Goal: Task Accomplishment & Management: Use online tool/utility

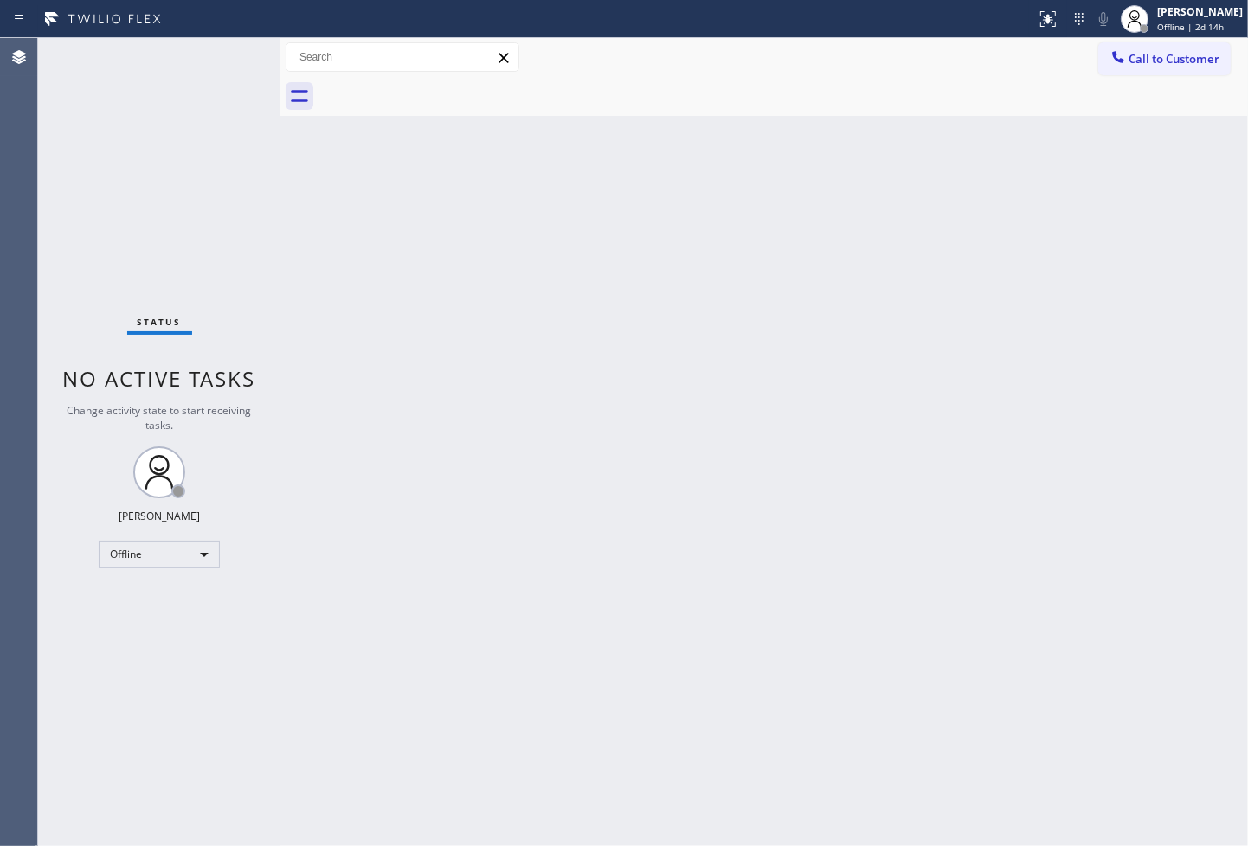
click at [1110, 796] on div "Back to Dashboard Change Sender ID Customers Technicians Select a contact Outbo…" at bounding box center [764, 442] width 968 height 808
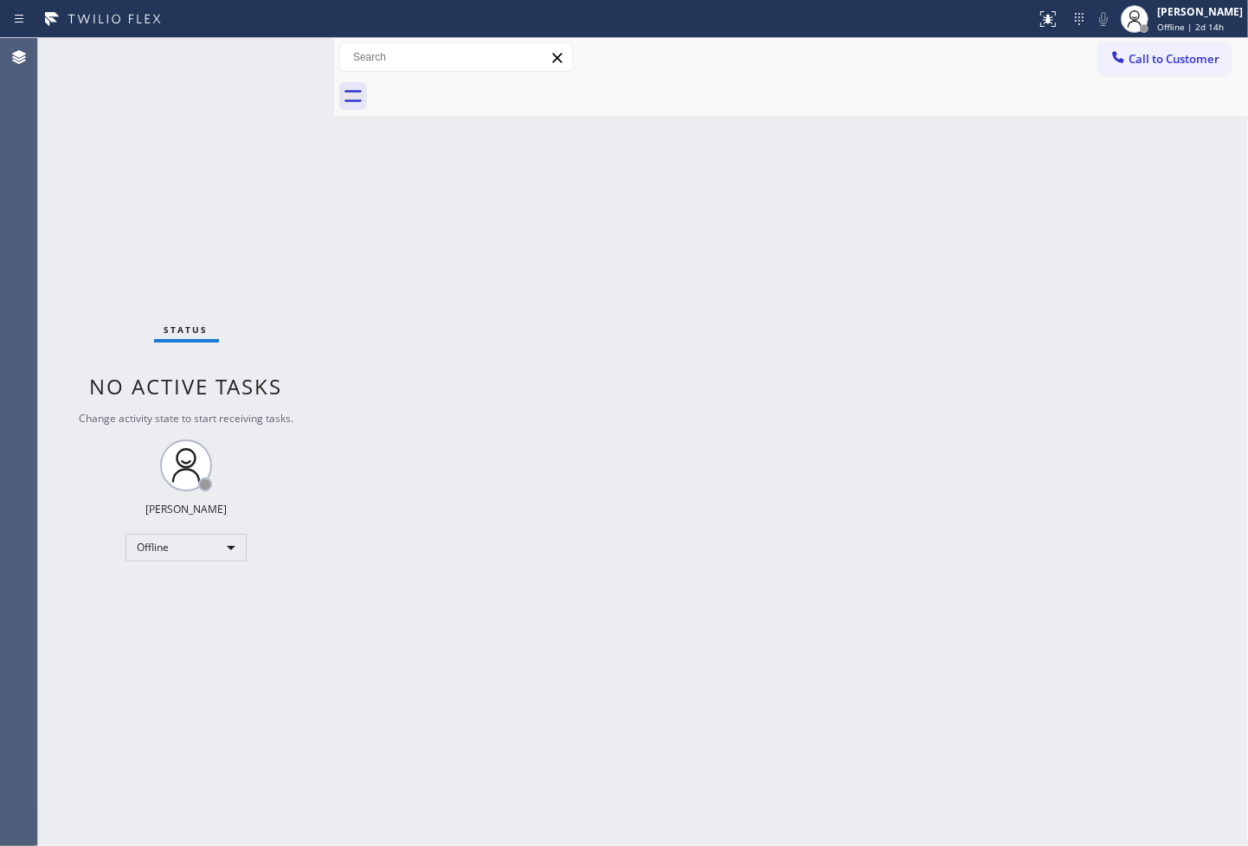
drag, startPoint x: 282, startPoint y: 150, endPoint x: 336, endPoint y: 152, distance: 53.7
click at [334, 152] on div at bounding box center [334, 442] width 0 height 808
click at [127, 271] on div "Status No active tasks Change activity state to start receiving tasks. Judy Ann…" at bounding box center [186, 442] width 296 height 808
click at [235, 546] on div "Offline" at bounding box center [185, 548] width 121 height 28
click at [191, 595] on li "Available" at bounding box center [185, 592] width 118 height 21
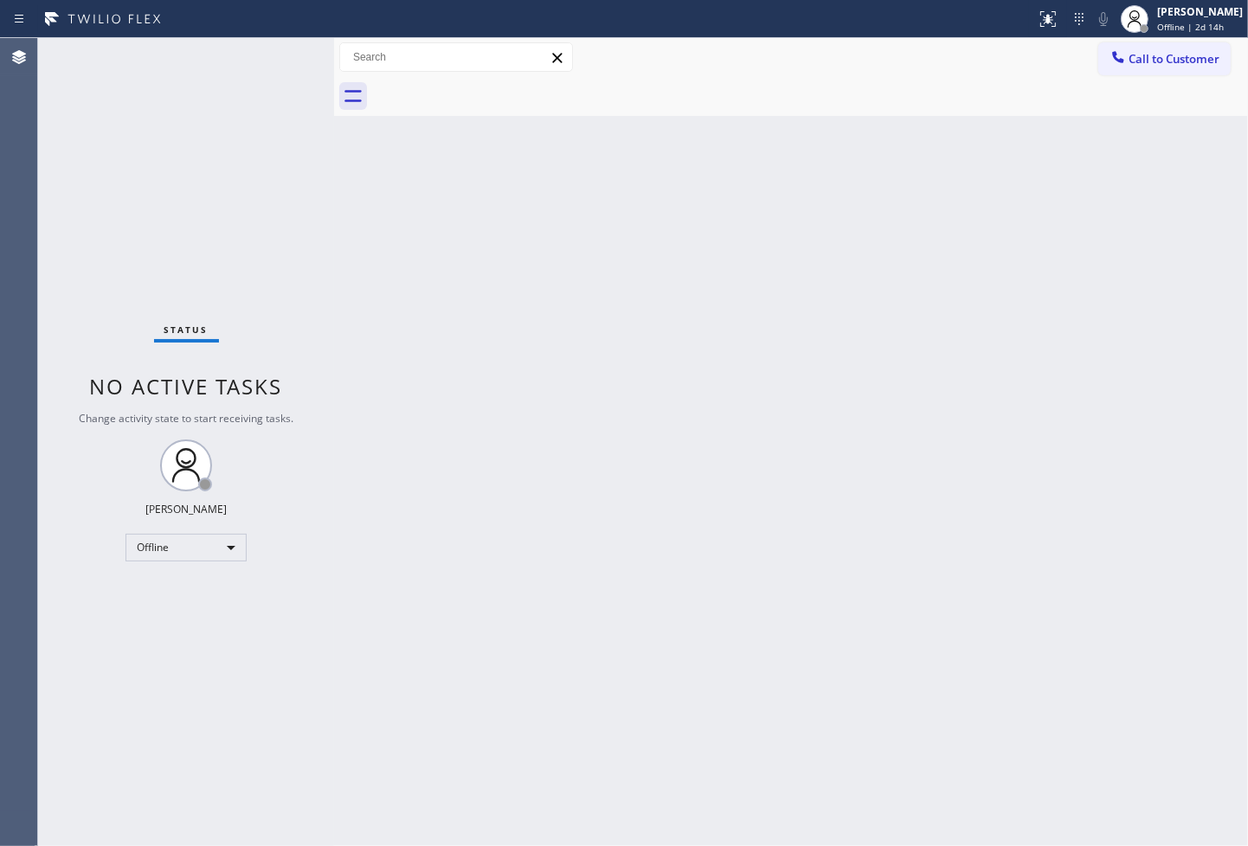
click at [636, 563] on div "Back to Dashboard Change Sender ID Customers Technicians Select a contact Outbo…" at bounding box center [791, 442] width 914 height 808
click at [653, 532] on div "Back to Dashboard Change Sender ID Customers Technicians Select a contact Outbo…" at bounding box center [791, 442] width 914 height 808
drag, startPoint x: 334, startPoint y: 157, endPoint x: 350, endPoint y: 157, distance: 16.4
click at [347, 157] on div at bounding box center [347, 442] width 0 height 808
click at [305, 67] on div "Status No active tasks You are ready to start receiving tasks. Judy Anne Bernal…" at bounding box center [194, 442] width 312 height 808
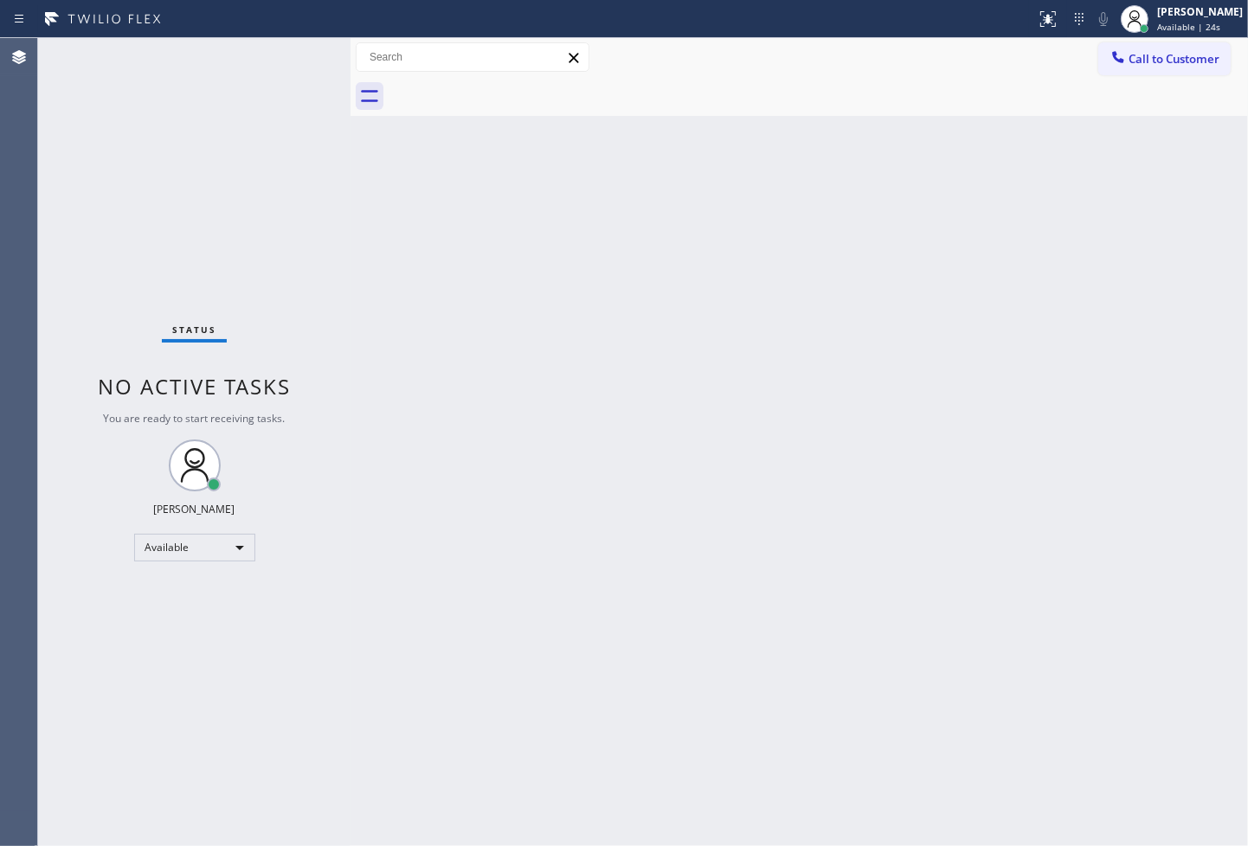
click at [291, 55] on div "Status No active tasks You are ready to start receiving tasks. Judy Anne Bernal…" at bounding box center [194, 442] width 312 height 808
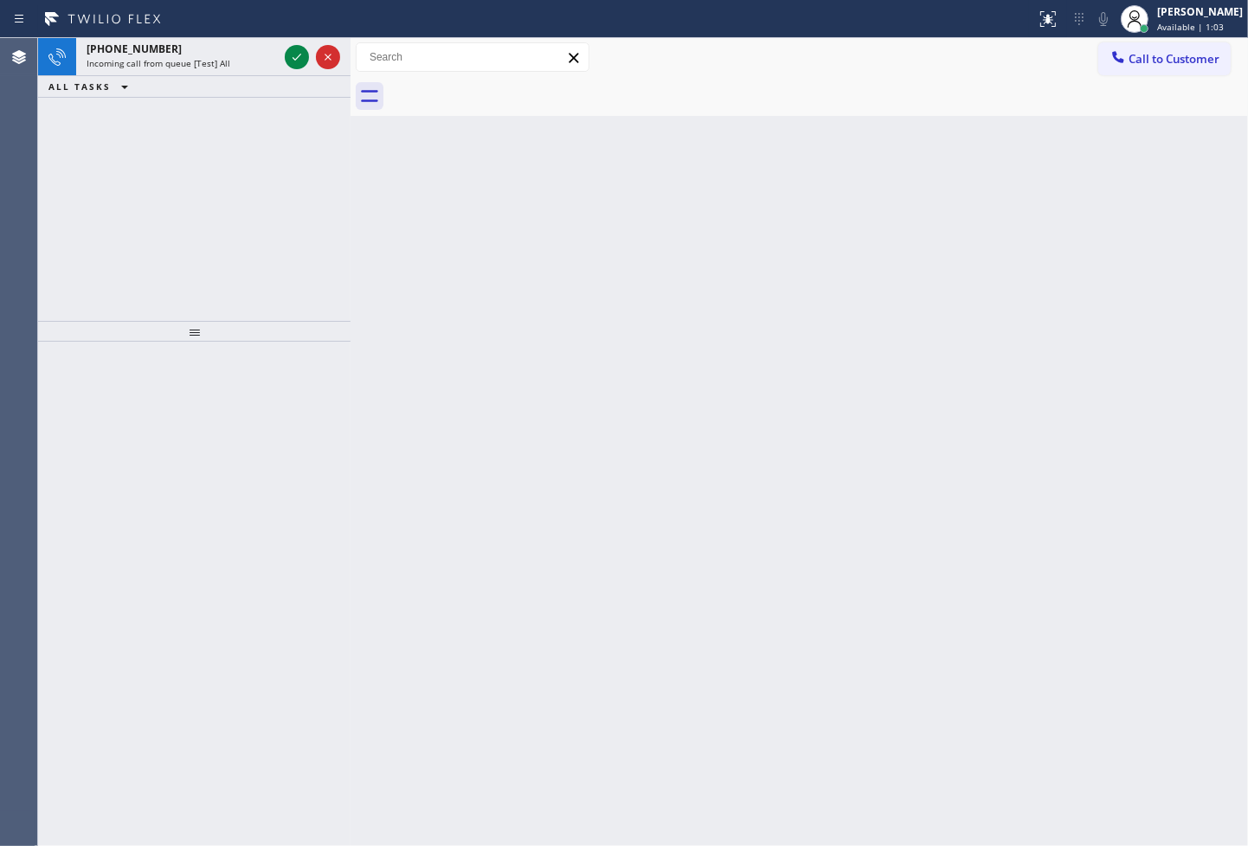
click at [281, 47] on div at bounding box center [312, 57] width 62 height 38
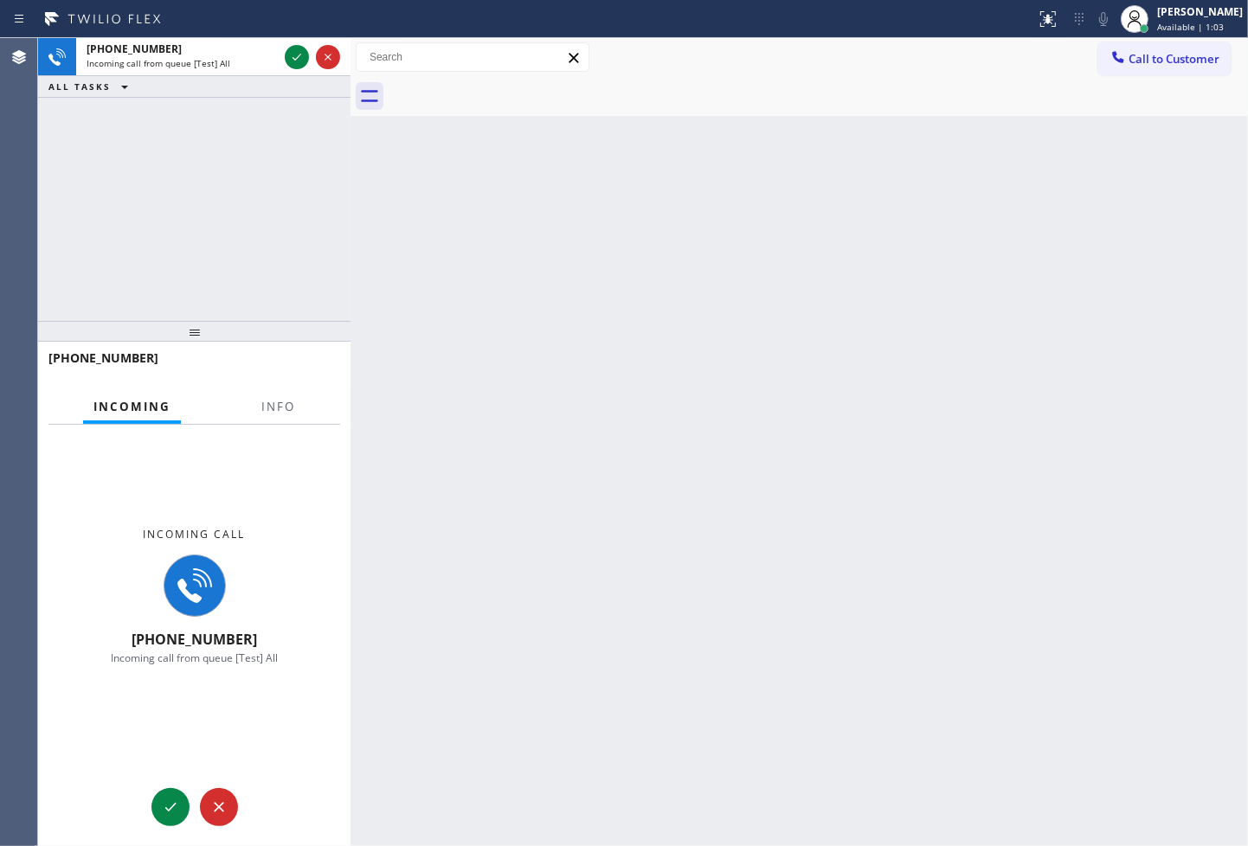
click at [281, 47] on div at bounding box center [312, 57] width 62 height 38
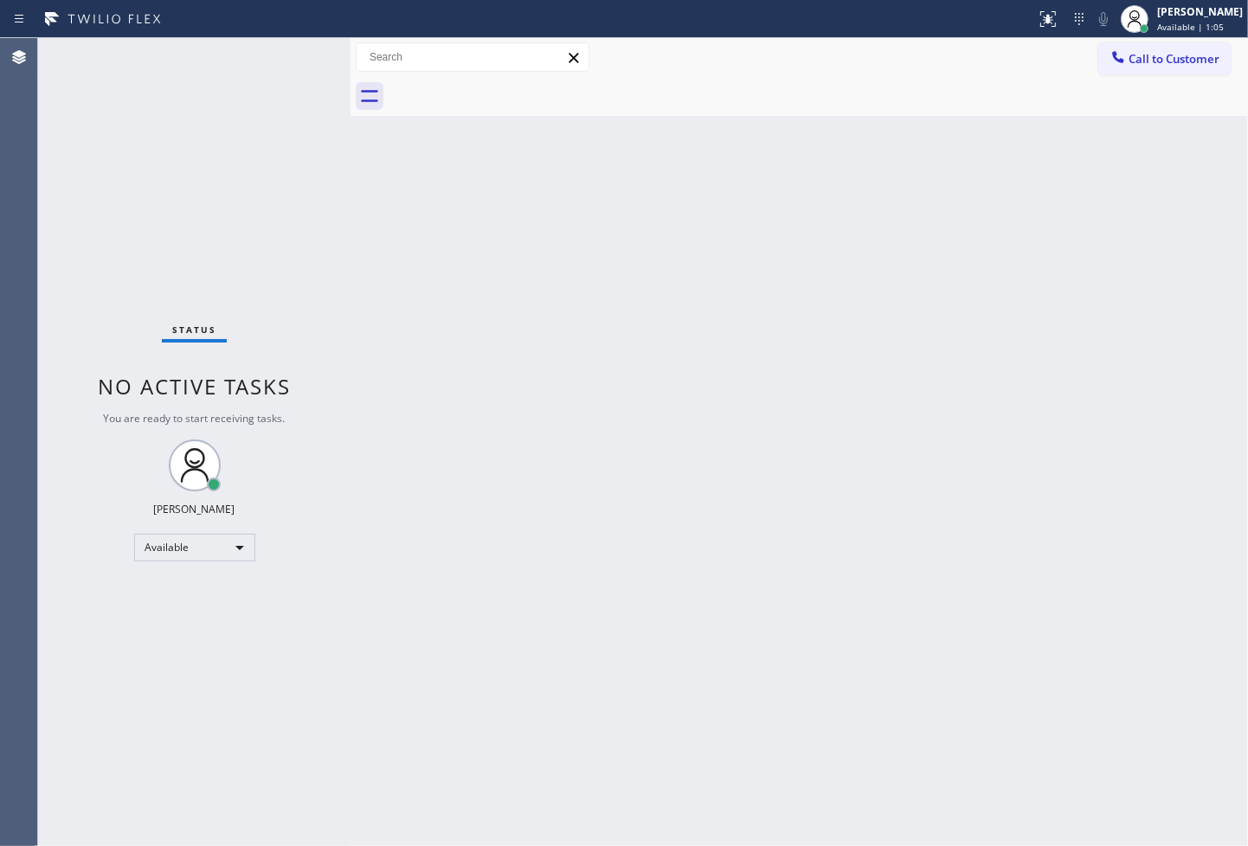
click at [287, 52] on div "Status No active tasks You are ready to start receiving tasks. Judy Anne Bernal…" at bounding box center [194, 442] width 312 height 808
click at [293, 50] on div "Status No active tasks You are ready to start receiving tasks. Judy Anne Bernal…" at bounding box center [194, 442] width 312 height 808
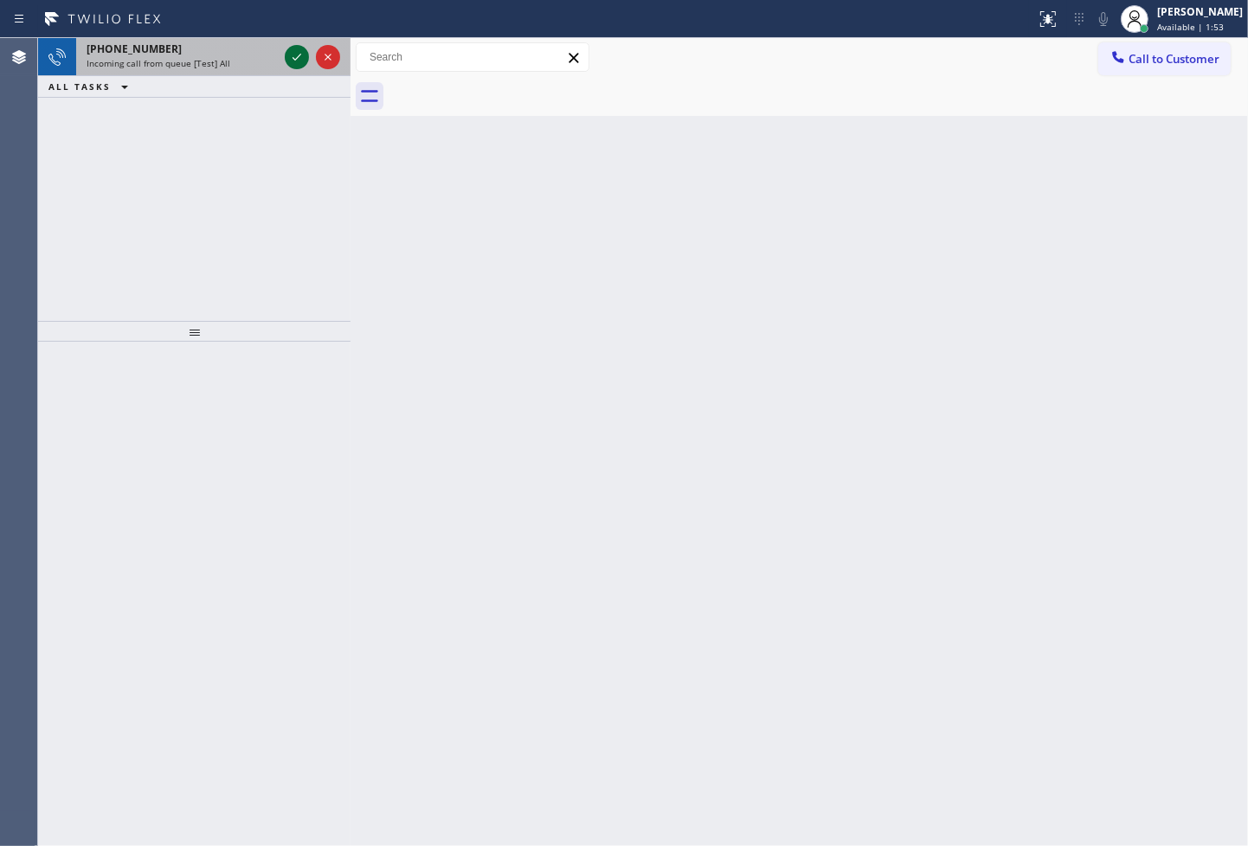
click at [293, 50] on icon at bounding box center [296, 57] width 21 height 21
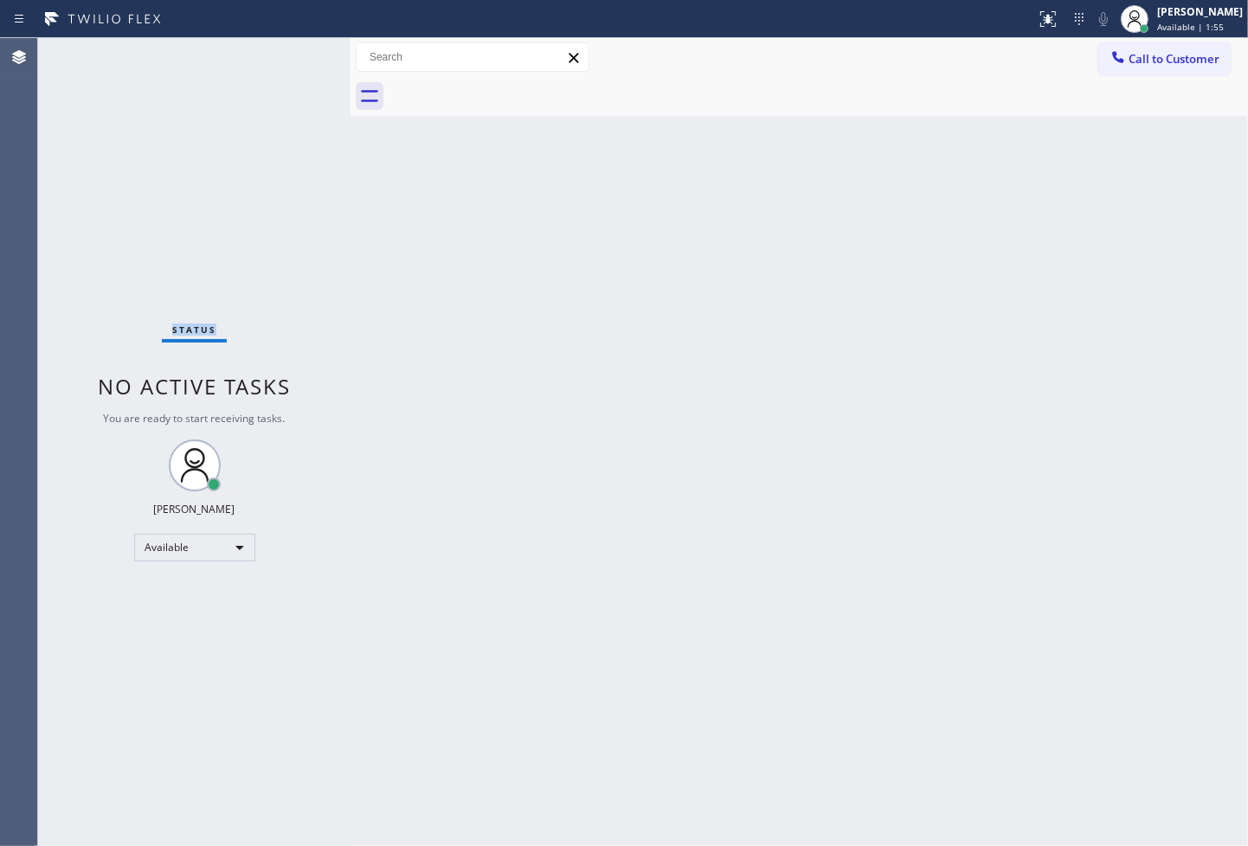
click at [293, 50] on div "Status No active tasks You are ready to start receiving tasks. Judy Anne Bernal…" at bounding box center [194, 442] width 312 height 808
click at [1038, 18] on icon at bounding box center [1048, 19] width 21 height 21
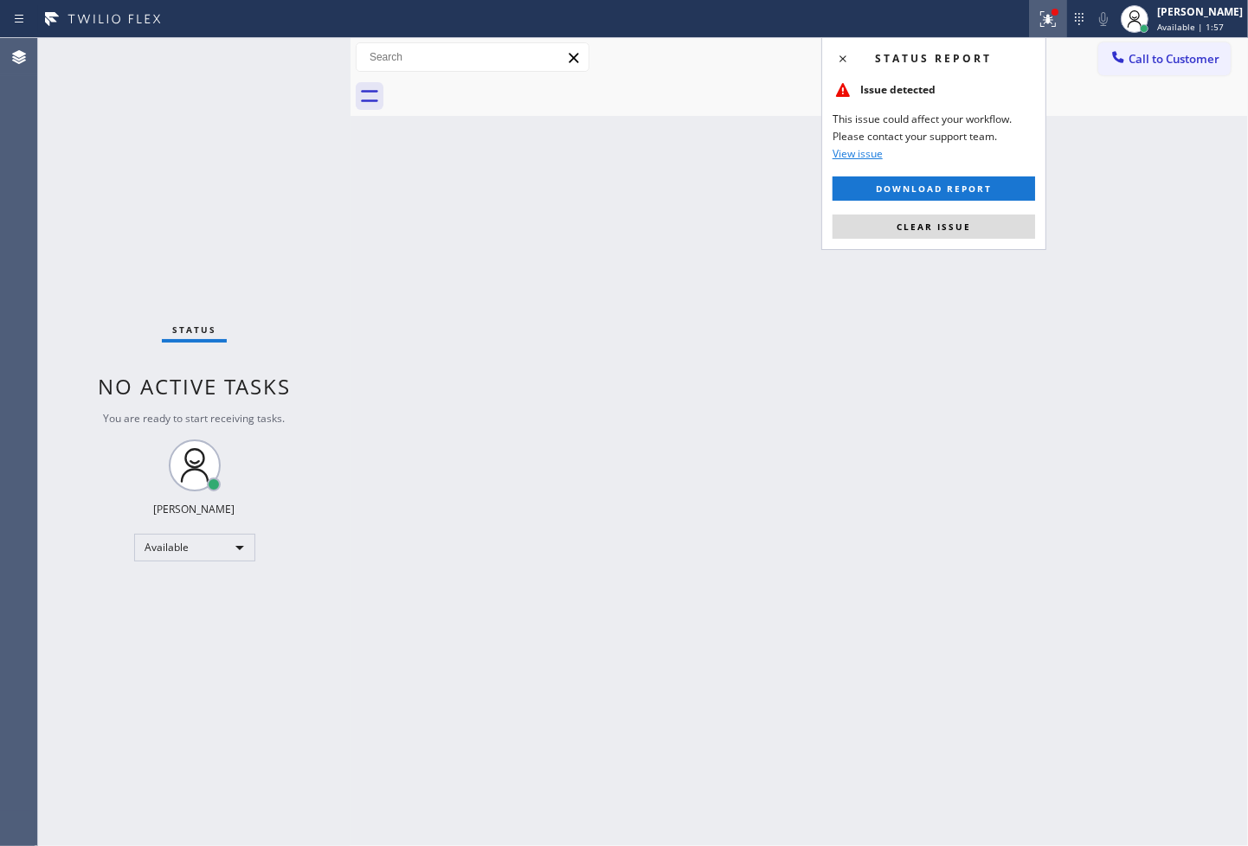
click at [944, 245] on div "Status report Issue detected This issue could affect your workflow. Please cont…" at bounding box center [933, 143] width 225 height 213
click at [935, 230] on span "Clear issue" at bounding box center [934, 227] width 74 height 12
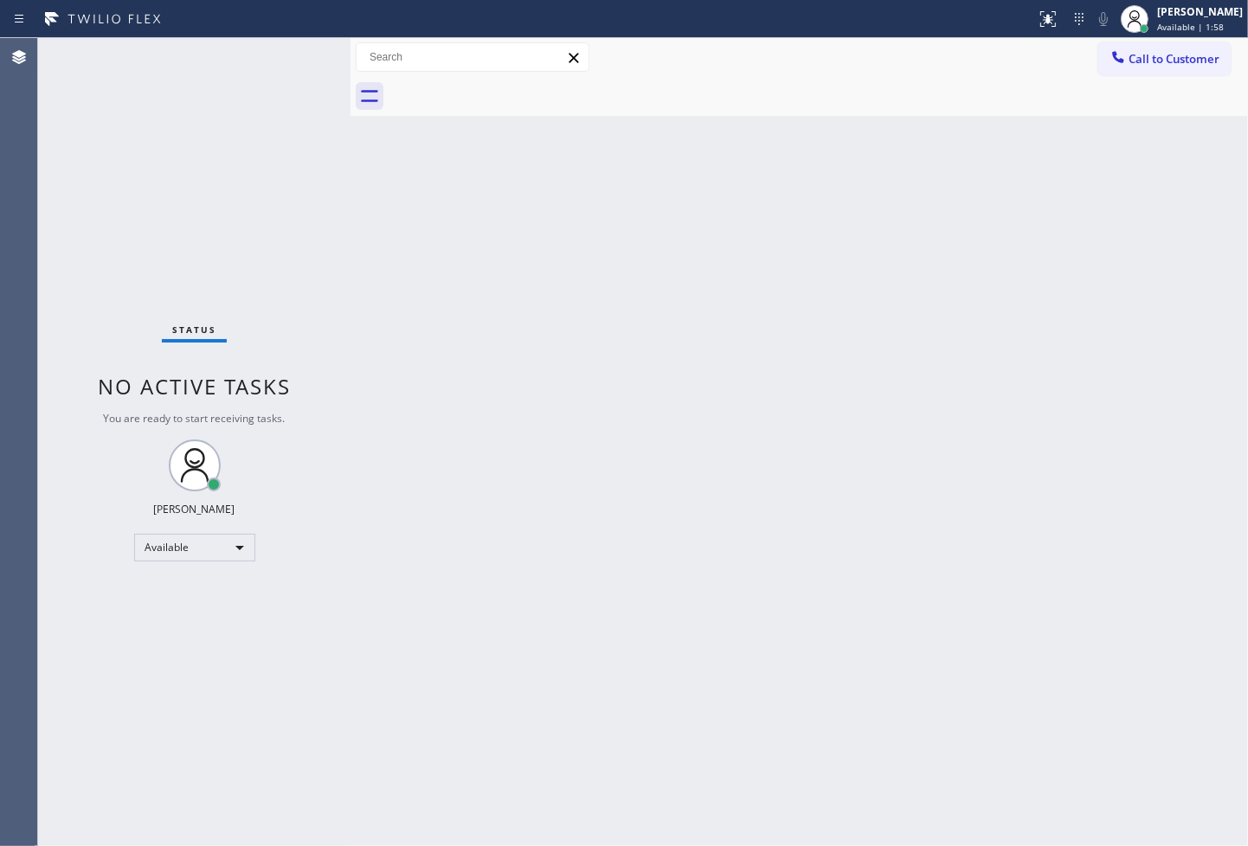
click at [478, 317] on div "Back to Dashboard Change Sender ID Customers Technicians Select a contact Outbo…" at bounding box center [798, 442] width 897 height 808
click at [340, 249] on div "Status No active tasks You are ready to start receiving tasks. Judy Anne Bernal…" at bounding box center [194, 442] width 312 height 808
click at [331, 234] on div "Status No active tasks You are ready to start receiving tasks. Judy Anne Bernal…" at bounding box center [194, 442] width 312 height 808
click at [289, 61] on div "Status No active tasks You are ready to start receiving tasks. Judy Anne Bernal…" at bounding box center [194, 442] width 312 height 808
click at [283, 49] on div "Status No active tasks You are ready to start receiving tasks. Judy Anne Bernal…" at bounding box center [194, 442] width 312 height 808
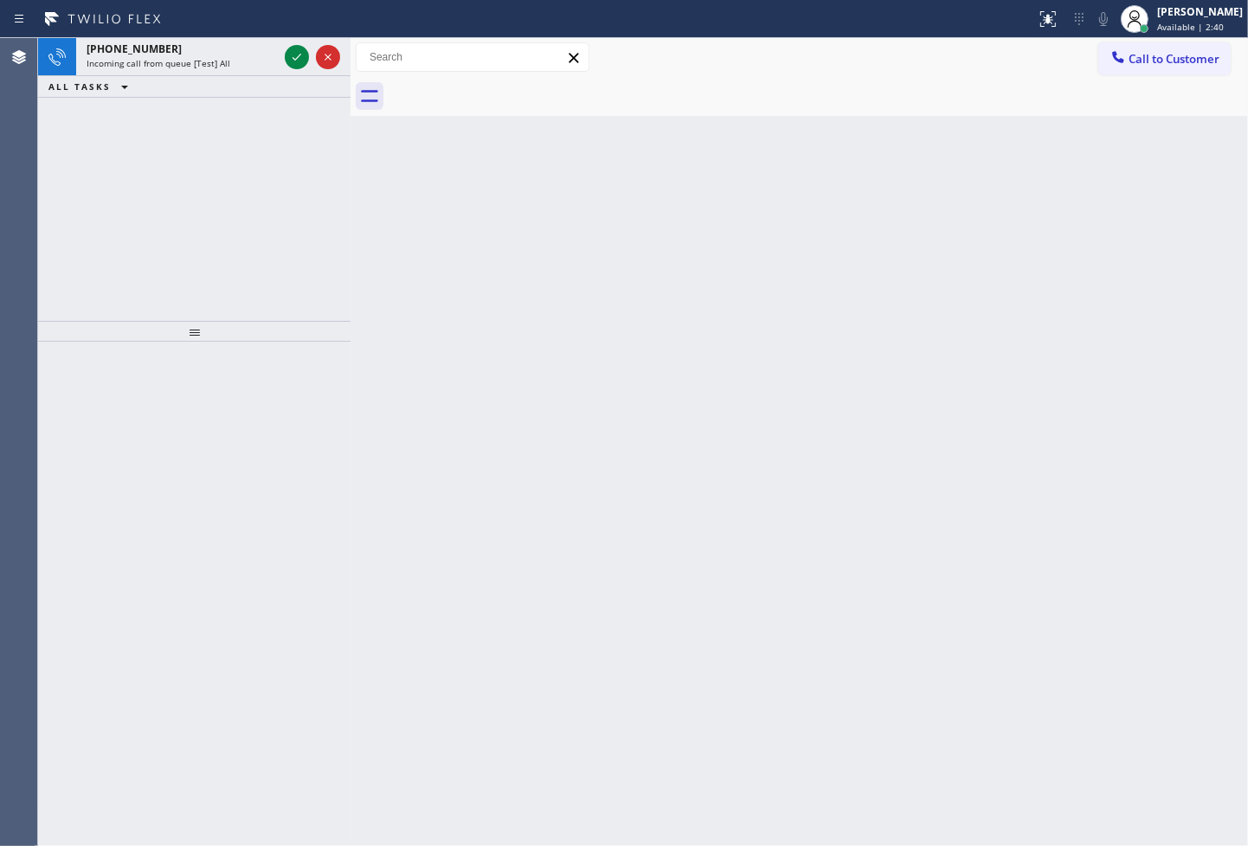
click at [1039, 786] on div "Back to Dashboard Change Sender ID Customers Technicians Select a contact Outbo…" at bounding box center [798, 442] width 897 height 808
click at [288, 58] on icon at bounding box center [296, 57] width 21 height 21
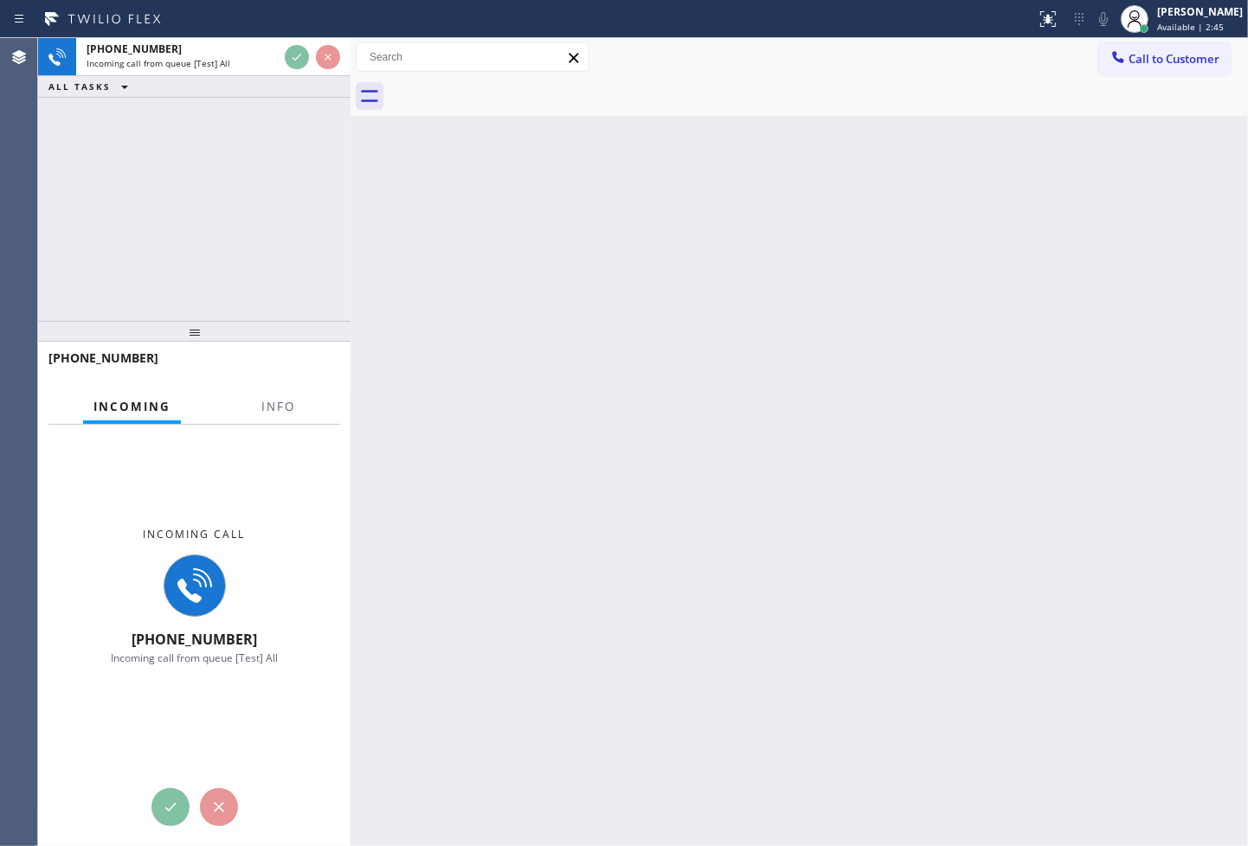
click at [374, 331] on div "Back to Dashboard Change Sender ID Customers Technicians Select a contact Outbo…" at bounding box center [798, 442] width 897 height 808
click at [513, 262] on div "Back to Dashboard Change Sender ID Customers Technicians Select a contact Outbo…" at bounding box center [798, 442] width 897 height 808
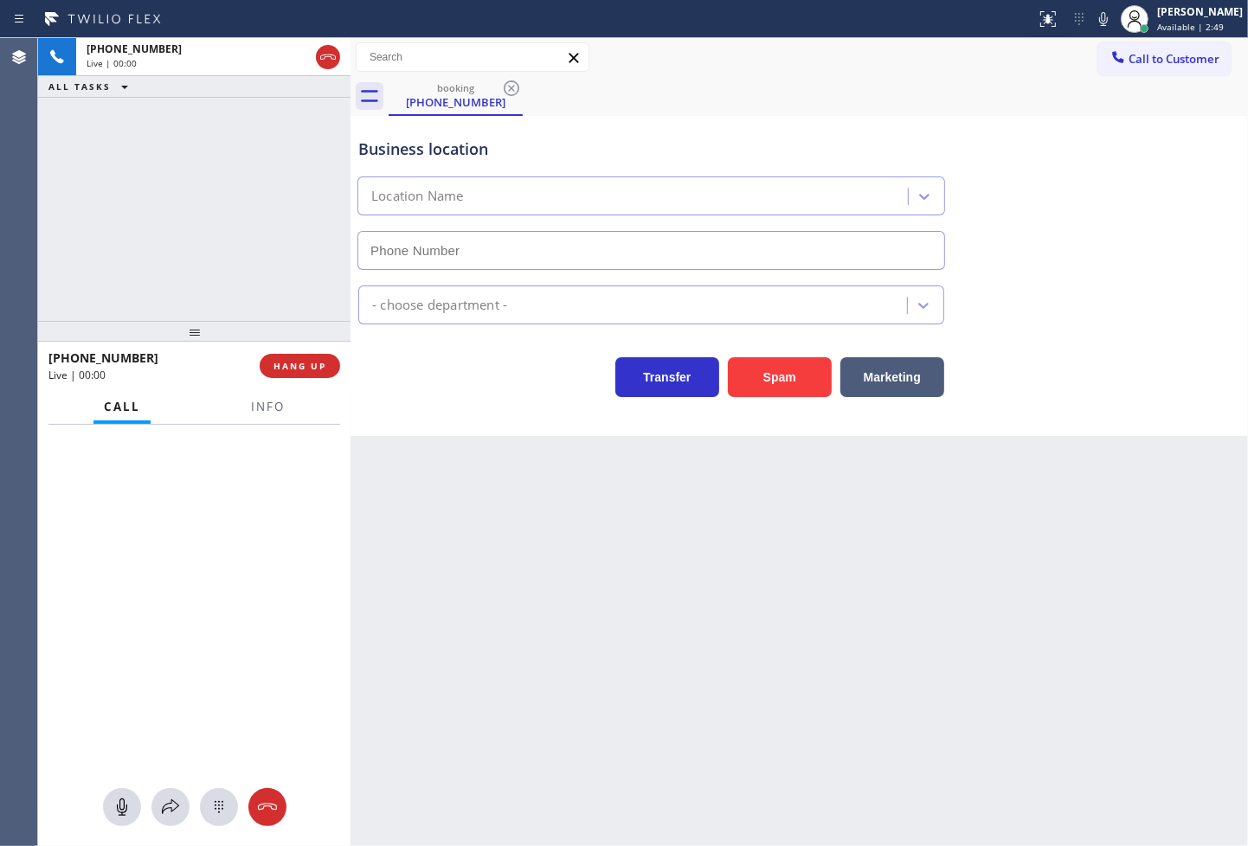
type input "(949) 541-5686"
click at [133, 242] on div "+18777770796 Live | 00:04 ALL TASKS ALL TASKS ACTIVE TASKS TASKS IN WRAP UP" at bounding box center [194, 179] width 312 height 283
click at [488, 405] on div "Business location 5 Star Appliance (949) 541-5686 Appliance Repair Regular Tran…" at bounding box center [798, 276] width 897 height 320
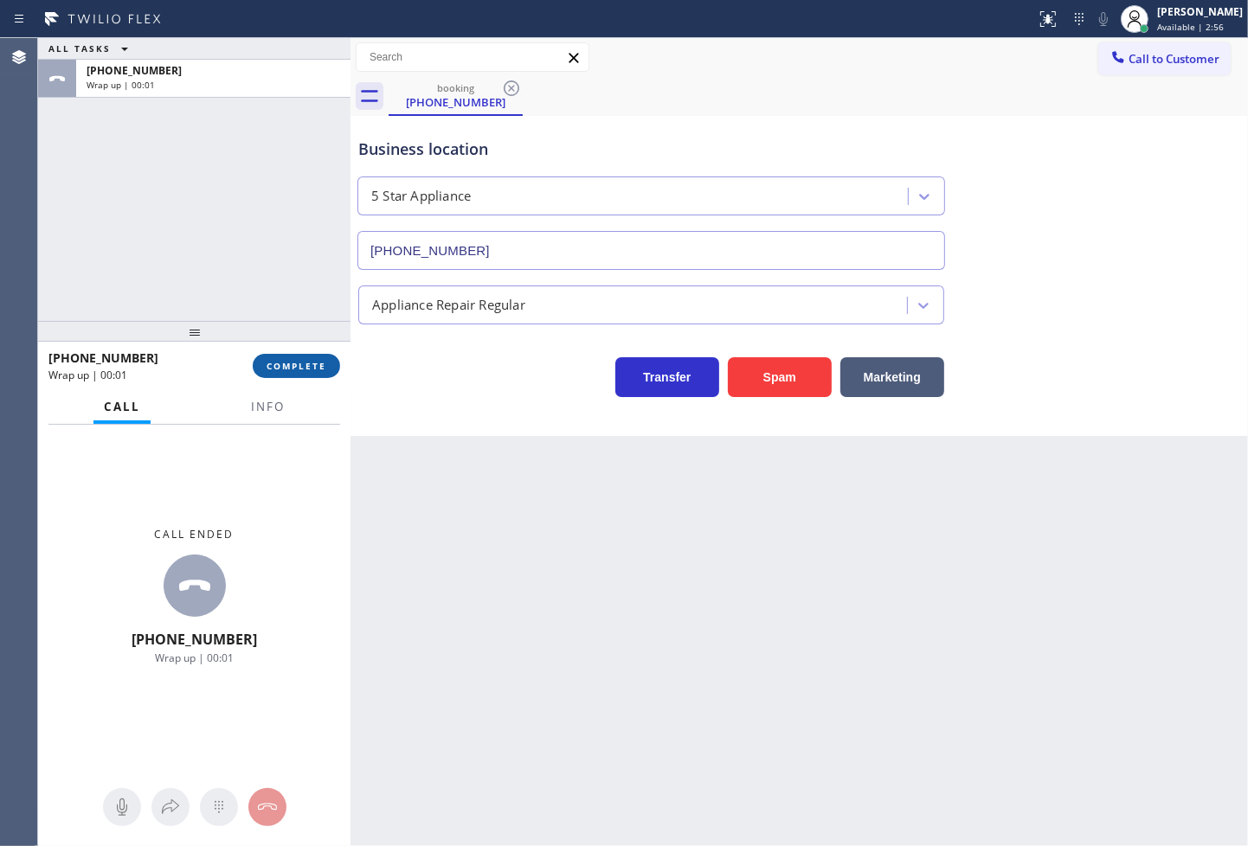
click at [303, 366] on span "COMPLETE" at bounding box center [297, 366] width 60 height 12
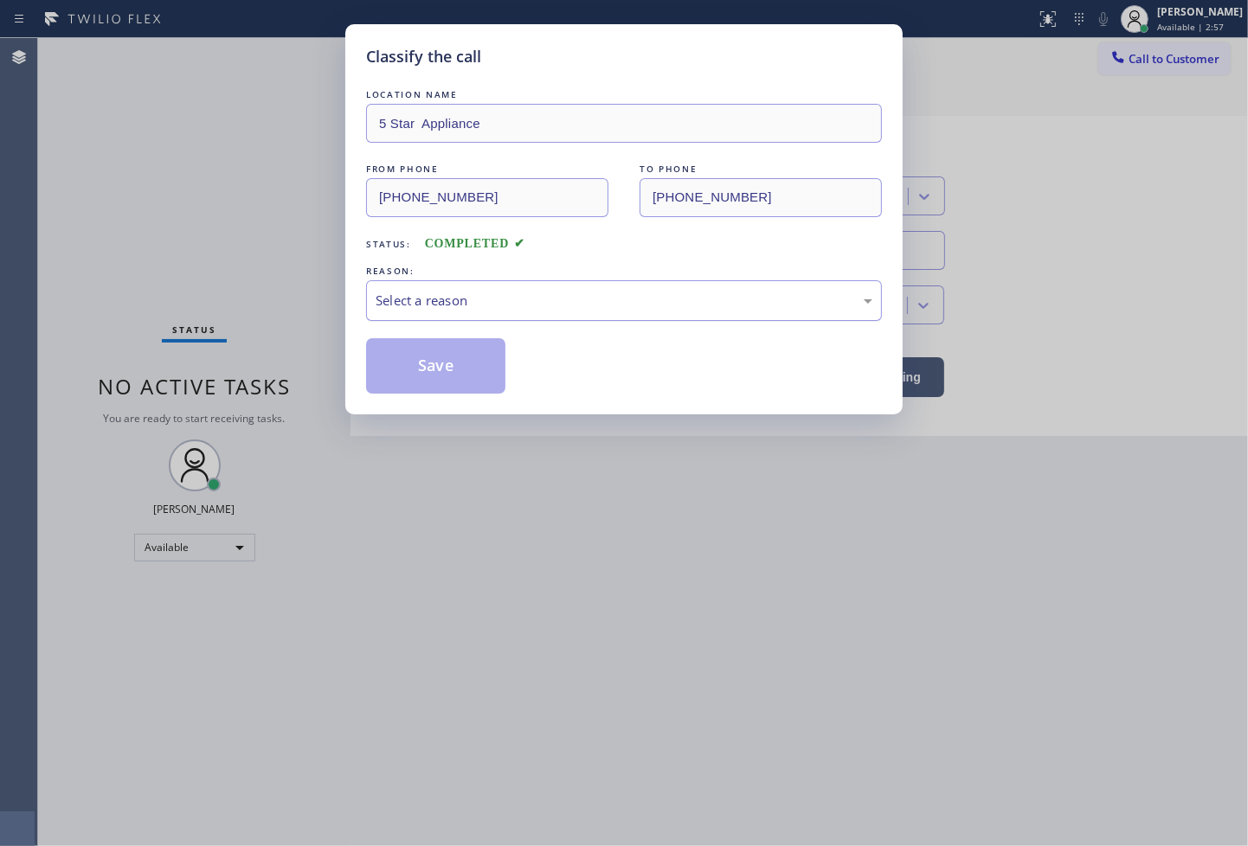
click at [402, 318] on div "Select a reason" at bounding box center [624, 300] width 516 height 41
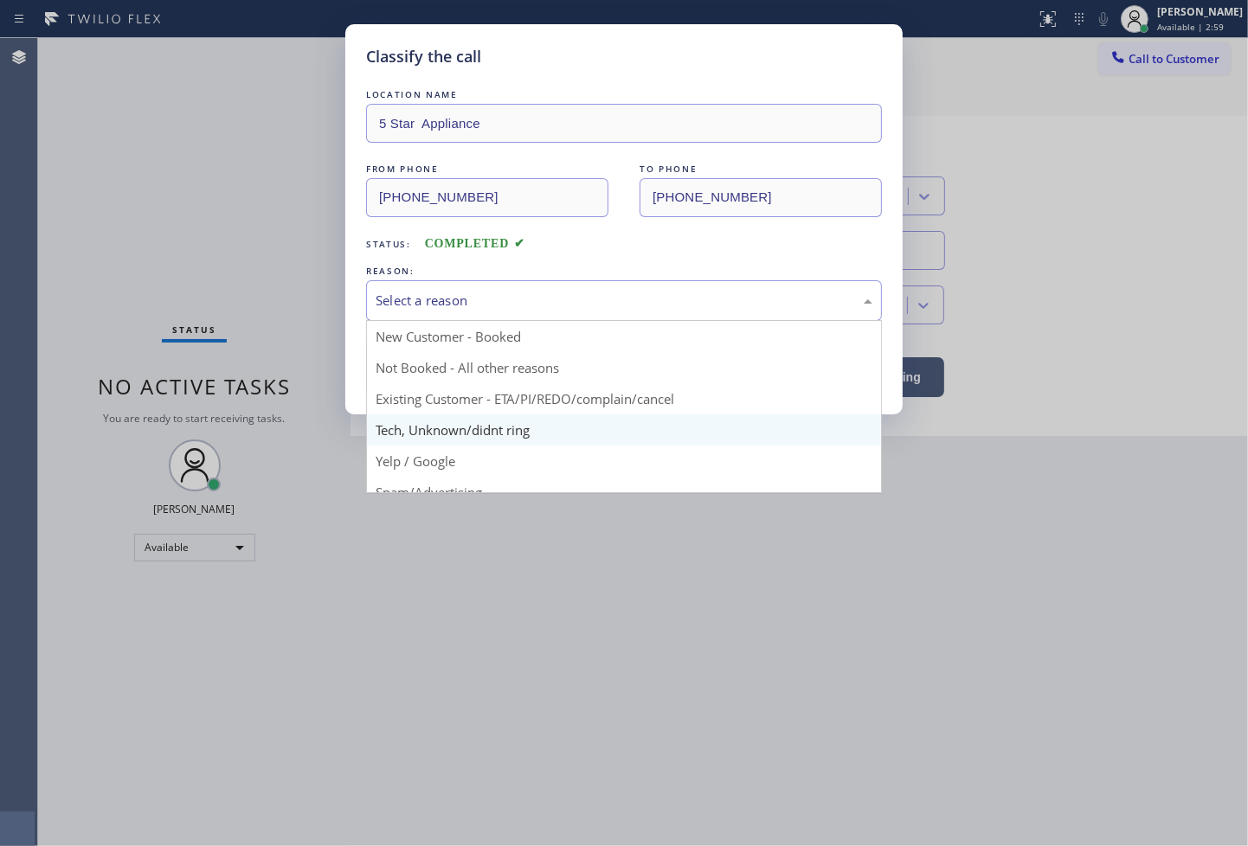
scroll to position [108, 0]
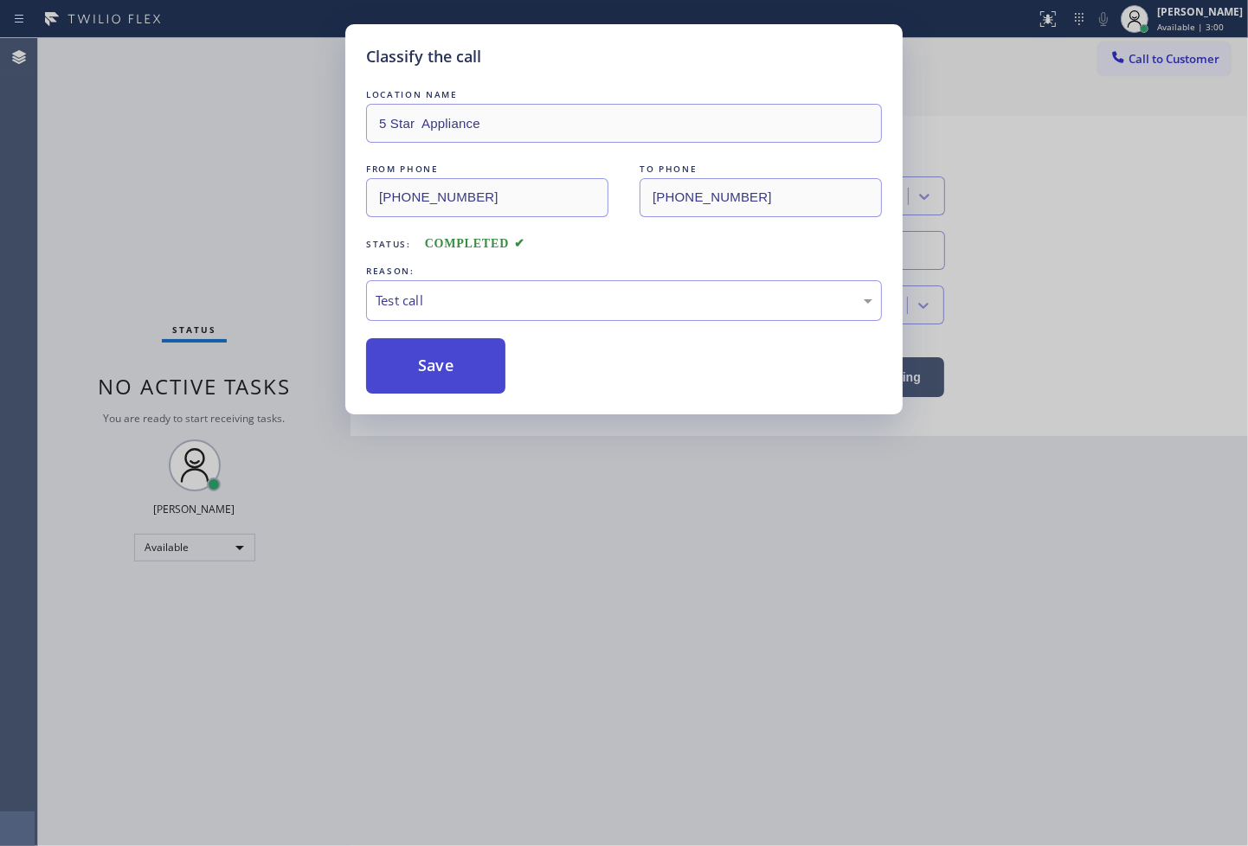
click at [437, 370] on button "Save" at bounding box center [435, 365] width 139 height 55
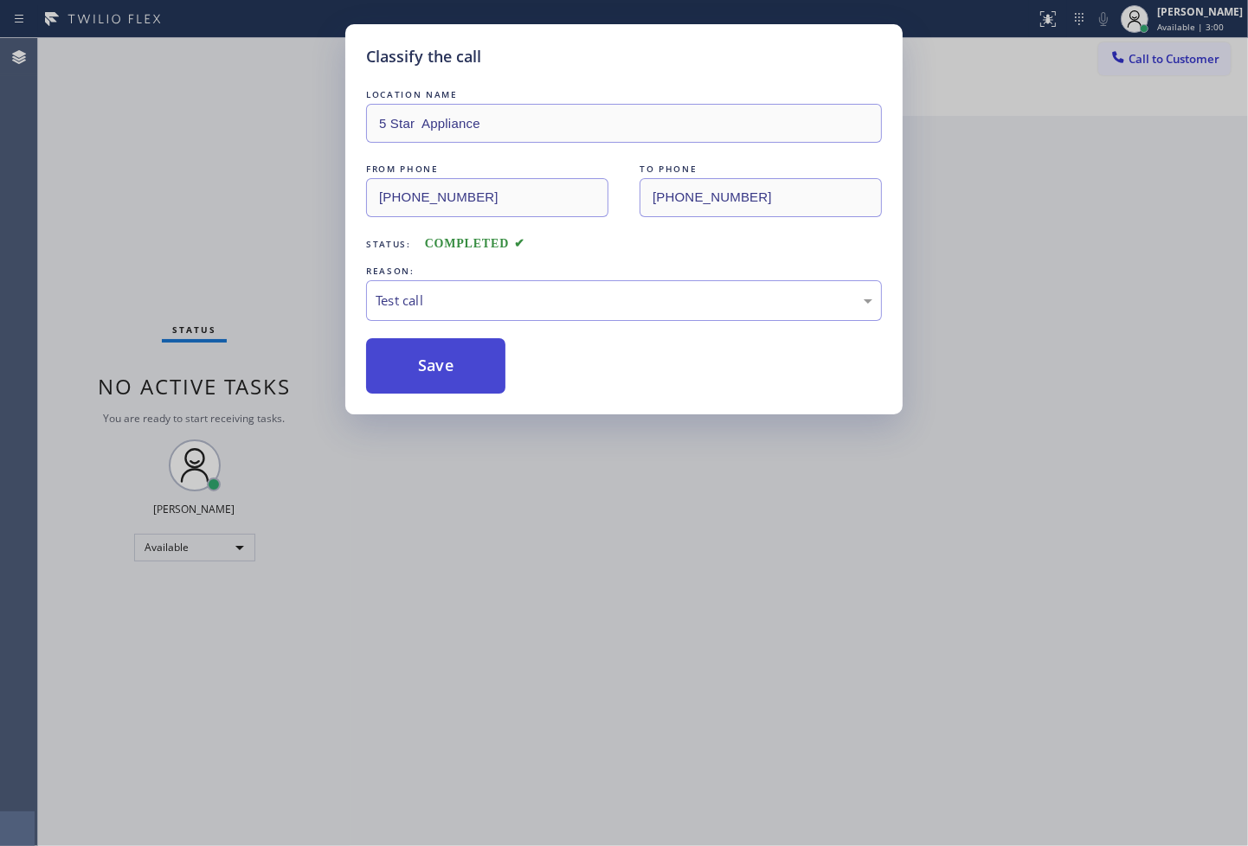
click at [437, 370] on button "Save" at bounding box center [435, 365] width 139 height 55
click at [252, 252] on div "Classify the call LOCATION NAME 5 Star Appliance FROM PHONE (877) 777-0796 TO P…" at bounding box center [624, 423] width 1248 height 846
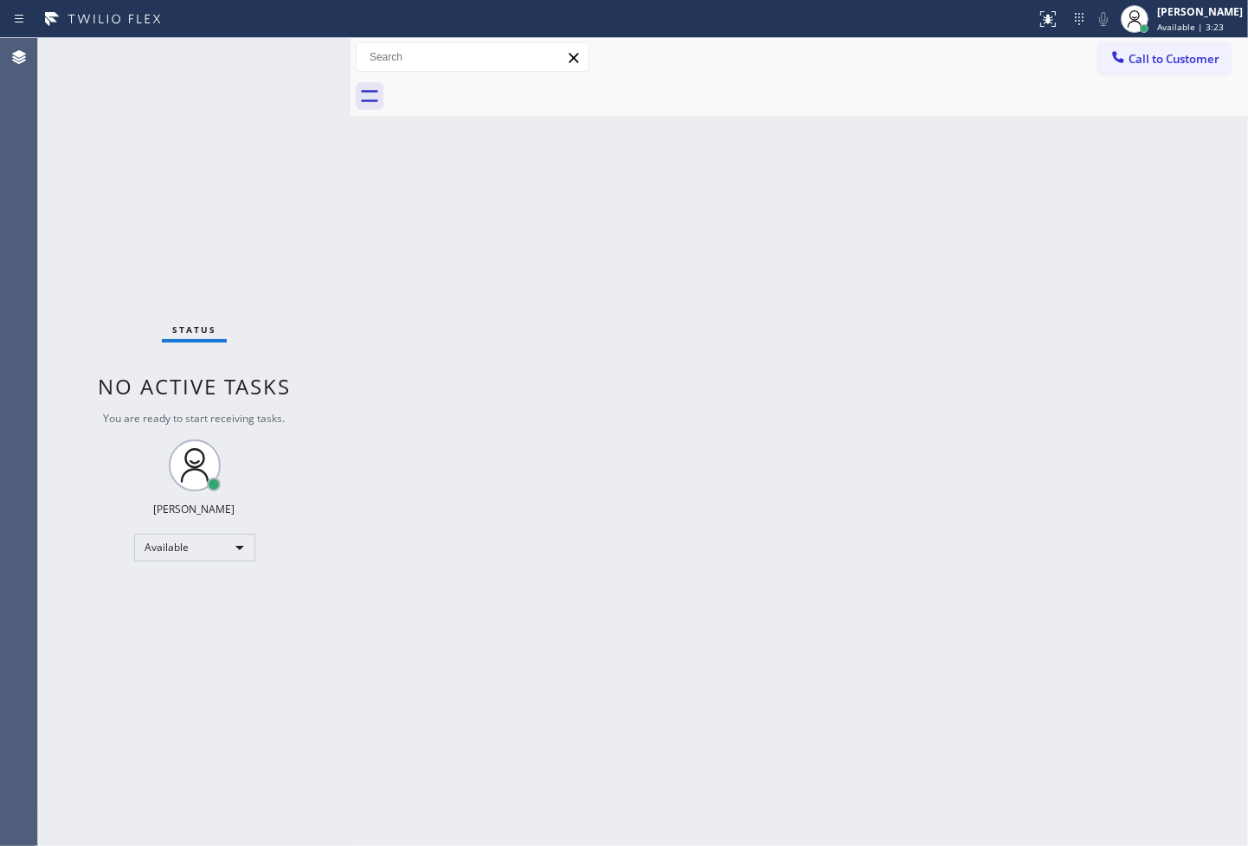
click at [299, 54] on div "Status No active tasks You are ready to start receiving tasks. Judy Anne Bernal…" at bounding box center [194, 442] width 312 height 808
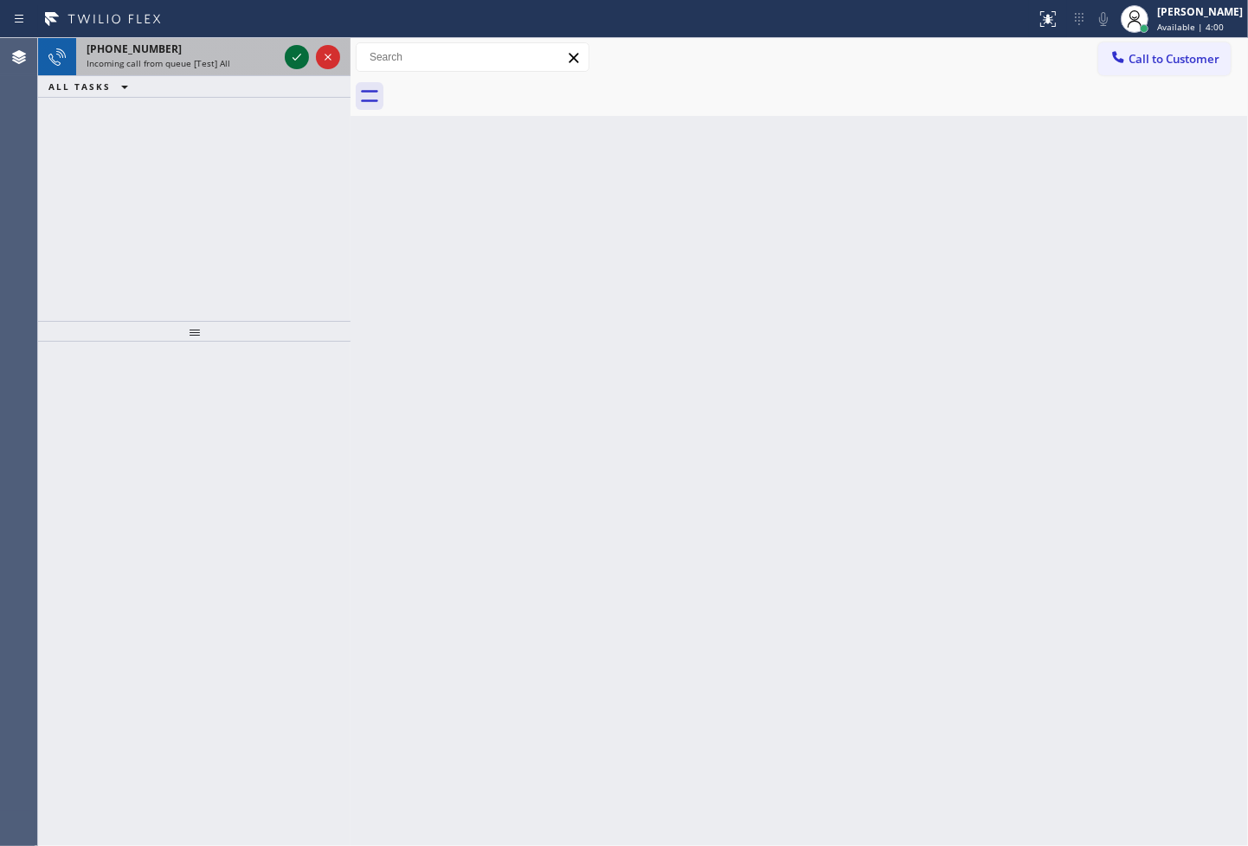
click at [299, 54] on icon at bounding box center [296, 57] width 21 height 21
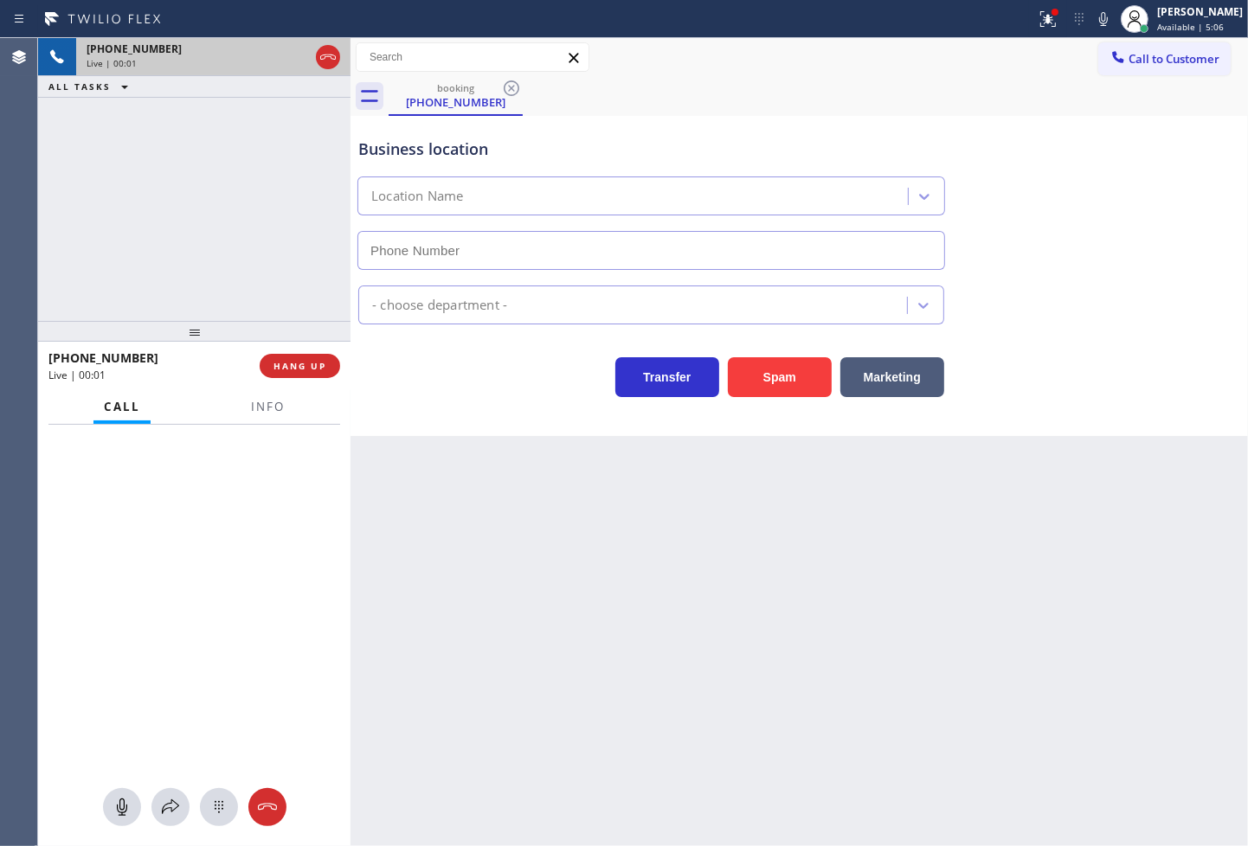
type input "(315) 954-4648"
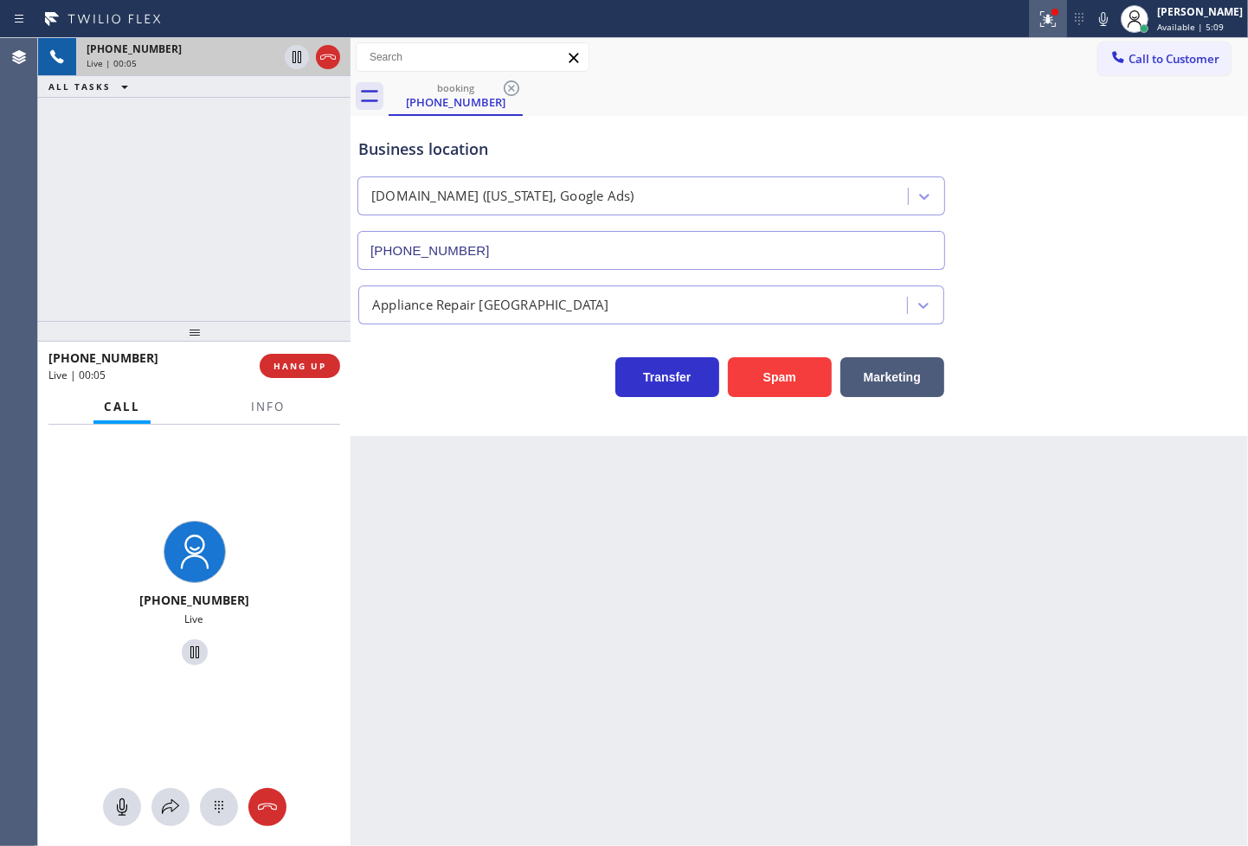
click at [1038, 23] on icon at bounding box center [1048, 19] width 21 height 21
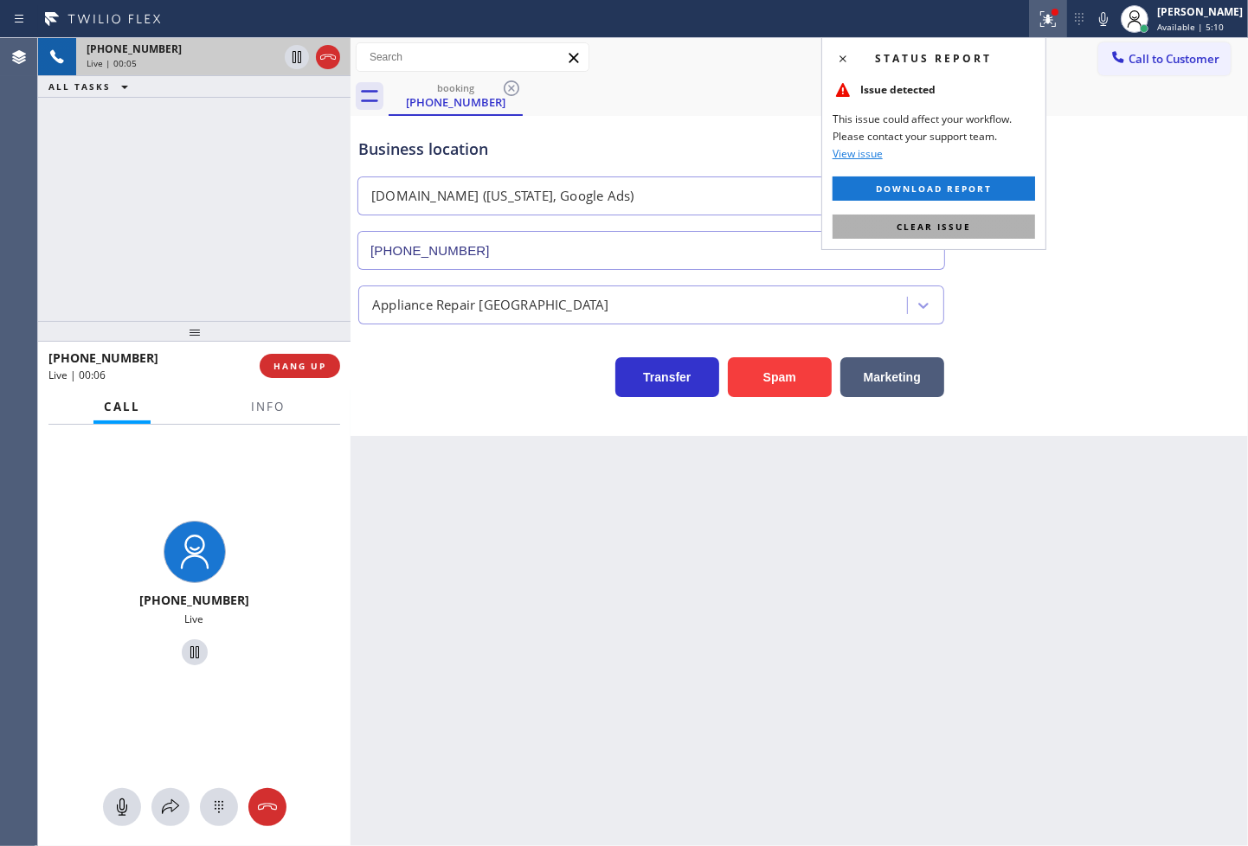
click at [948, 232] on span "Clear issue" at bounding box center [934, 227] width 74 height 12
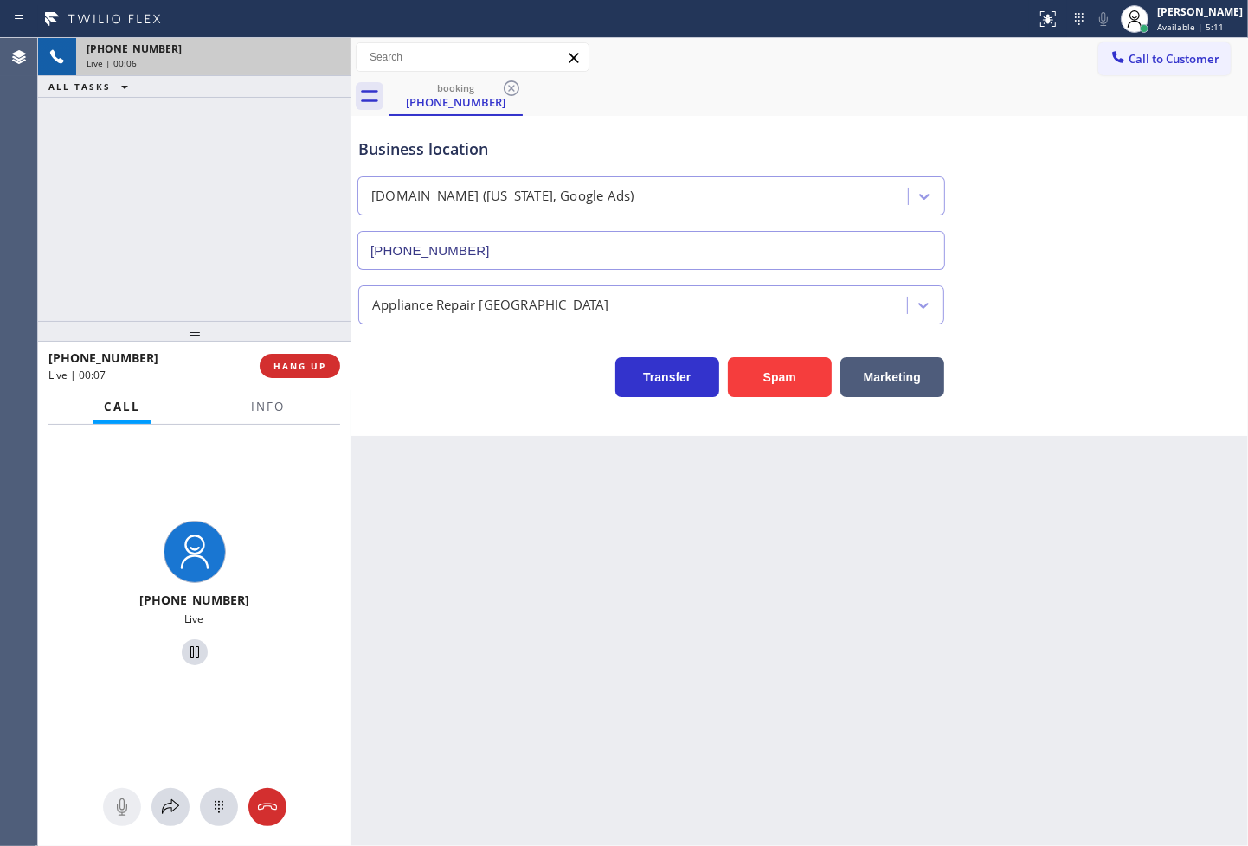
click at [271, 274] on div "+18777770796 Live | 00:06 ALL TASKS ALL TASKS ACTIVE TASKS TASKS IN WRAP UP" at bounding box center [194, 179] width 312 height 283
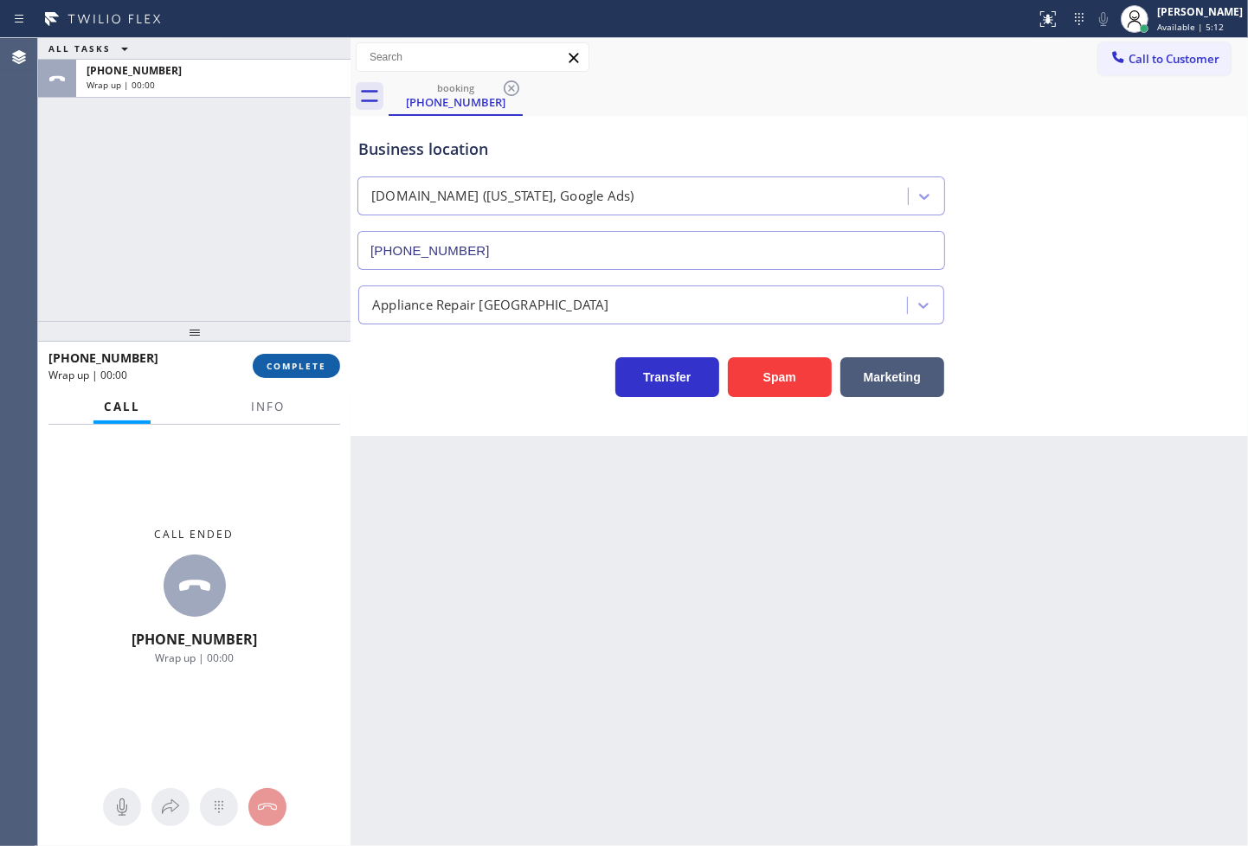
click at [307, 360] on span "COMPLETE" at bounding box center [297, 366] width 60 height 12
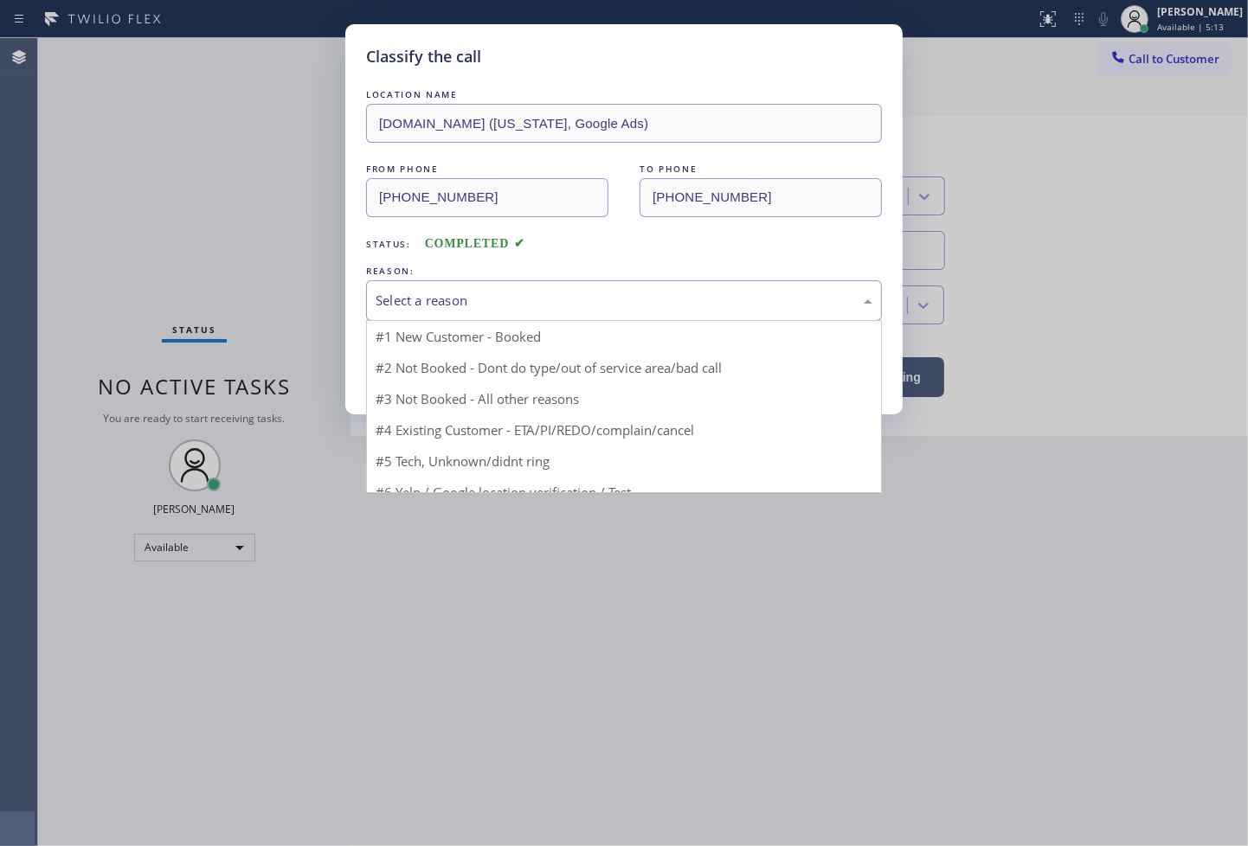
click at [454, 299] on div "Select a reason" at bounding box center [624, 301] width 497 height 20
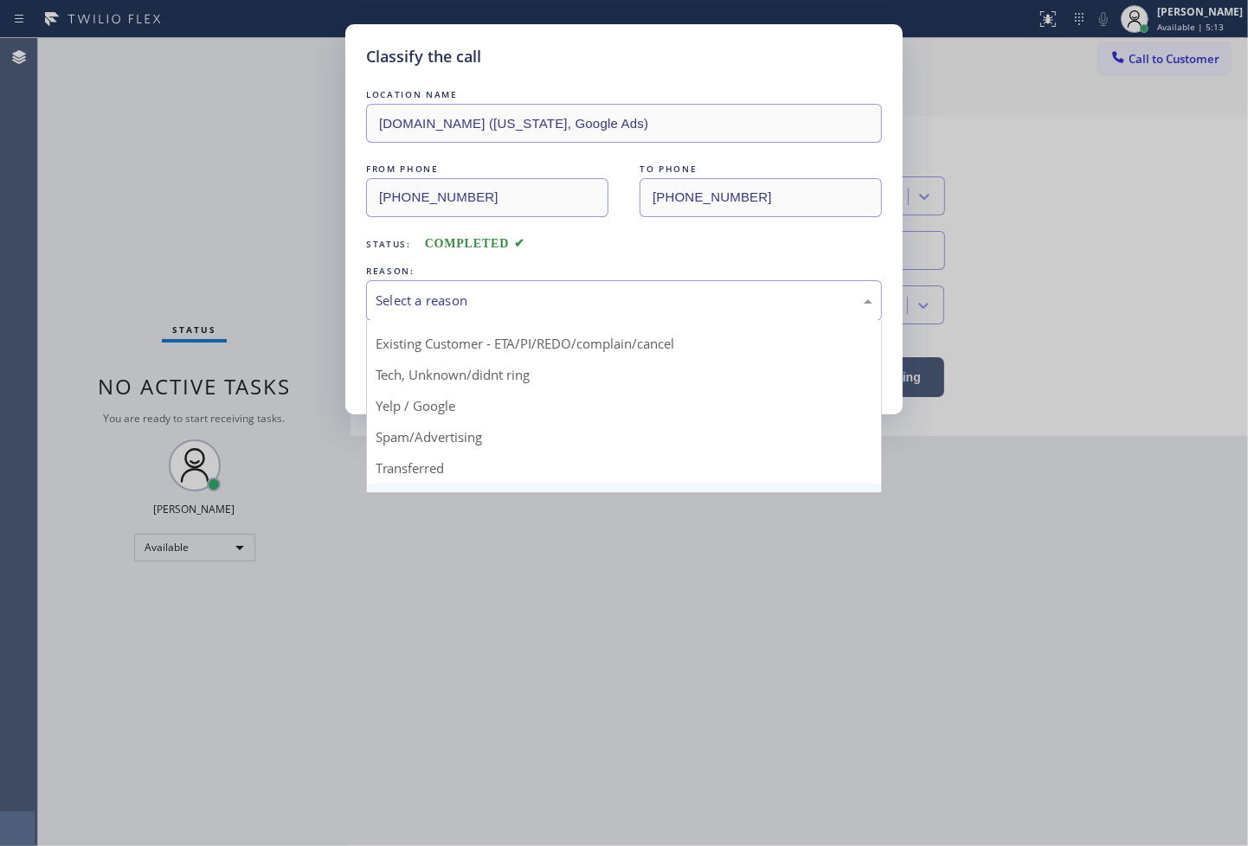
scroll to position [108, 0]
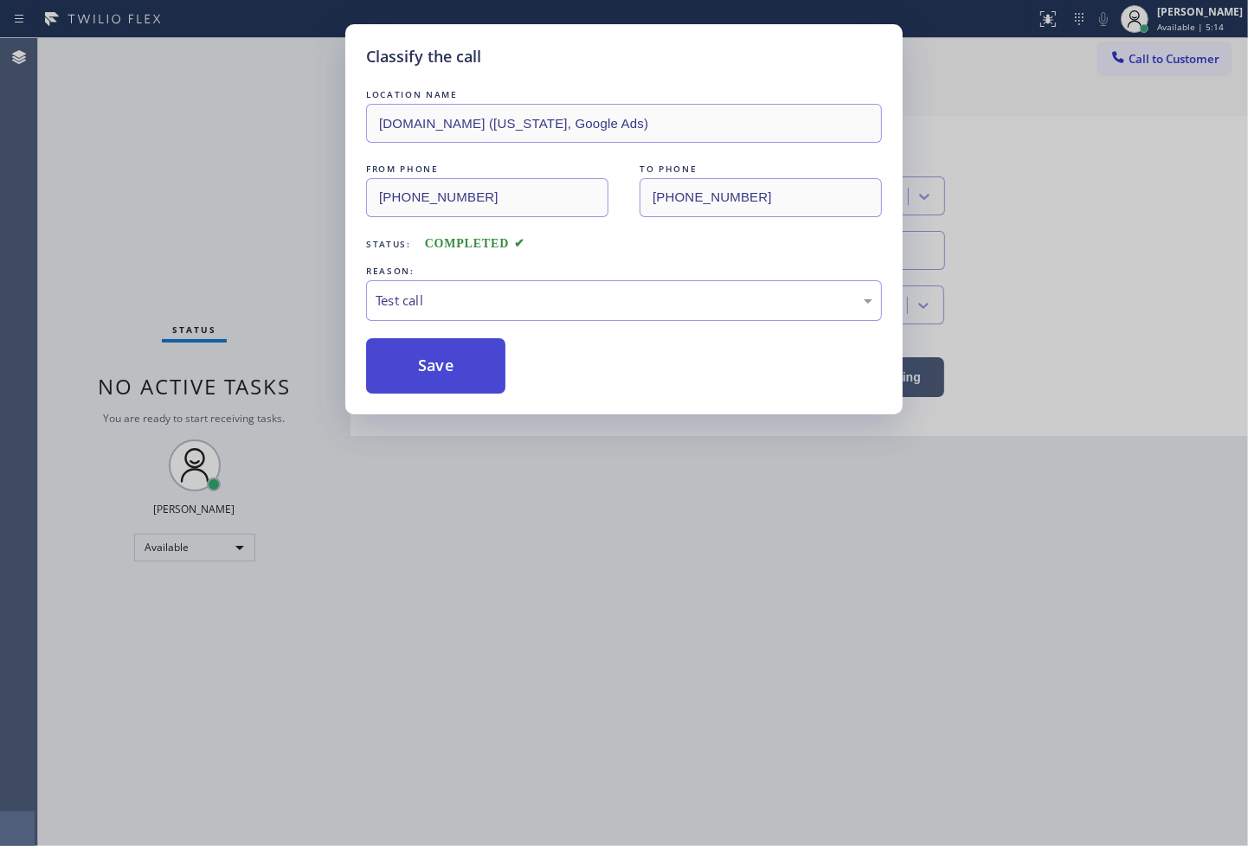
click at [424, 388] on button "Save" at bounding box center [435, 365] width 139 height 55
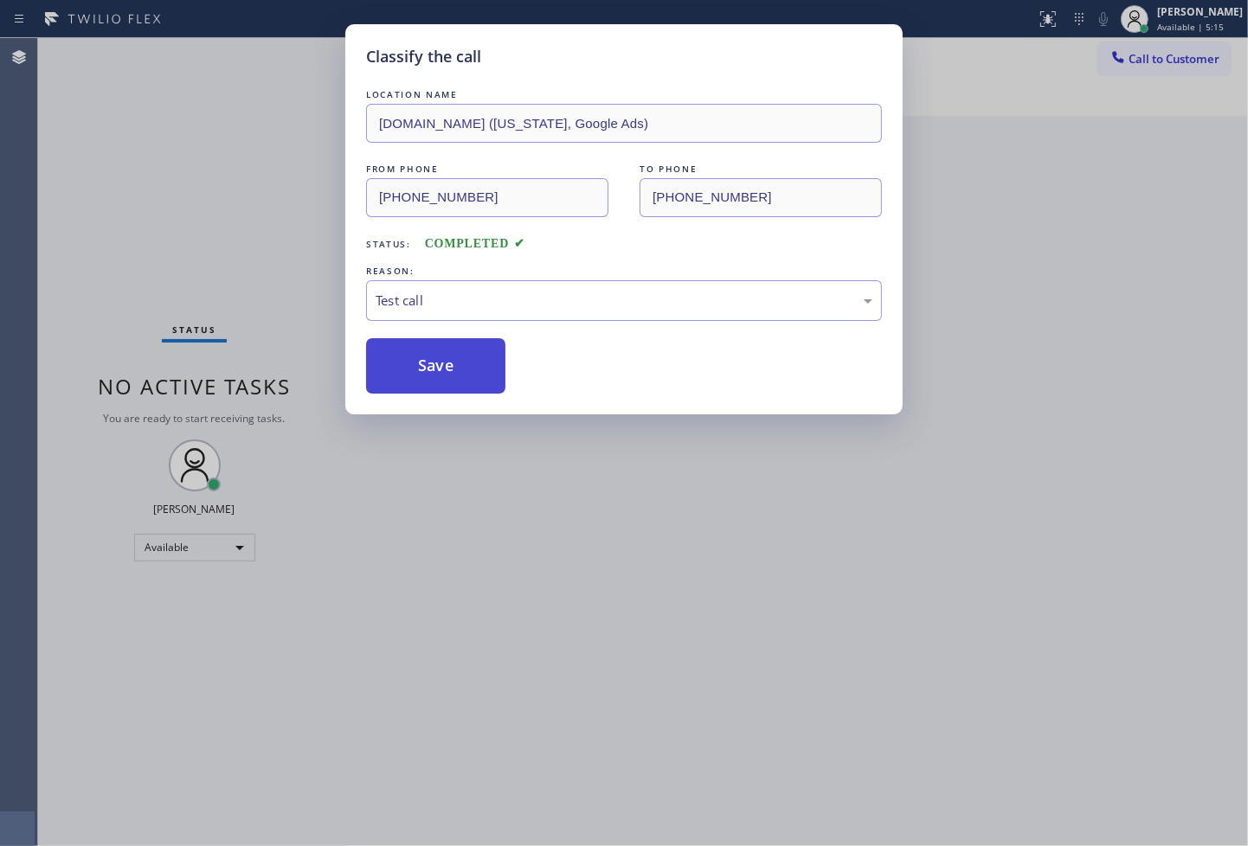
click at [424, 388] on button "Save" at bounding box center [435, 365] width 139 height 55
click at [263, 237] on div "Classify the call LOCATION NAME VikingExperts.online (New York, Google Ads) FRO…" at bounding box center [624, 423] width 1248 height 846
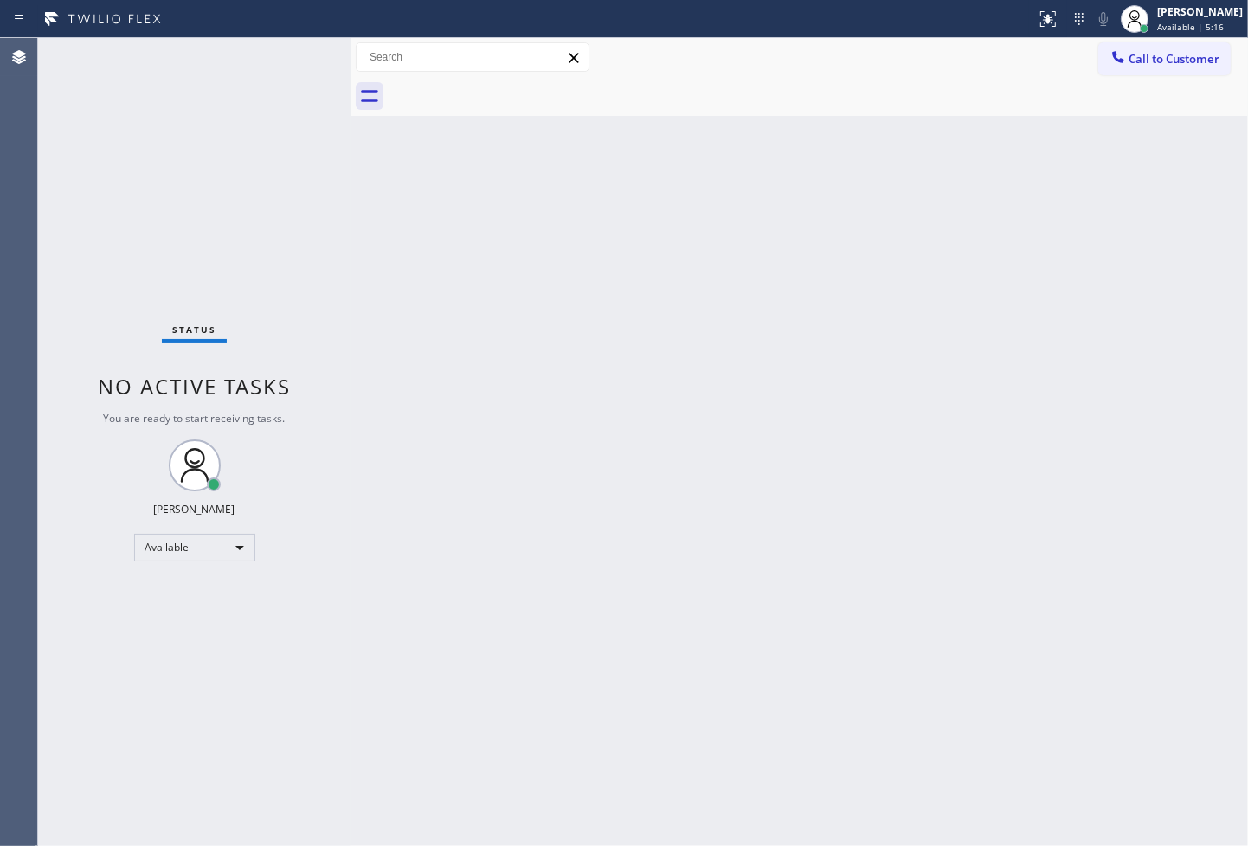
click at [289, 87] on div "Status No active tasks You are ready to start receiving tasks. Judy Anne Bernal…" at bounding box center [194, 442] width 312 height 808
click at [286, 54] on div "Status No active tasks You are ready to start receiving tasks. Judy Anne Bernal…" at bounding box center [194, 442] width 312 height 808
click at [287, 54] on div "Status No active tasks You are ready to start receiving tasks. Judy Anne Bernal…" at bounding box center [194, 442] width 312 height 808
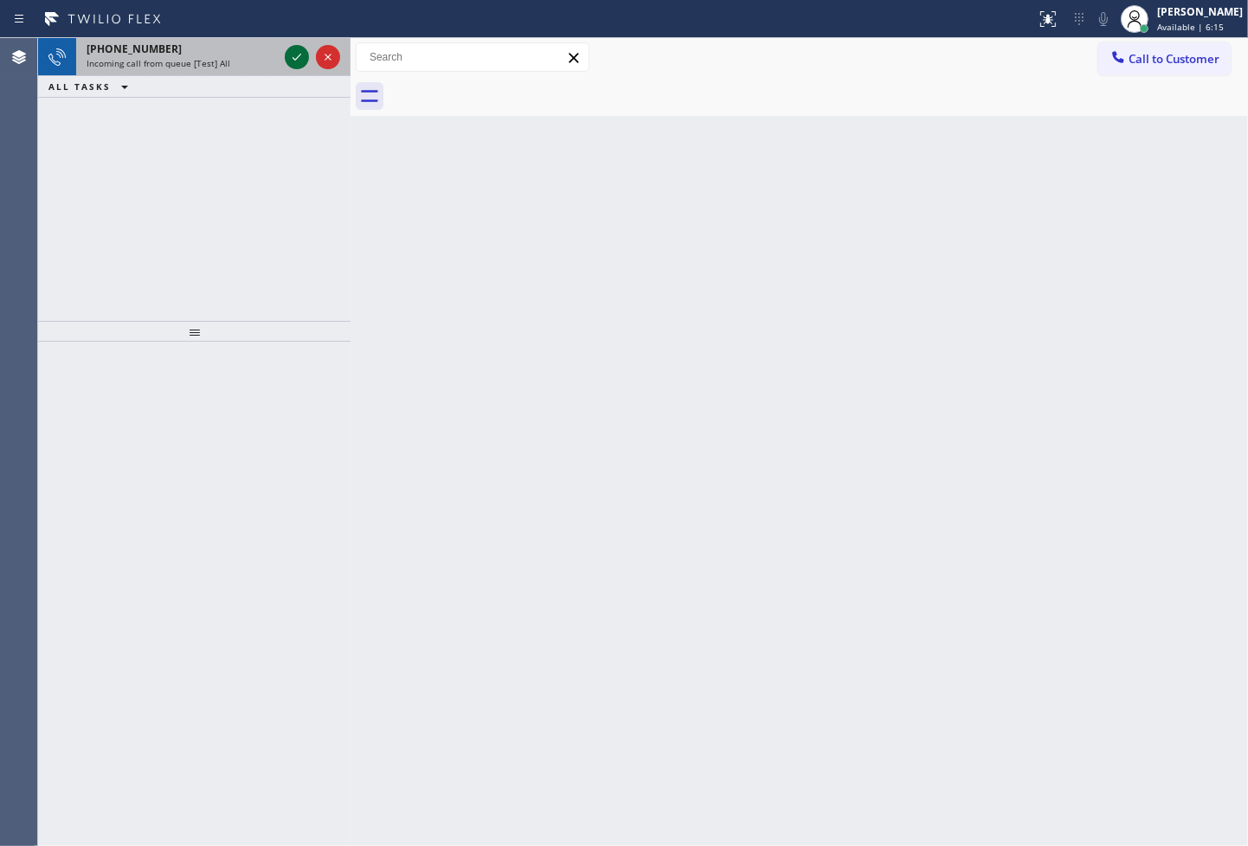
click at [287, 54] on icon at bounding box center [296, 57] width 21 height 21
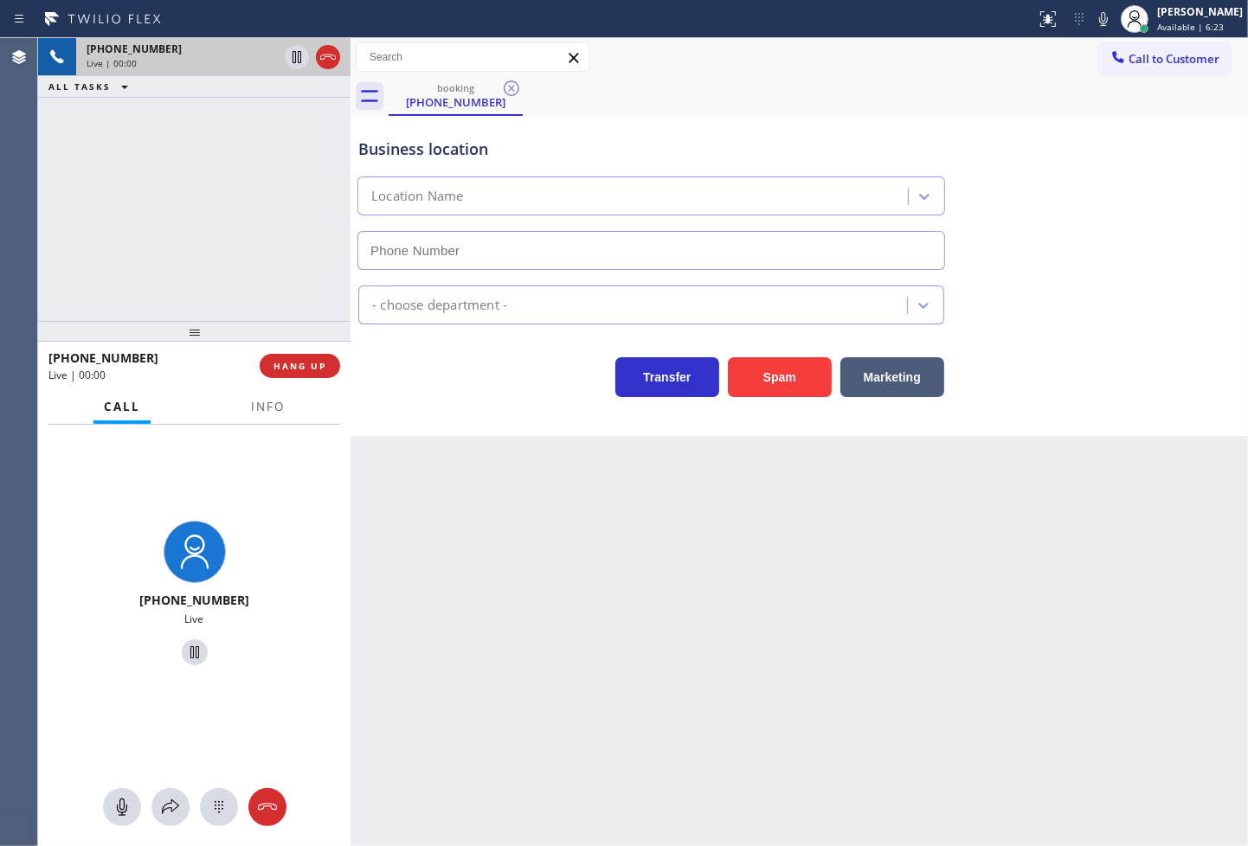
type input "(929) 374-2651"
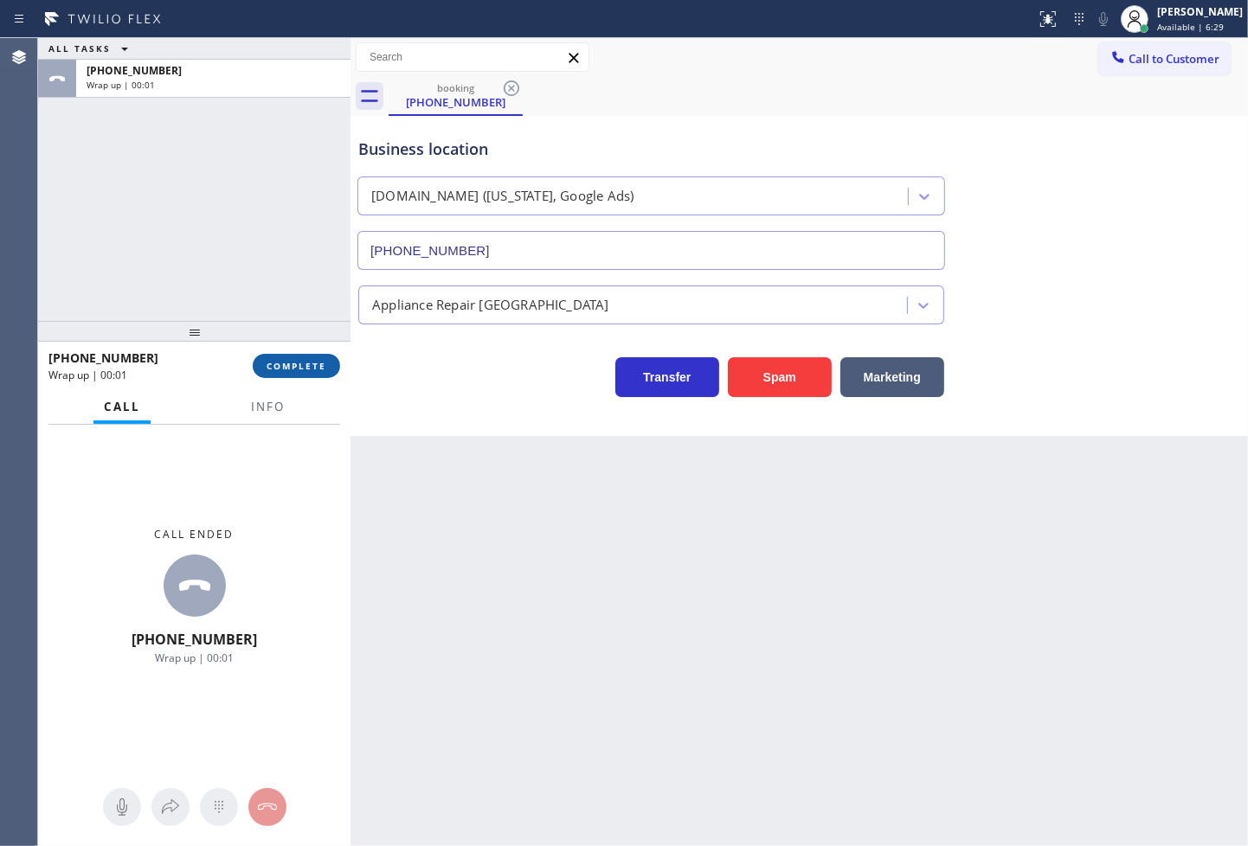
click at [291, 364] on span "COMPLETE" at bounding box center [297, 366] width 60 height 12
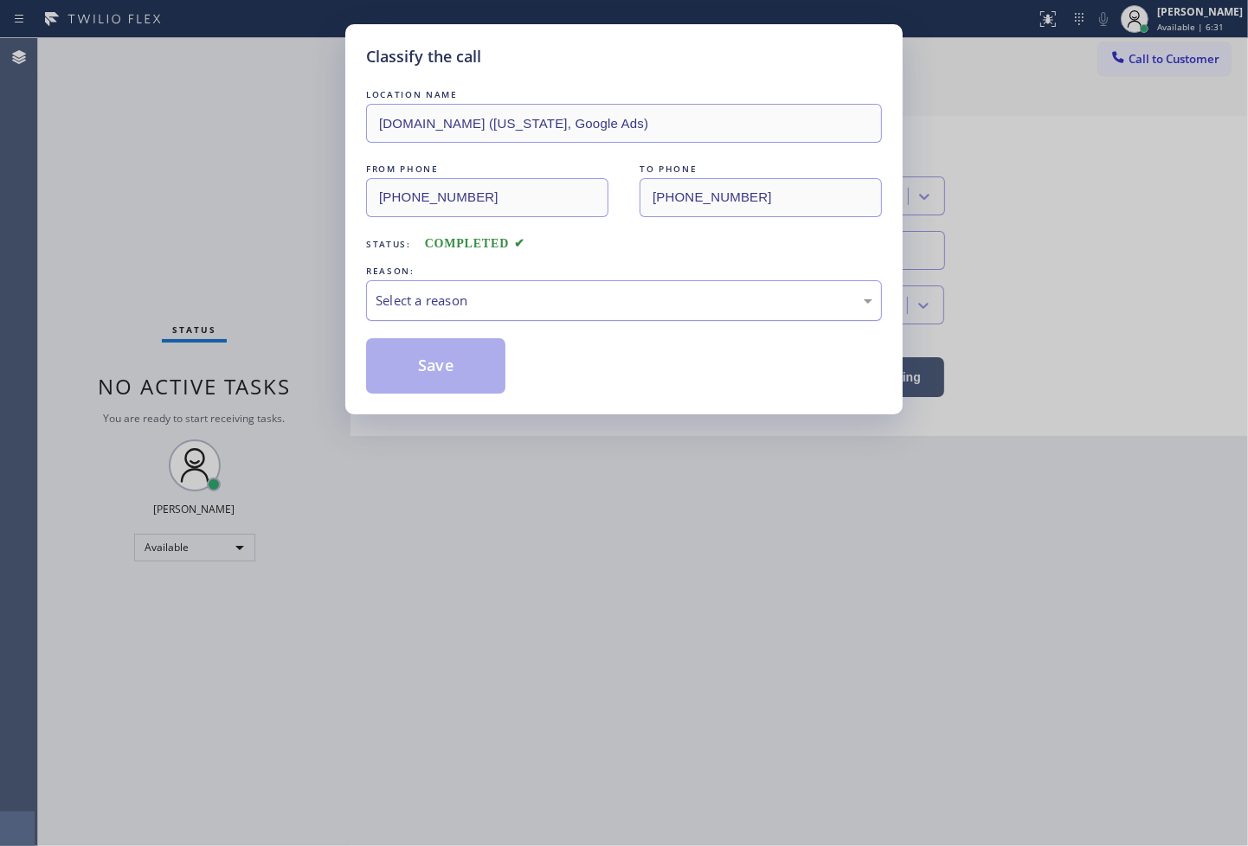
click at [434, 310] on div "Select a reason" at bounding box center [624, 301] width 497 height 20
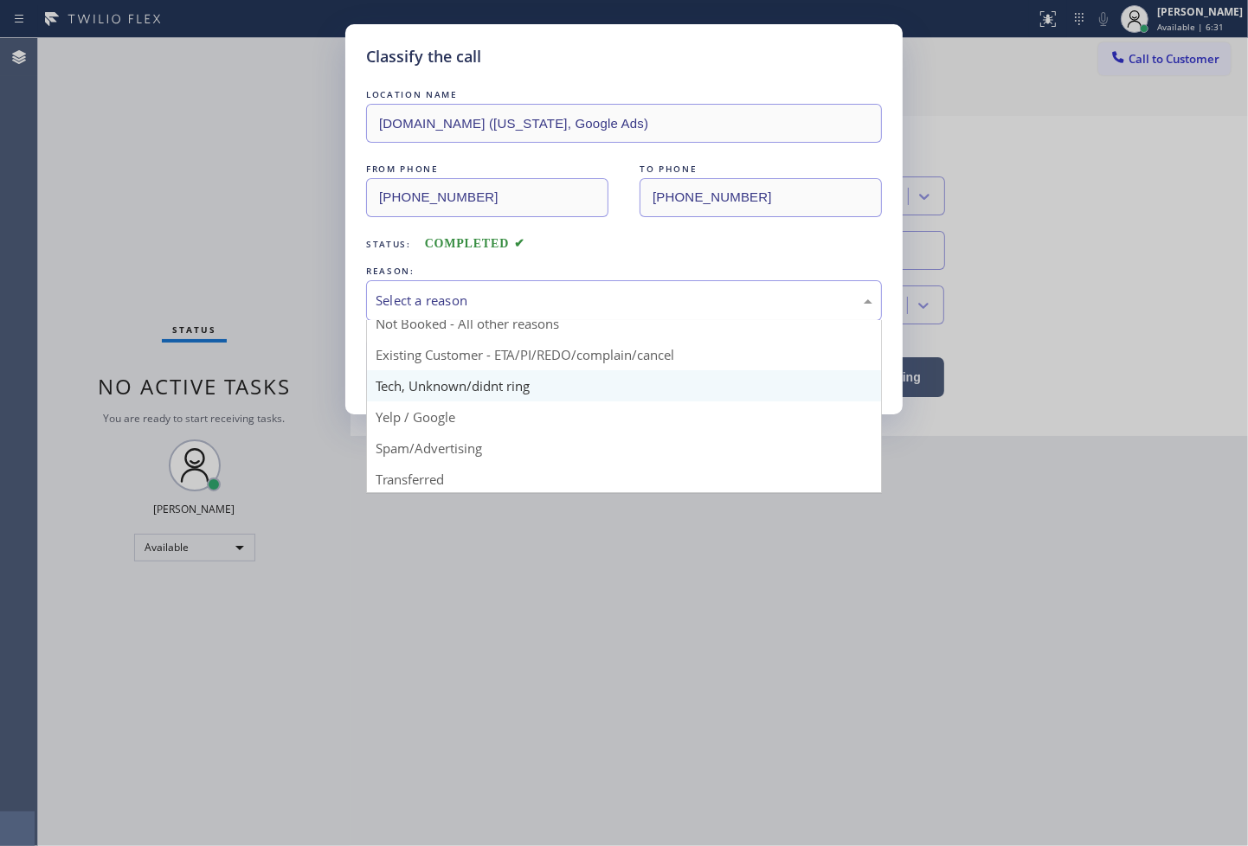
scroll to position [108, 0]
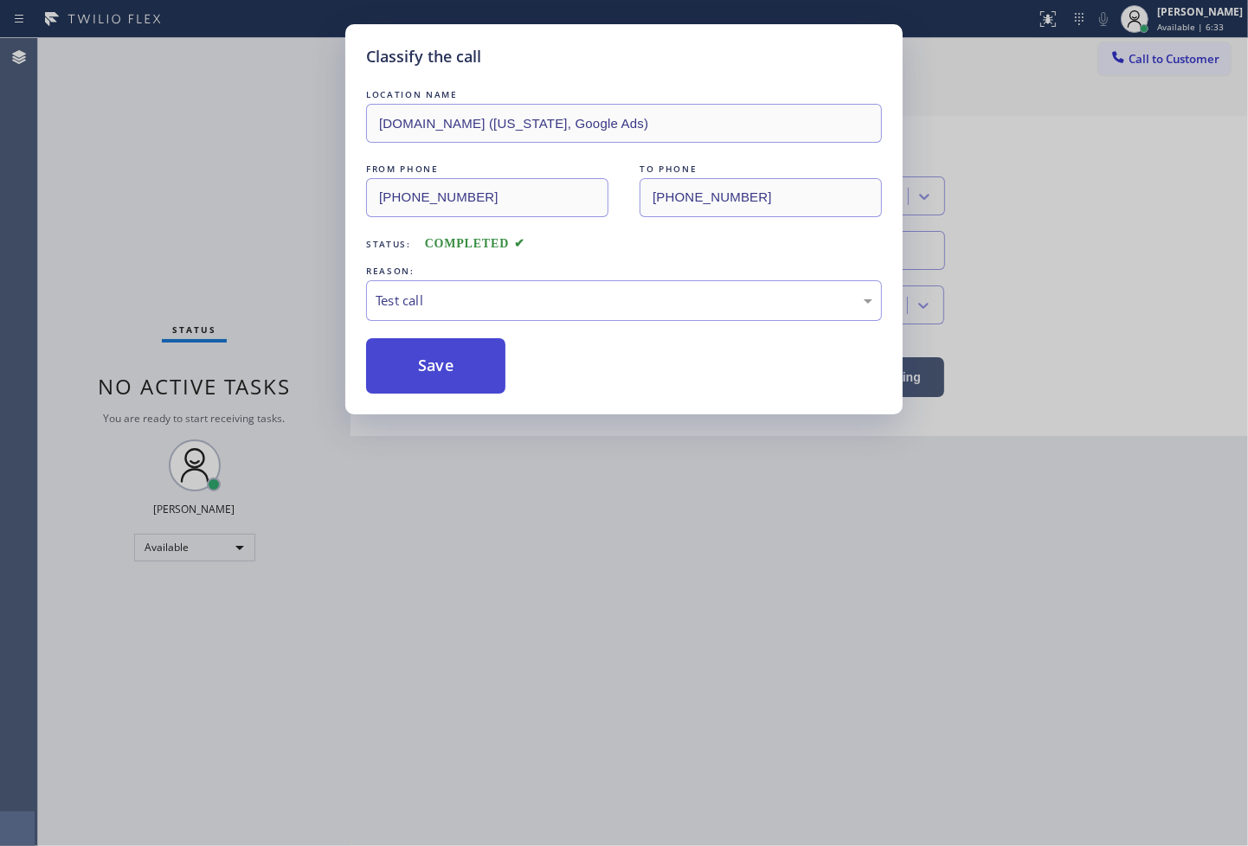
click at [422, 388] on button "Save" at bounding box center [435, 365] width 139 height 55
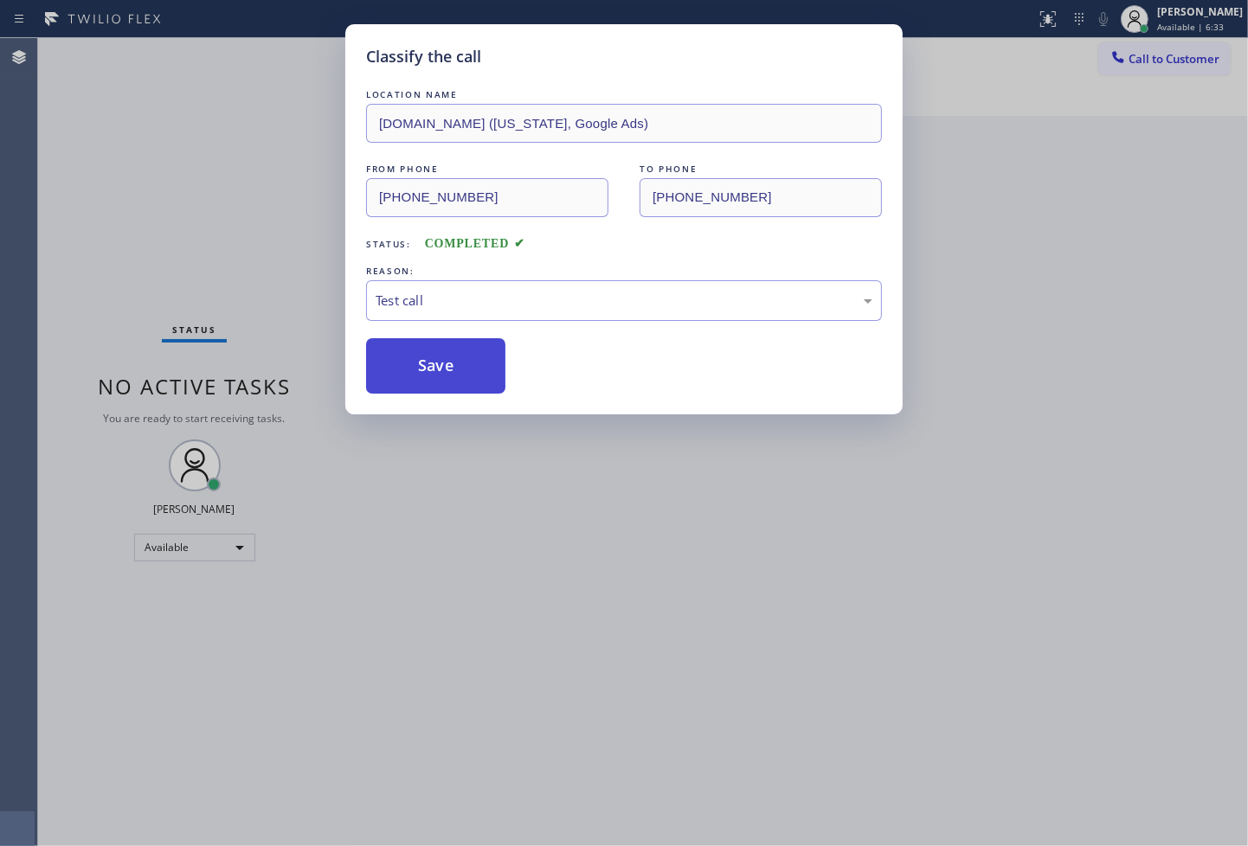
click at [417, 383] on button "Save" at bounding box center [435, 365] width 139 height 55
click at [254, 174] on div "Classify the call LOCATION NAME VikingTechs.online (New York, Google Ads) FROM …" at bounding box center [624, 423] width 1248 height 846
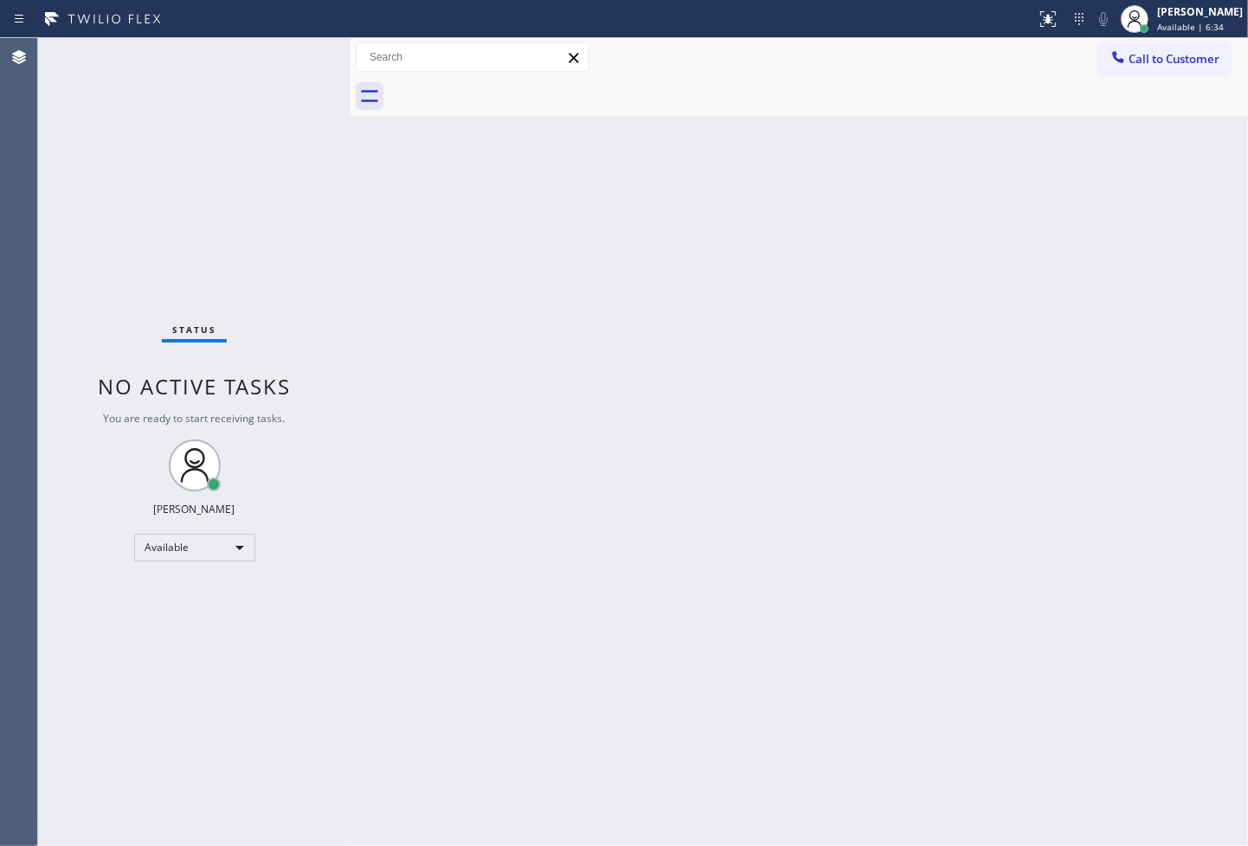
click at [292, 53] on div "Status No active tasks You are ready to start receiving tasks. Judy Anne Bernal…" at bounding box center [194, 442] width 312 height 808
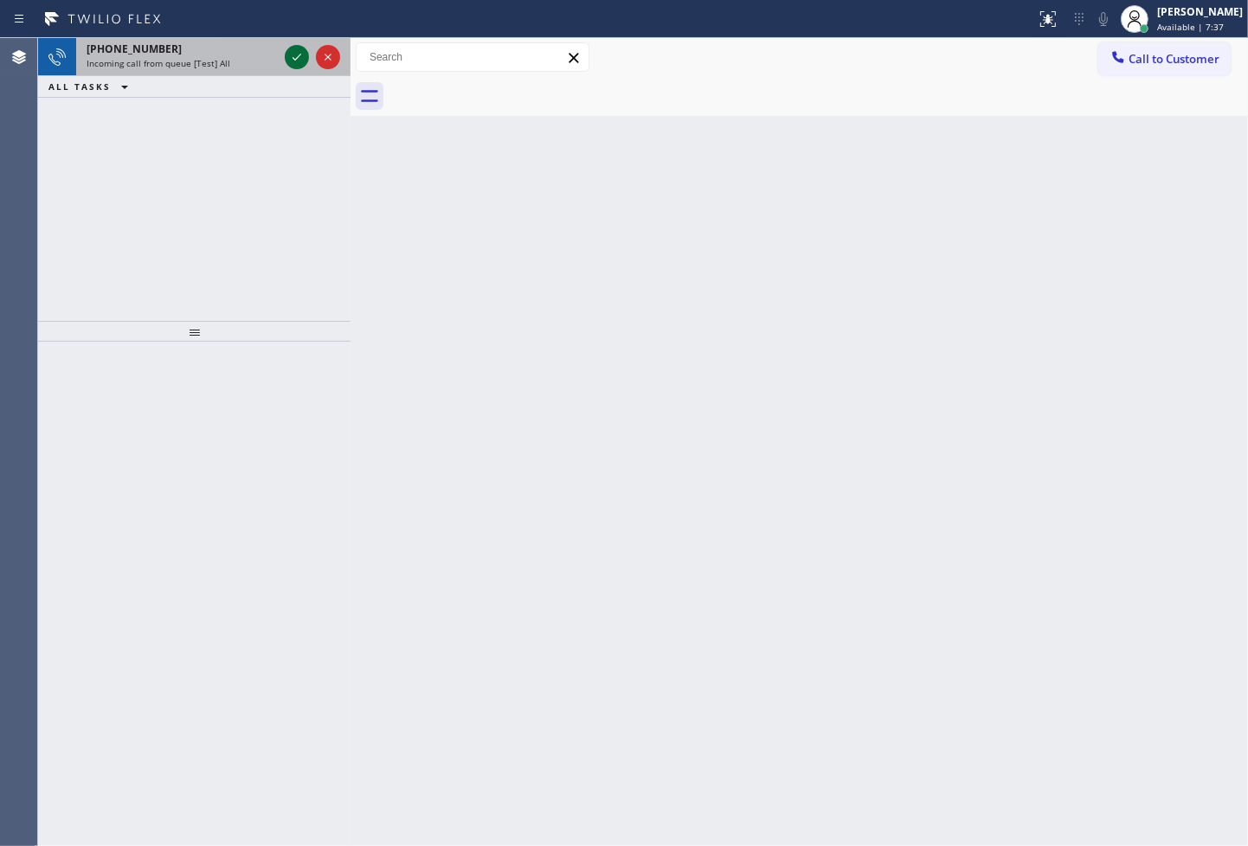
click at [292, 53] on icon at bounding box center [296, 57] width 21 height 21
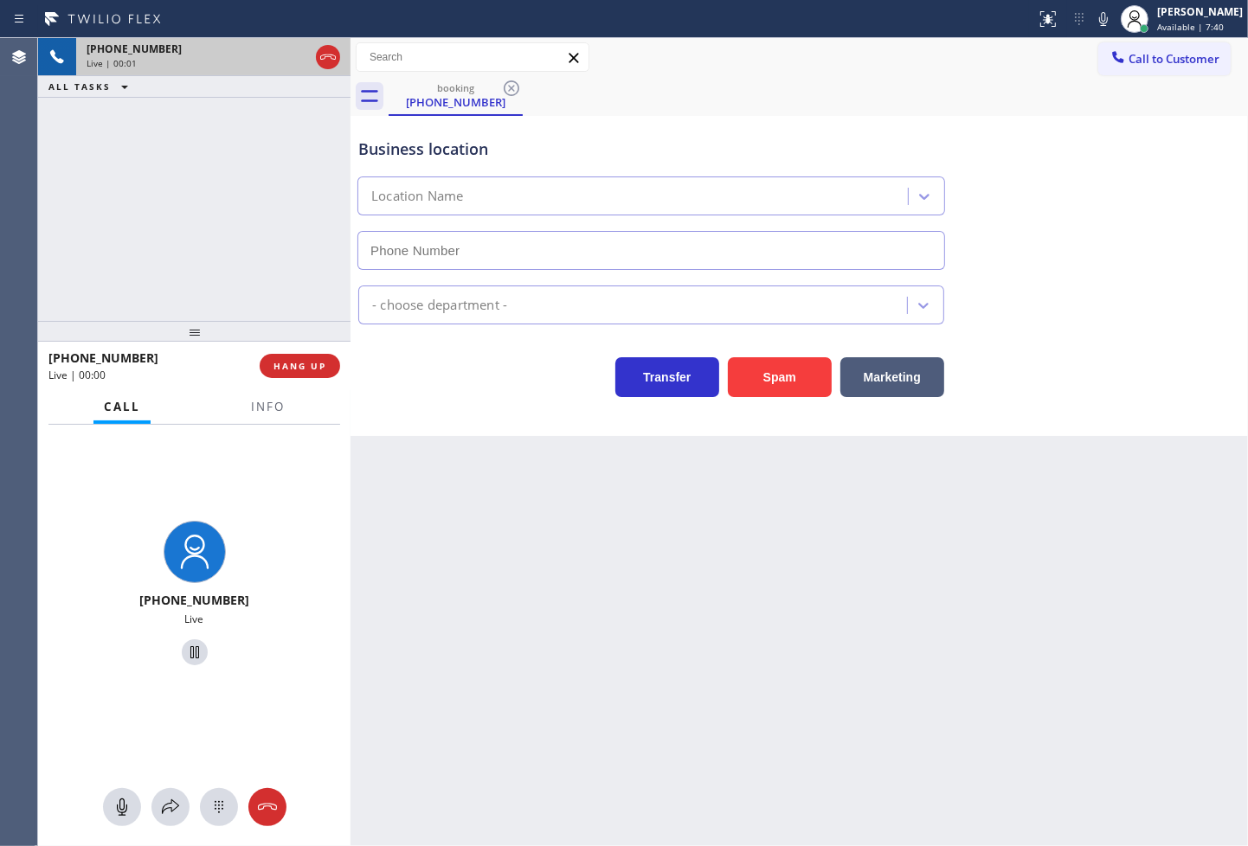
type input "(315) 710-9171"
click at [436, 373] on div "Transfer Spam Marketing" at bounding box center [651, 373] width 593 height 48
click at [209, 216] on div "+18777770796 Live | 00:05 ALL TASKS ALL TASKS ACTIVE TASKS TASKS IN WRAP UP" at bounding box center [194, 179] width 312 height 283
click at [540, 388] on div "Transfer Spam Marketing" at bounding box center [651, 373] width 593 height 48
click at [299, 362] on span "HANG UP" at bounding box center [299, 366] width 53 height 12
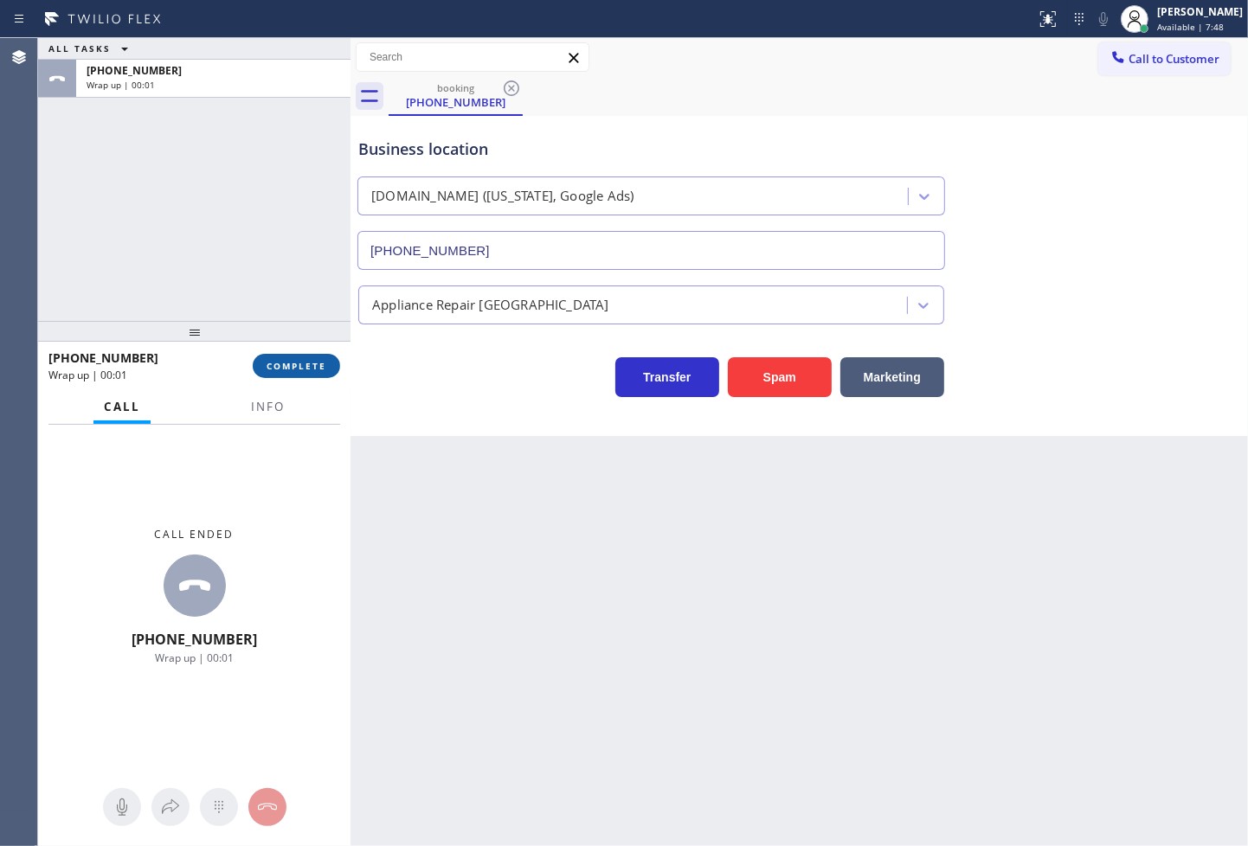
click at [299, 362] on span "COMPLETE" at bounding box center [297, 366] width 60 height 12
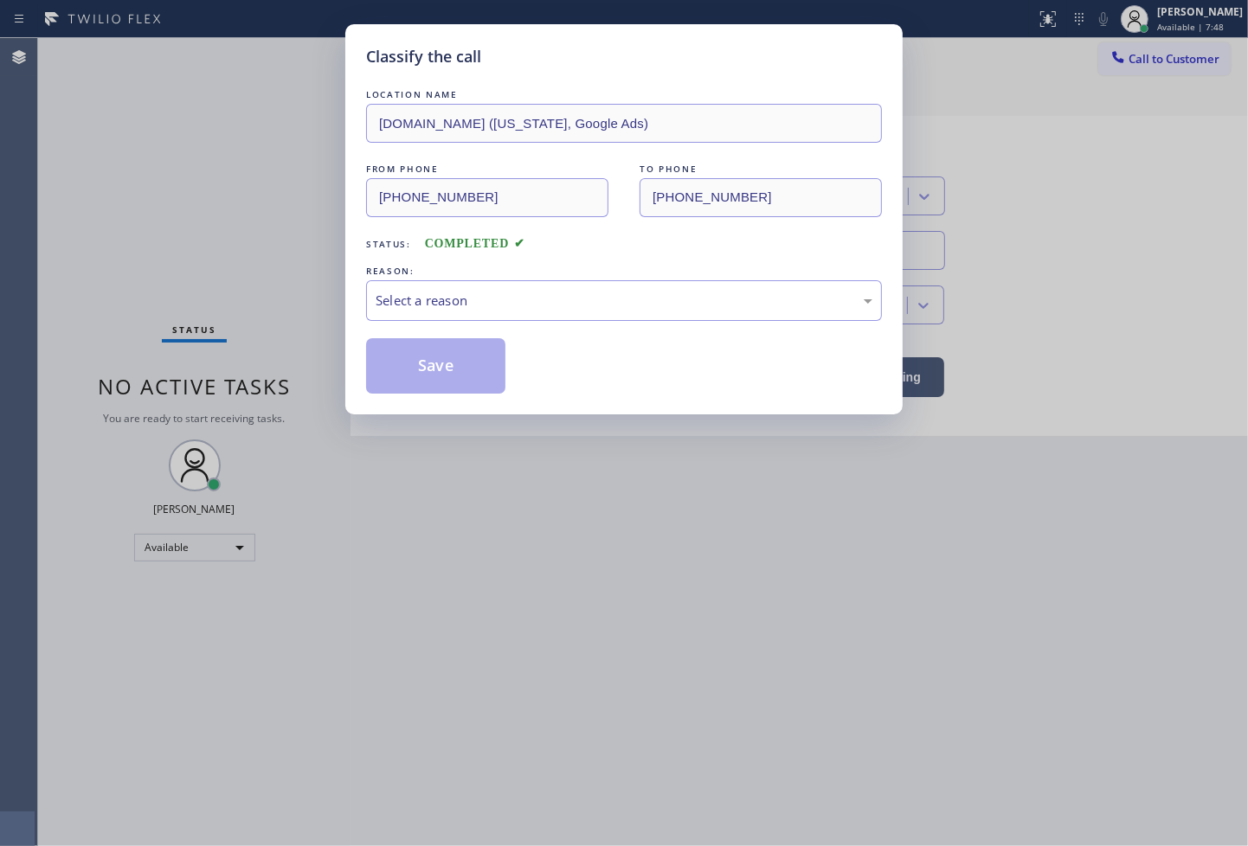
click at [414, 310] on div "Select a reason" at bounding box center [624, 301] width 497 height 20
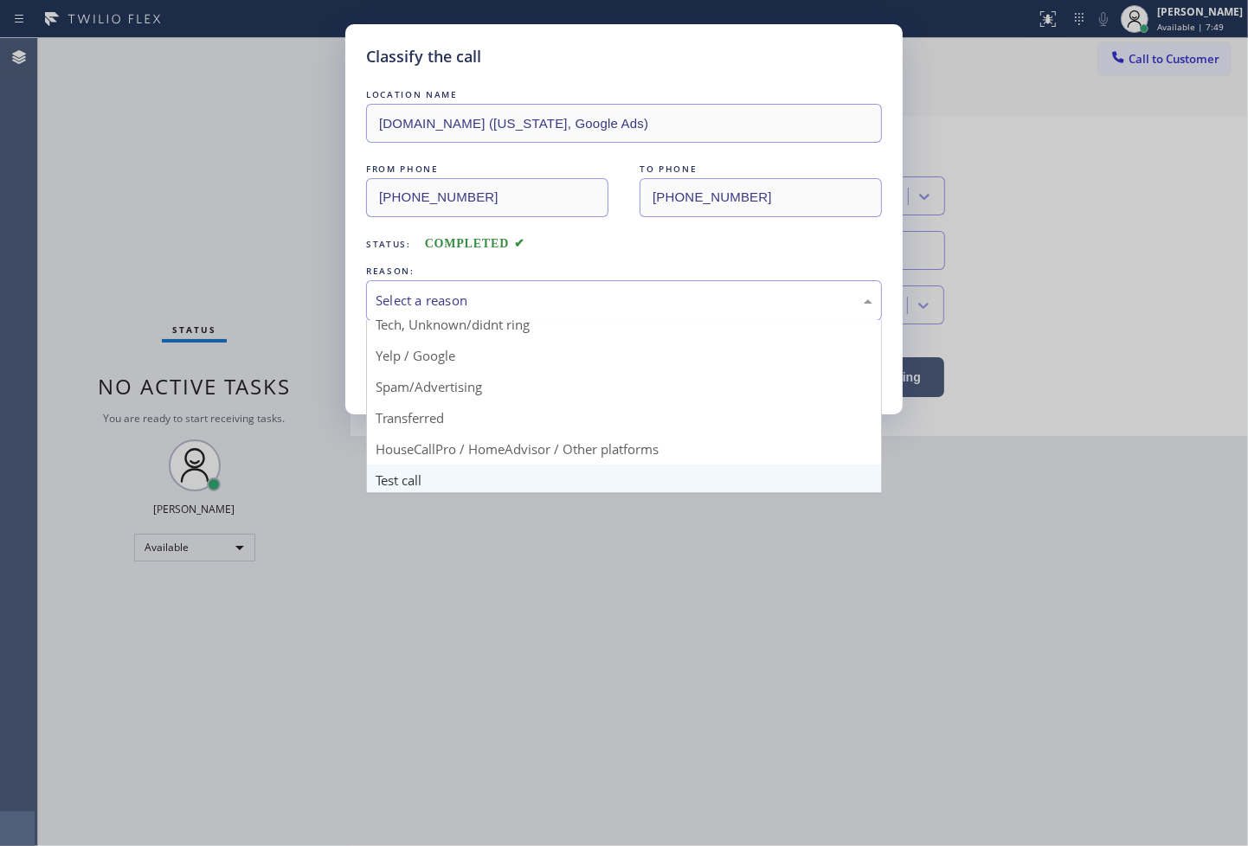
scroll to position [108, 0]
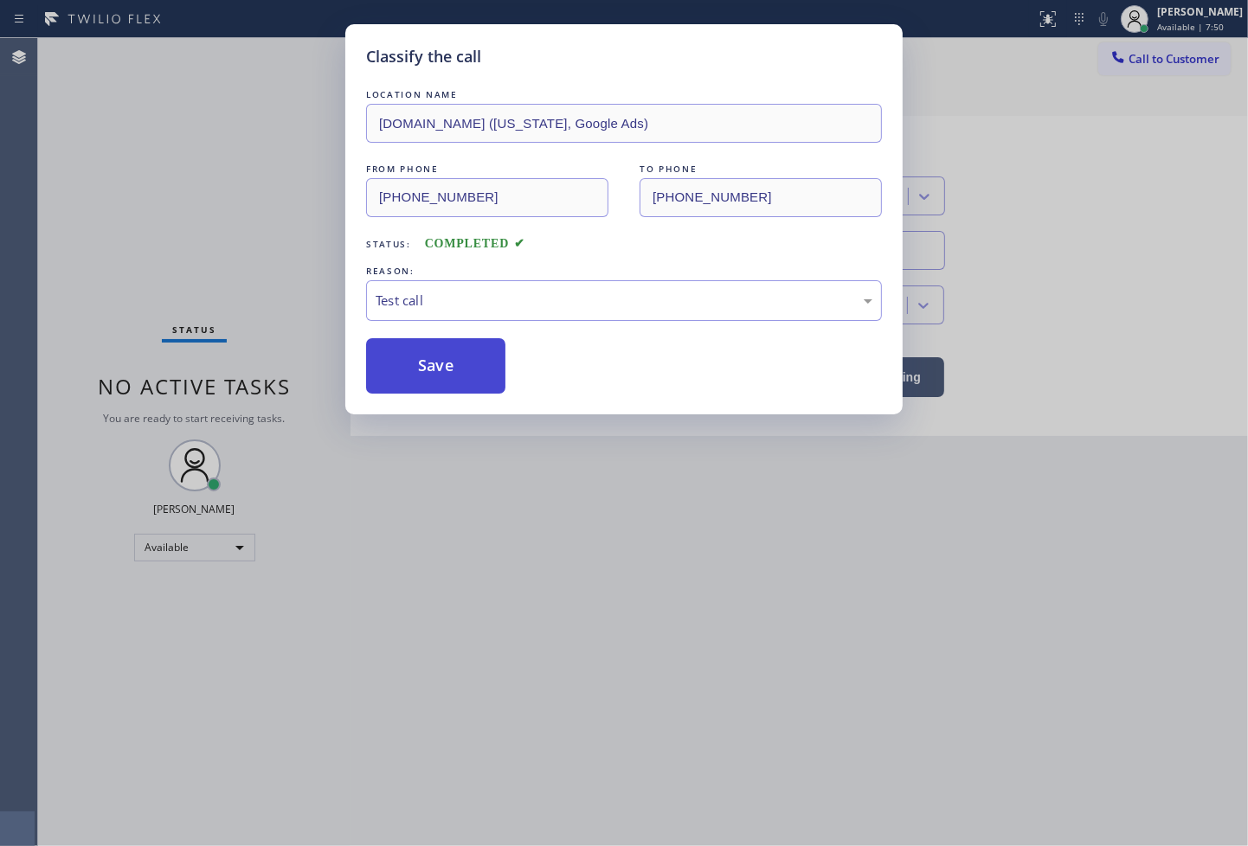
click at [431, 391] on button "Save" at bounding box center [435, 365] width 139 height 55
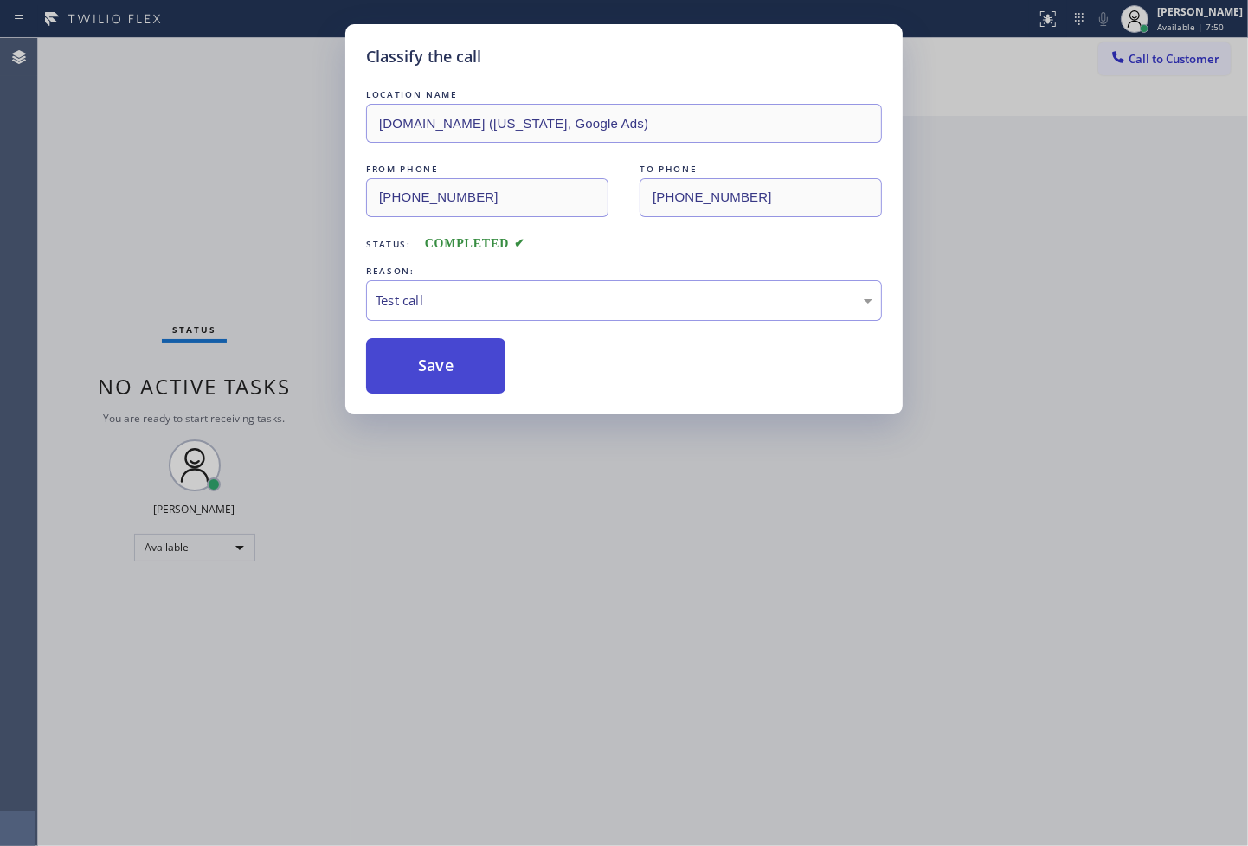
click at [431, 391] on button "Save" at bounding box center [435, 365] width 139 height 55
click at [290, 228] on div "Classify the call LOCATION NAME 5 Star Appliance FROM PHONE (877) 777-0796 TO P…" at bounding box center [643, 442] width 1210 height 808
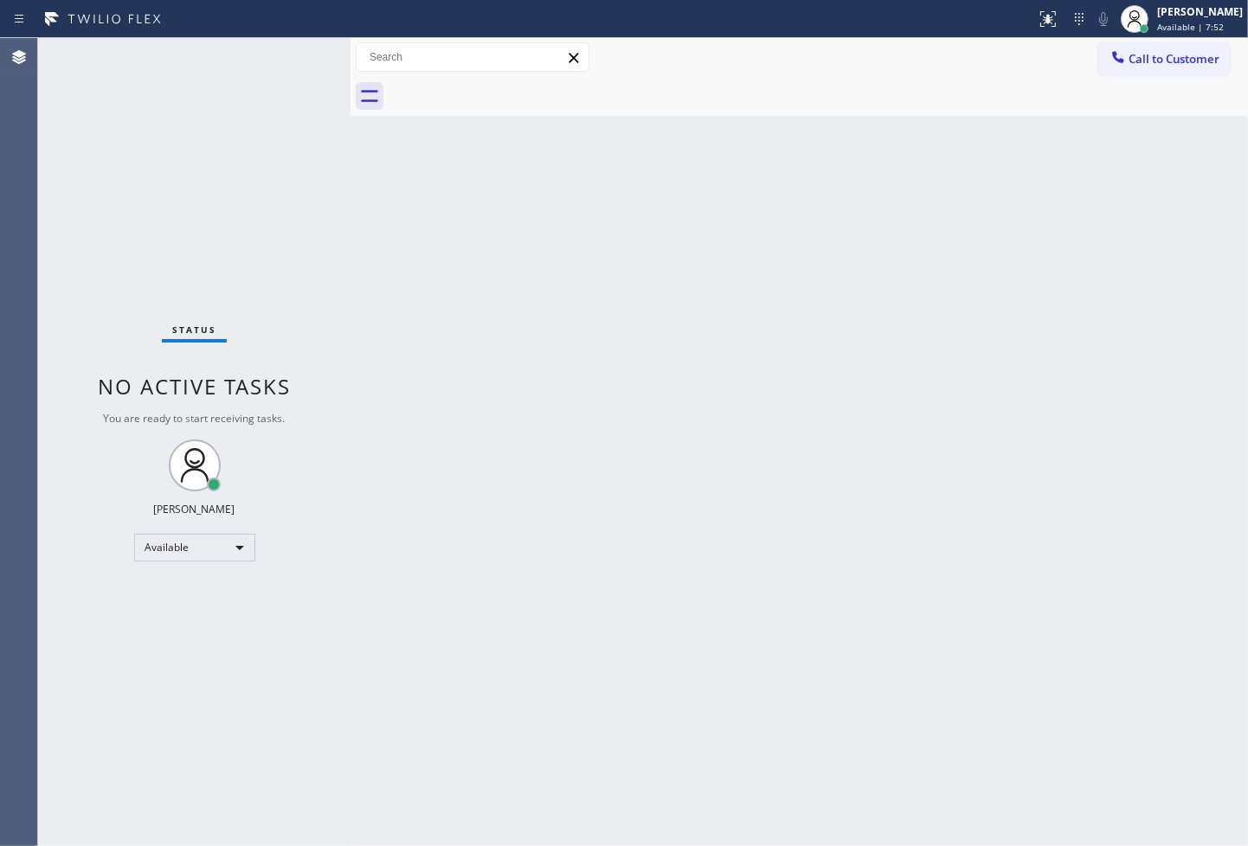
click at [297, 55] on div "Status No active tasks You are ready to start receiving tasks. Judy Anne Bernal…" at bounding box center [194, 442] width 312 height 808
click at [222, 74] on div "Status No active tasks You are ready to start receiving tasks. Judy Anne Bernal…" at bounding box center [194, 442] width 312 height 808
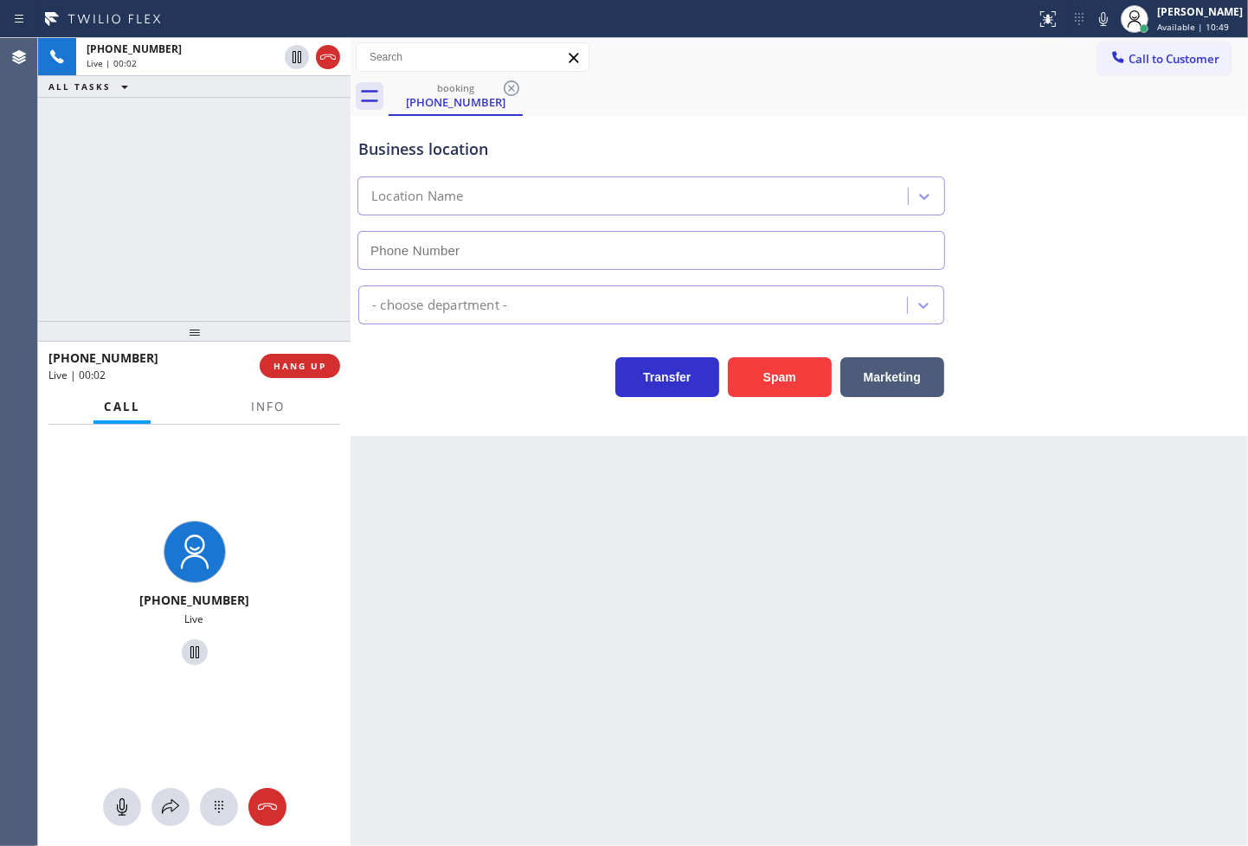
click at [273, 425] on div "+12135104085 Live" at bounding box center [194, 596] width 312 height 343
click at [272, 415] on button "Info" at bounding box center [268, 407] width 55 height 34
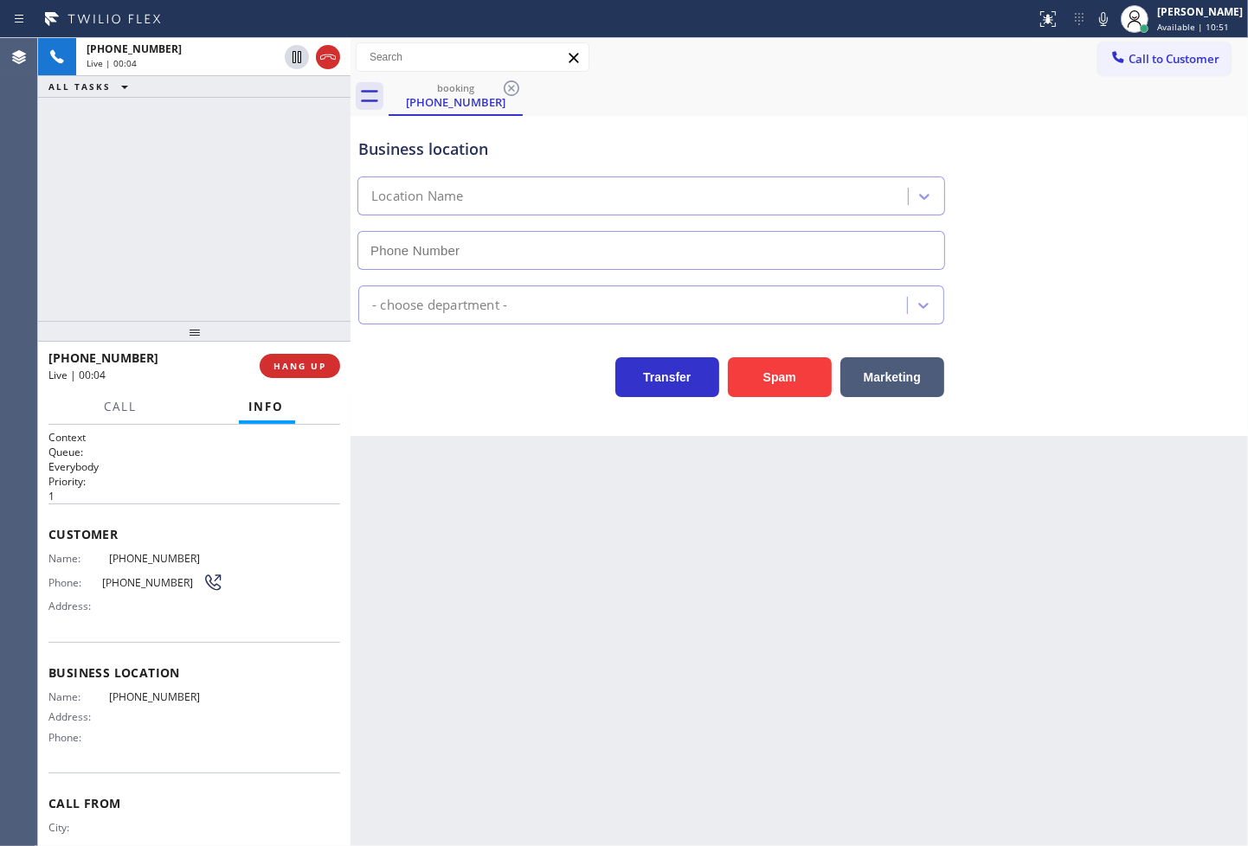
click at [138, 286] on div "+12135104085 Live | 00:04 ALL TASKS ALL TASKS ACTIVE TASKS TASKS IN WRAP UP" at bounding box center [194, 179] width 312 height 283
click at [560, 413] on div "Business location Location Name - choose department - Transfer Spam Marketing" at bounding box center [798, 276] width 897 height 320
click at [151, 160] on div "+12135104085 Live | 00:05 ALL TASKS ALL TASKS ACTIVE TASKS TASKS IN WRAP UP" at bounding box center [194, 179] width 312 height 283
click at [226, 254] on div "+12135104085 Live | 00:09 ALL TASKS ALL TASKS ACTIVE TASKS TASKS IN WRAP UP" at bounding box center [194, 179] width 312 height 283
click at [318, 370] on span "HANG UP" at bounding box center [299, 366] width 53 height 12
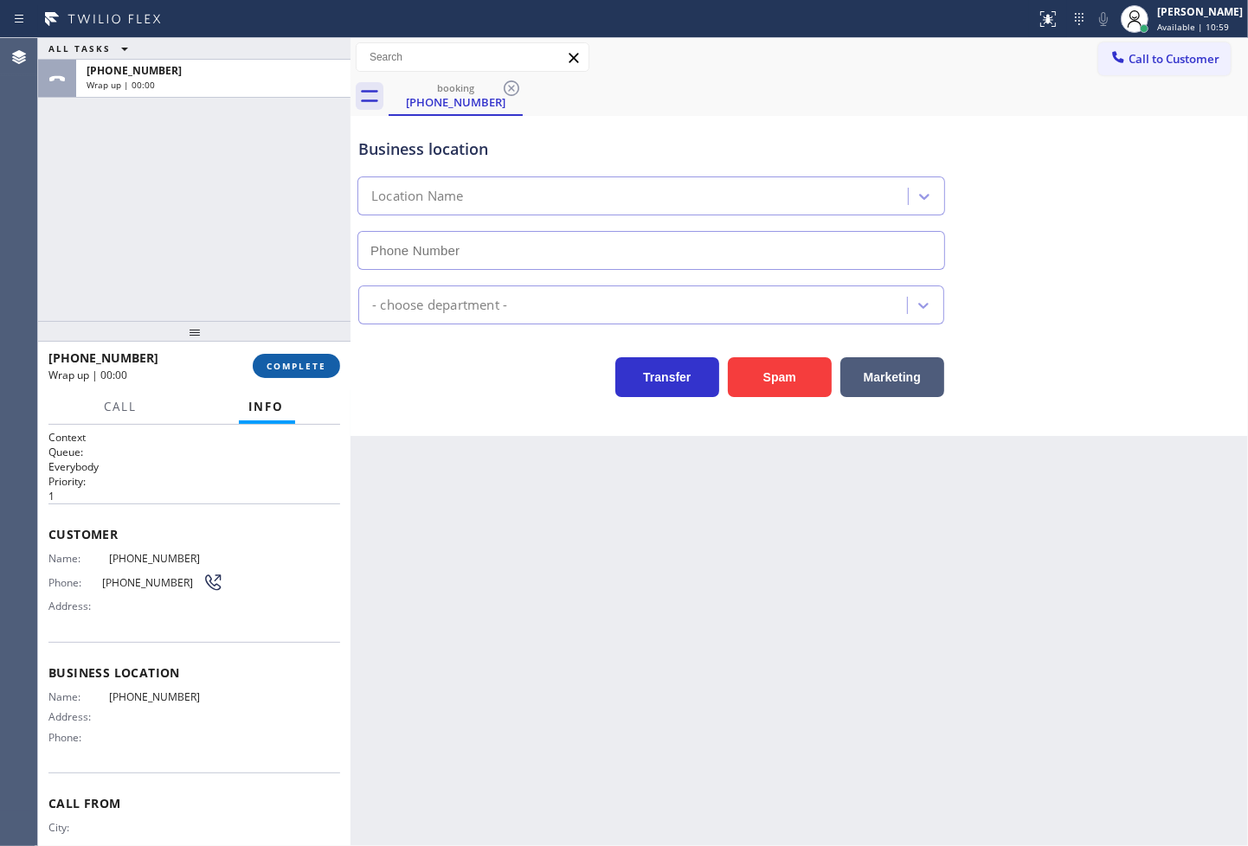
click at [318, 370] on span "COMPLETE" at bounding box center [297, 366] width 60 height 12
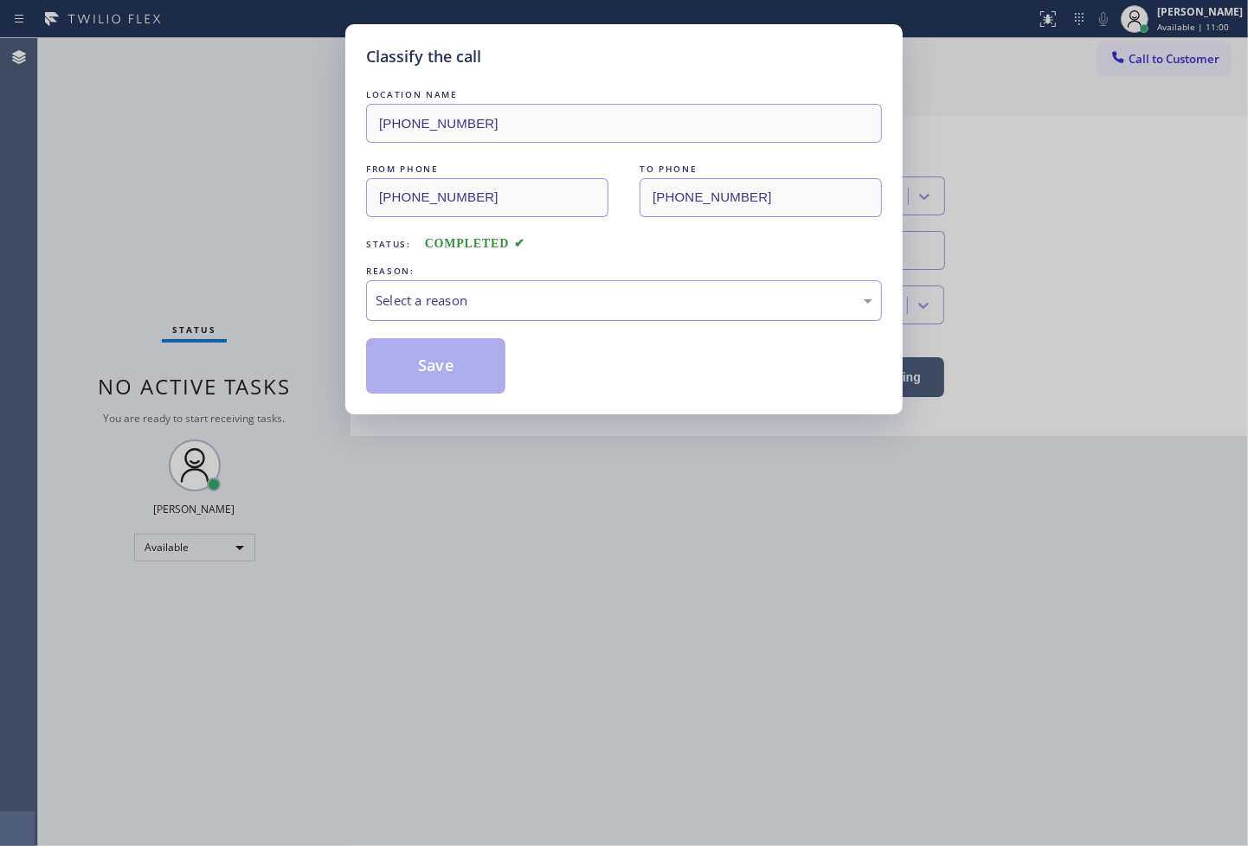
click at [446, 308] on div "Select a reason" at bounding box center [624, 301] width 497 height 20
click at [421, 368] on button "Save" at bounding box center [435, 365] width 139 height 55
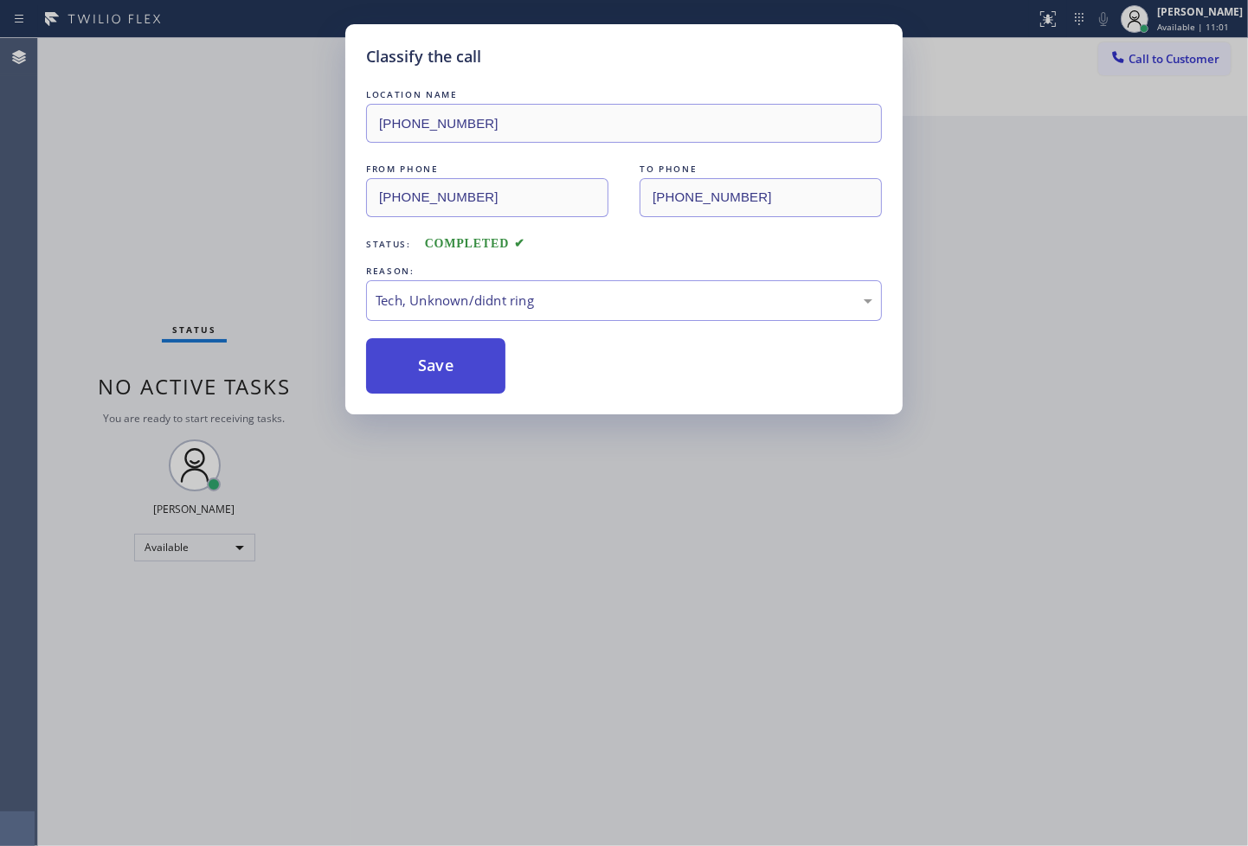
click at [421, 368] on button "Save" at bounding box center [435, 365] width 139 height 55
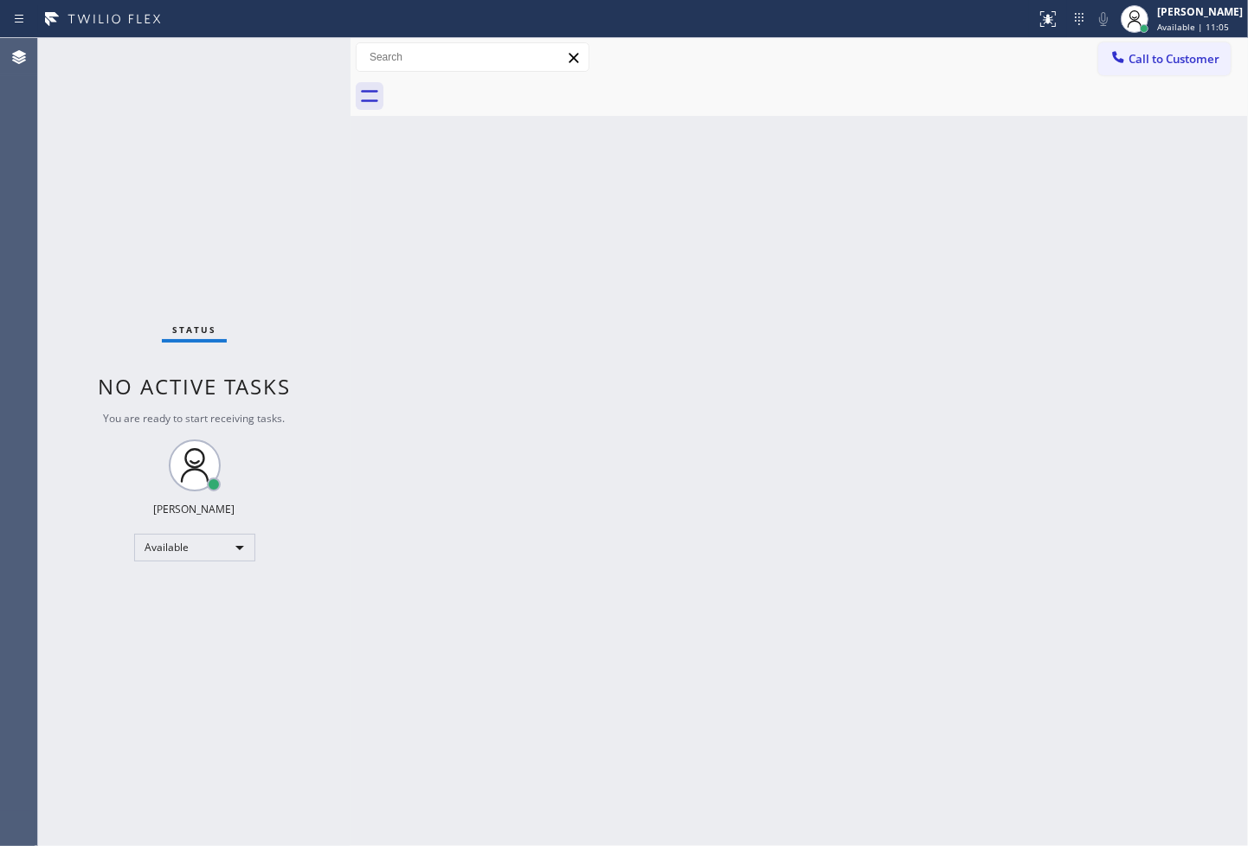
click at [287, 70] on div "Status No active tasks You are ready to start receiving tasks. Judy Anne Bernal…" at bounding box center [194, 442] width 312 height 808
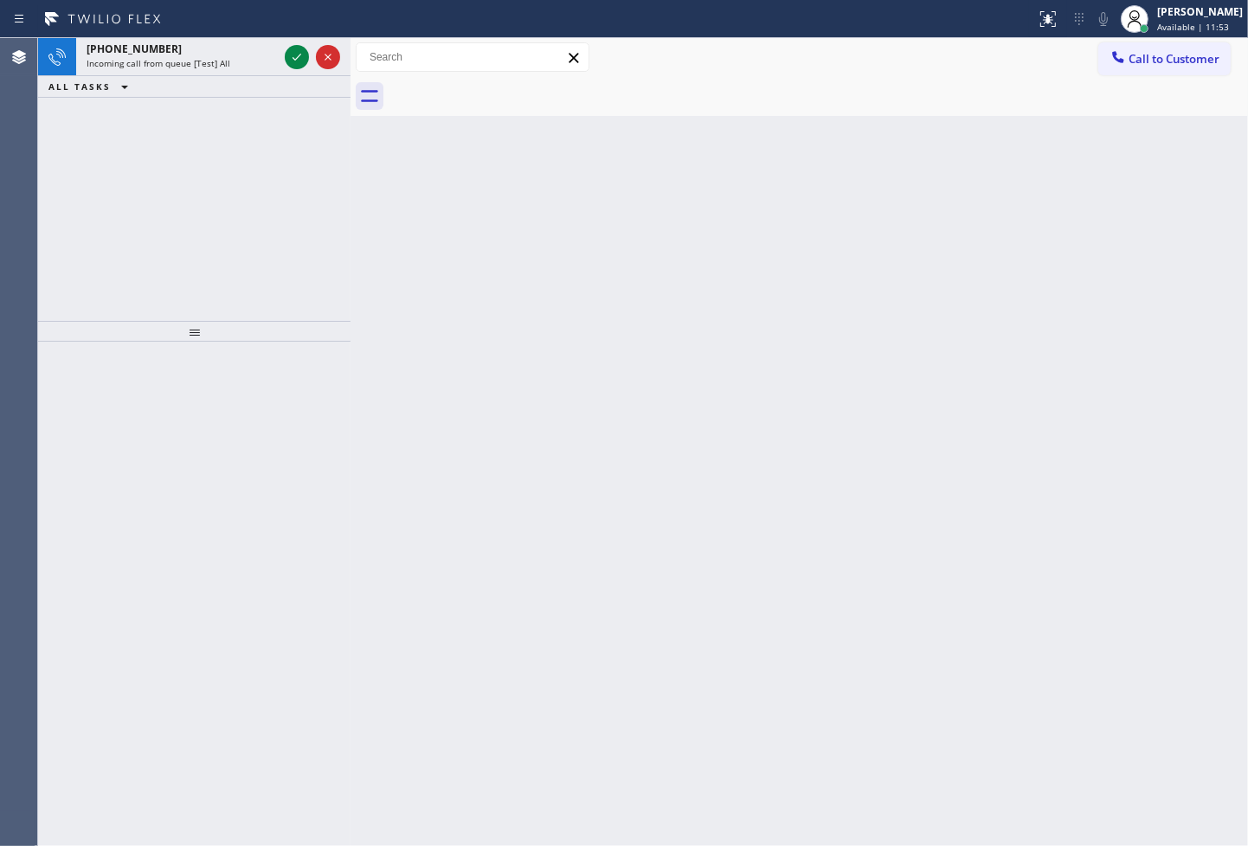
click at [287, 70] on div at bounding box center [312, 57] width 62 height 38
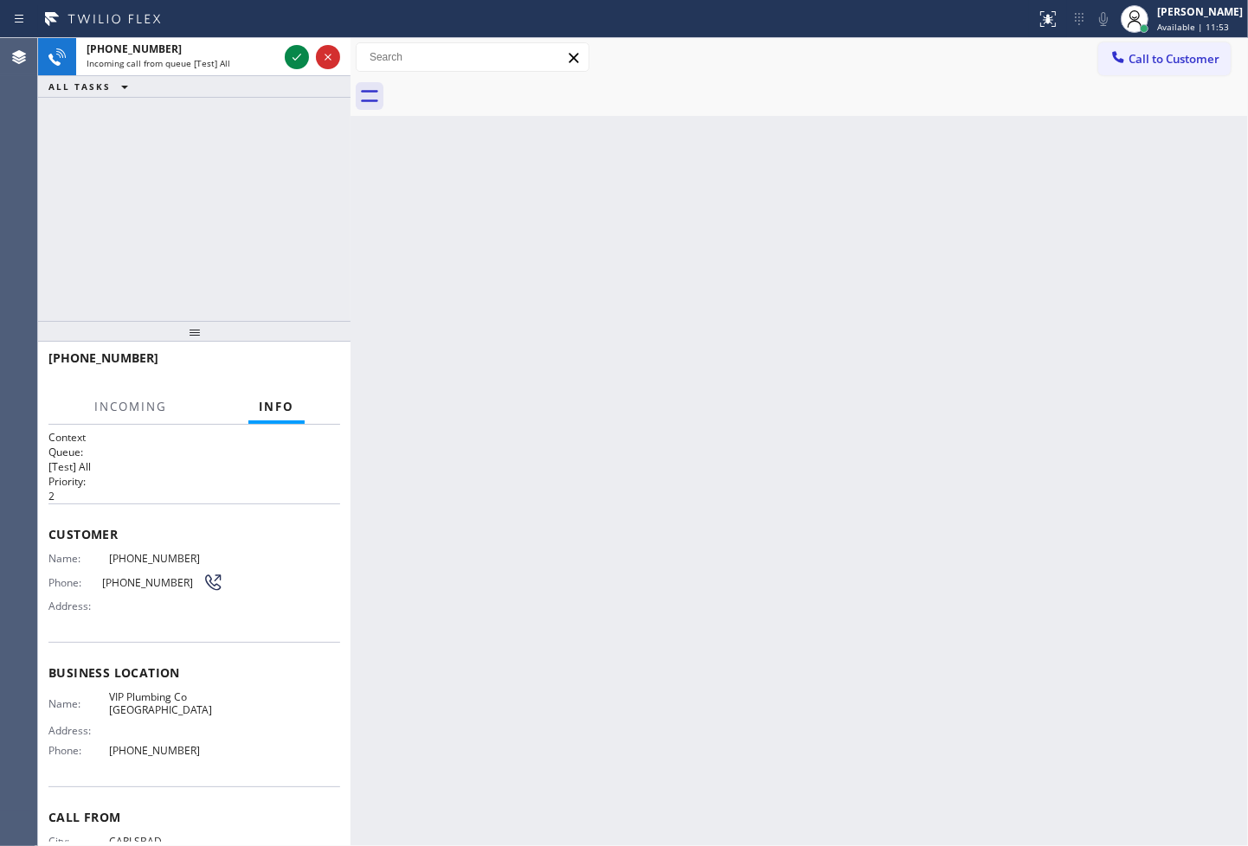
click at [287, 70] on div at bounding box center [312, 57] width 62 height 38
click at [298, 63] on icon at bounding box center [296, 57] width 21 height 21
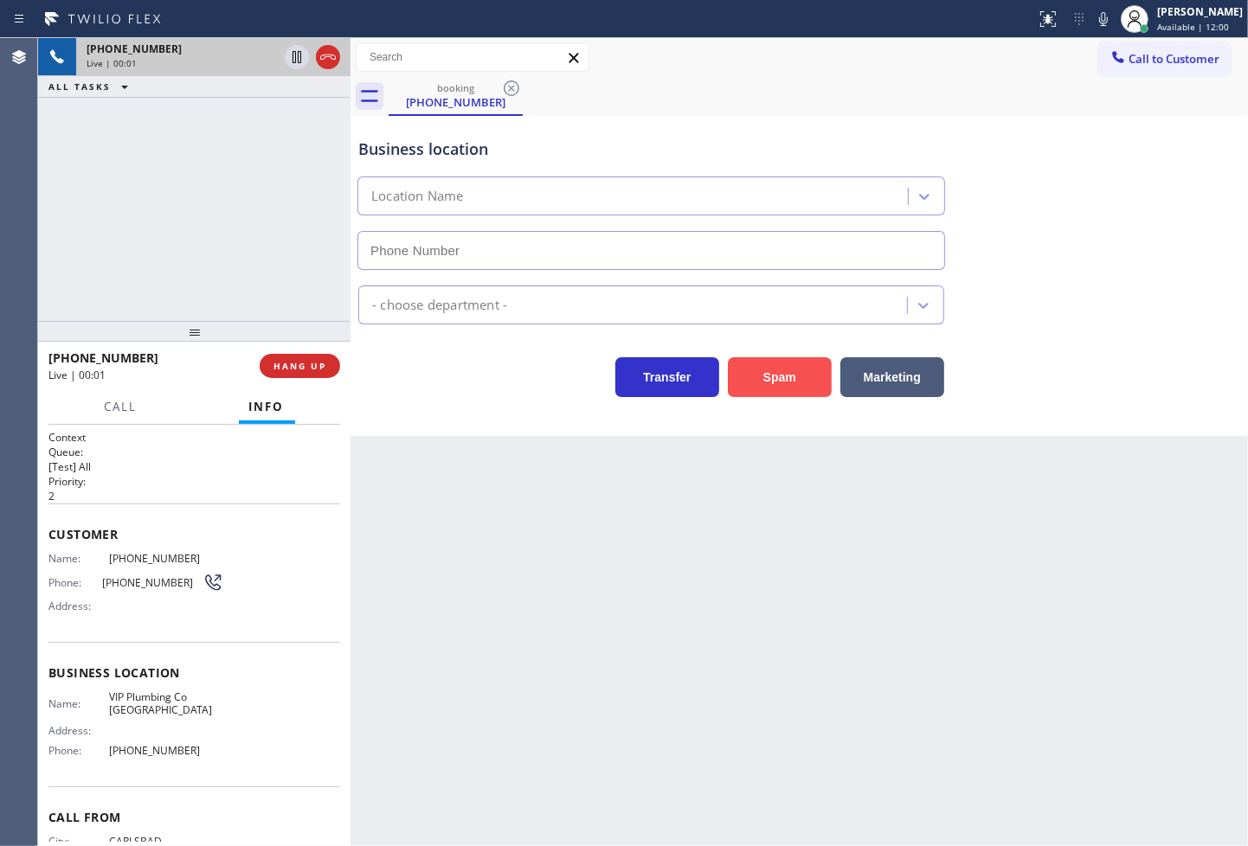
click at [762, 379] on button "Spam" at bounding box center [780, 377] width 104 height 40
type input "(760) 388-6977"
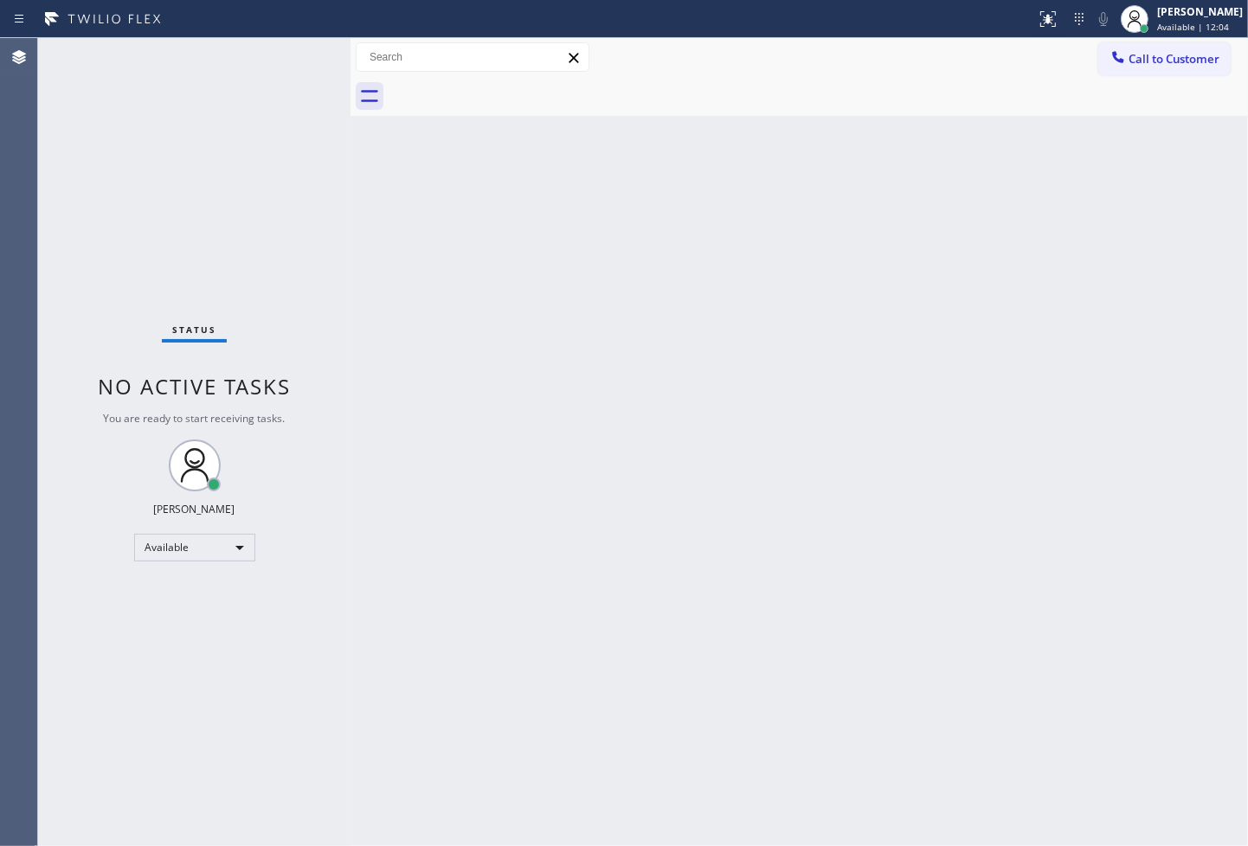
click at [212, 210] on div "Status No active tasks You are ready to start receiving tasks. Judy Anne Bernal…" at bounding box center [194, 442] width 312 height 808
click at [289, 57] on div "Status No active tasks You are ready to start receiving tasks. Judy Anne Bernal…" at bounding box center [194, 442] width 312 height 808
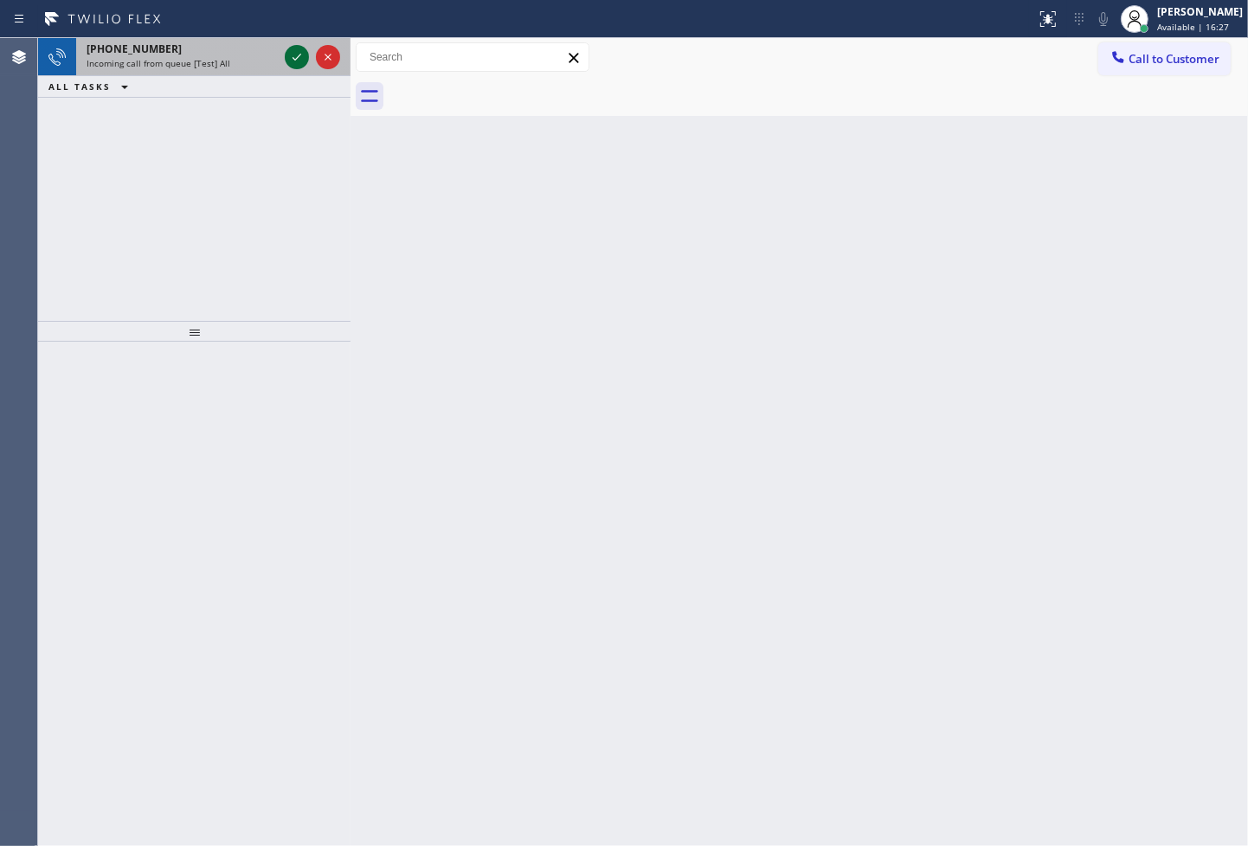
click at [289, 57] on icon at bounding box center [296, 57] width 21 height 21
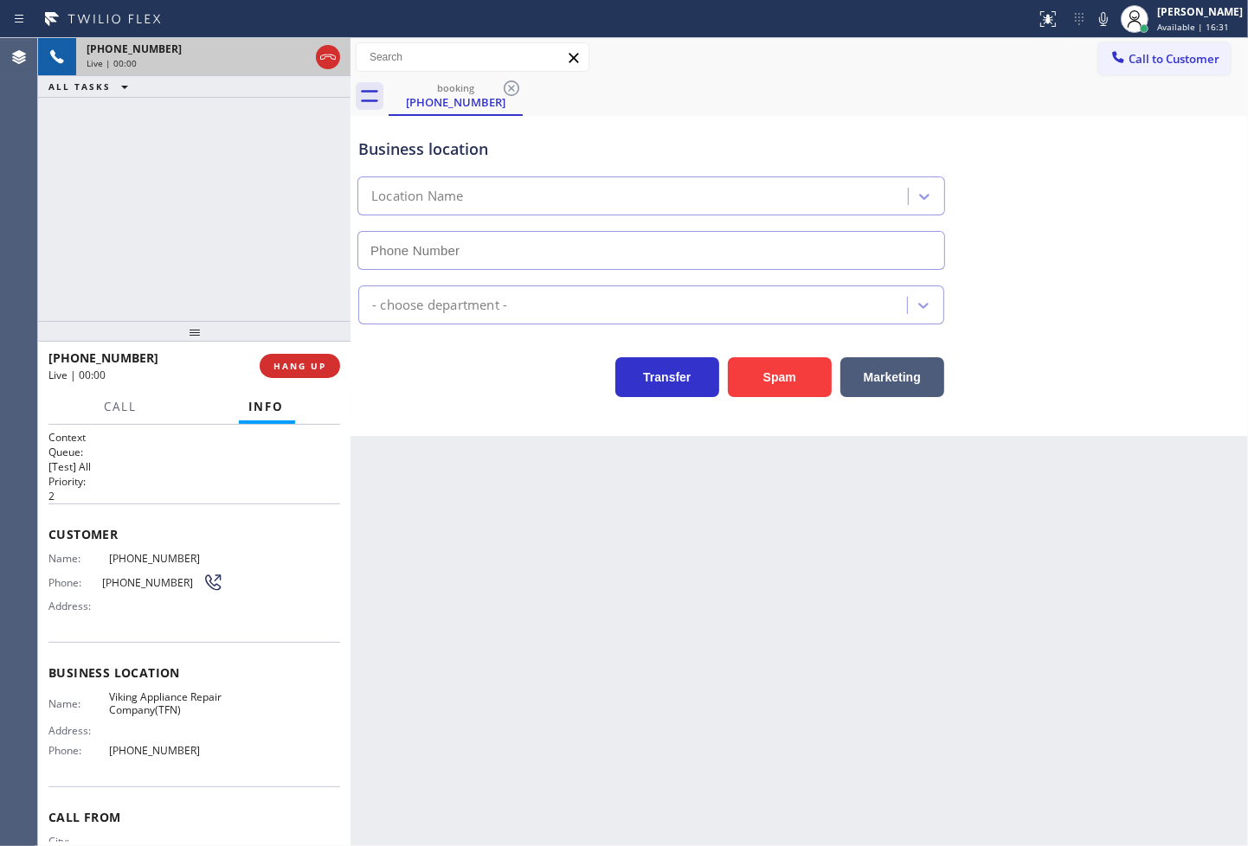
type input "(877) 516-1750"
click at [495, 462] on div "Back to Dashboard Change Sender ID Customers Technicians Select a contact Outbo…" at bounding box center [798, 442] width 897 height 808
click at [216, 244] on div "+18556639023 Live | 00:02 ALL TASKS ALL TASKS ACTIVE TASKS TASKS IN WRAP UP" at bounding box center [194, 179] width 312 height 283
click at [266, 321] on div at bounding box center [194, 331] width 312 height 21
click at [507, 409] on div "Business location Viking Appliance Repair Company(TFN) (877) 516-1750 Appliance…" at bounding box center [798, 276] width 897 height 320
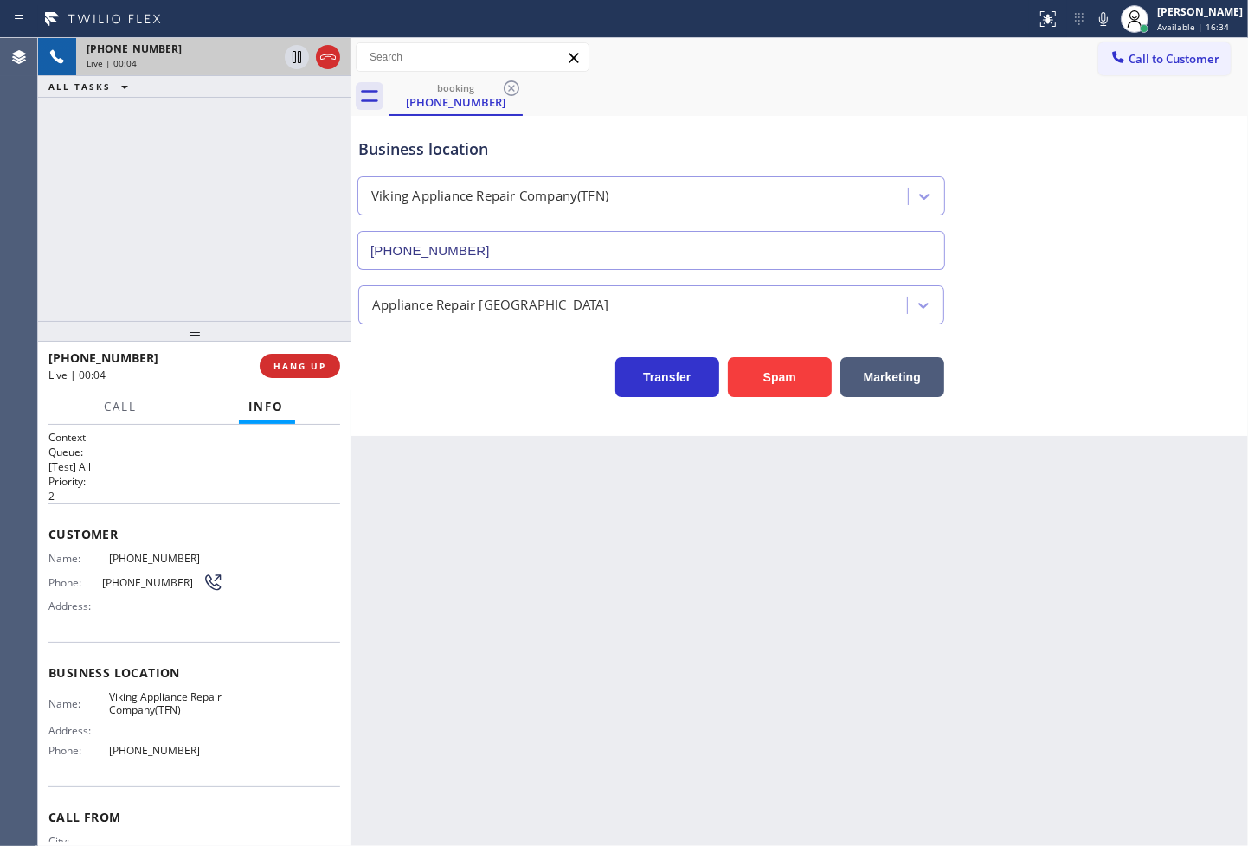
click at [254, 279] on div "+18556639023 Live | 00:04 ALL TASKS ALL TASKS ACTIVE TASKS TASKS IN WRAP UP" at bounding box center [194, 179] width 312 height 283
click at [483, 411] on div "Business location Viking Appliance Repair Company(TFN) (877) 516-1750 Appliance…" at bounding box center [798, 276] width 897 height 320
drag, startPoint x: 483, startPoint y: 411, endPoint x: 861, endPoint y: 373, distance: 380.1
click at [490, 411] on div "Business location Viking Appliance Repair Company(TFN) (877) 516-1750 Appliance…" at bounding box center [798, 276] width 897 height 320
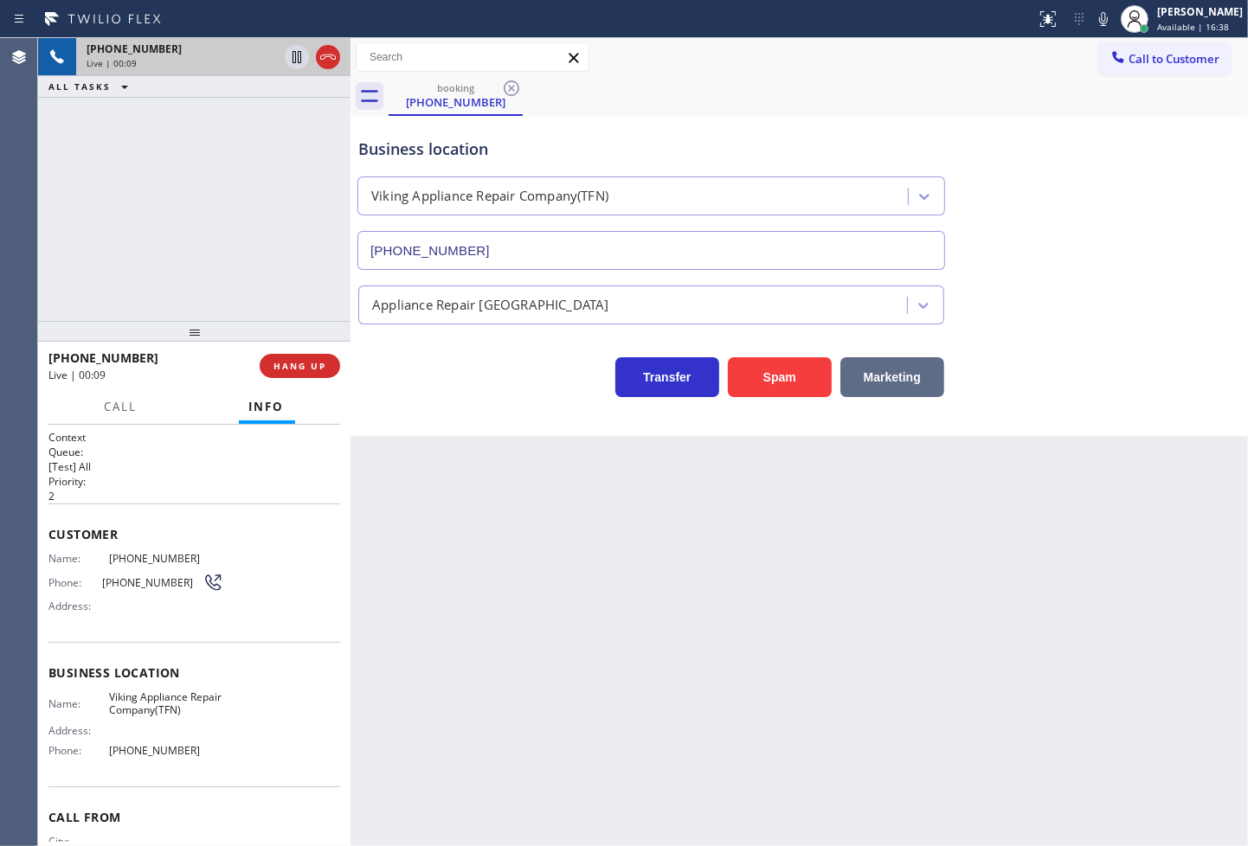
click at [923, 376] on button "Marketing" at bounding box center [892, 377] width 104 height 40
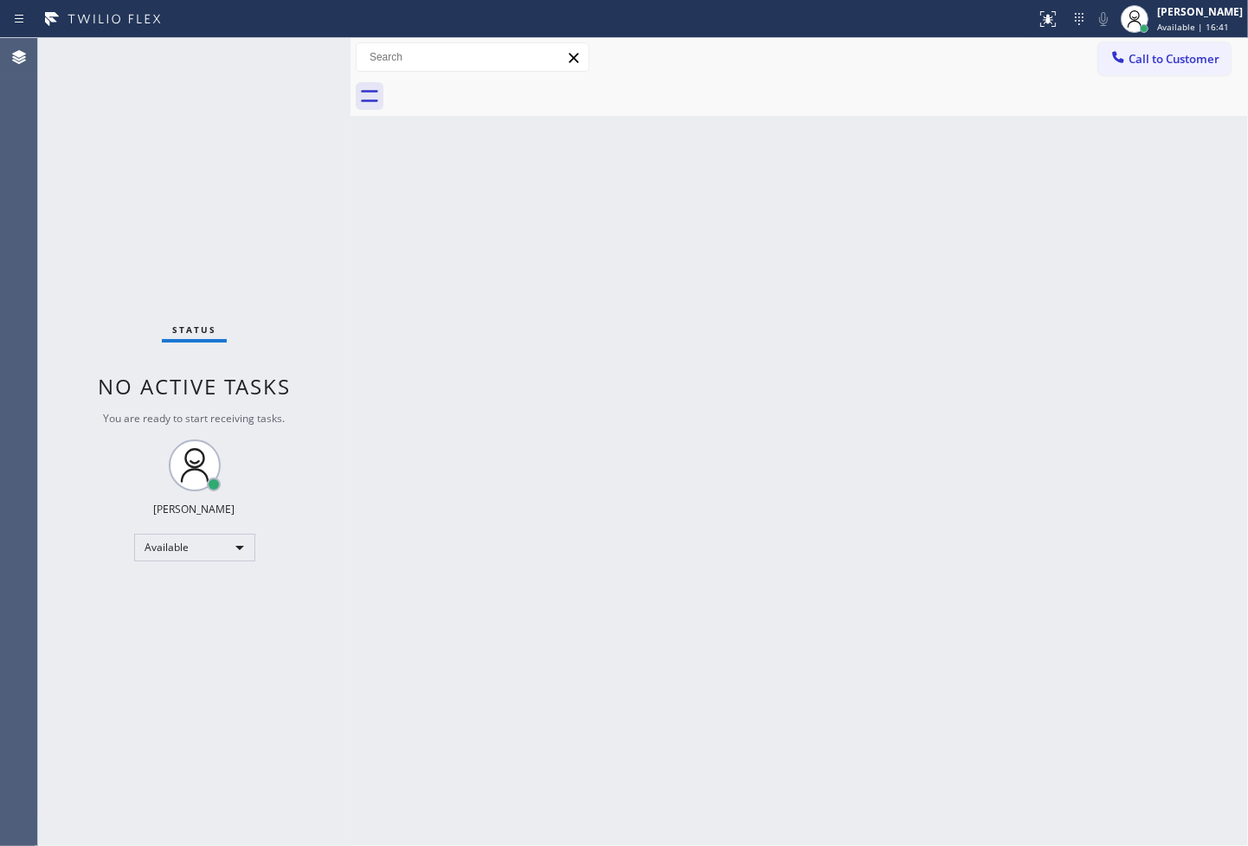
click at [223, 160] on div "Status No active tasks You are ready to start receiving tasks. Judy Anne Bernal…" at bounding box center [194, 442] width 312 height 808
click at [300, 53] on div "Status No active tasks You are ready to start receiving tasks. Judy Anne Bernal…" at bounding box center [194, 442] width 312 height 808
click at [197, 183] on div "Status No active tasks You are ready to start receiving tasks. Judy Anne Bernal…" at bounding box center [194, 442] width 312 height 808
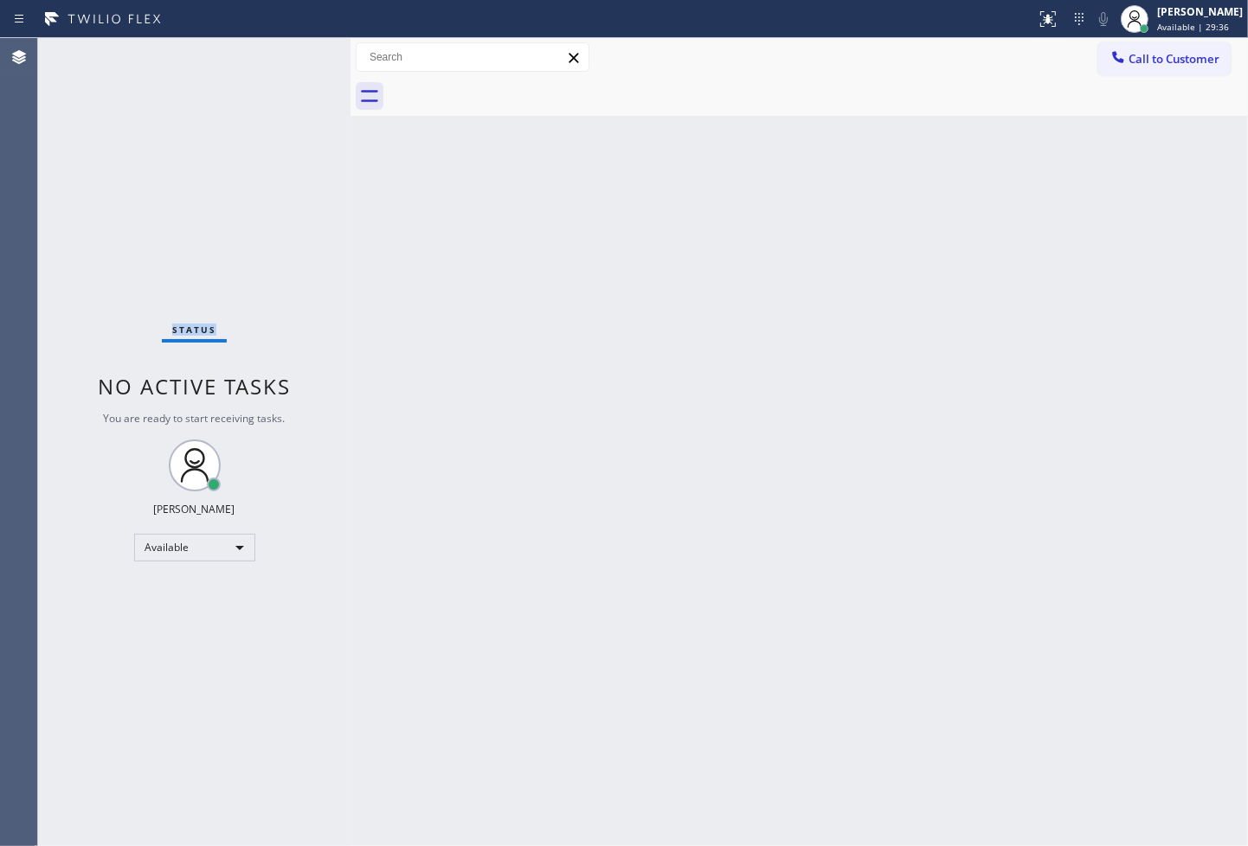
click at [197, 183] on div "Status No active tasks You are ready to start receiving tasks. Judy Anne Bernal…" at bounding box center [194, 442] width 312 height 808
click at [614, 334] on div "Back to Dashboard Change Sender ID Customers Technicians Select a contact Outbo…" at bounding box center [798, 442] width 897 height 808
click at [232, 116] on div "Status No active tasks You are ready to start receiving tasks. Judy Anne Bernal…" at bounding box center [194, 442] width 312 height 808
click at [316, 73] on div "Status No active tasks You are ready to start receiving tasks. Judy Anne Bernal…" at bounding box center [194, 442] width 312 height 808
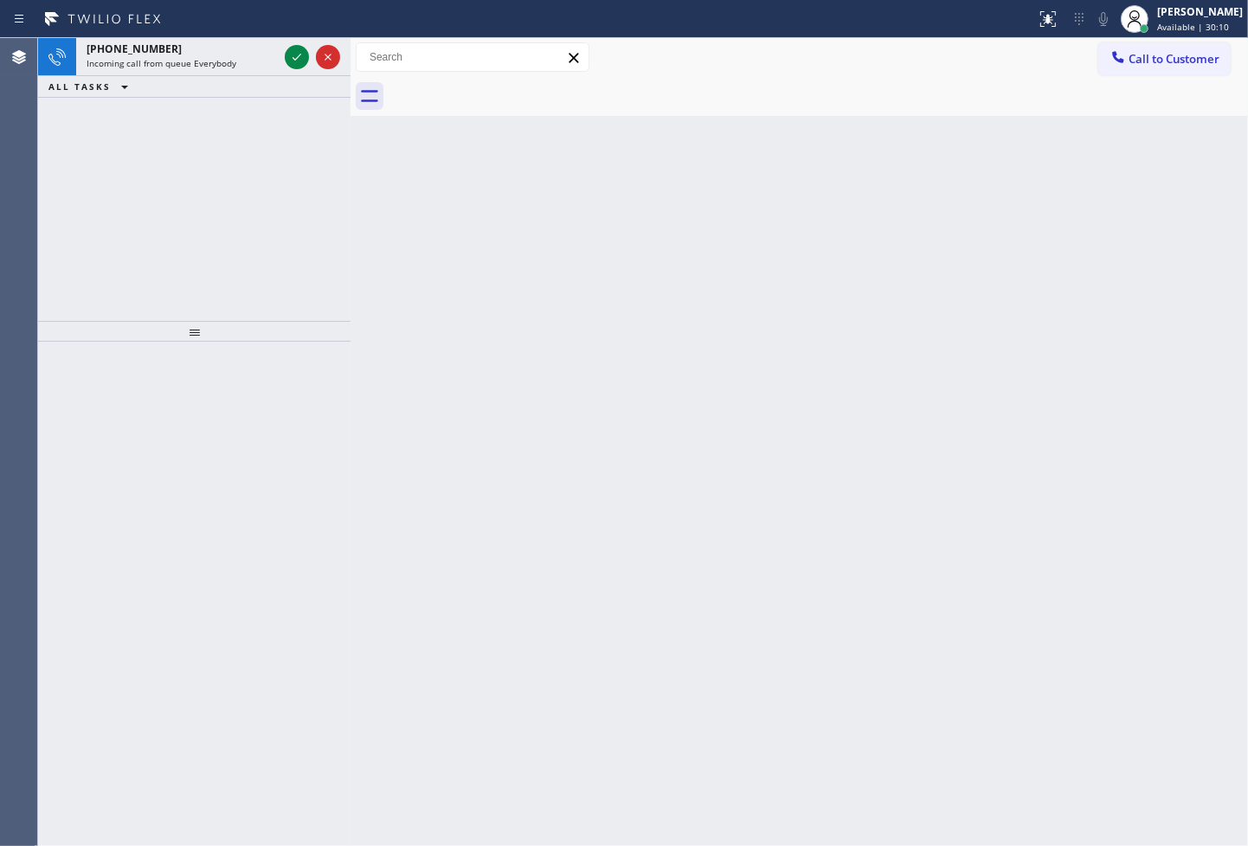
click at [316, 73] on div at bounding box center [312, 57] width 62 height 38
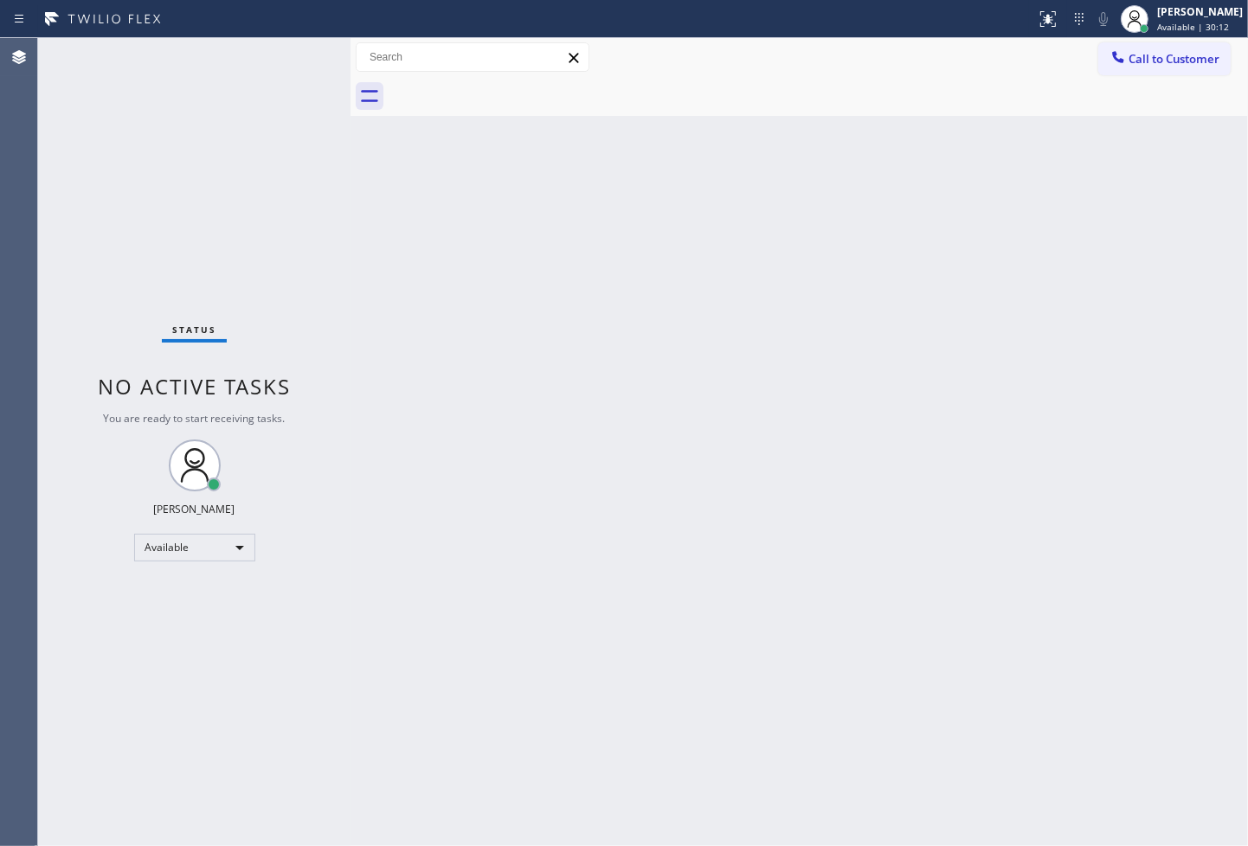
click at [273, 42] on div "Status No active tasks You are ready to start receiving tasks. Judy Anne Bernal…" at bounding box center [194, 442] width 312 height 808
click at [288, 55] on div "Status No active tasks You are ready to start receiving tasks. Judy Anne Bernal…" at bounding box center [194, 442] width 312 height 808
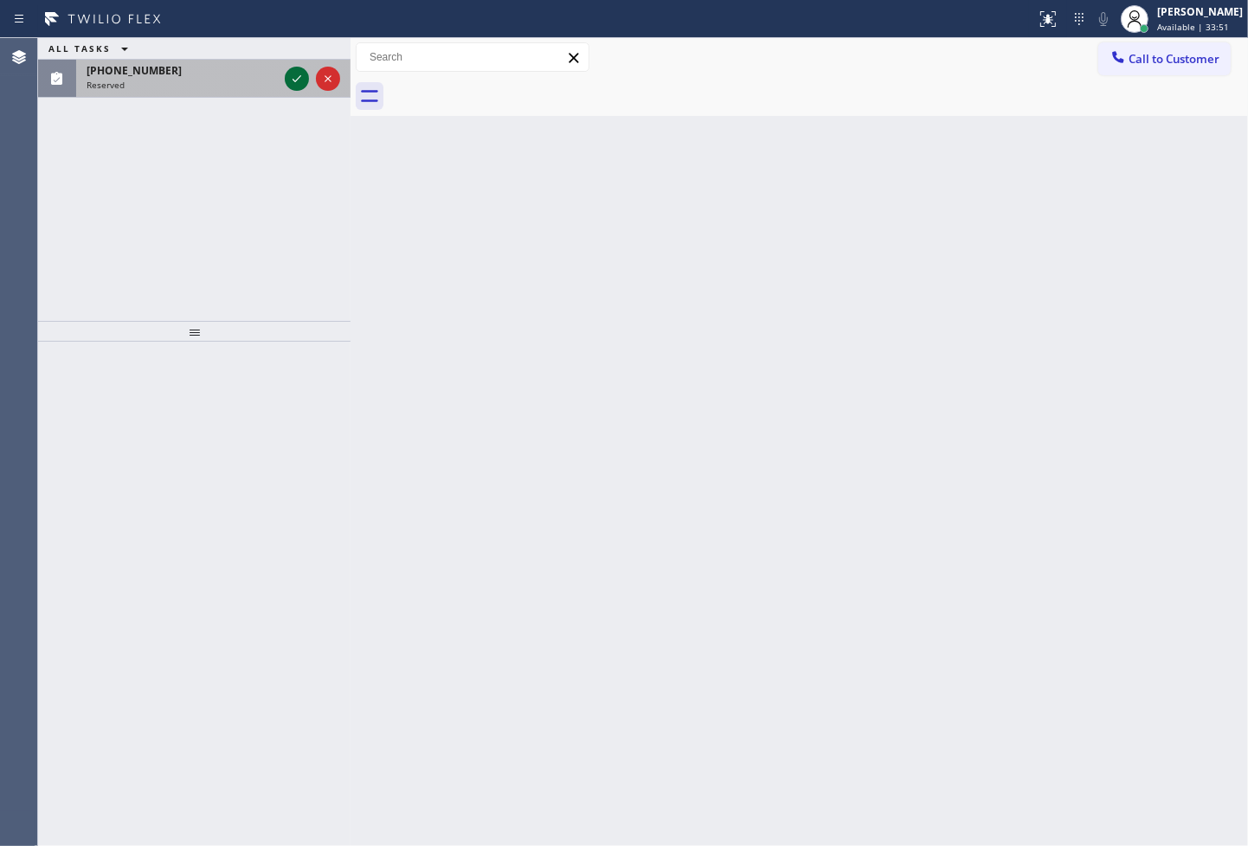
click at [303, 73] on icon at bounding box center [296, 78] width 21 height 21
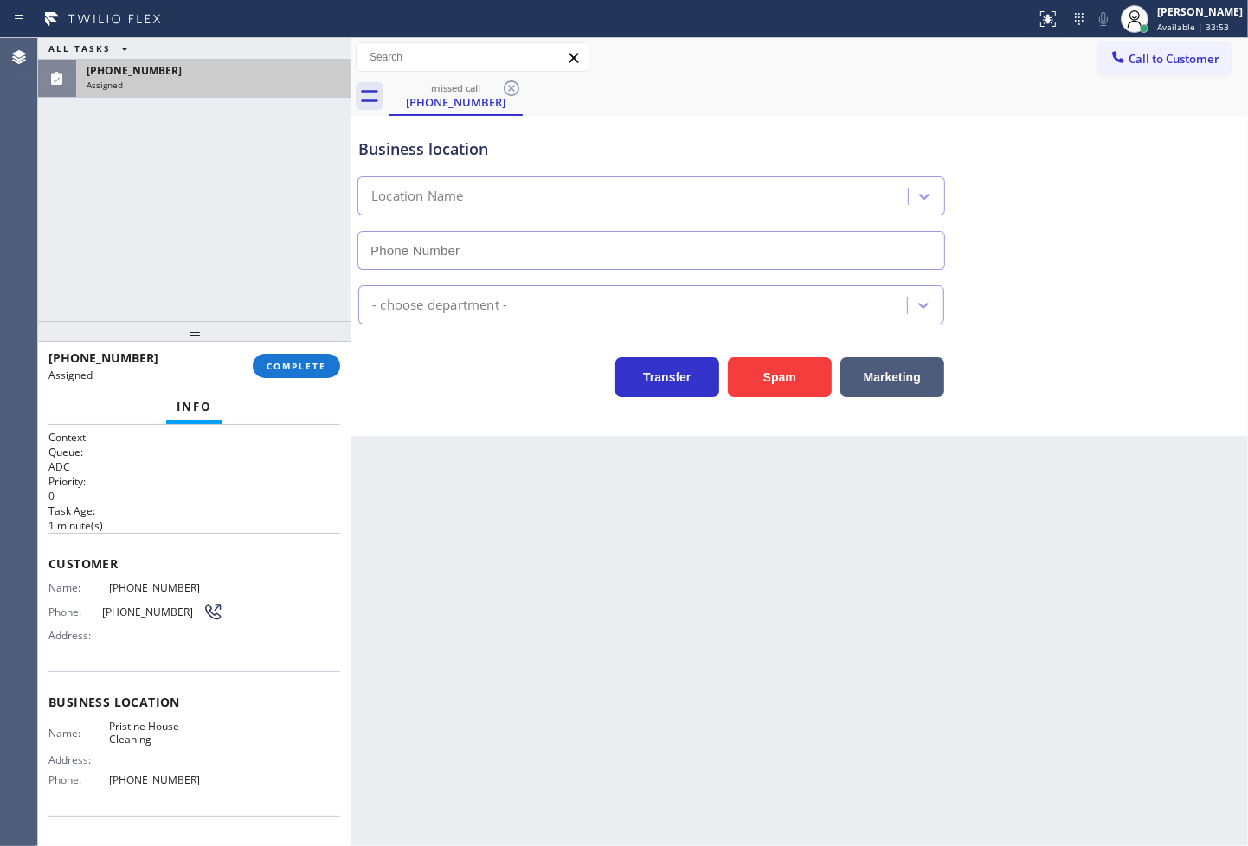
type input "(626) 548-3326"
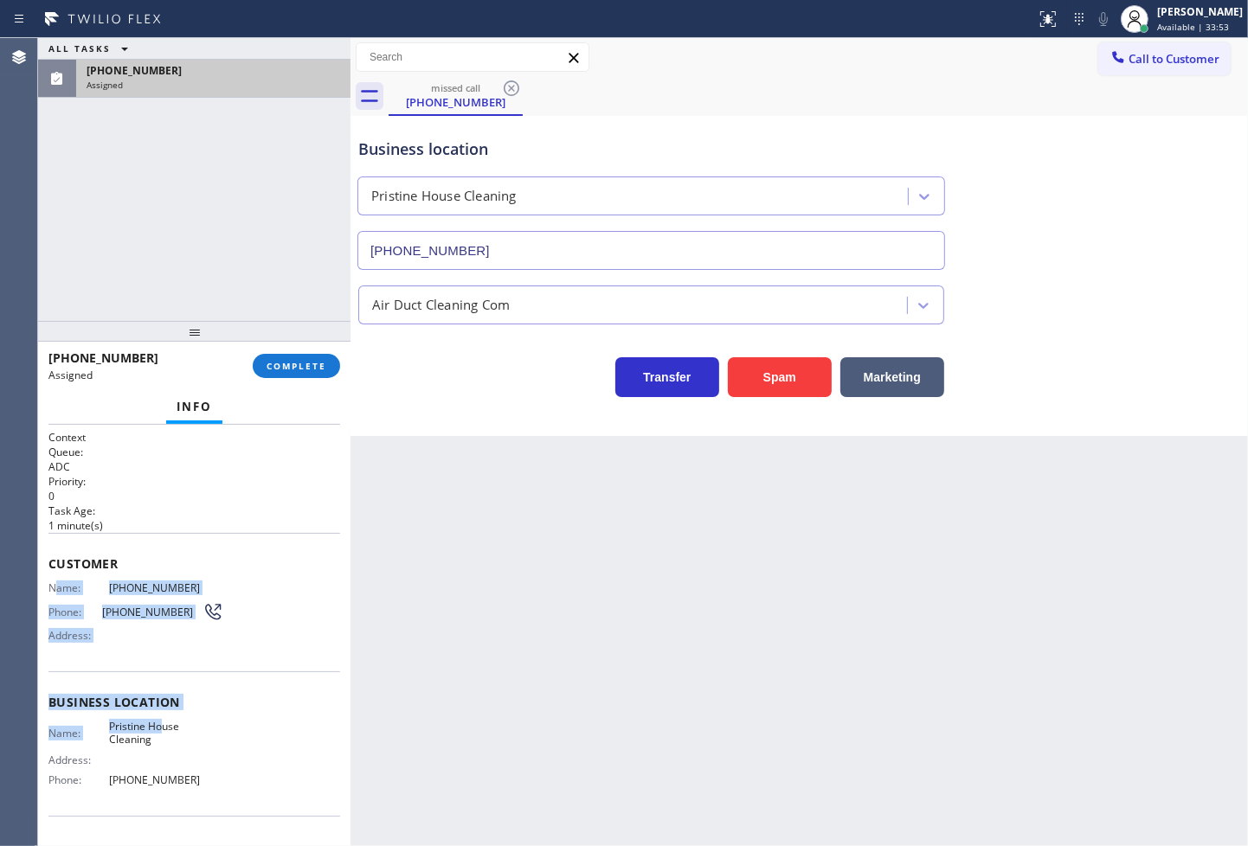
drag, startPoint x: 53, startPoint y: 583, endPoint x: 166, endPoint y: 705, distance: 166.6
click at [163, 710] on div "Context Queue: ADC Priority: 0 Task Age: 1 minute(s) Customer Name: (323) 528-5…" at bounding box center [194, 688] width 292 height 517
click at [176, 698] on span "Business location" at bounding box center [194, 702] width 292 height 16
drag, startPoint x: 43, startPoint y: 584, endPoint x: 203, endPoint y: 790, distance: 260.9
click at [203, 790] on div "Context Queue: ADC Priority: 0 Task Age: 1 minute(s) Customer Name: (323) 528-5…" at bounding box center [194, 636] width 312 height 422
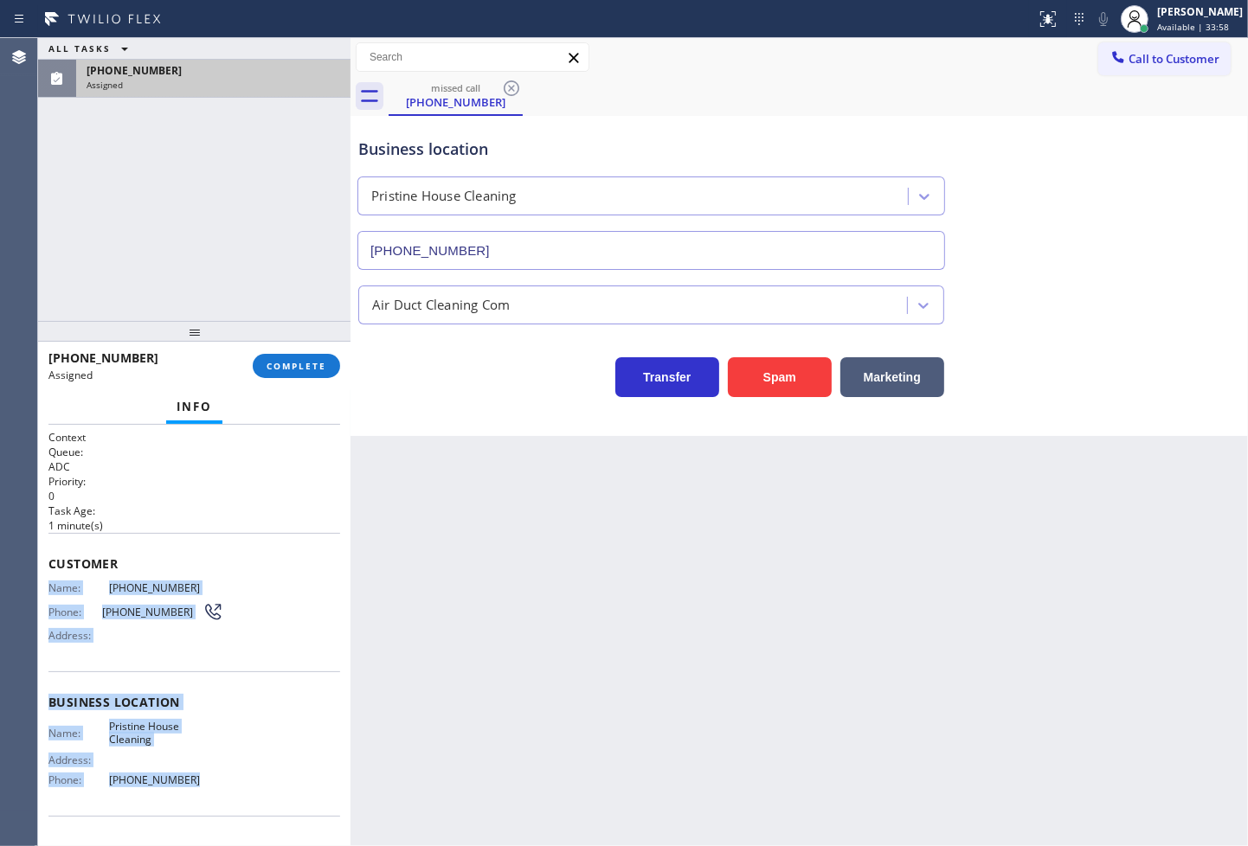
copy div "Name: (323) 528-5619 Phone: (323) 528-5619 Address: Business location Name: Pri…"
click at [272, 370] on span "COMPLETE" at bounding box center [297, 366] width 60 height 12
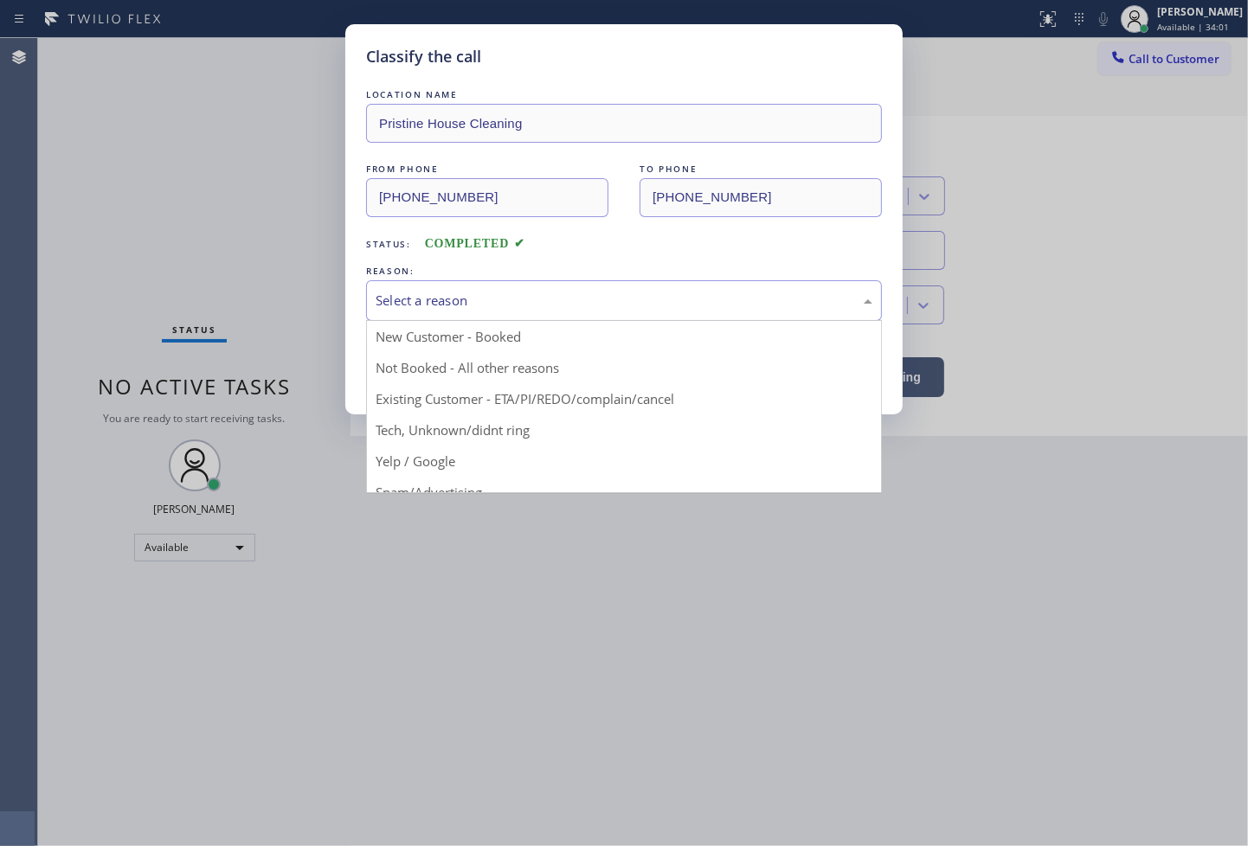
click at [448, 304] on div "Select a reason" at bounding box center [624, 301] width 497 height 20
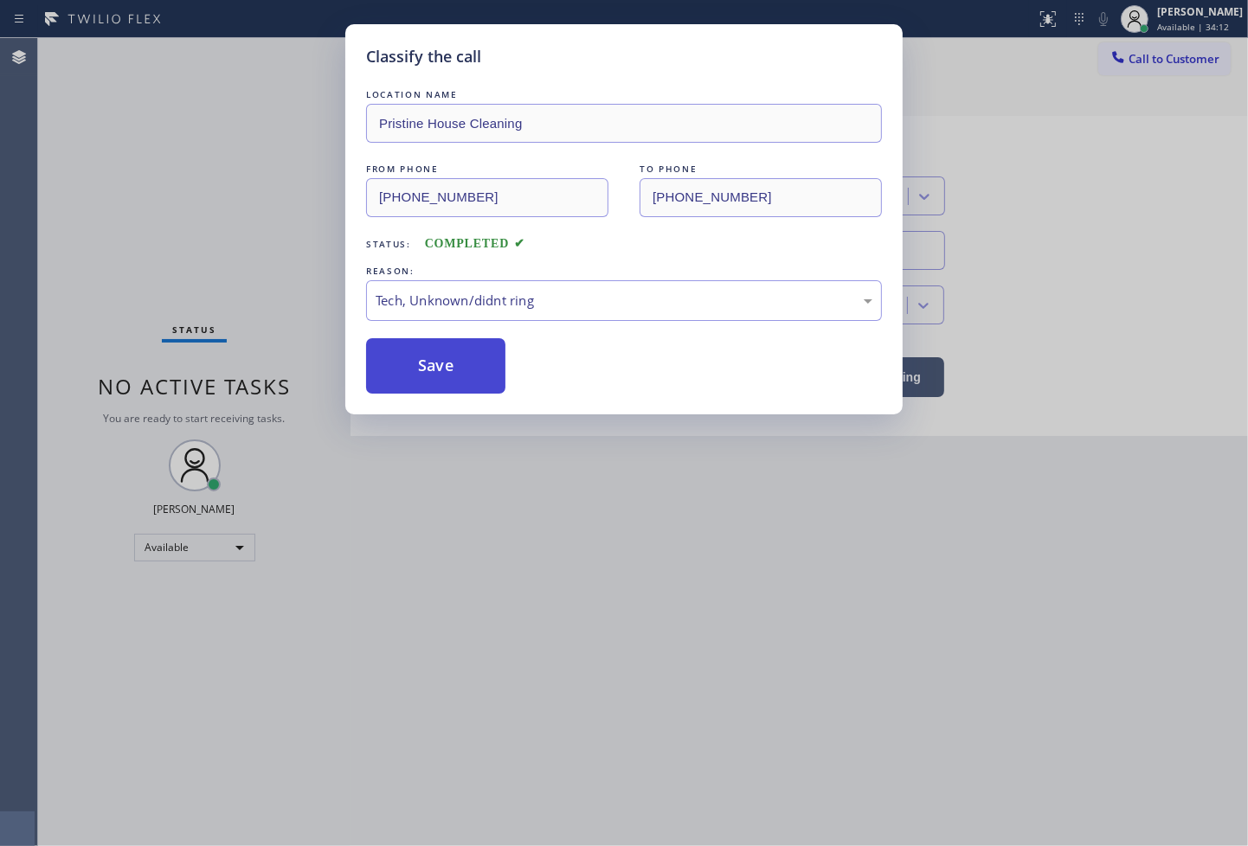
click at [451, 383] on button "Save" at bounding box center [435, 365] width 139 height 55
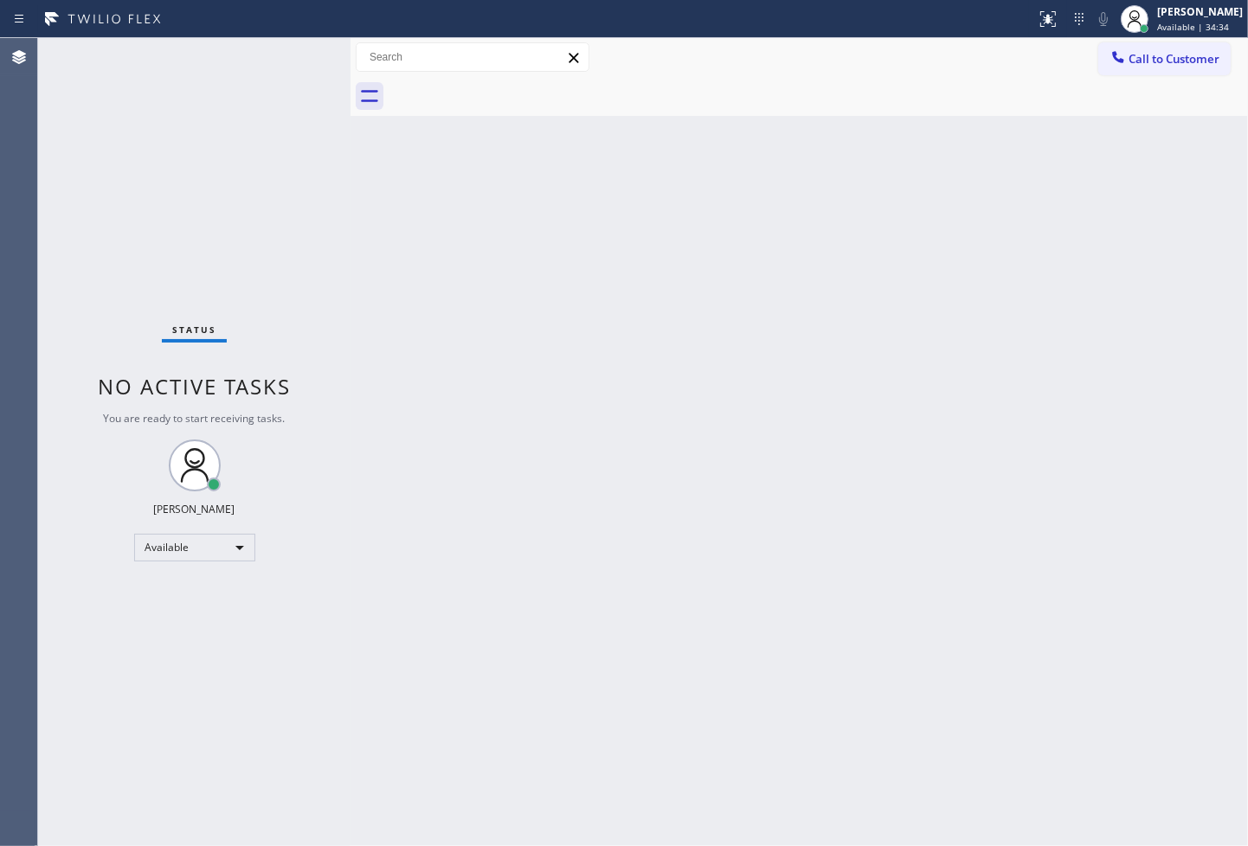
click at [78, 237] on div "Status No active tasks You are ready to start receiving tasks. Judy Anne Bernal…" at bounding box center [194, 442] width 312 height 808
click at [232, 68] on div "Status No active tasks You are ready to start receiving tasks. Judy Anne Bernal…" at bounding box center [194, 442] width 312 height 808
drag, startPoint x: 677, startPoint y: 720, endPoint x: 676, endPoint y: 738, distance: 18.2
click at [677, 722] on div "Back to Dashboard Change Sender ID Customers Technicians Select a contact Outbo…" at bounding box center [798, 442] width 897 height 808
click at [67, 256] on div "Status No active tasks You are ready to start receiving tasks. Judy Anne Bernal…" at bounding box center [194, 442] width 312 height 808
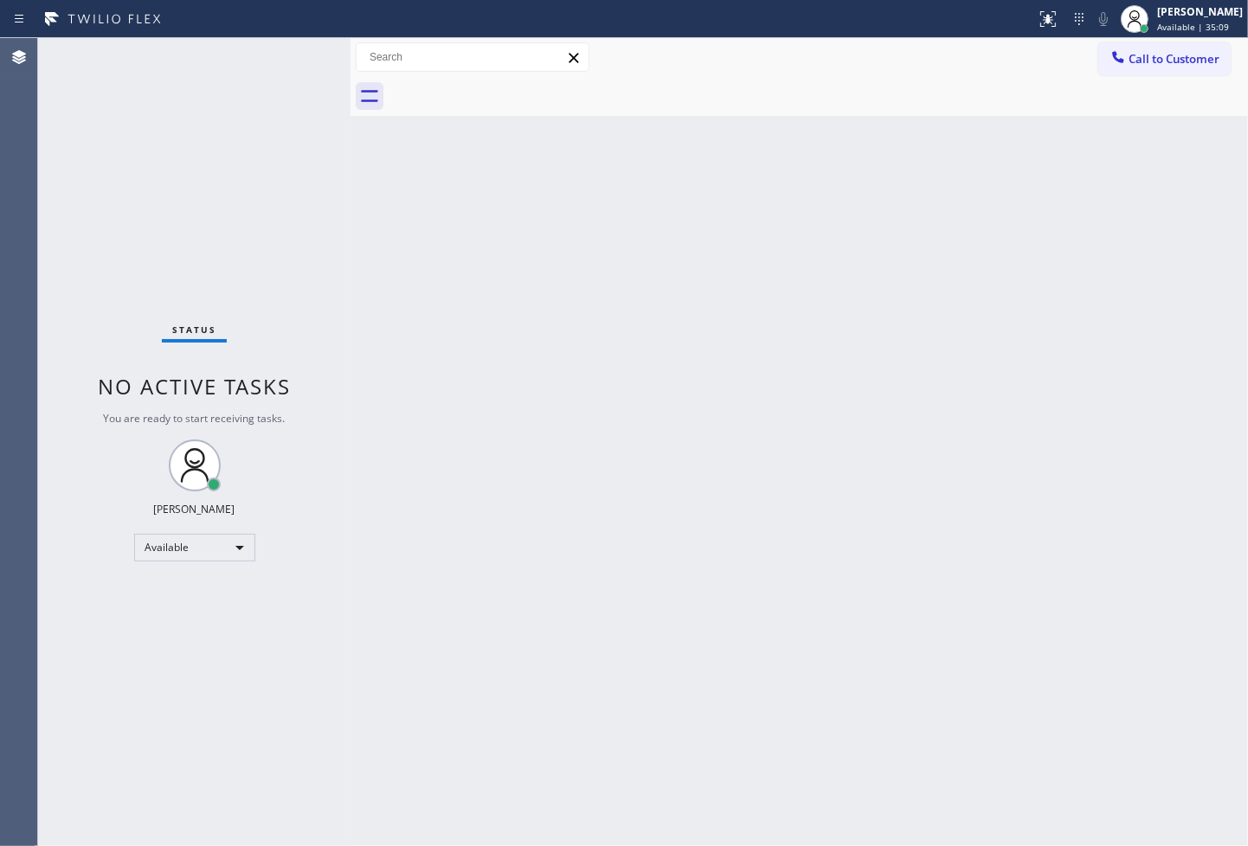
click at [247, 93] on div "Status No active tasks You are ready to start receiving tasks. Judy Anne Bernal…" at bounding box center [194, 442] width 312 height 808
click at [292, 73] on div "Status No active tasks You are ready to start receiving tasks. Judy Anne Bernal…" at bounding box center [194, 442] width 312 height 808
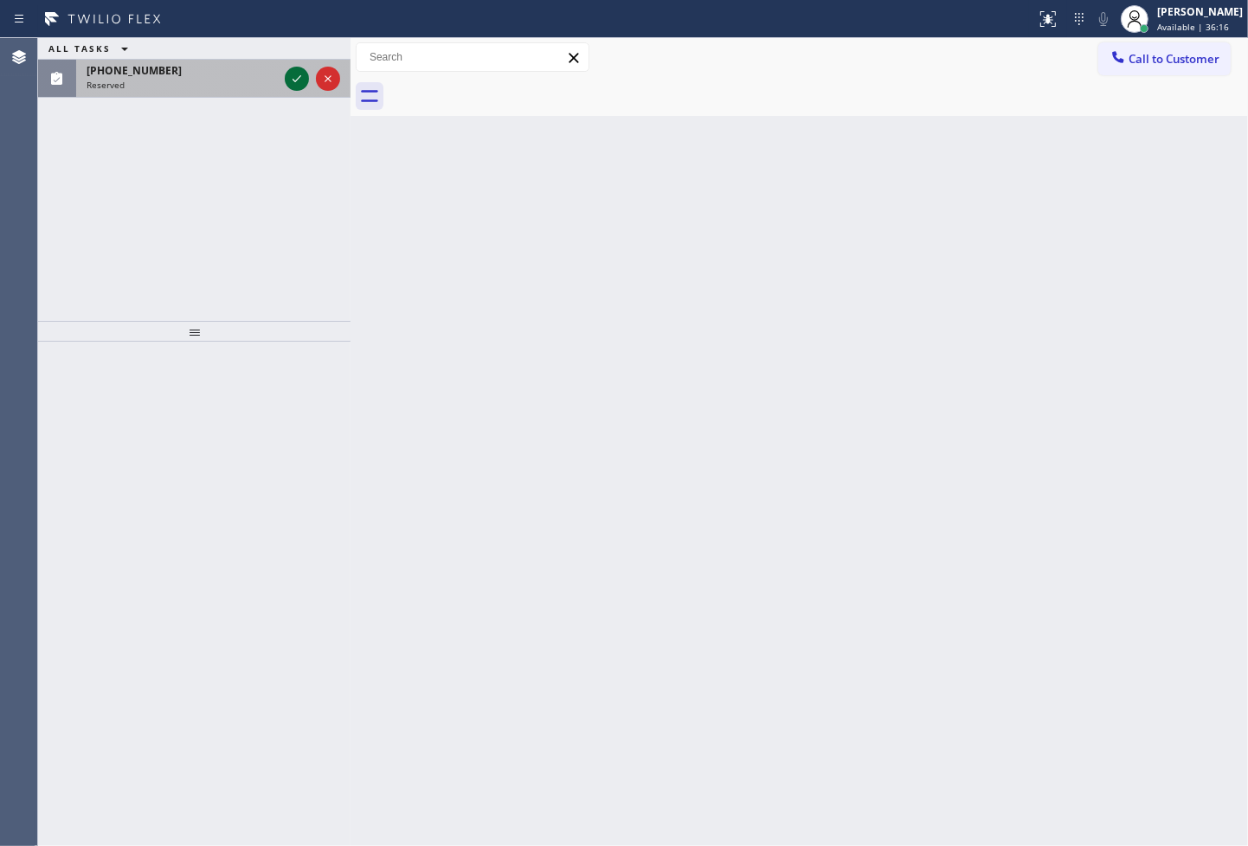
click at [297, 85] on icon at bounding box center [296, 78] width 21 height 21
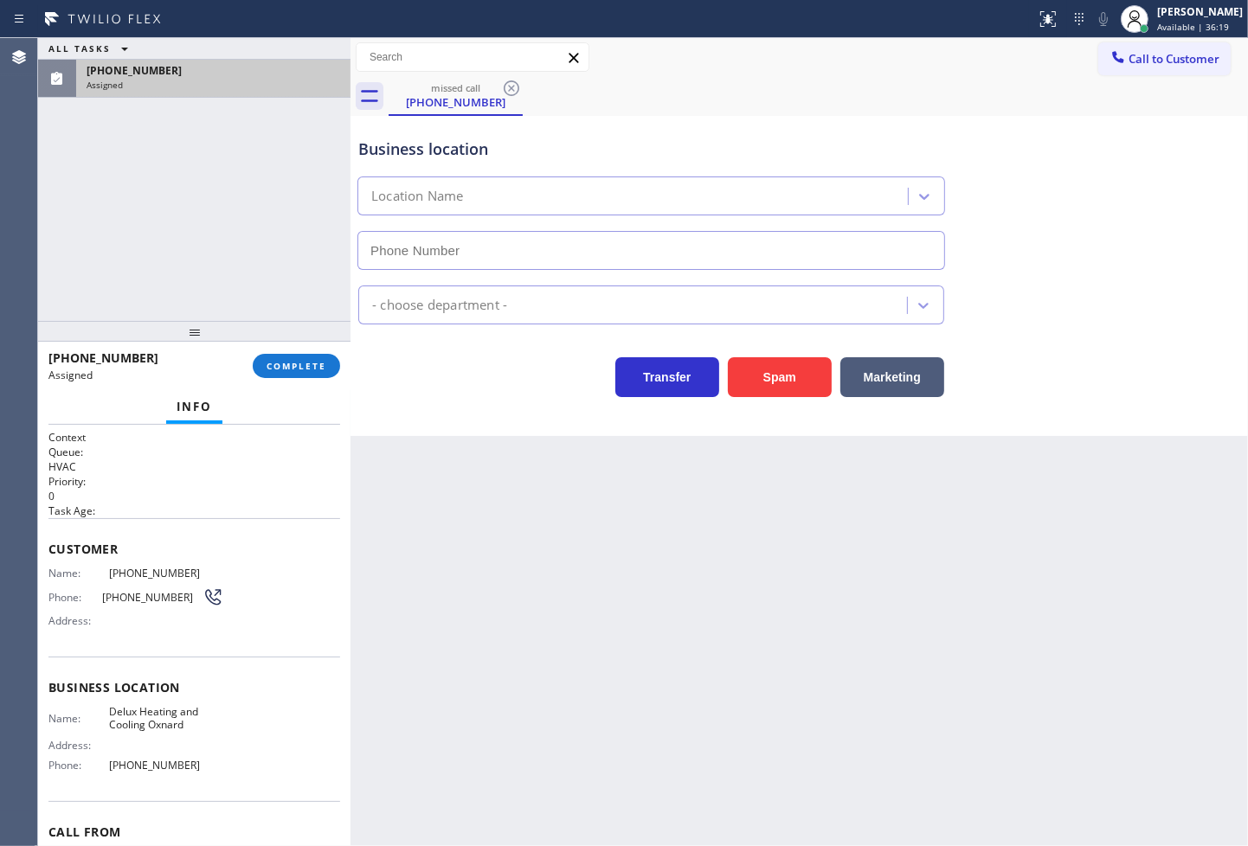
type input "(805) 892-6909"
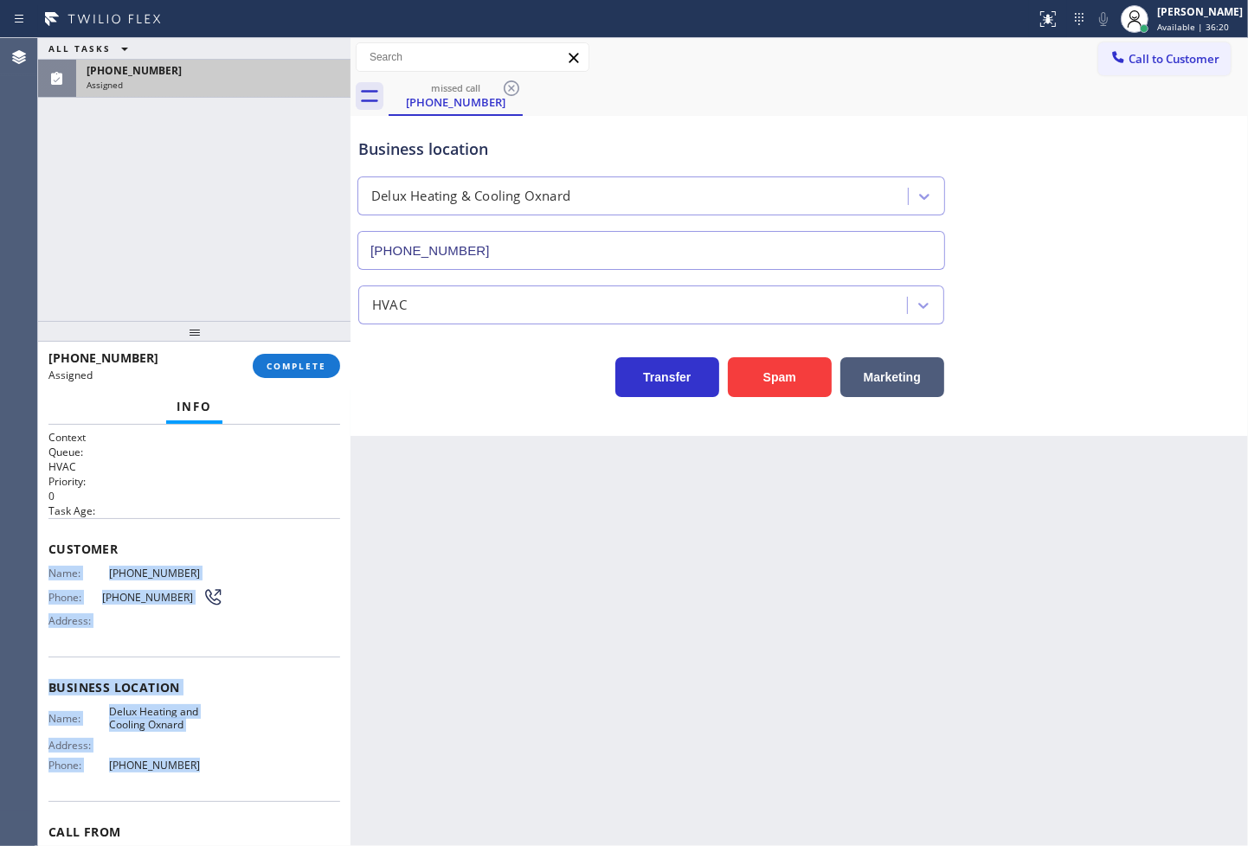
drag, startPoint x: 50, startPoint y: 569, endPoint x: 222, endPoint y: 765, distance: 260.0
click at [222, 765] on div "Context Queue: HVAC Priority: 0 Task Age: Customer Name: (805) 398-9943 Phone: …" at bounding box center [194, 681] width 292 height 502
copy div "Name: (805) 398-9943 Phone: (805) 398-9943 Address: Business location Name: Del…"
click at [307, 366] on span "COMPLETE" at bounding box center [297, 366] width 60 height 12
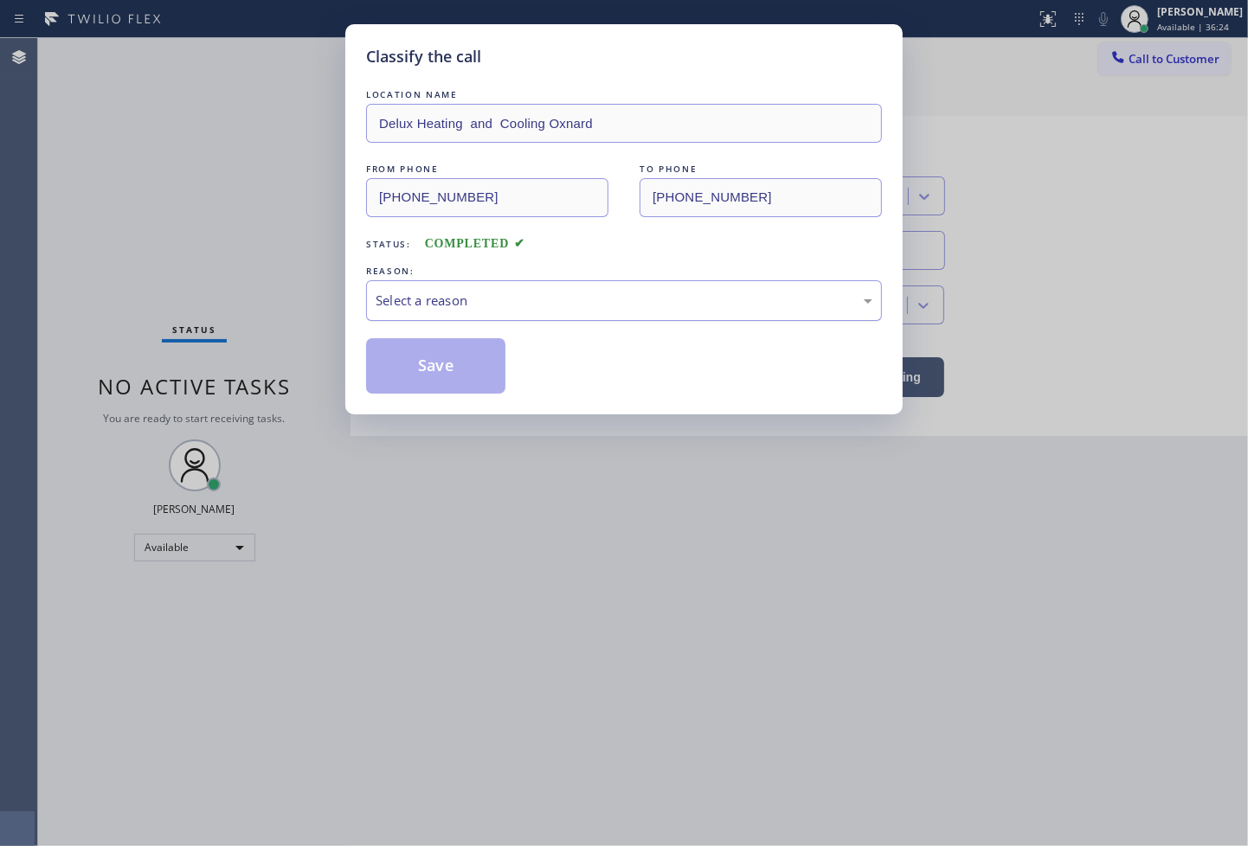
click at [428, 300] on div "Select a reason" at bounding box center [624, 301] width 497 height 20
click at [448, 370] on button "Save" at bounding box center [435, 365] width 139 height 55
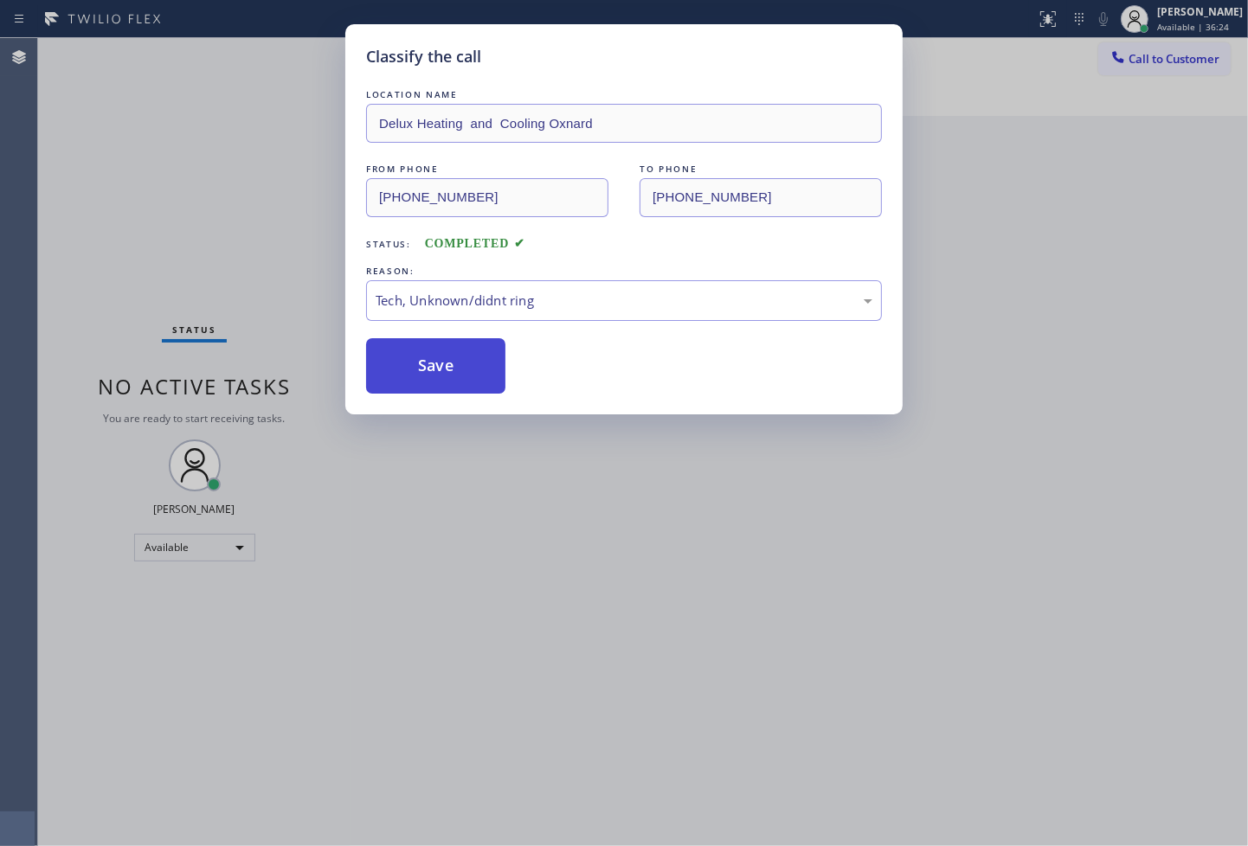
click at [448, 370] on button "Save" at bounding box center [435, 365] width 139 height 55
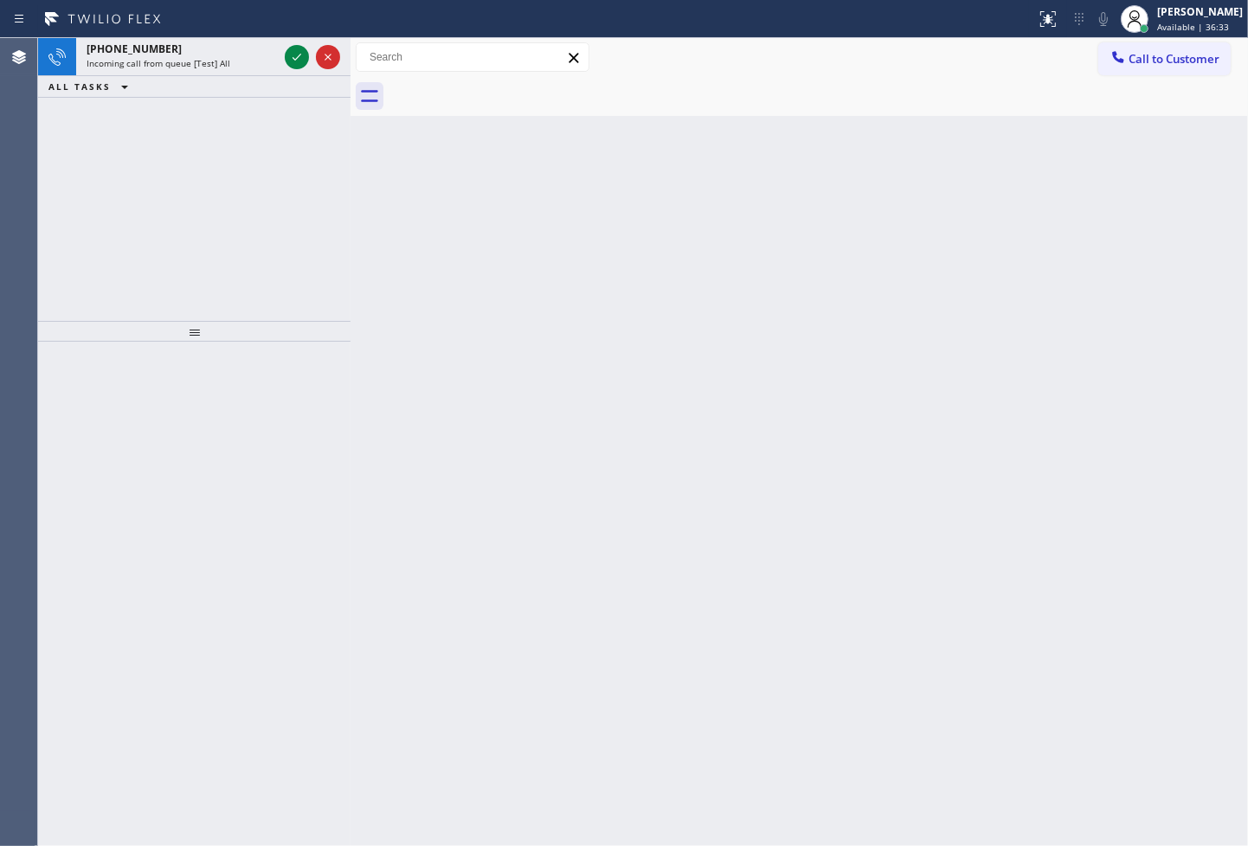
click at [125, 187] on div "+16503372873 Incoming call from queue [Test] All ALL TASKS ALL TASKS ACTIVE TAS…" at bounding box center [194, 179] width 312 height 283
click at [299, 61] on icon at bounding box center [296, 57] width 21 height 21
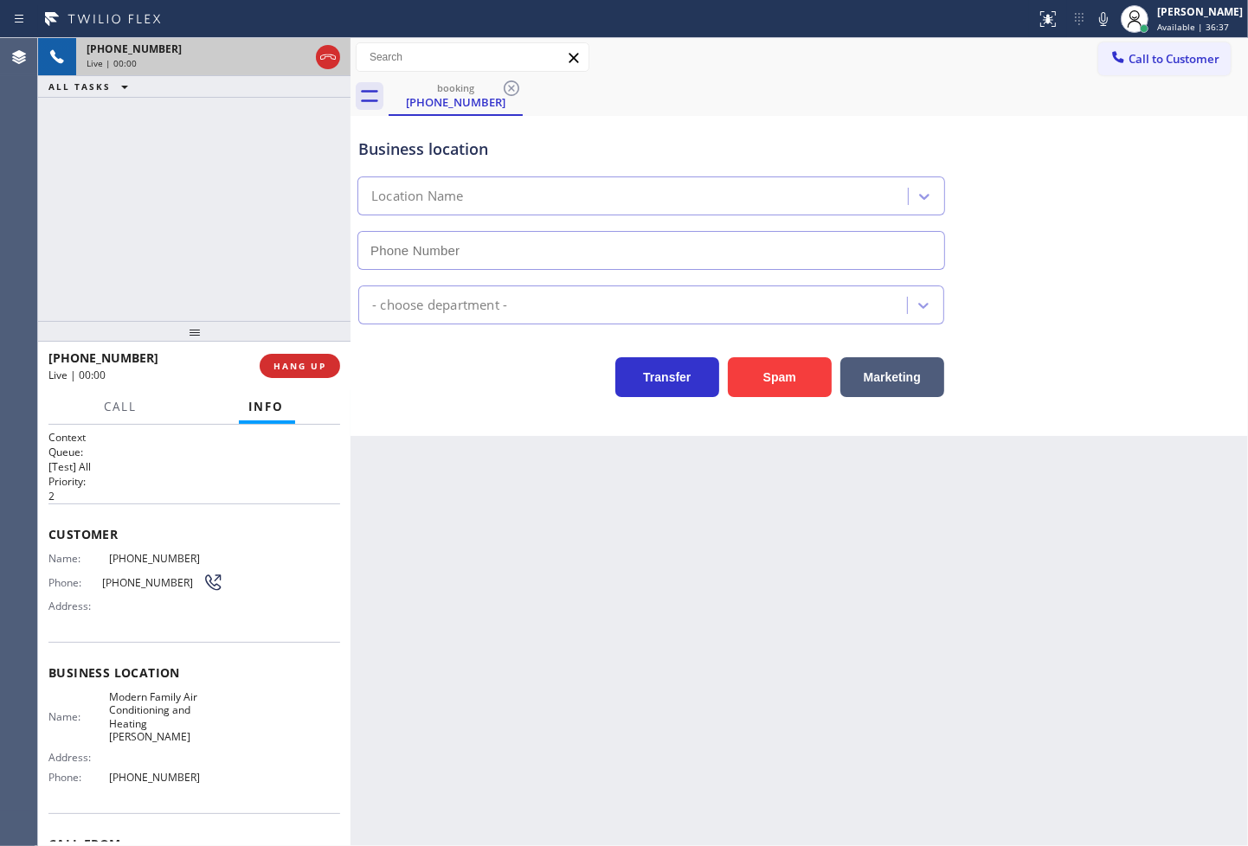
type input "(650) 360-9414"
click at [254, 262] on div "+16503372873 Live | 00:03 ALL TASKS ALL TASKS ACTIVE TASKS TASKS IN WRAP UP" at bounding box center [194, 179] width 312 height 283
click at [541, 447] on div "Back to Dashboard Change Sender ID Customers Technicians Select a contact Outbo…" at bounding box center [798, 442] width 897 height 808
click at [457, 379] on div "Transfer Spam Marketing" at bounding box center [651, 373] width 593 height 48
click at [278, 279] on div "+16503372873 Live | 00:05 ALL TASKS ALL TASKS ACTIVE TASKS TASKS IN WRAP UP" at bounding box center [194, 179] width 312 height 283
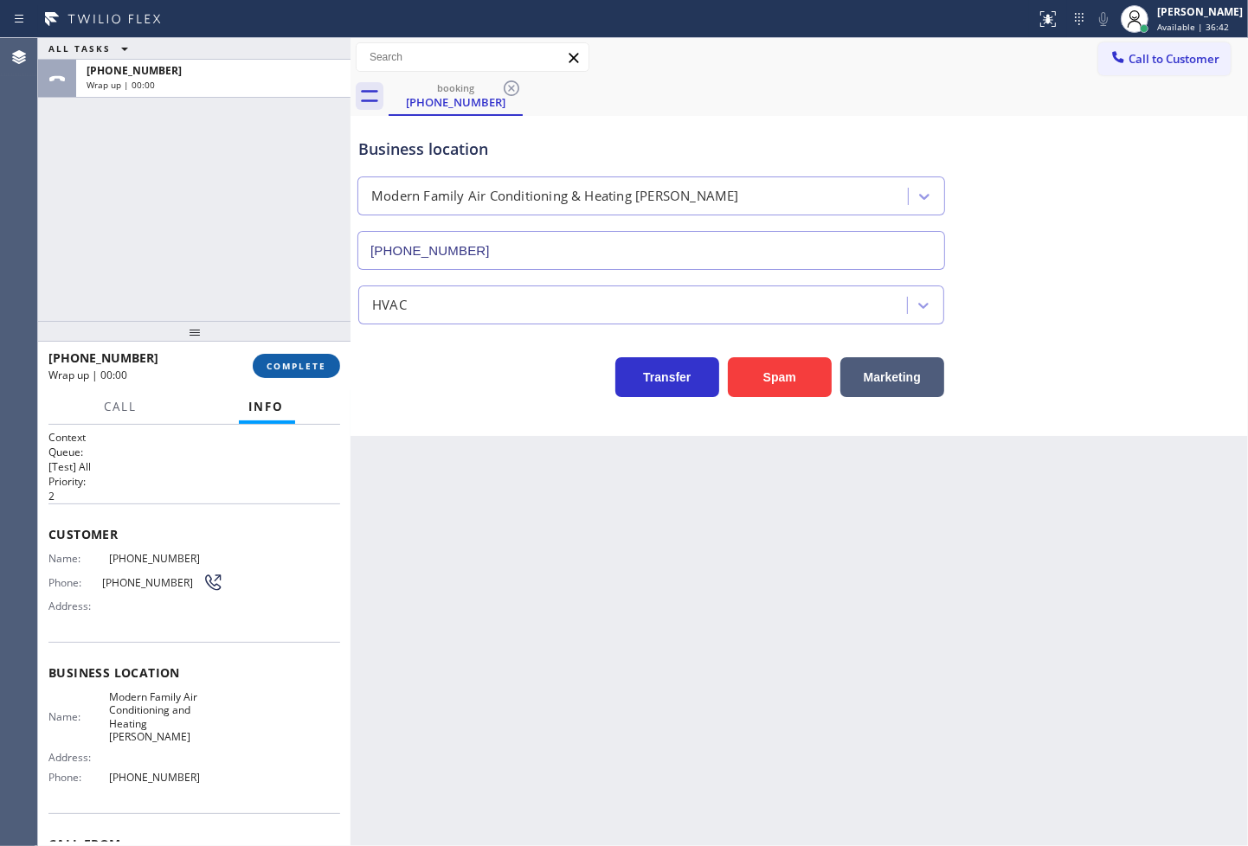
click at [335, 370] on button "COMPLETE" at bounding box center [296, 366] width 87 height 24
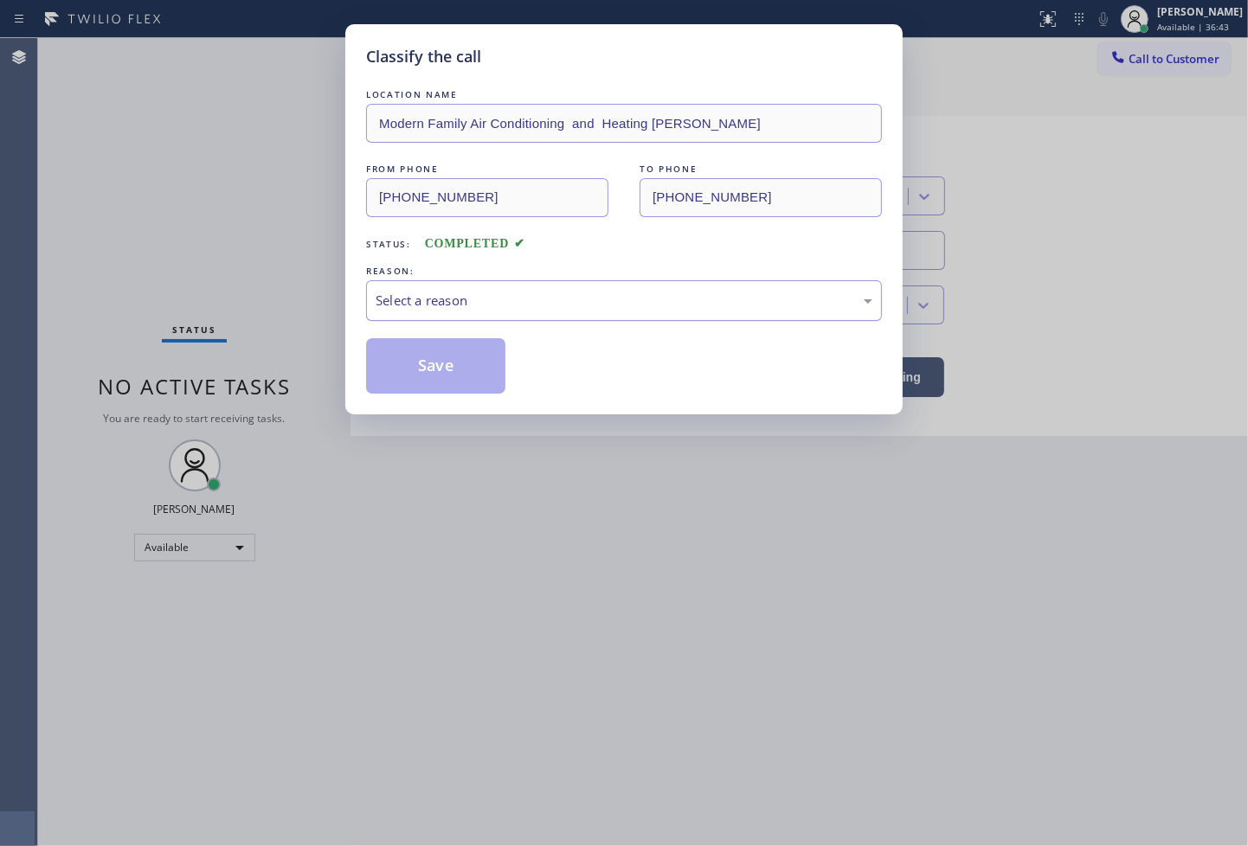
click at [487, 309] on div "Select a reason" at bounding box center [624, 301] width 497 height 20
click at [469, 376] on button "Save" at bounding box center [435, 365] width 139 height 55
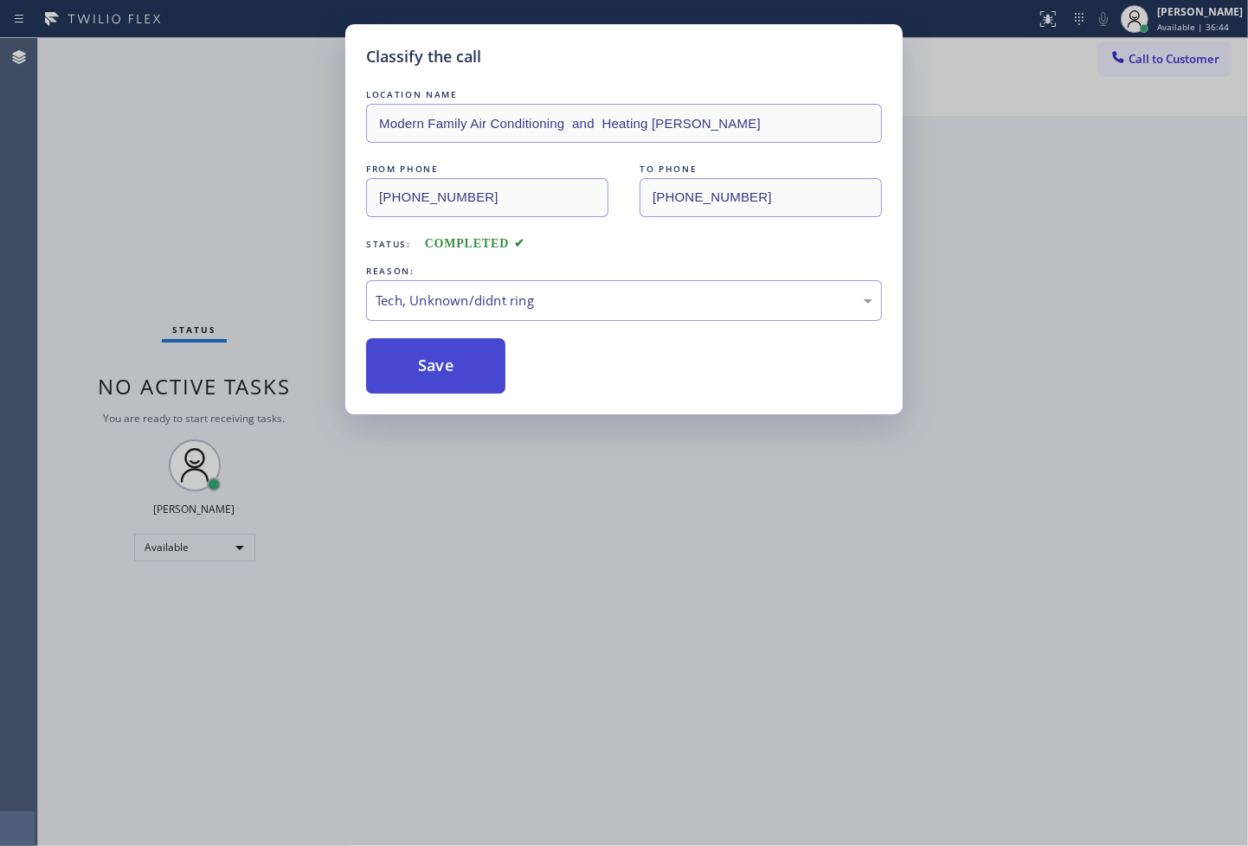
click at [469, 376] on button "Save" at bounding box center [435, 365] width 139 height 55
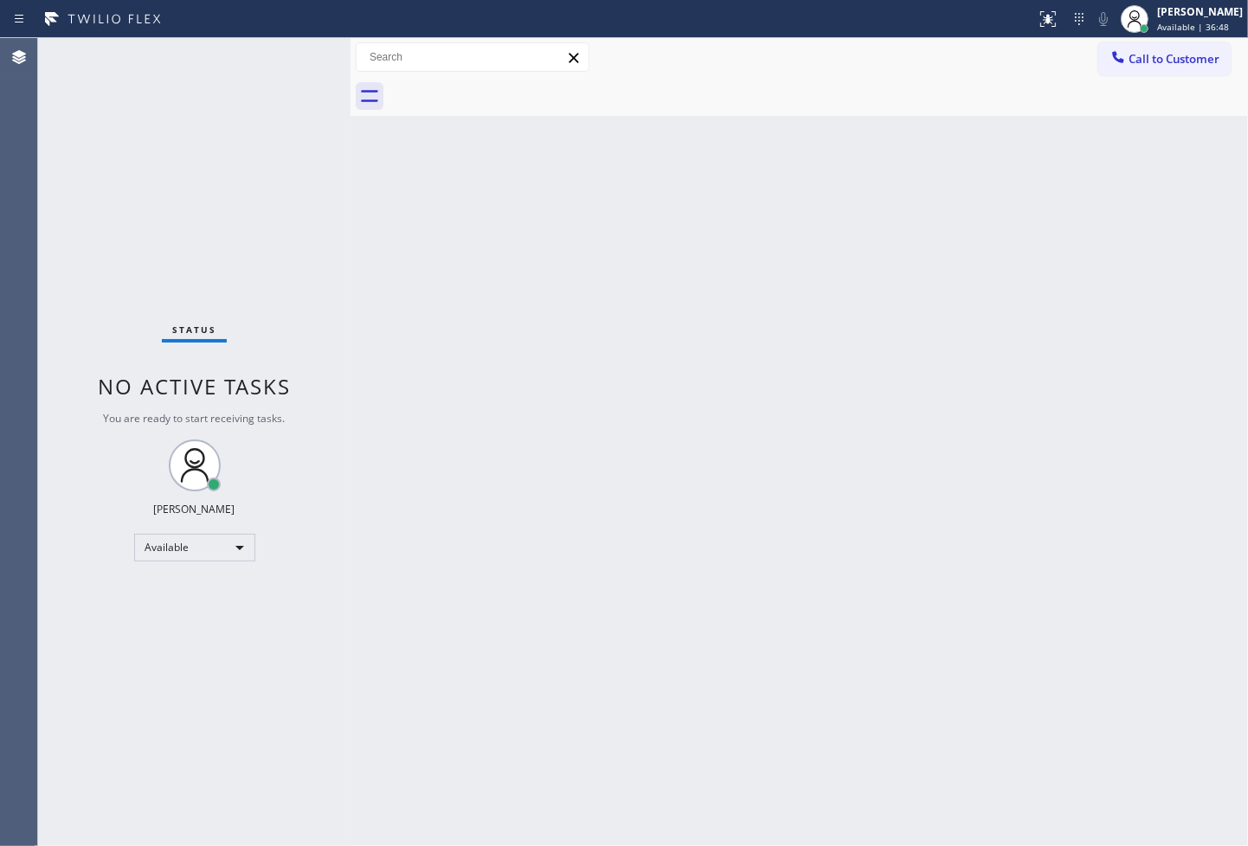
drag, startPoint x: 212, startPoint y: 183, endPoint x: 196, endPoint y: 185, distance: 15.7
click at [212, 183] on div "Status No active tasks You are ready to start receiving tasks. Judy Anne Bernal…" at bounding box center [194, 442] width 312 height 808
click at [299, 44] on div "Status No active tasks You are ready to start receiving tasks. Judy Anne Bernal…" at bounding box center [194, 442] width 312 height 808
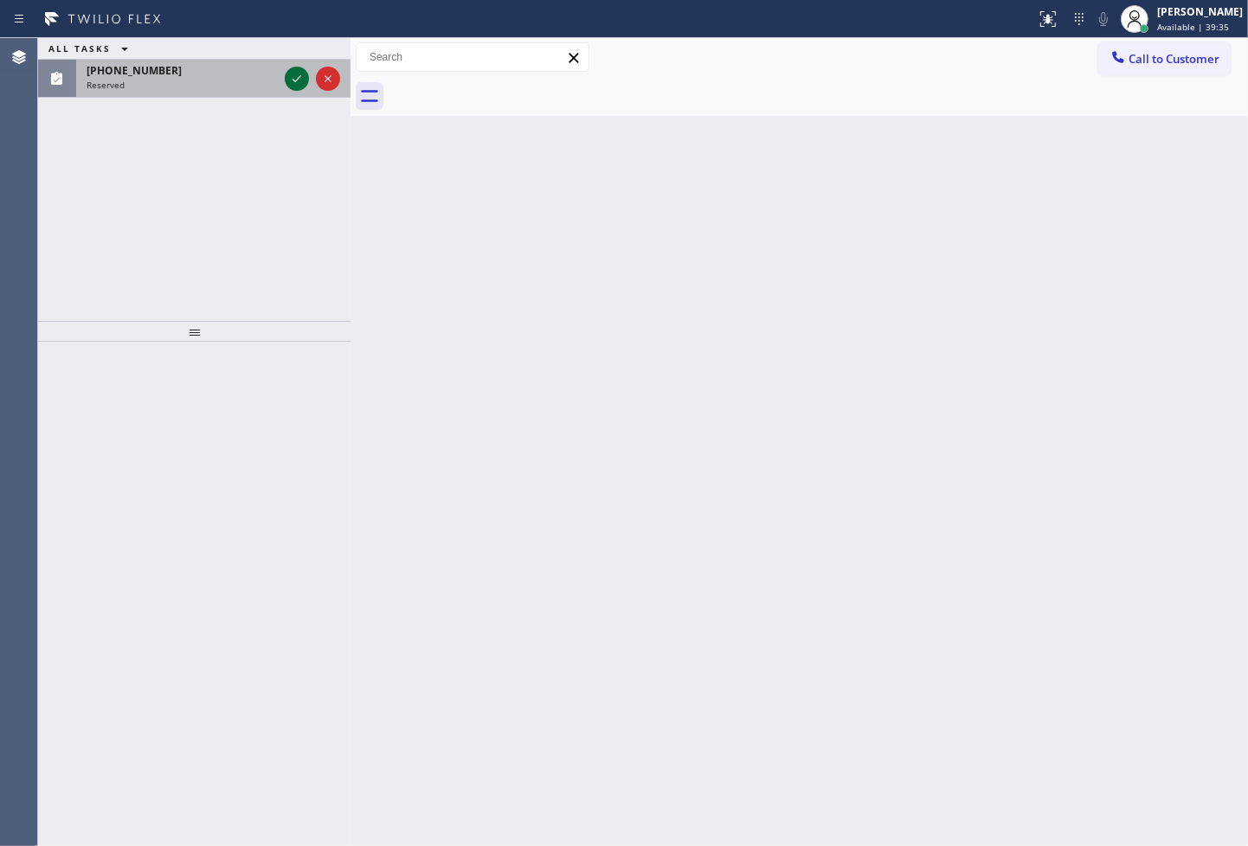
click at [292, 74] on icon at bounding box center [296, 78] width 21 height 21
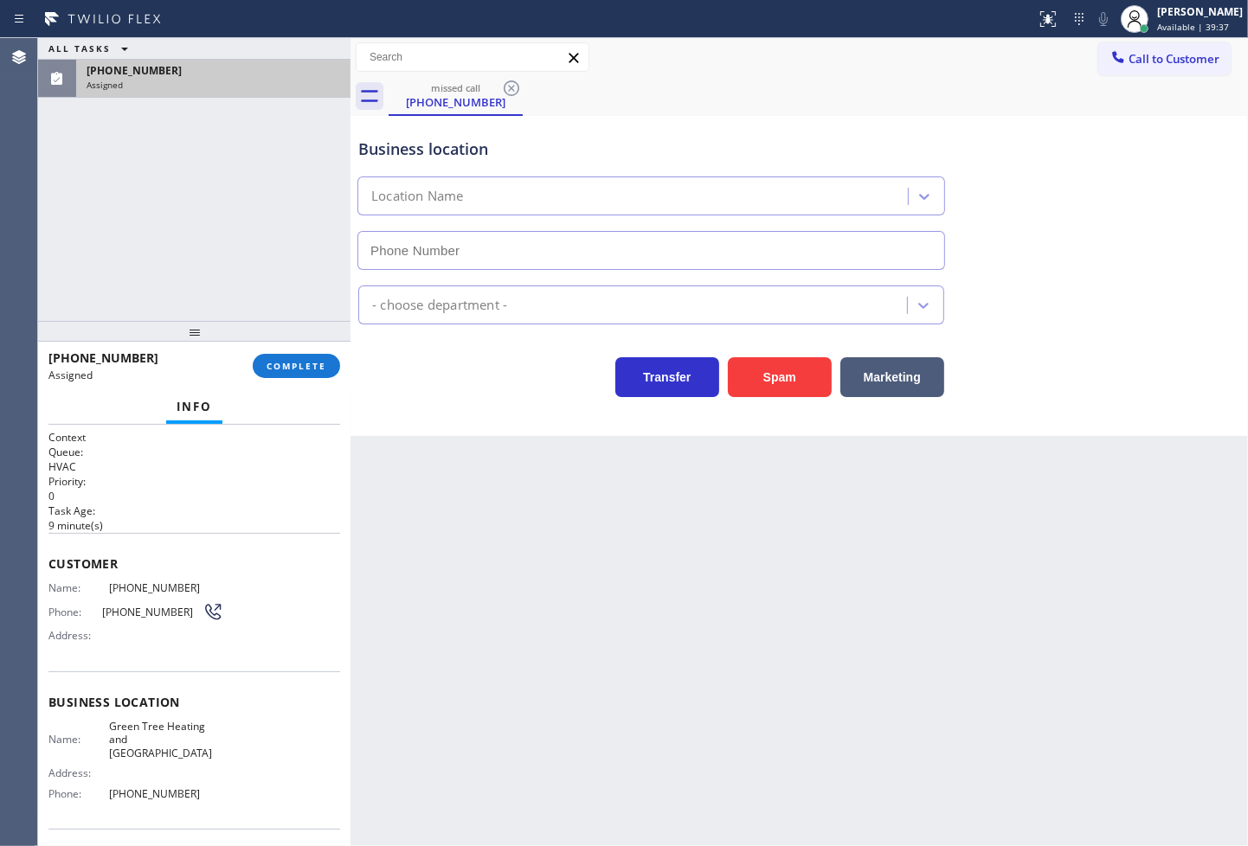
type input "(949) 506-5933"
click at [43, 582] on div "Context Queue: HVAC Priority: 0 Task Age: 9 minute(s) Customer Name: (949) 201-…" at bounding box center [194, 636] width 312 height 422
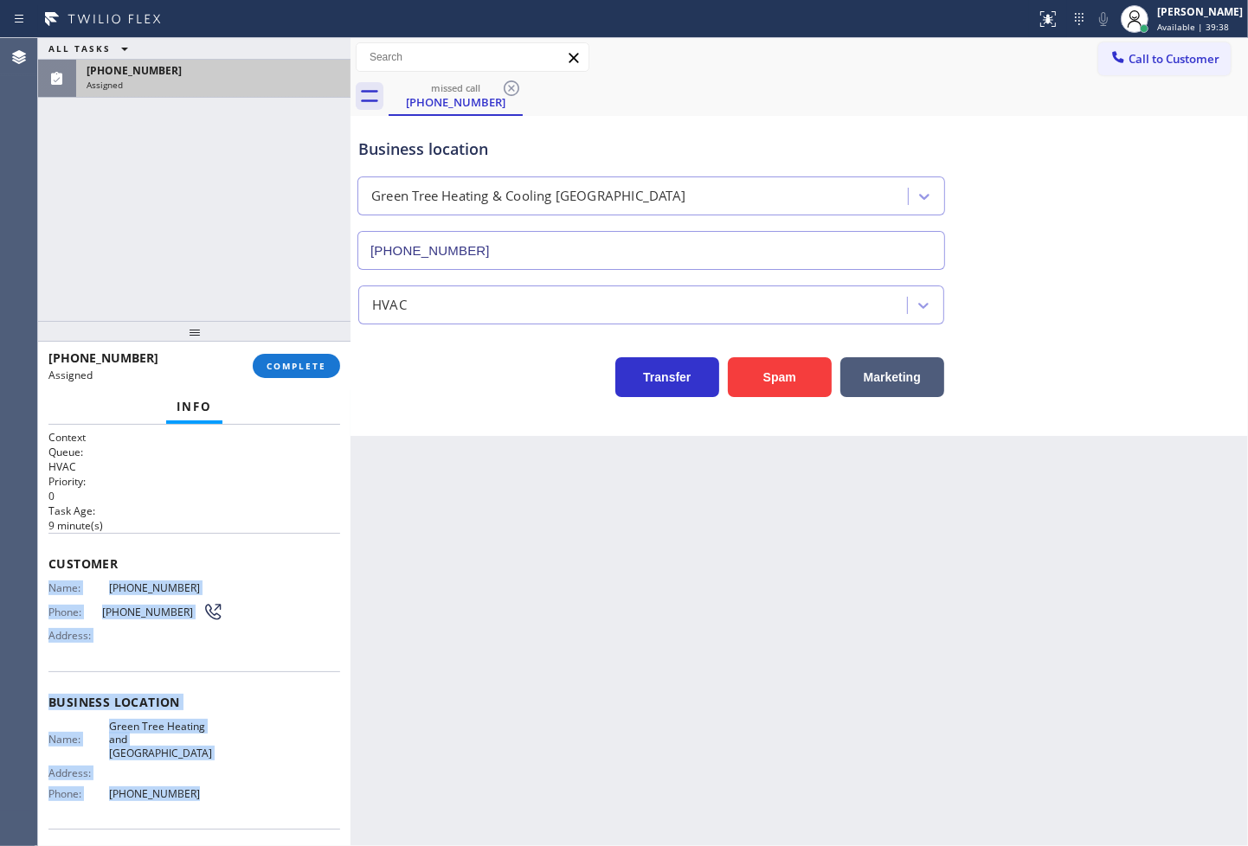
drag, startPoint x: 46, startPoint y: 593, endPoint x: 219, endPoint y: 816, distance: 282.5
click at [219, 816] on div "Context Queue: HVAC Priority: 0 Task Age: 9 minute(s) Customer Name: (949) 201-…" at bounding box center [194, 636] width 312 height 422
copy div "Name: (949) 201-2998 Phone: (949) 201-2998 Address: Business location Name: Gre…"
click at [316, 357] on button "COMPLETE" at bounding box center [296, 366] width 87 height 24
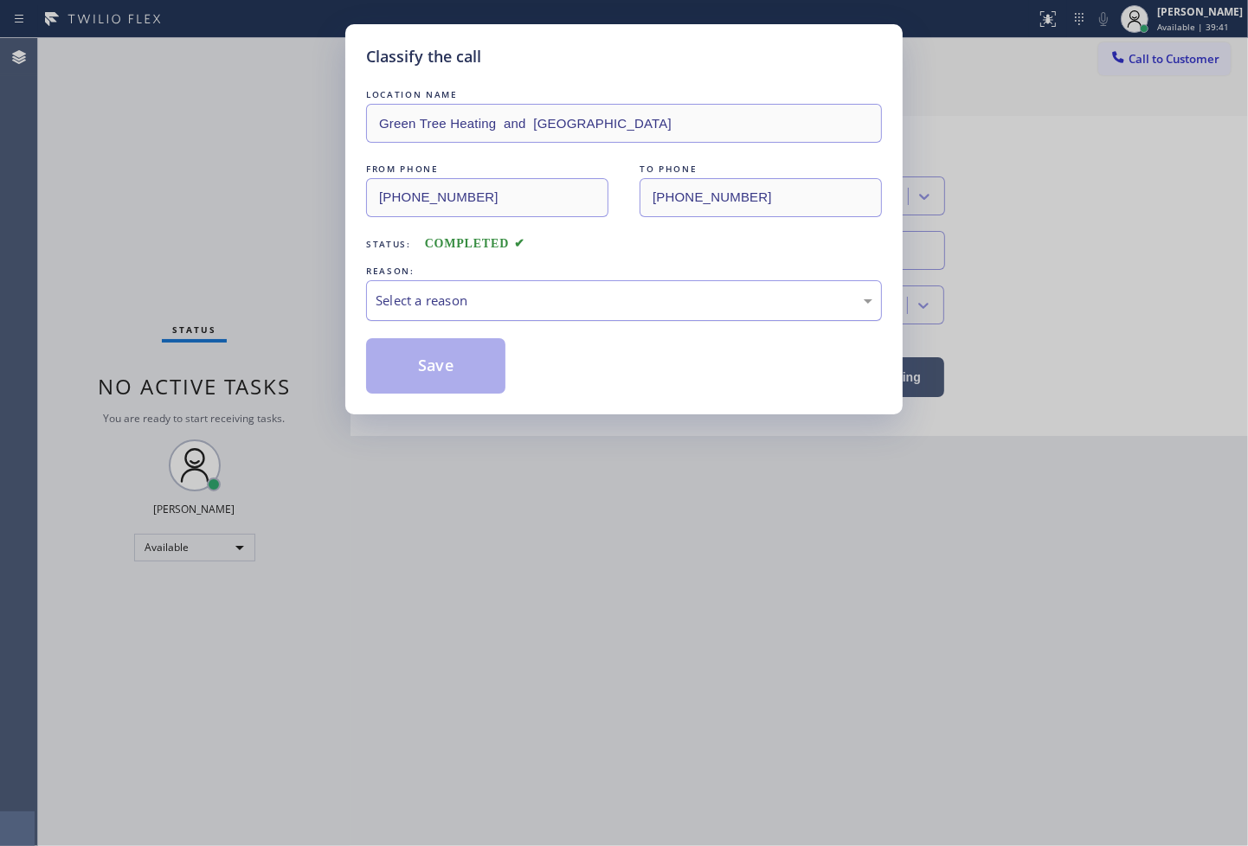
click at [420, 297] on div "Select a reason" at bounding box center [624, 301] width 497 height 20
click at [434, 375] on button "Save" at bounding box center [435, 365] width 139 height 55
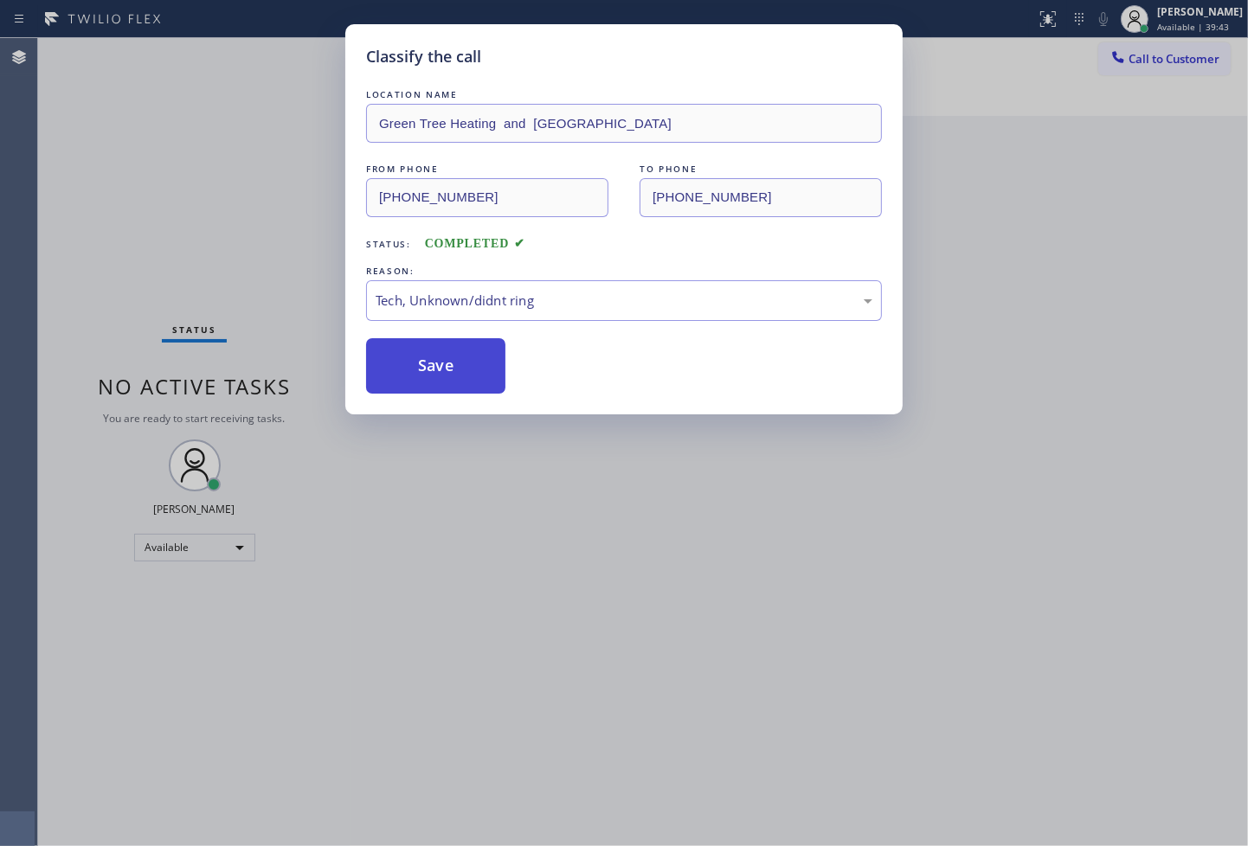
click at [434, 375] on button "Save" at bounding box center [435, 365] width 139 height 55
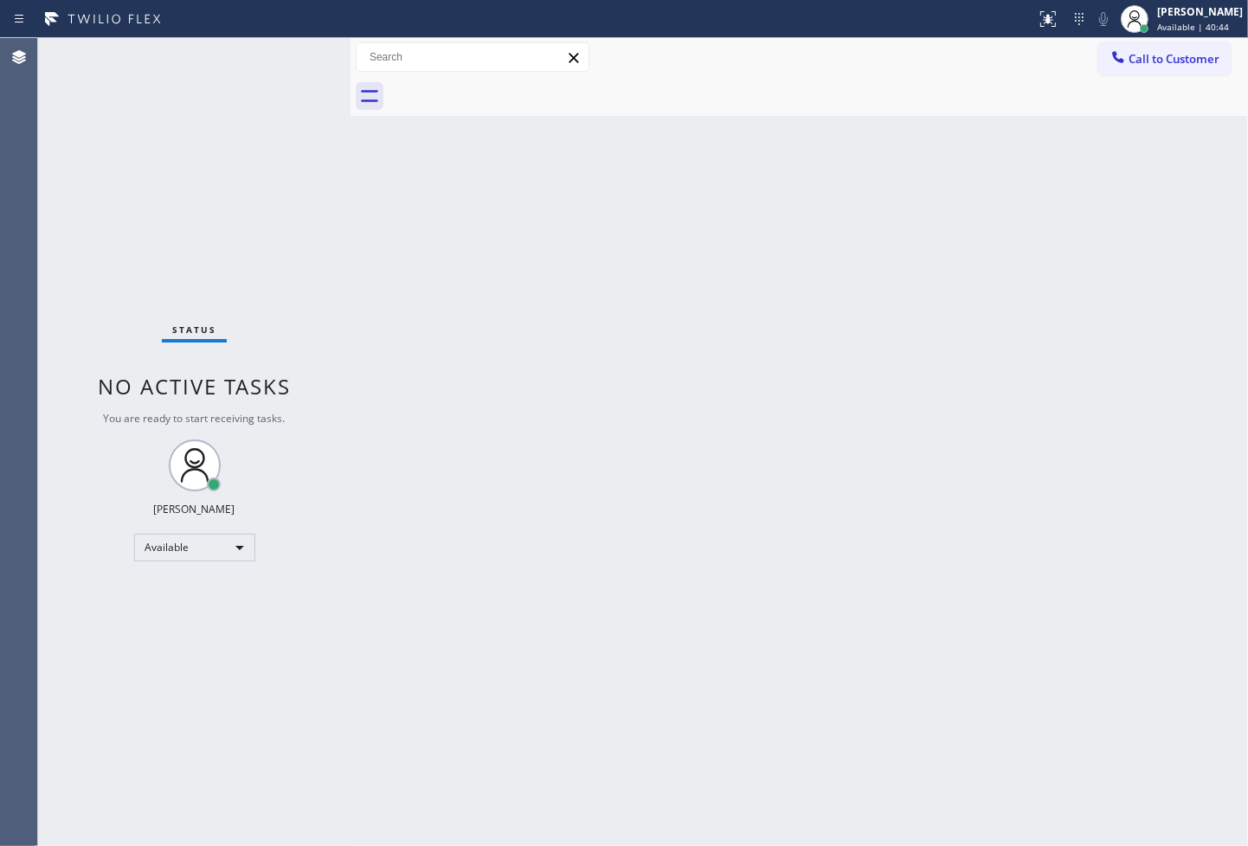
click at [1190, 641] on div "Back to Dashboard Change Sender ID Customers Technicians Select a contact Outbo…" at bounding box center [798, 442] width 897 height 808
click at [440, 414] on div "Back to Dashboard Change Sender ID Customers Technicians Select a contact Outbo…" at bounding box center [798, 442] width 897 height 808
click at [234, 132] on div "Status No active tasks You are ready to start receiving tasks. Judy Anne Bernal…" at bounding box center [194, 442] width 312 height 808
click at [295, 48] on div "Status No active tasks You are ready to start receiving tasks. Judy Anne Bernal…" at bounding box center [194, 442] width 312 height 808
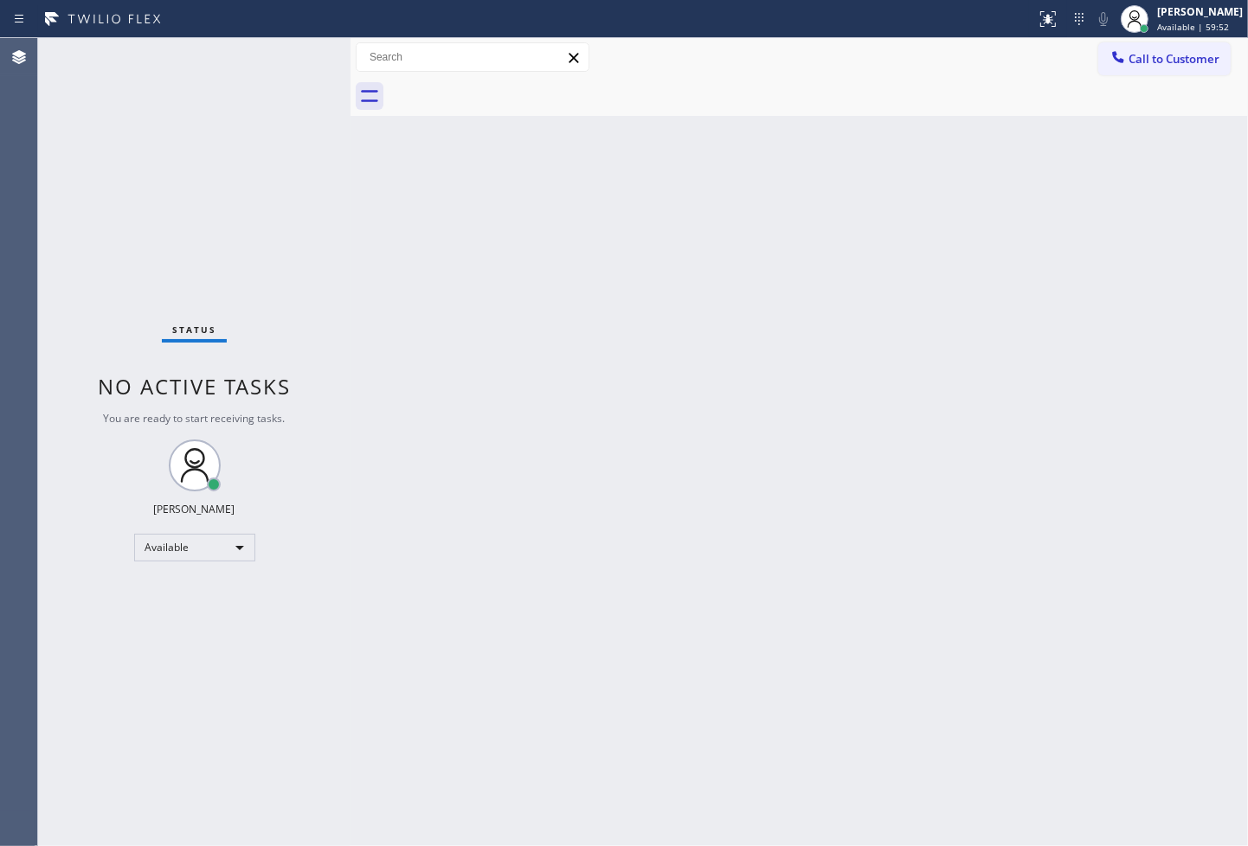
click at [132, 268] on div "Status No active tasks You are ready to start receiving tasks. Judy Anne Bernal…" at bounding box center [194, 442] width 312 height 808
click at [92, 130] on div "Status No active tasks You are ready to start receiving tasks. Judy Anne Bernal…" at bounding box center [194, 442] width 312 height 808
click at [280, 58] on div "Status No active tasks You are ready to start receiving tasks. Judy Anne Bernal…" at bounding box center [194, 442] width 312 height 808
click at [235, 102] on div "Status No active tasks You are ready to start receiving tasks. Judy Anne Bernal…" at bounding box center [194, 442] width 312 height 808
click at [293, 49] on div "Status No active tasks You are ready to start receiving tasks. Judy Anne Bernal…" at bounding box center [194, 442] width 312 height 808
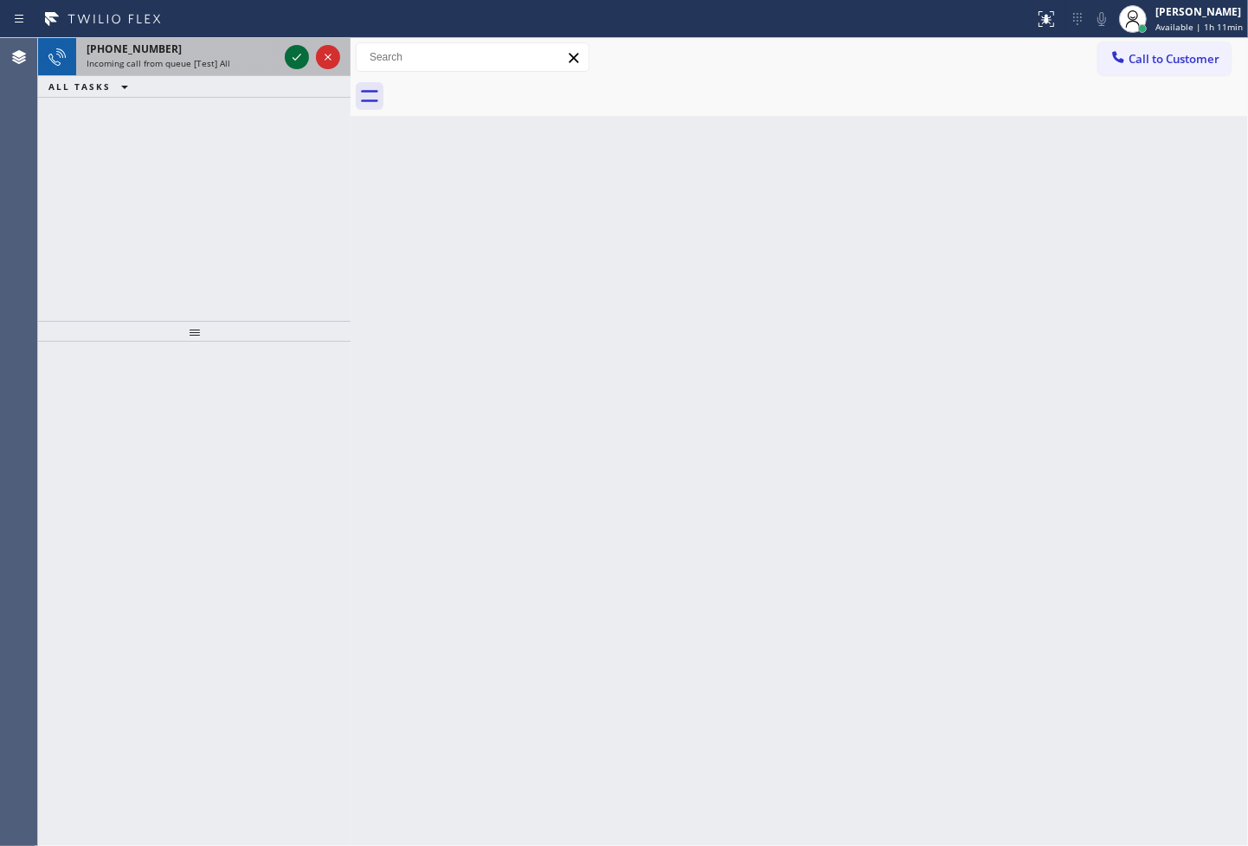
click at [293, 49] on icon at bounding box center [296, 57] width 21 height 21
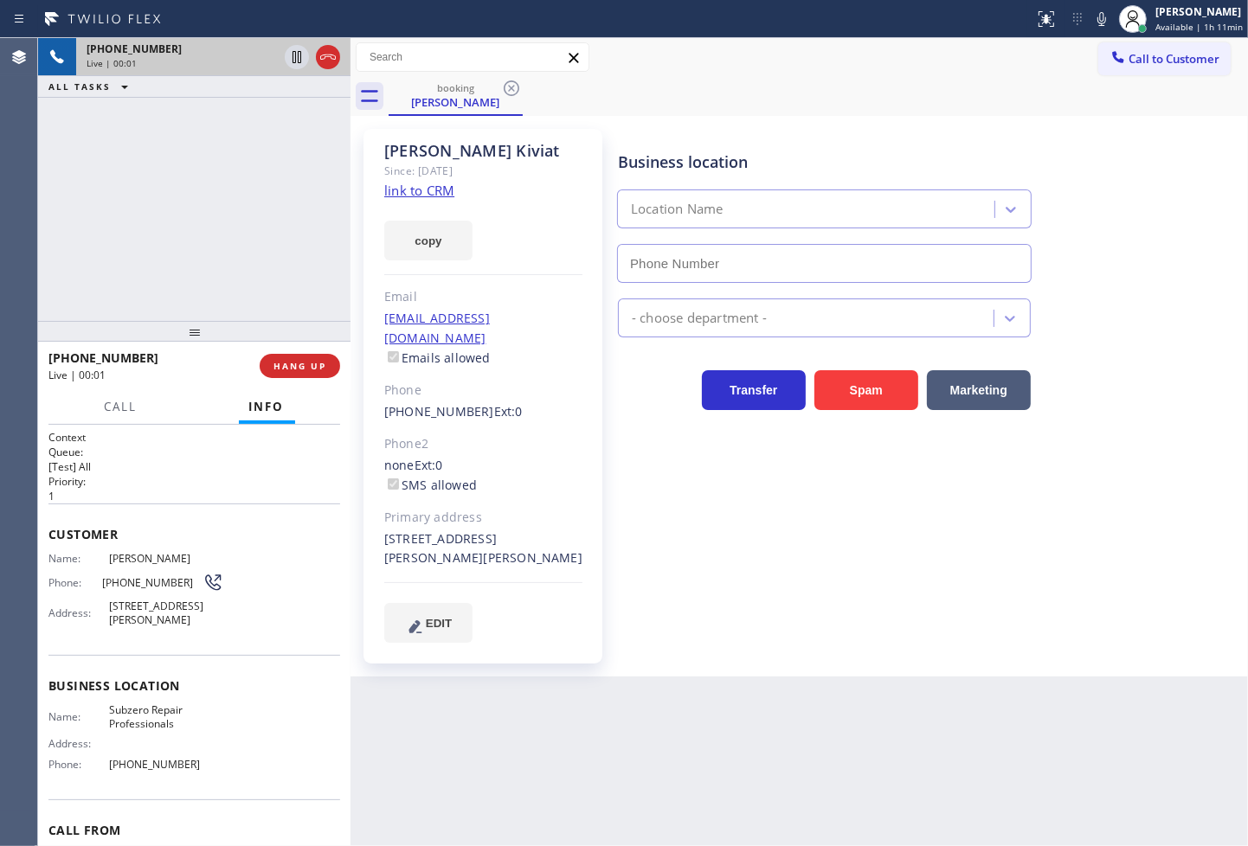
type input "(206) 309-4022"
click at [421, 192] on link "link to CRM" at bounding box center [419, 190] width 70 height 17
click at [159, 231] on div "+12069539846 Live | 00:09 ALL TASKS ALL TASKS ACTIVE TASKS TASKS IN WRAP UP" at bounding box center [194, 179] width 312 height 283
click at [708, 490] on div "Business location Subzero Repair Professionals (206) 309-4022 Appliance Repair …" at bounding box center [928, 385] width 629 height 505
drag, startPoint x: 851, startPoint y: 525, endPoint x: 560, endPoint y: 408, distance: 313.7
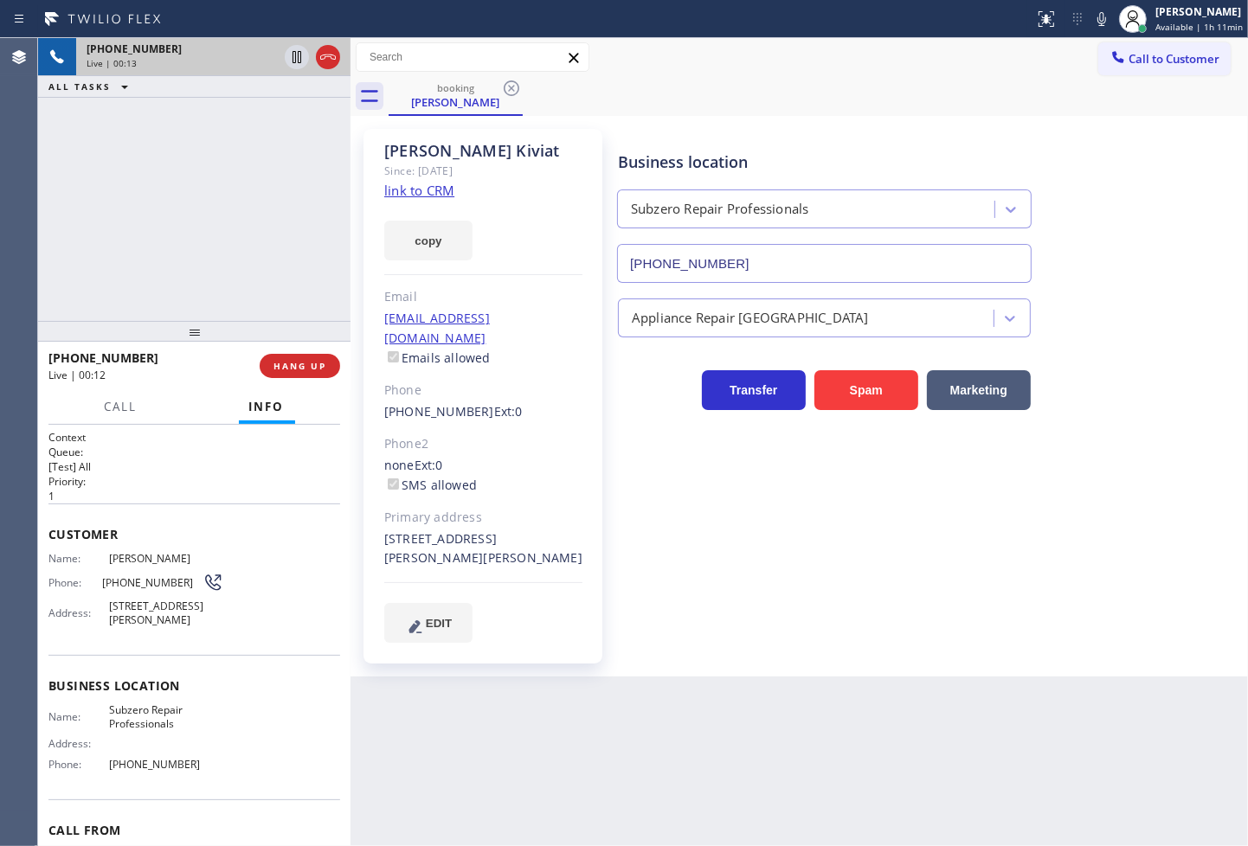
click at [841, 525] on div "Business location Subzero Repair Professionals (206) 309-4022 Appliance Repair …" at bounding box center [928, 385] width 629 height 505
click at [246, 243] on div "+12069539846 Live | 00:13 ALL TASKS ALL TASKS ACTIVE TASKS TASKS IN WRAP UP" at bounding box center [194, 179] width 312 height 283
drag, startPoint x: 781, startPoint y: 545, endPoint x: 659, endPoint y: 541, distance: 122.1
click at [775, 550] on div "Business location Subzero Repair Professionals (206) 309-4022 Appliance Repair …" at bounding box center [928, 385] width 629 height 505
click at [196, 267] on div "+12069539846 Live | 00:34 ALL TASKS ALL TASKS ACTIVE TASKS TASKS IN WRAP UP" at bounding box center [194, 179] width 312 height 283
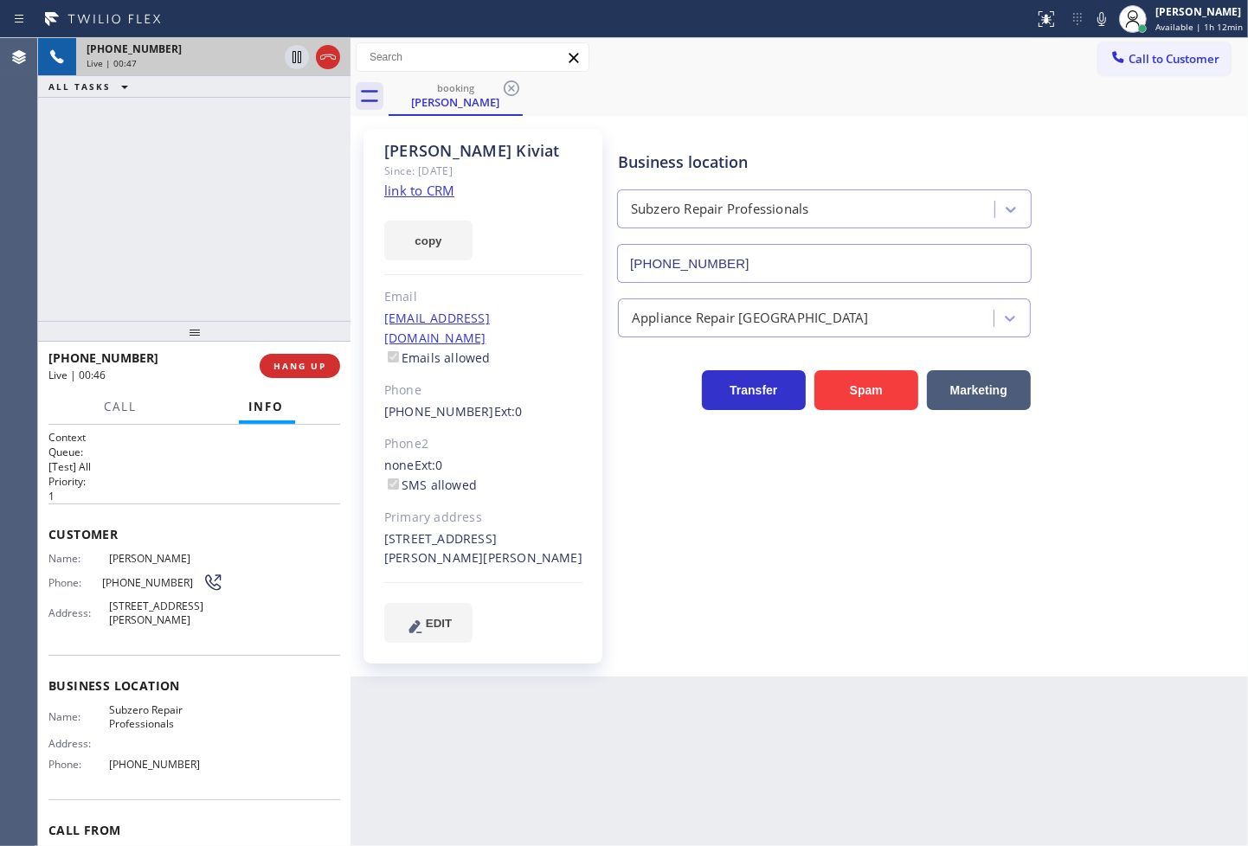
click at [158, 278] on div "+12069539846 Live | 00:47 ALL TASKS ALL TASKS ACTIVE TASKS TASKS IN WRAP UP" at bounding box center [194, 179] width 312 height 283
drag, startPoint x: 784, startPoint y: 482, endPoint x: 321, endPoint y: 277, distance: 506.4
click at [775, 482] on div "Business location Subzero Repair Professionals (206) 309-4022 Appliance Repair …" at bounding box center [928, 385] width 629 height 505
drag, startPoint x: 193, startPoint y: 216, endPoint x: 262, endPoint y: 267, distance: 85.5
click at [204, 234] on div "+12069539846 Live | 00:49 ALL TASKS ALL TASKS ACTIVE TASKS TASKS IN WRAP UP" at bounding box center [194, 179] width 312 height 283
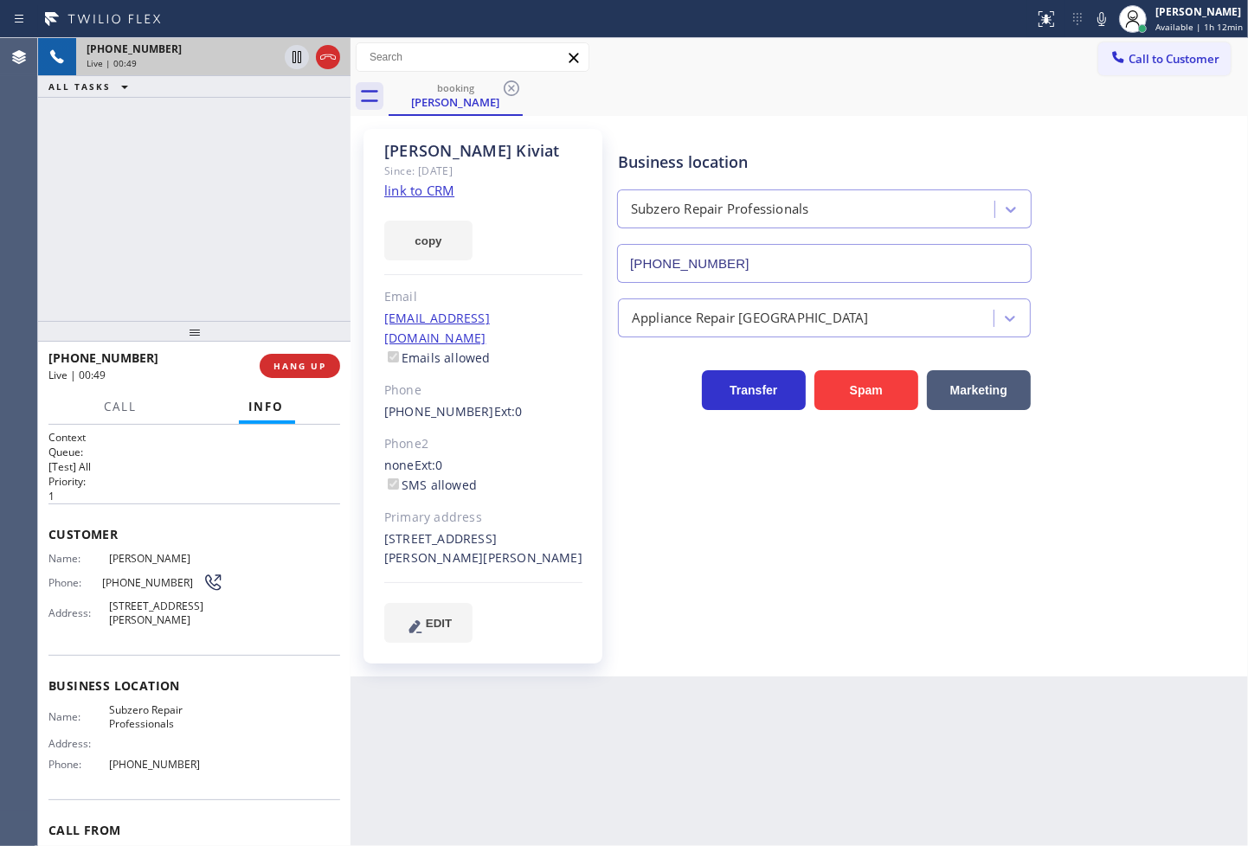
click at [785, 555] on div "Business location Subzero Repair Professionals (206) 309-4022 Appliance Repair …" at bounding box center [928, 385] width 629 height 505
click at [98, 254] on div "+12069539846 Live | 00:50 ALL TASKS ALL TASKS ACTIVE TASKS TASKS IN WRAP UP" at bounding box center [194, 179] width 312 height 283
click at [144, 177] on div "+12069539846 Live | 00:51 ALL TASKS ALL TASKS ACTIVE TASKS TASKS IN WRAP UP" at bounding box center [194, 179] width 312 height 283
click at [245, 170] on div "+12069539846 Live | 00:52 ALL TASKS ALL TASKS ACTIVE TASKS TASKS IN WRAP UP" at bounding box center [194, 179] width 312 height 283
click at [292, 58] on icon at bounding box center [296, 57] width 21 height 21
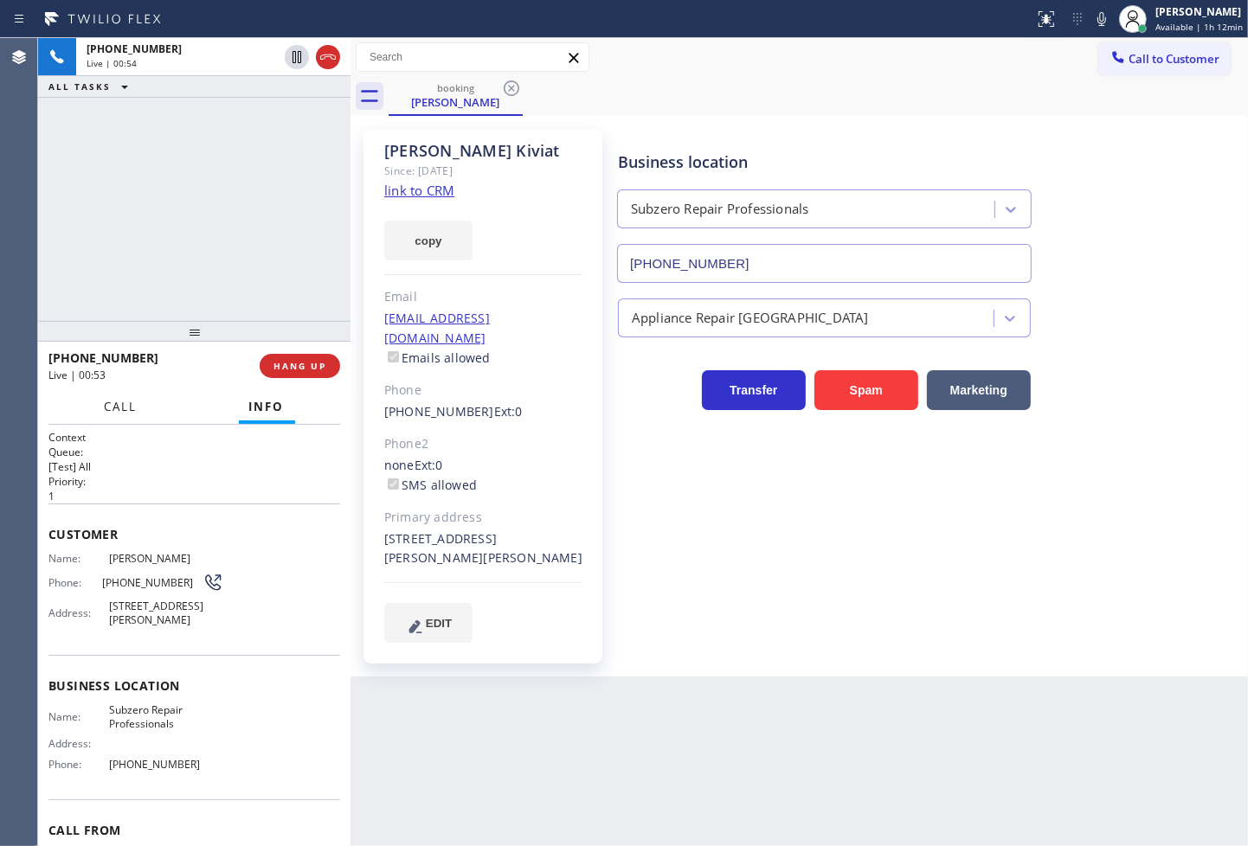
click at [113, 395] on button "Call" at bounding box center [121, 407] width 54 height 34
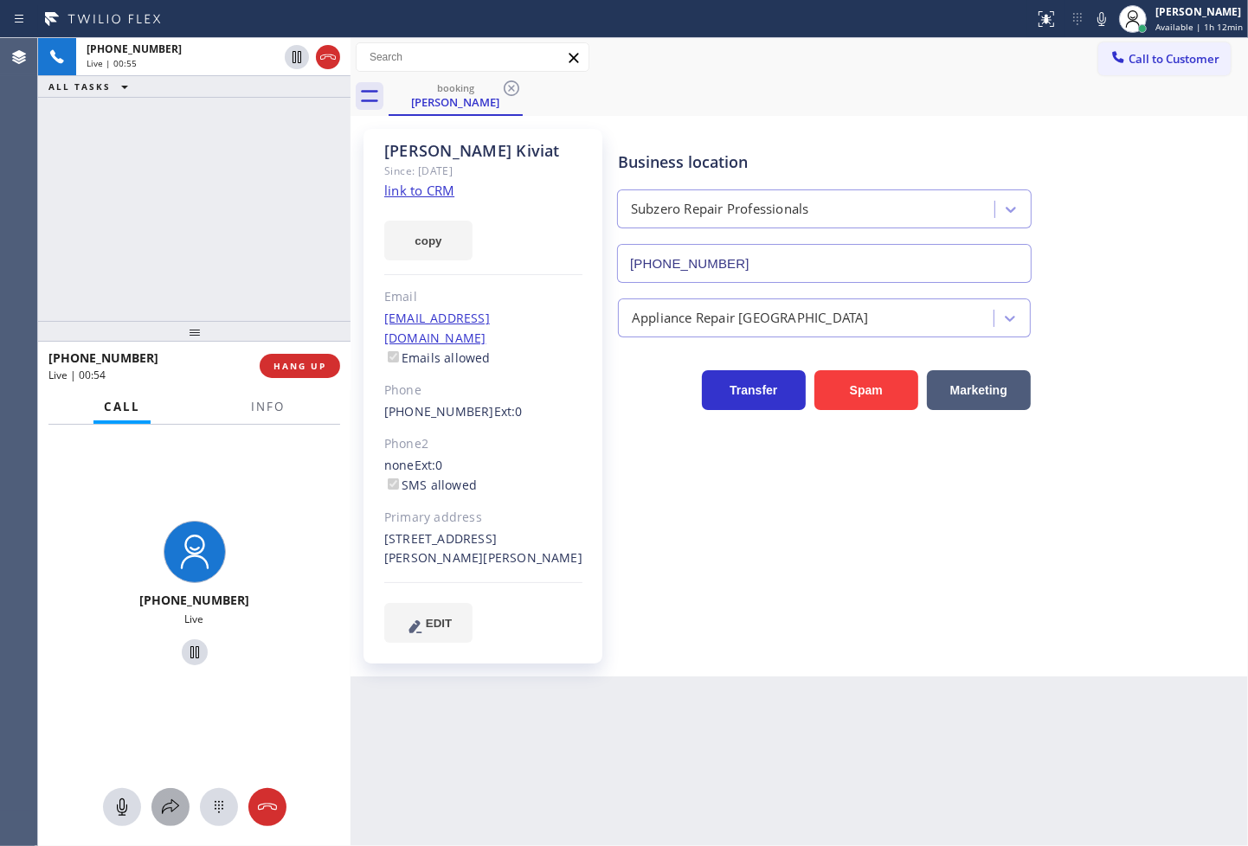
click at [171, 797] on icon at bounding box center [170, 807] width 21 height 21
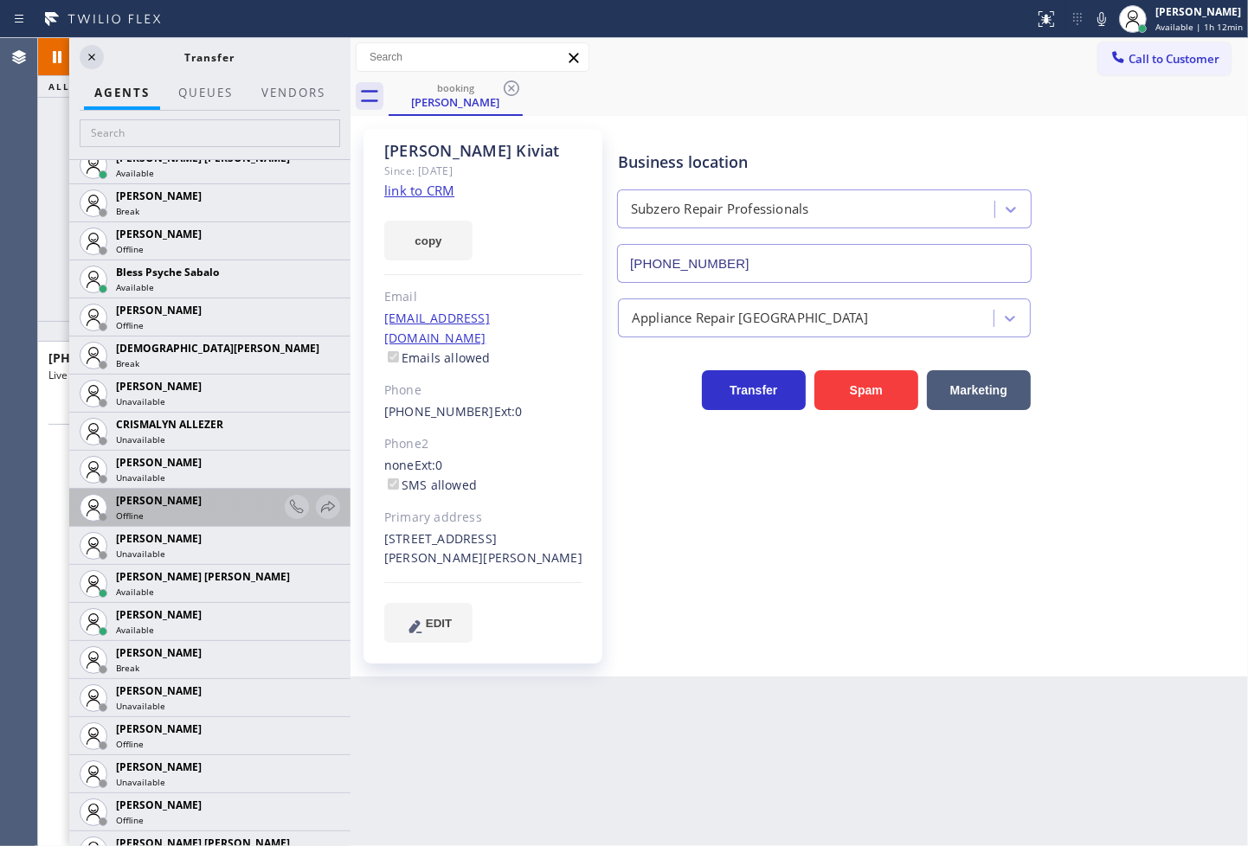
scroll to position [768, 0]
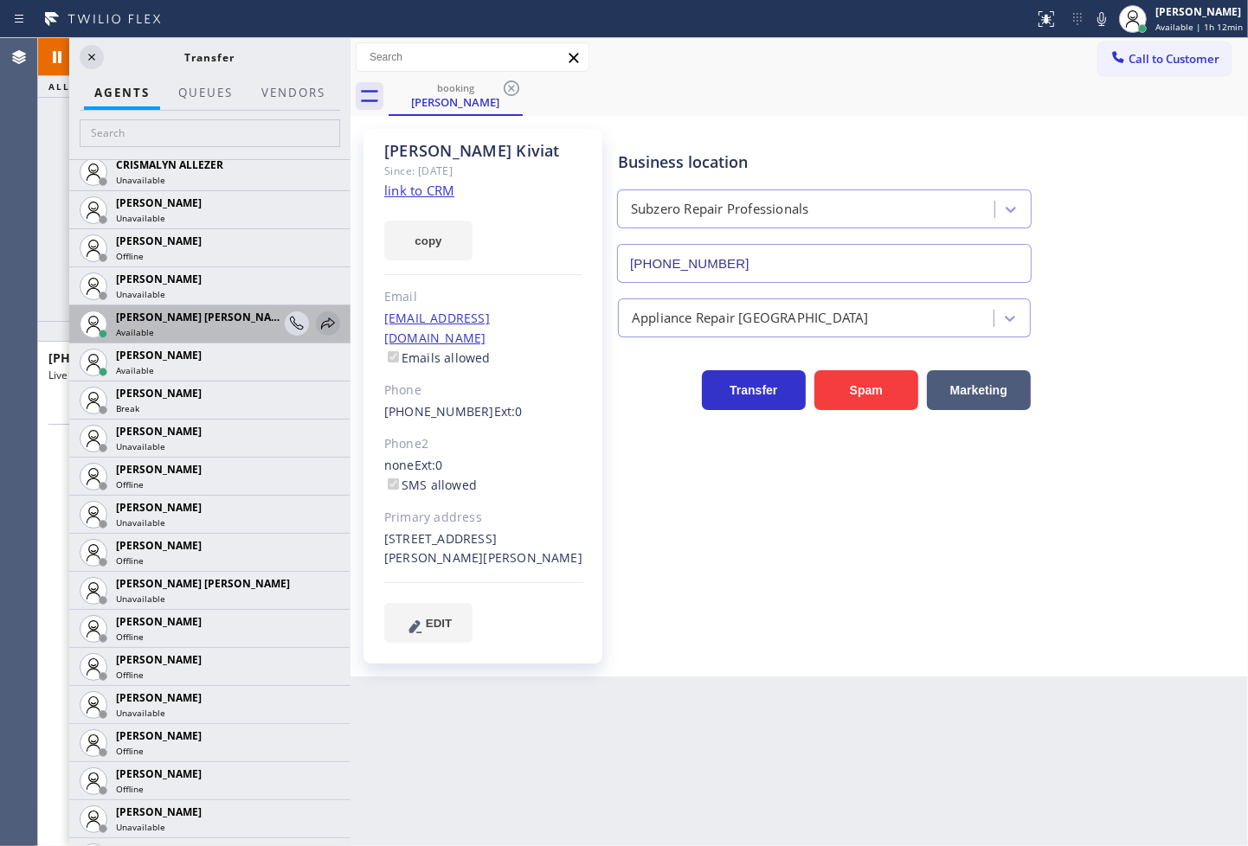
click at [318, 326] on icon at bounding box center [328, 323] width 21 height 21
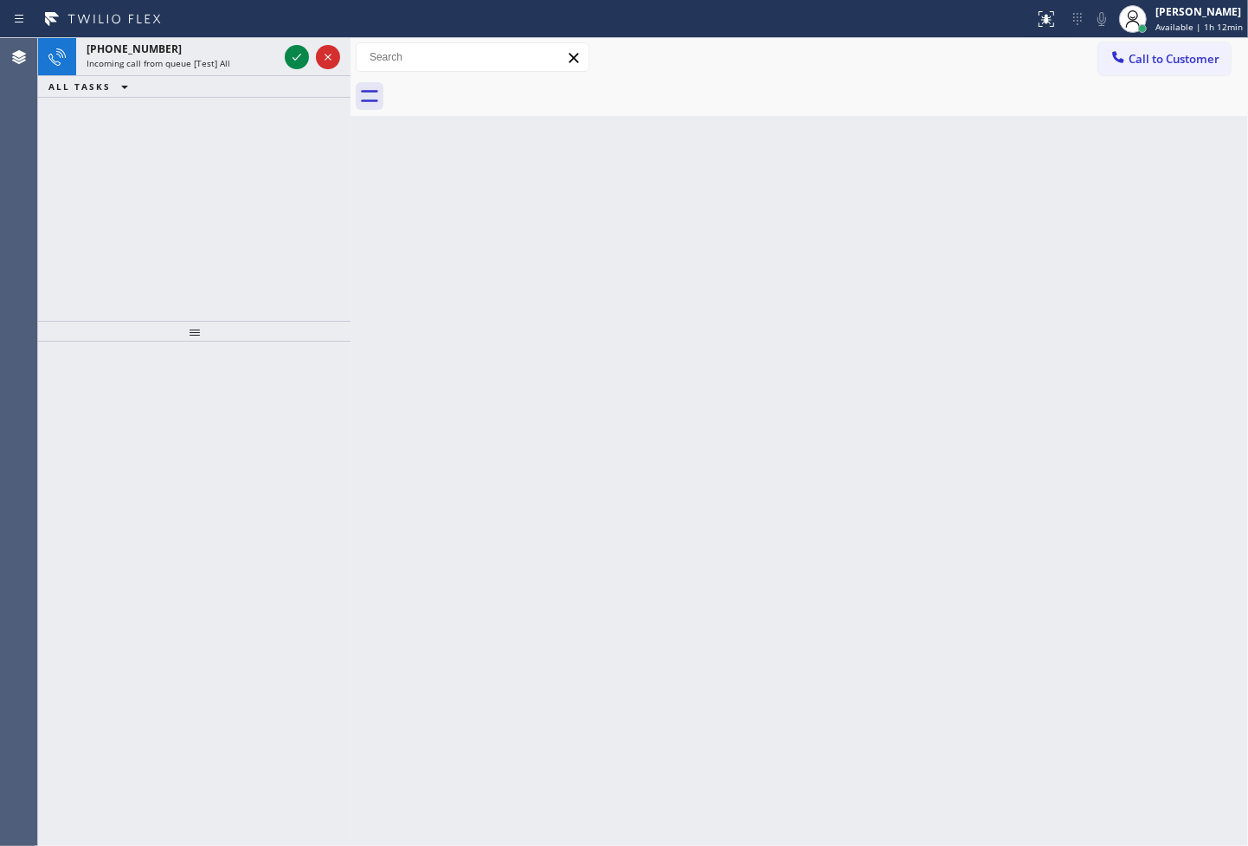
drag, startPoint x: 260, startPoint y: 222, endPoint x: 260, endPoint y: 178, distance: 43.3
click at [260, 203] on div "+16802016133 Incoming call from queue [Test] All ALL TASKS ALL TASKS ACTIVE TAS…" at bounding box center [194, 179] width 312 height 283
click at [298, 54] on icon at bounding box center [296, 57] width 21 height 21
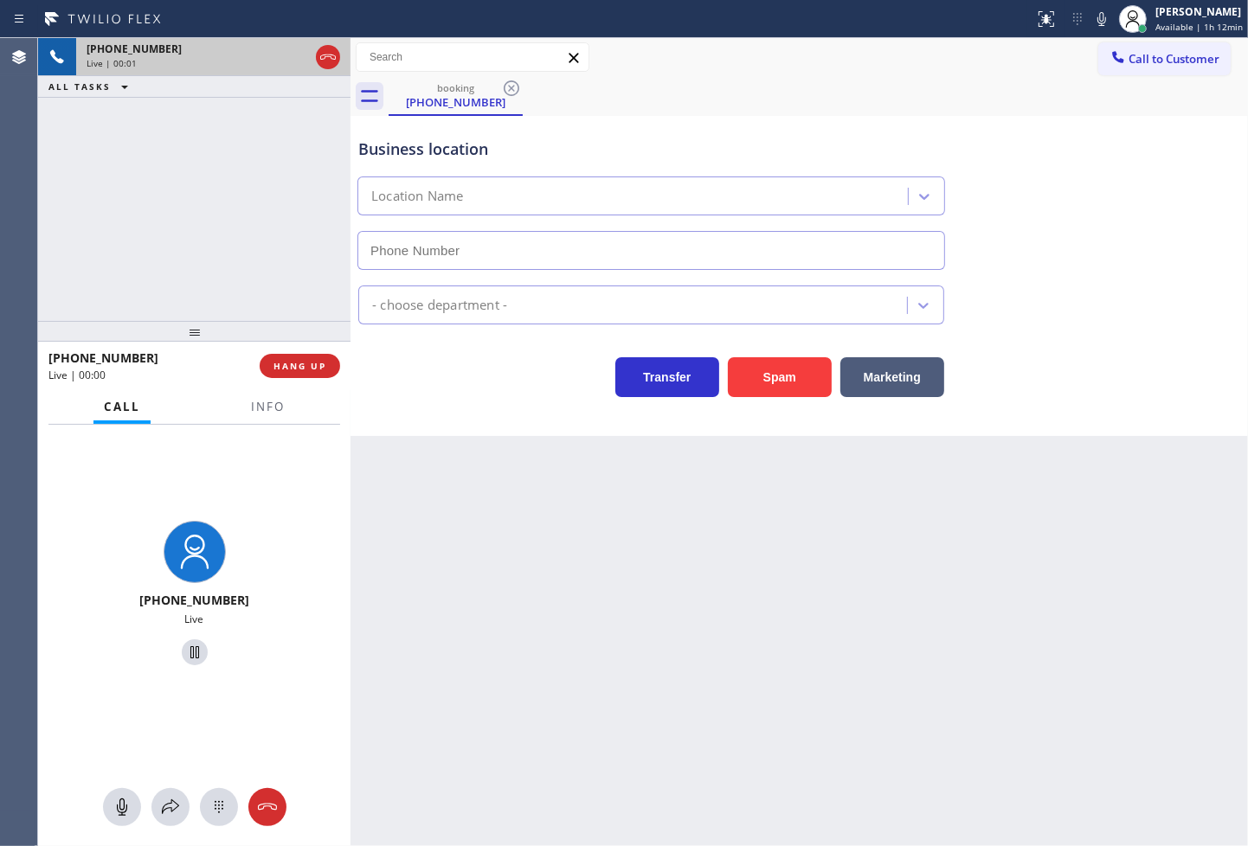
type input "(516) 604-2090"
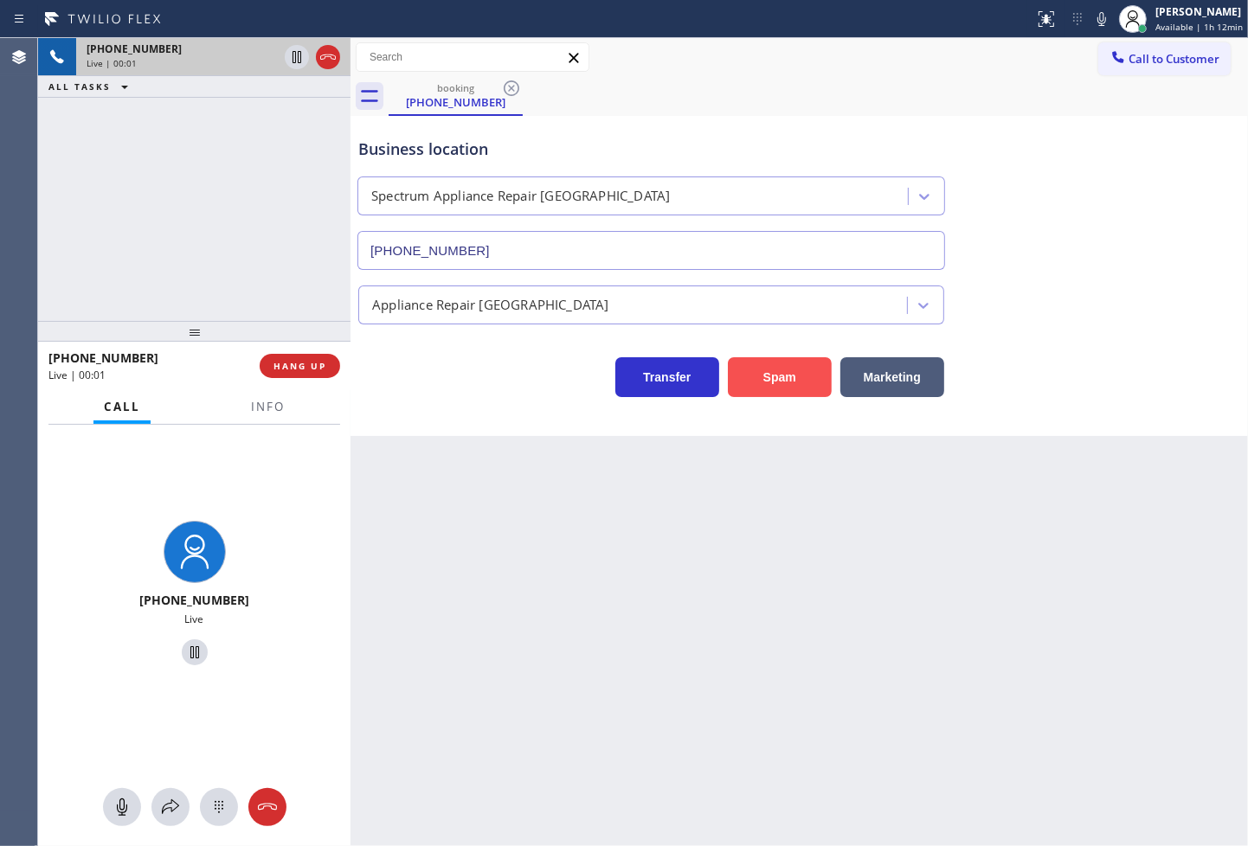
click at [791, 376] on button "Spam" at bounding box center [780, 377] width 104 height 40
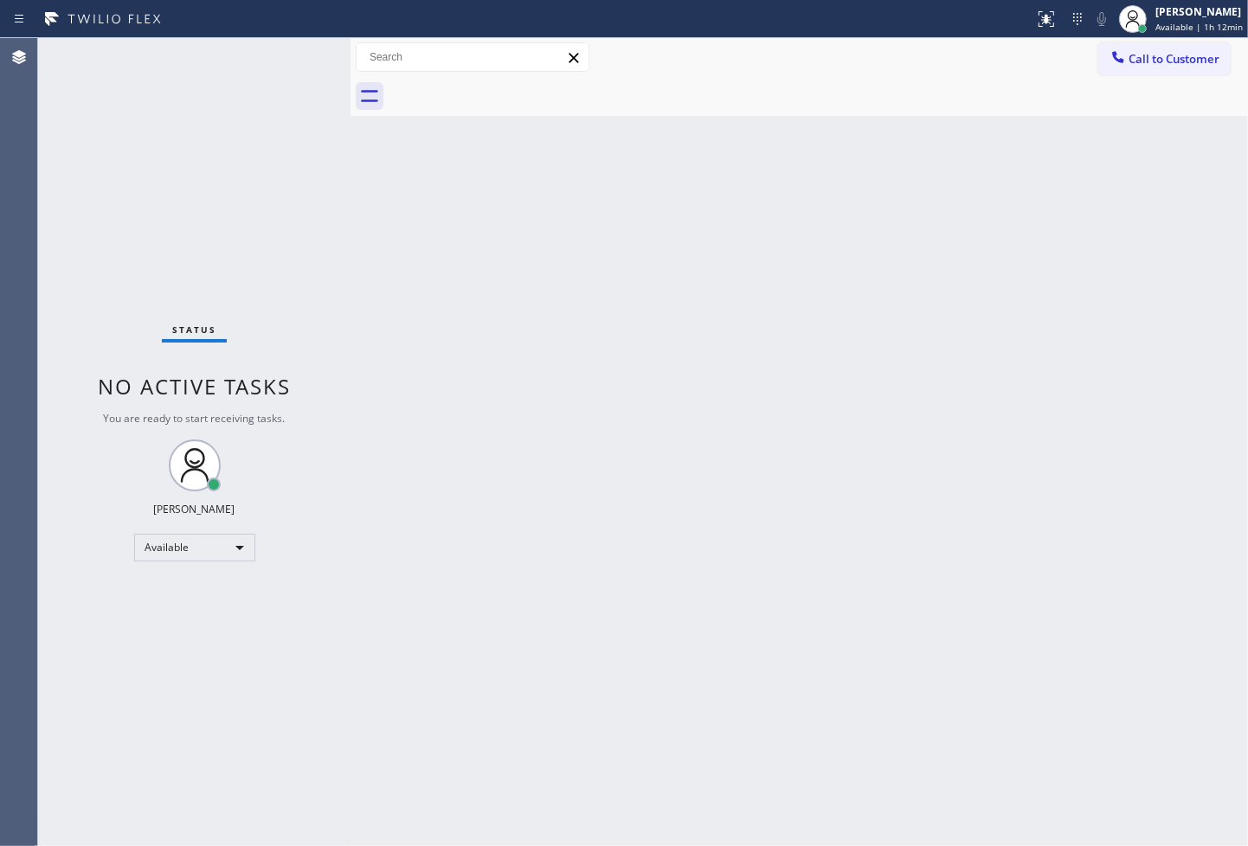
click at [290, 52] on div "Status No active tasks You are ready to start receiving tasks. Judy Anne Bernal…" at bounding box center [194, 442] width 312 height 808
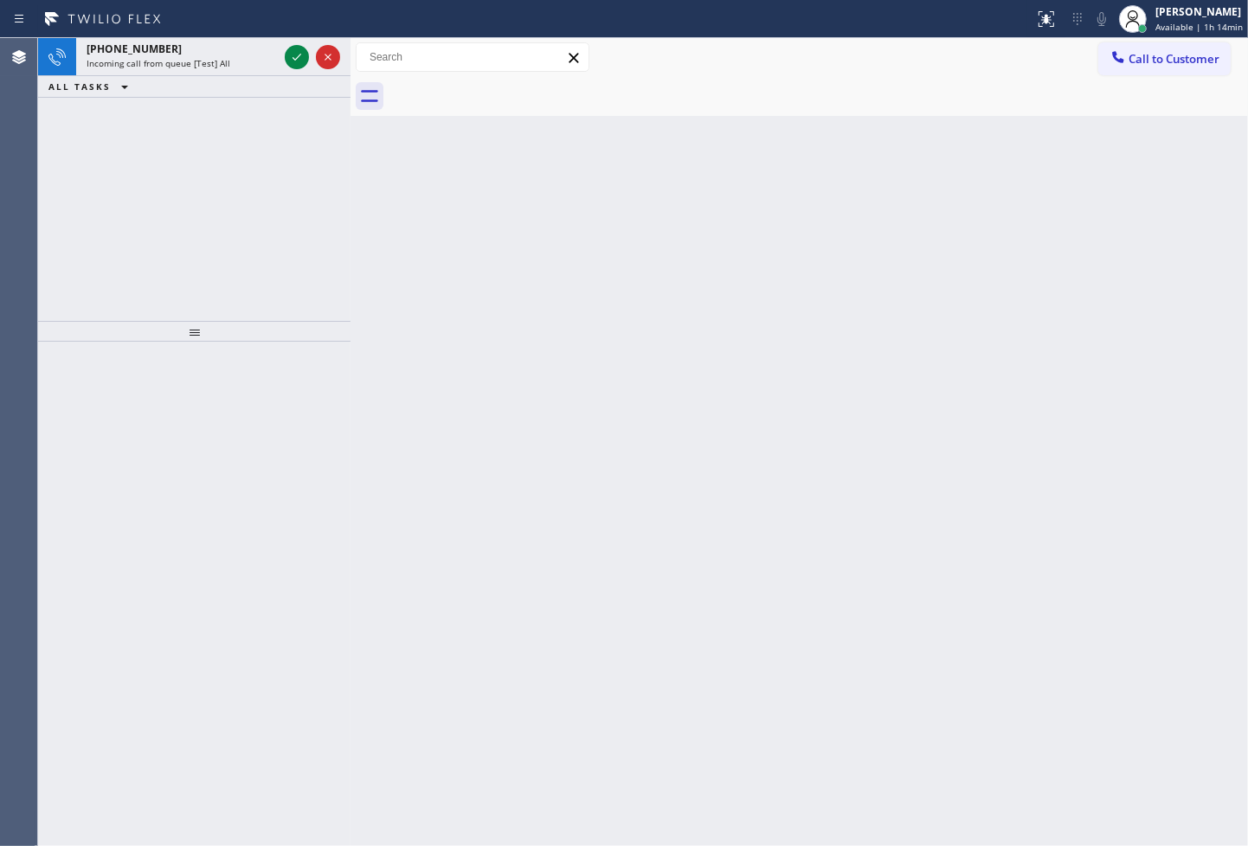
click at [290, 52] on icon at bounding box center [296, 57] width 21 height 21
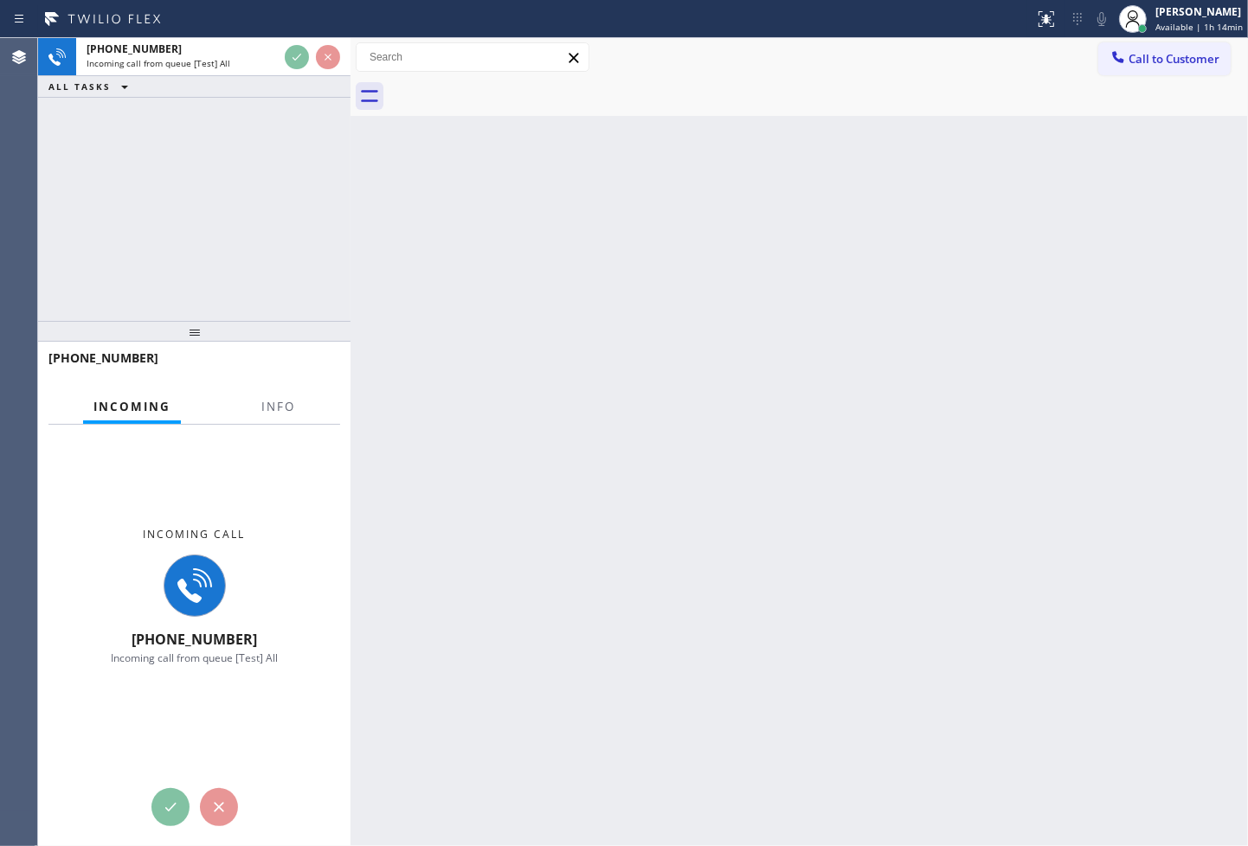
drag, startPoint x: 271, startPoint y: 170, endPoint x: 273, endPoint y: 140, distance: 30.4
click at [269, 168] on div "+12144757144 Incoming call from queue [Test] All ALL TASKS ALL TASKS ACTIVE TAS…" at bounding box center [194, 179] width 312 height 283
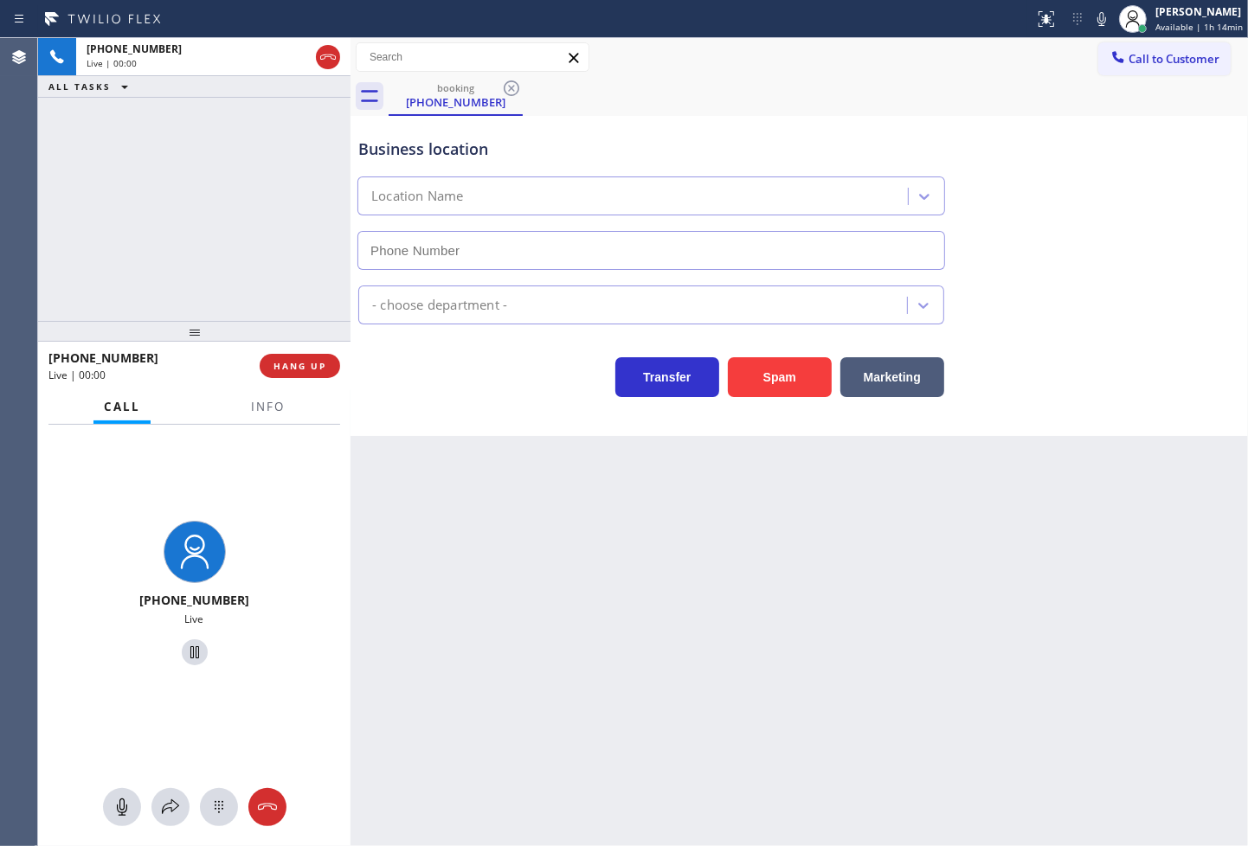
type input "(214) 699-5489"
click at [336, 323] on div at bounding box center [194, 331] width 312 height 21
click at [514, 398] on div "Business location Fridge Tune-Up Co. Cedar Hill (214) 699-5489 Appliance Repair…" at bounding box center [798, 276] width 897 height 320
click at [270, 288] on div "+12144757144 Live | 00:04 ALL TASKS ALL TASKS ACTIVE TASKS TASKS IN WRAP UP" at bounding box center [194, 179] width 312 height 283
click at [428, 383] on div "Transfer Spam Marketing" at bounding box center [651, 373] width 593 height 48
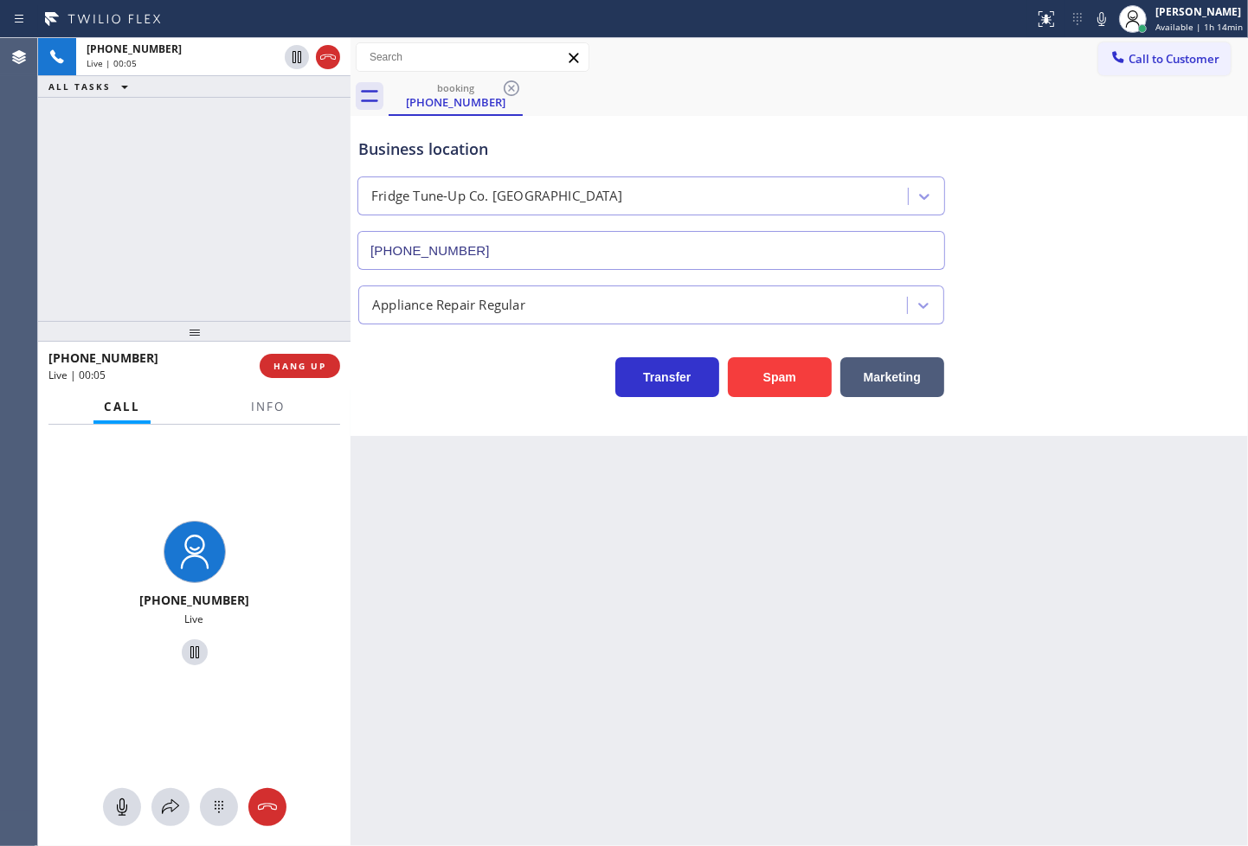
click at [282, 323] on div at bounding box center [194, 331] width 312 height 21
click at [442, 370] on div "Transfer Spam Marketing" at bounding box center [651, 373] width 593 height 48
click at [264, 239] on div "+12144757144 Live | 01:21 ALL TASKS ALL TASKS ACTIVE TASKS TASKS IN WRAP UP" at bounding box center [194, 179] width 312 height 283
click at [290, 421] on div at bounding box center [268, 422] width 55 height 3
click at [283, 419] on button "Info" at bounding box center [268, 407] width 55 height 34
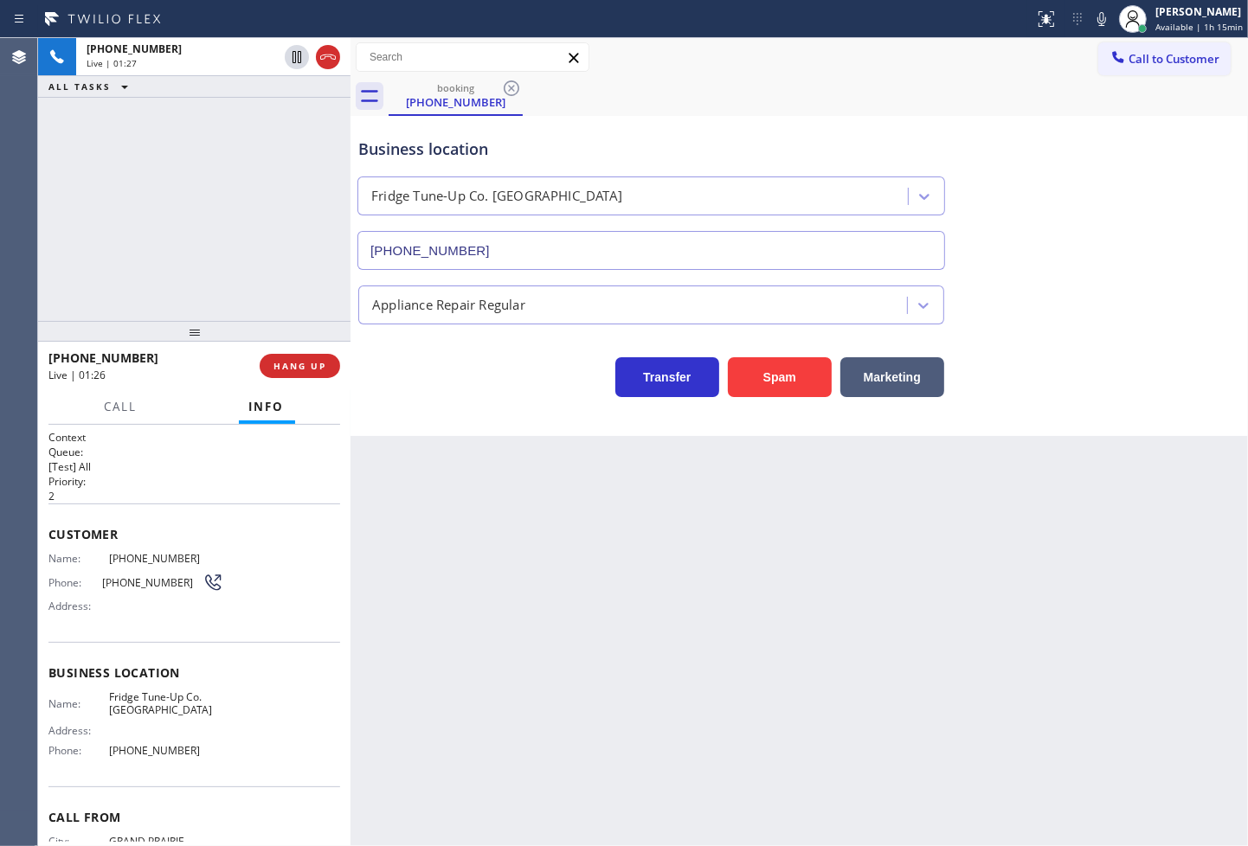
drag, startPoint x: 479, startPoint y: 403, endPoint x: 223, endPoint y: 264, distance: 291.6
click at [472, 401] on div "Business location Fridge Tune-Up Co. Cedar Hill (214) 699-5489 Appliance Repair…" at bounding box center [798, 276] width 897 height 320
click at [212, 262] on div "+12144757144 Live | 01:27 ALL TASKS ALL TASKS ACTIVE TASKS TASKS IN WRAP UP" at bounding box center [194, 179] width 312 height 283
drag, startPoint x: 195, startPoint y: 261, endPoint x: 350, endPoint y: 343, distance: 175.0
click at [197, 261] on div "+12144757144 Live | 01:29 ALL TASKS ALL TASKS ACTIVE TASKS TASKS IN WRAP UP" at bounding box center [194, 179] width 312 height 283
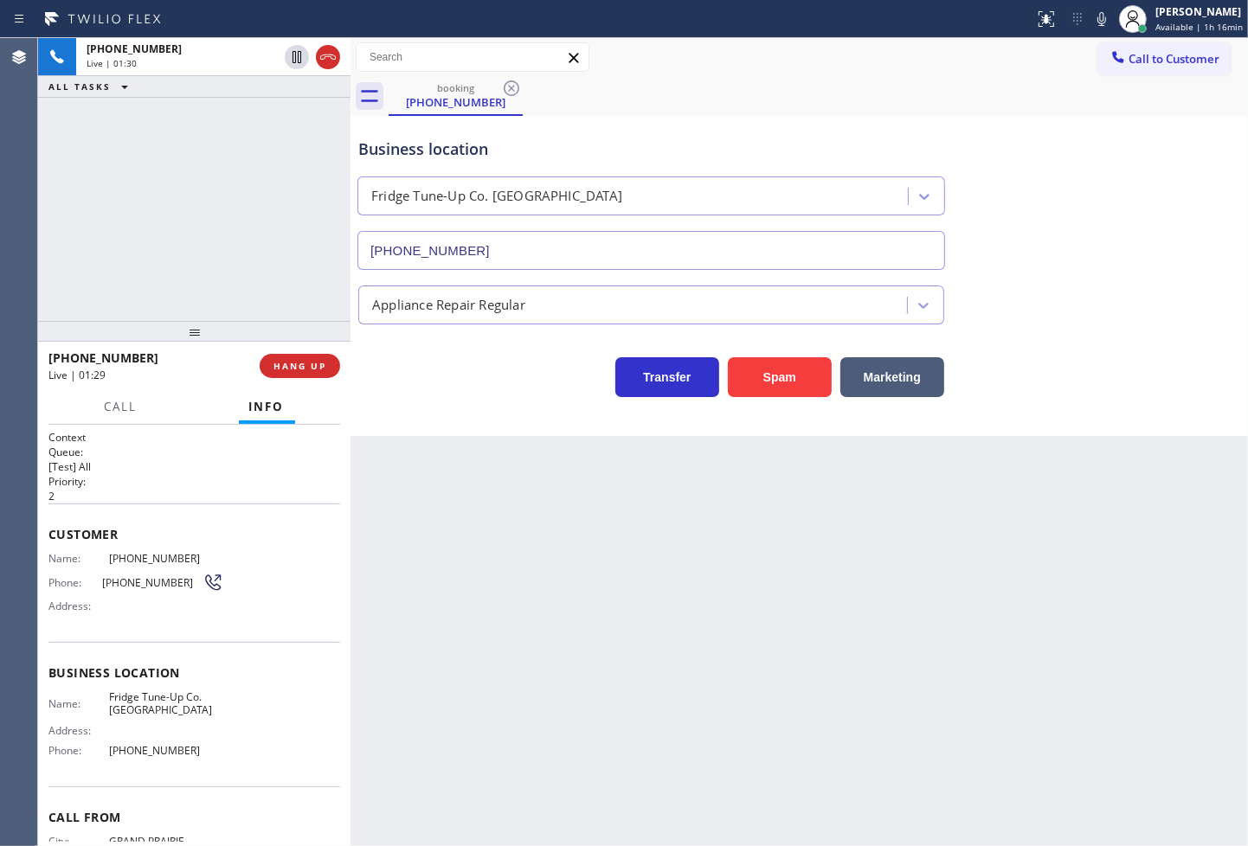
click at [421, 407] on div "Business location Fridge Tune-Up Co. Cedar Hill (214) 699-5489 Appliance Repair…" at bounding box center [798, 276] width 897 height 320
click at [222, 270] on div "+12144757144 Live | 01:30 ALL TASKS ALL TASKS ACTIVE TASKS TASKS IN WRAP UP" at bounding box center [194, 179] width 312 height 283
click at [222, 270] on div "+12144757144 Live | 01:32 ALL TASKS ALL TASKS ACTIVE TASKS TASKS IN WRAP UP" at bounding box center [194, 179] width 312 height 283
click at [460, 409] on div "Business location Fridge Tune-Up Co. Cedar Hill (214) 699-5489 Appliance Repair…" at bounding box center [798, 276] width 897 height 320
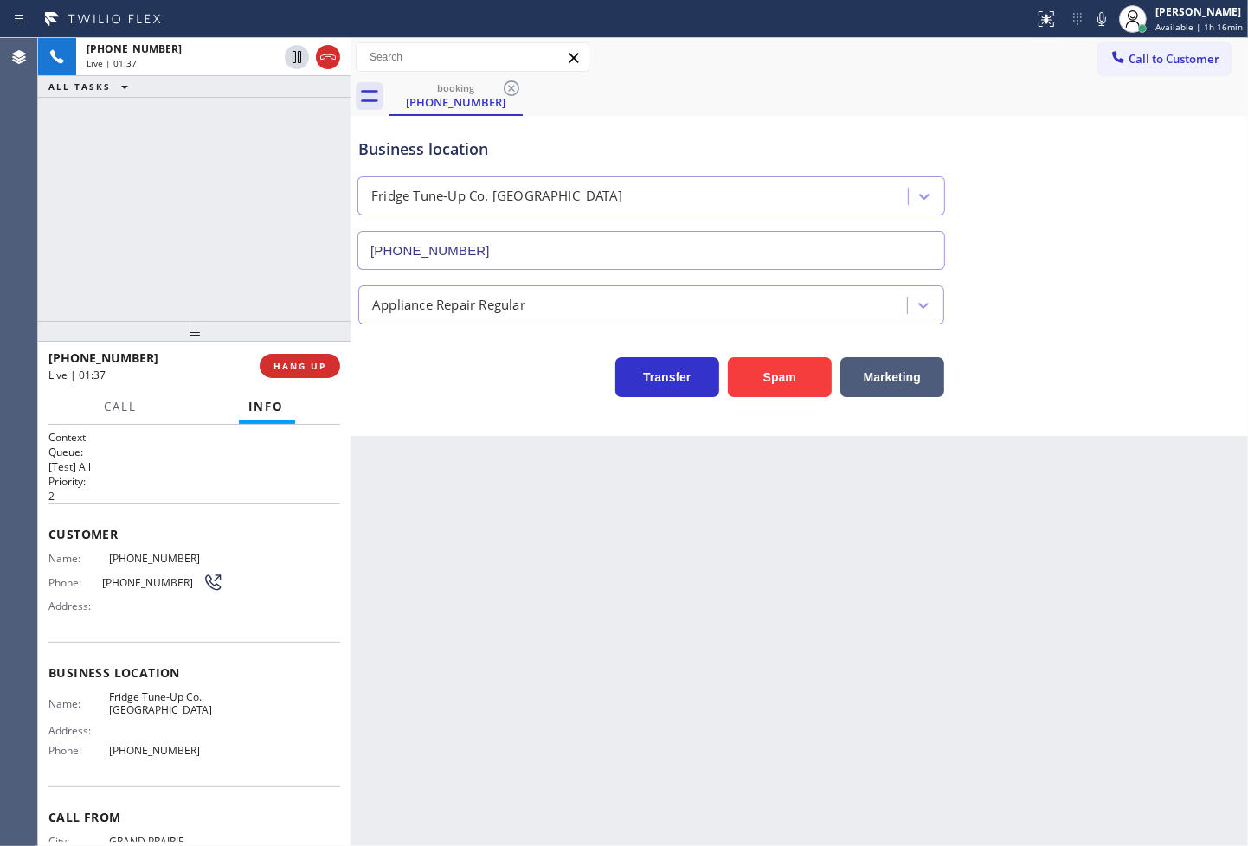
click at [460, 409] on div "Business location Fridge Tune-Up Co. Cedar Hill (214) 699-5489 Appliance Repair…" at bounding box center [798, 276] width 897 height 320
click at [227, 219] on div "+12144757144 Live | 01:41 ALL TASKS ALL TASKS ACTIVE TASKS TASKS IN WRAP UP" at bounding box center [194, 179] width 312 height 283
click at [421, 361] on div "Transfer Spam Marketing" at bounding box center [651, 373] width 593 height 48
click at [132, 203] on div "+12144757144 Live | 01:42 ALL TASKS ALL TASKS ACTIVE TASKS TASKS IN WRAP UP" at bounding box center [194, 179] width 312 height 283
click at [446, 415] on div "Business location Fridge Tune-Up Co. Cedar Hill (214) 699-5489 Appliance Repair…" at bounding box center [798, 276] width 897 height 320
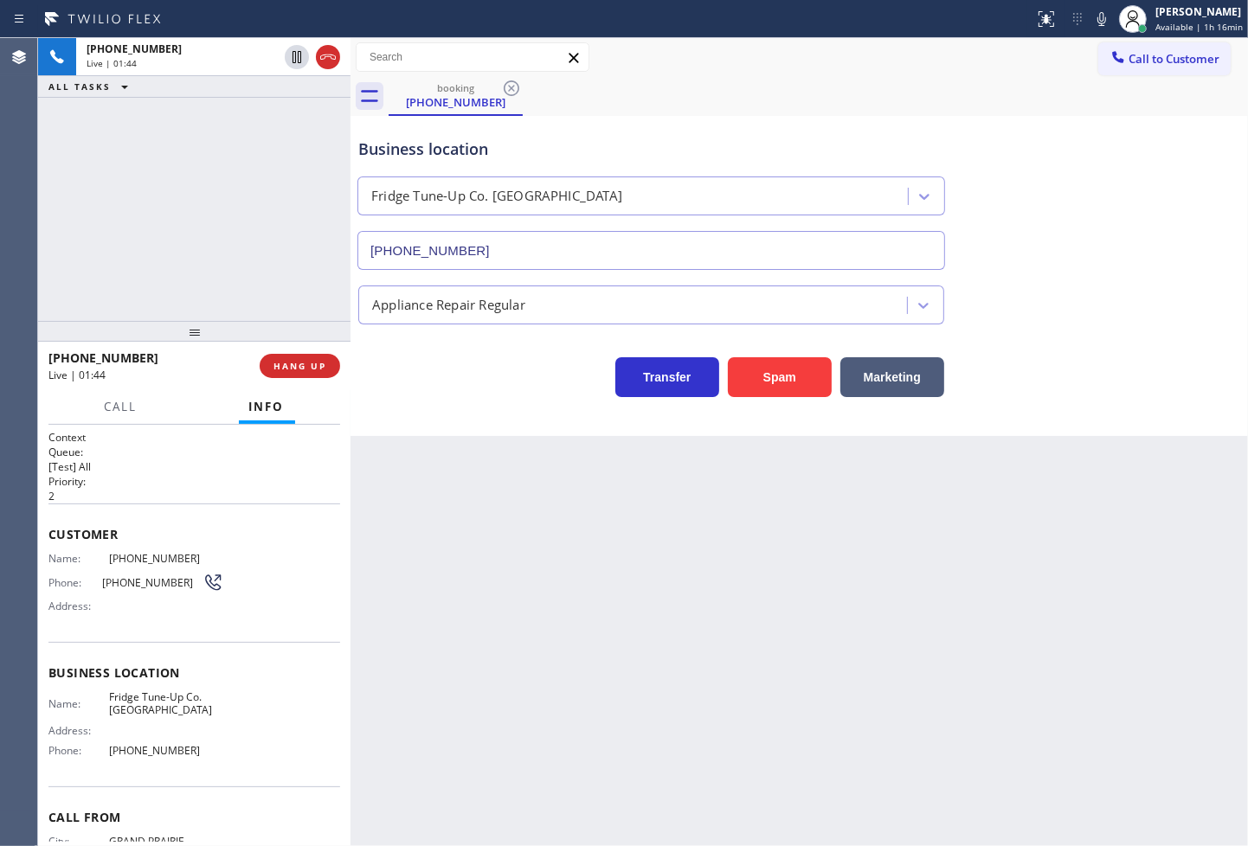
click at [446, 414] on div "Business location Fridge Tune-Up Co. Cedar Hill (214) 699-5489 Appliance Repair…" at bounding box center [798, 276] width 897 height 320
click at [249, 278] on div "+12144757144 Live | 01:45 ALL TASKS ALL TASKS ACTIVE TASKS TASKS IN WRAP UP" at bounding box center [194, 179] width 312 height 283
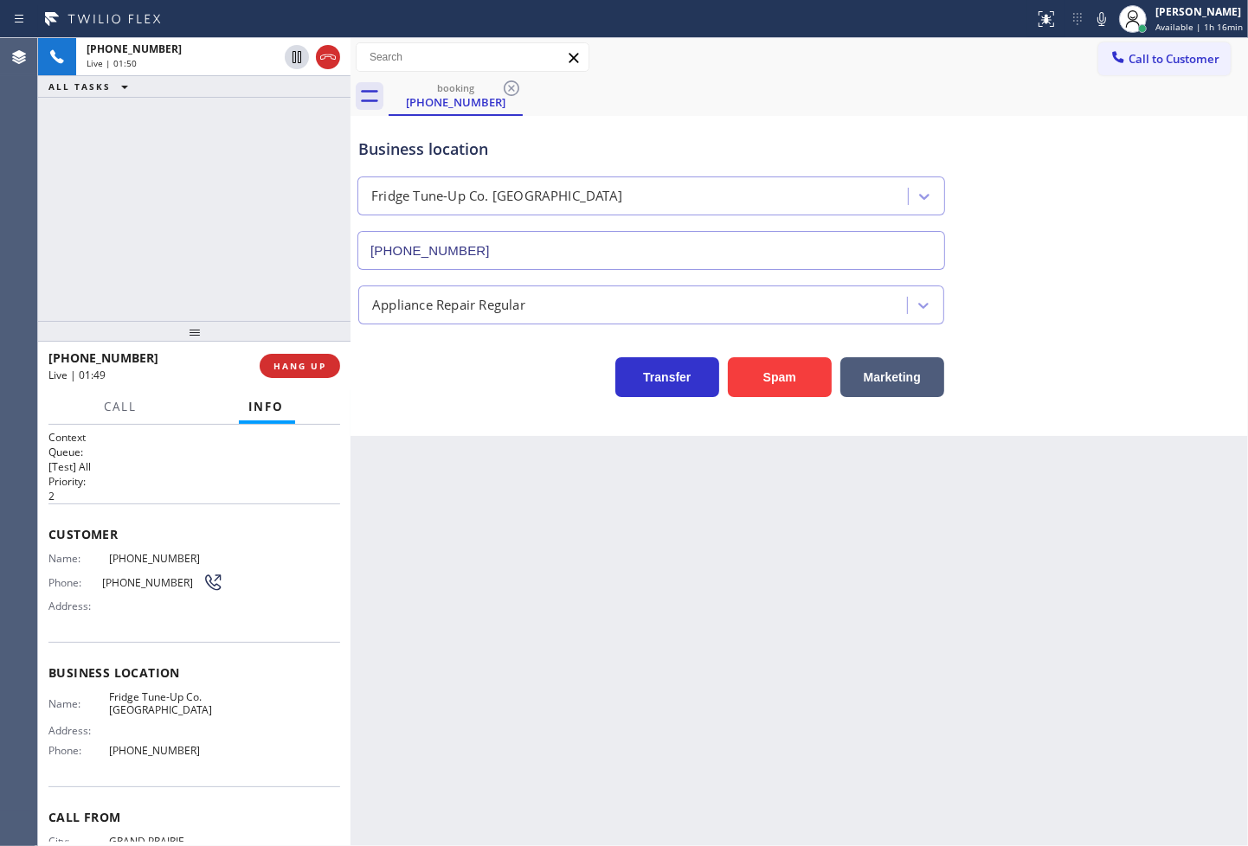
click at [533, 392] on div "Transfer Spam Marketing" at bounding box center [651, 373] width 593 height 48
click at [318, 295] on div "+12144757144 Live | 01:50 ALL TASKS ALL TASKS ACTIVE TASKS TASKS IN WRAP UP" at bounding box center [194, 179] width 312 height 283
click at [452, 365] on div "Transfer Spam Marketing" at bounding box center [651, 373] width 593 height 48
click at [203, 298] on div "+12144757144 Live | 01:51 ALL TASKS ALL TASKS ACTIVE TASKS TASKS IN WRAP UP" at bounding box center [194, 179] width 312 height 283
click at [447, 392] on div "Transfer Spam Marketing" at bounding box center [651, 373] width 593 height 48
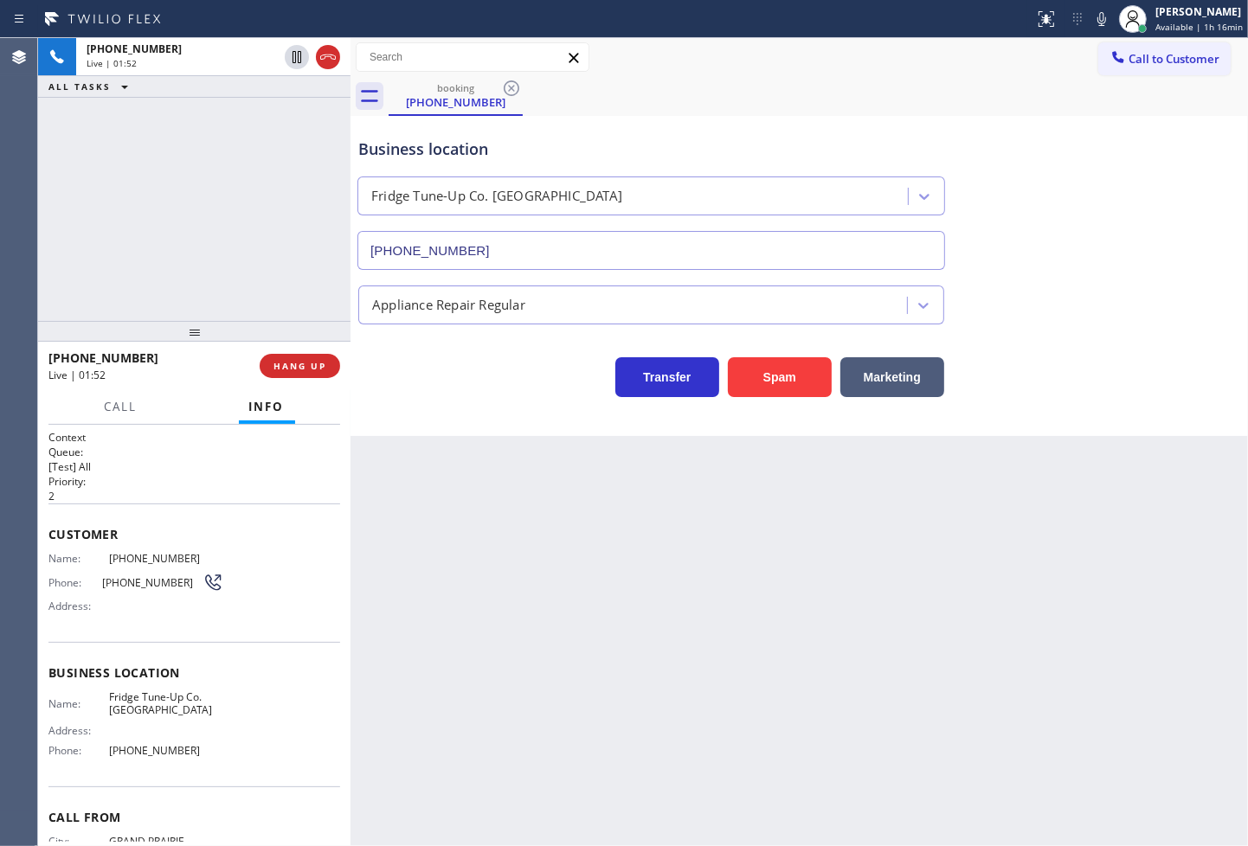
click at [102, 243] on div "+12144757144 Live | 01:52 ALL TASKS ALL TASKS ACTIVE TASKS TASKS IN WRAP UP" at bounding box center [194, 179] width 312 height 283
click at [160, 414] on div "Call Info" at bounding box center [194, 407] width 292 height 35
click at [148, 266] on div "+12144757144 Live | 01:53 ALL TASKS ALL TASKS ACTIVE TASKS TASKS IN WRAP UP" at bounding box center [194, 179] width 312 height 283
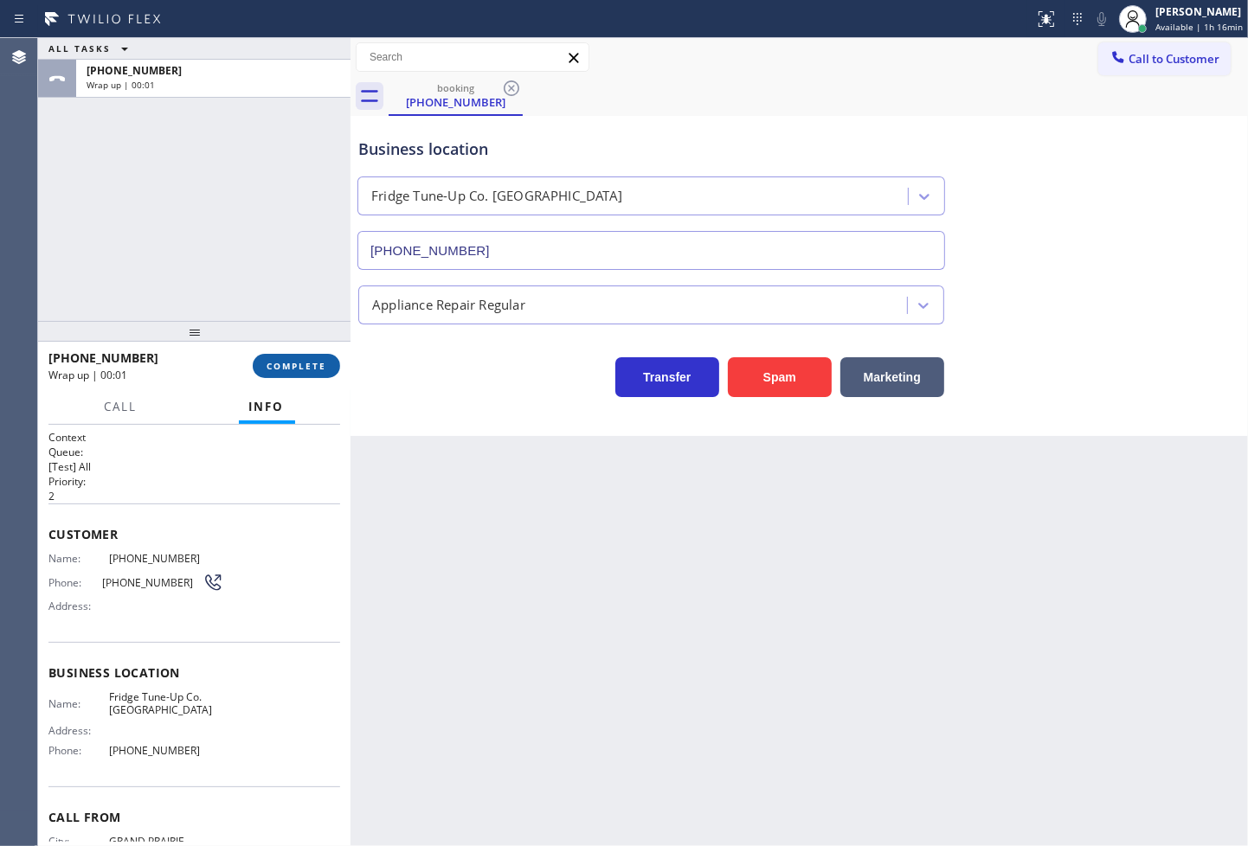
click at [296, 366] on span "COMPLETE" at bounding box center [297, 366] width 60 height 12
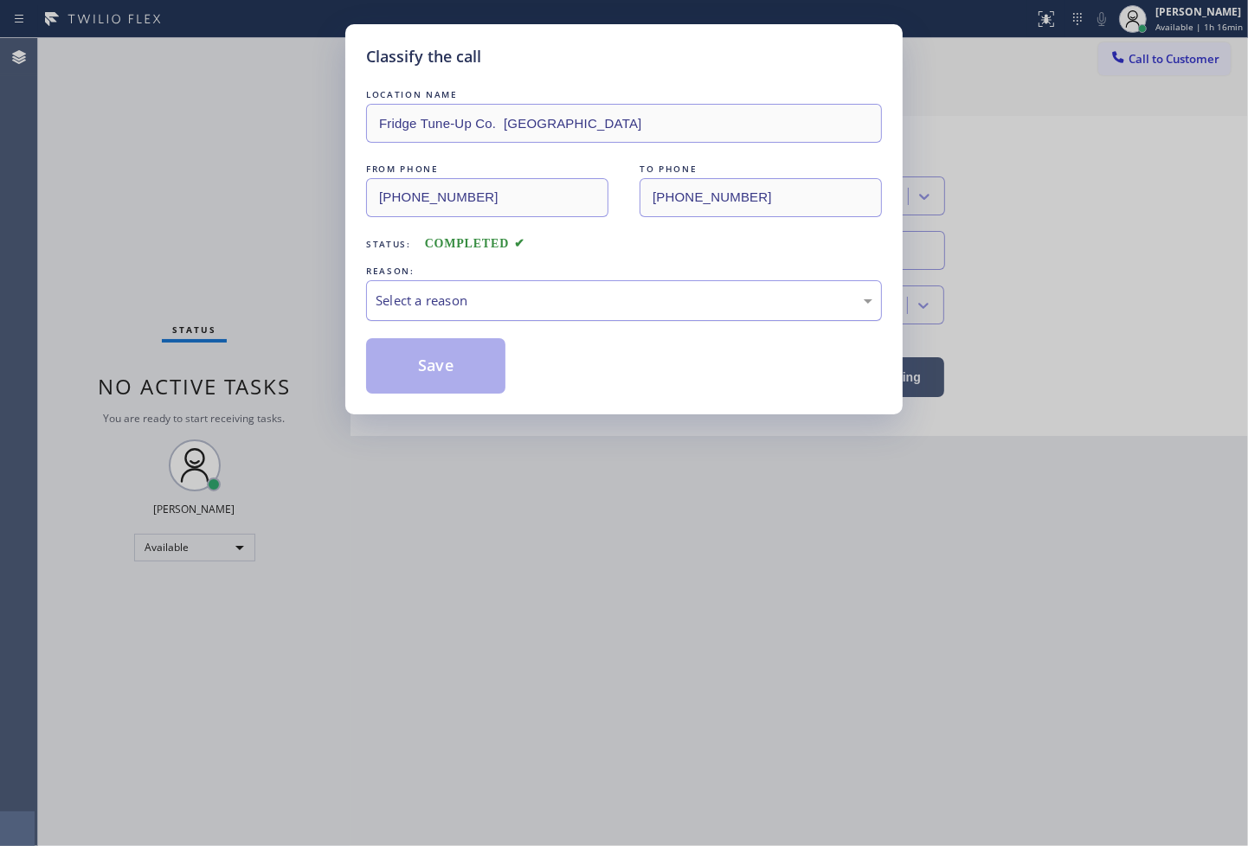
click at [441, 304] on div "Select a reason" at bounding box center [624, 301] width 497 height 20
click at [428, 370] on button "Save" at bounding box center [435, 365] width 139 height 55
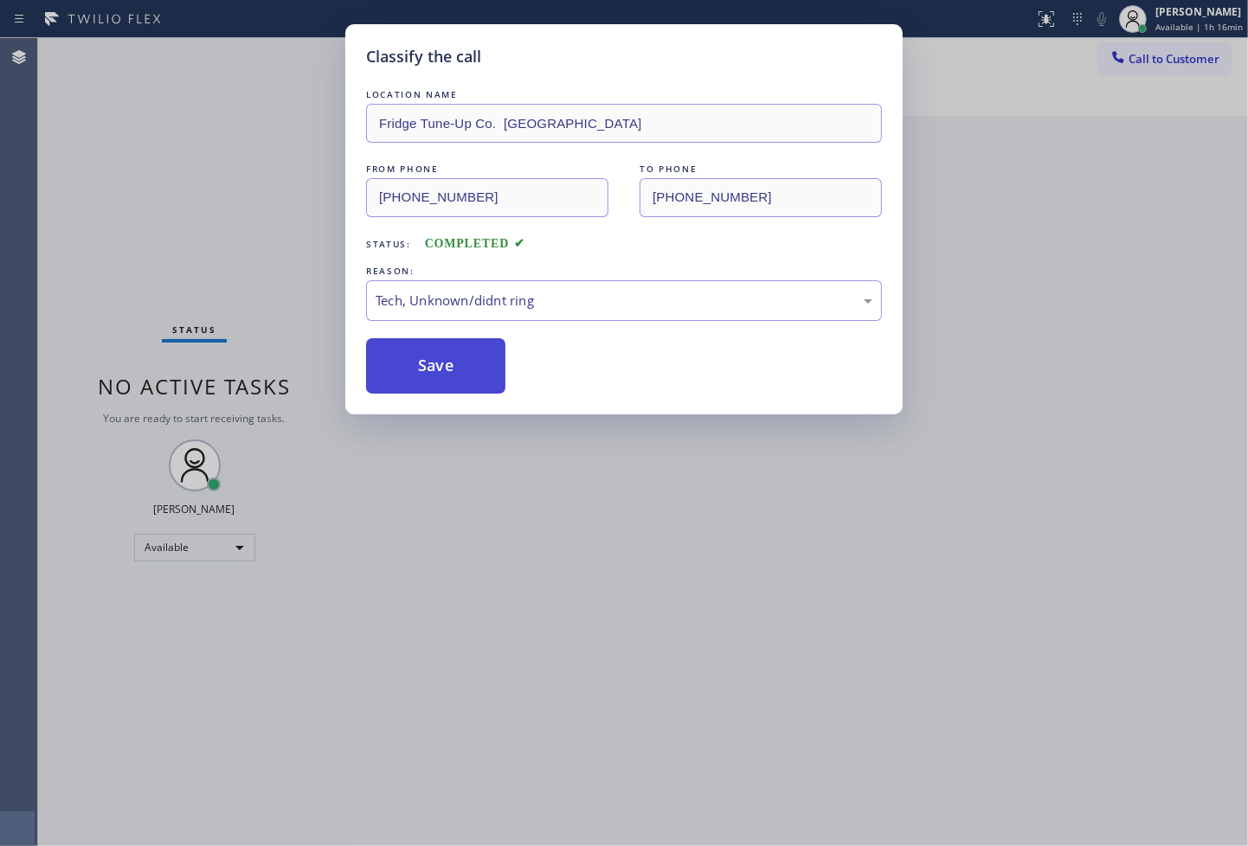
click at [428, 370] on button "Save" at bounding box center [435, 365] width 139 height 55
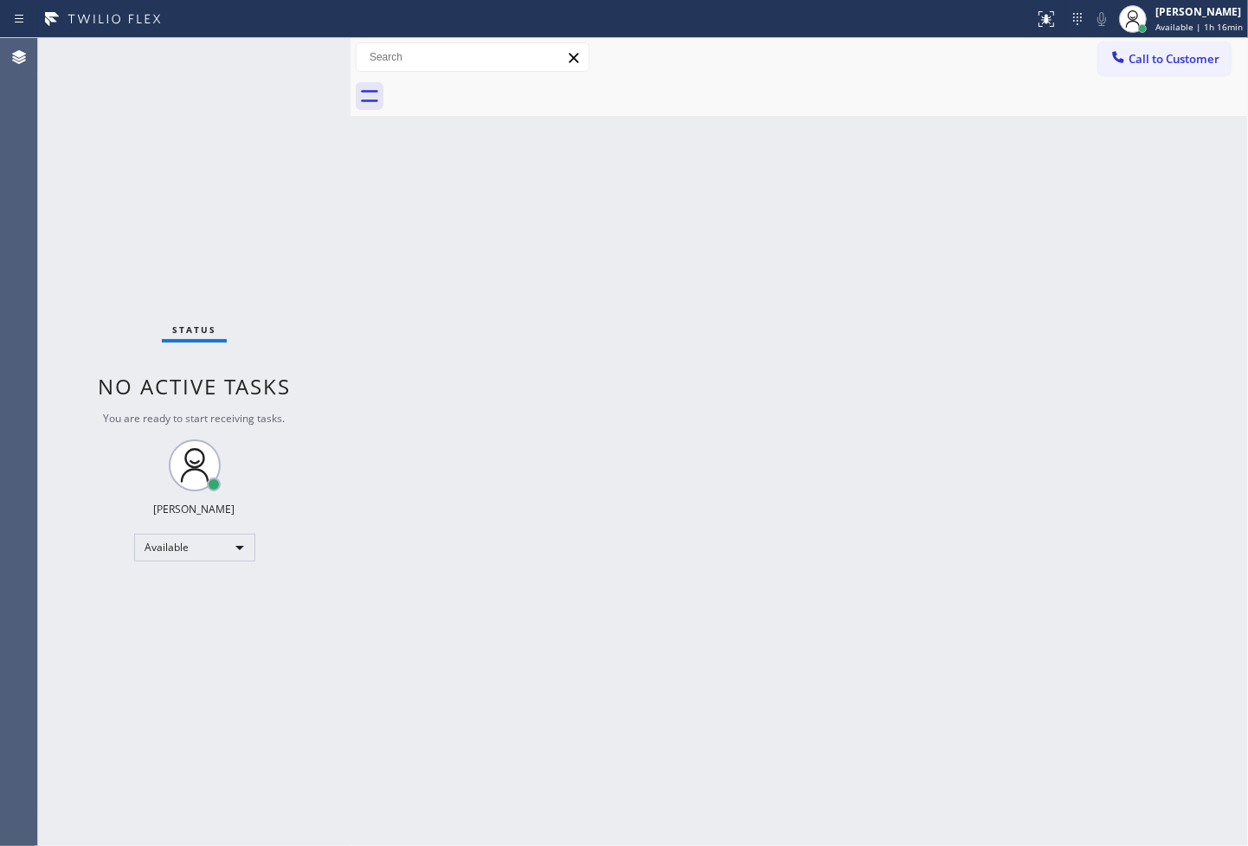
click at [287, 80] on div "Status No active tasks You are ready to start receiving tasks. Judy Anne Bernal…" at bounding box center [194, 442] width 312 height 808
click at [315, 72] on div "Status No active tasks You are ready to start receiving tasks. Judy Anne Bernal…" at bounding box center [194, 442] width 312 height 808
click at [305, 69] on div "Status No active tasks You are ready to start receiving tasks. Judy Anne Bernal…" at bounding box center [194, 442] width 312 height 808
click at [305, 113] on div "Status No active tasks You are ready to start receiving tasks. Judy Anne Bernal…" at bounding box center [194, 442] width 312 height 808
click at [301, 70] on div "Status No active tasks You are ready to start receiving tasks. Judy Anne Bernal…" at bounding box center [194, 442] width 312 height 808
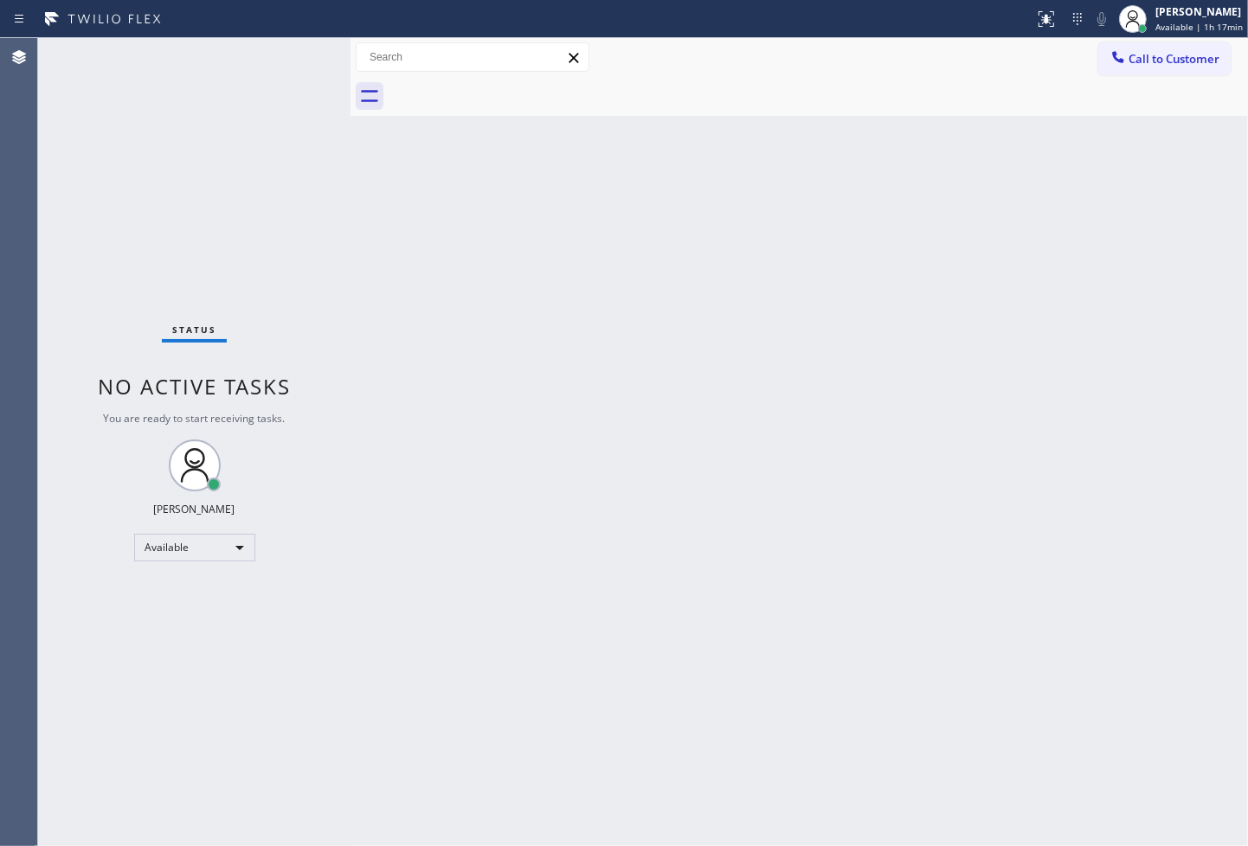
click at [286, 55] on div "Status No active tasks You are ready to start receiving tasks. Judy Anne Bernal…" at bounding box center [194, 442] width 312 height 808
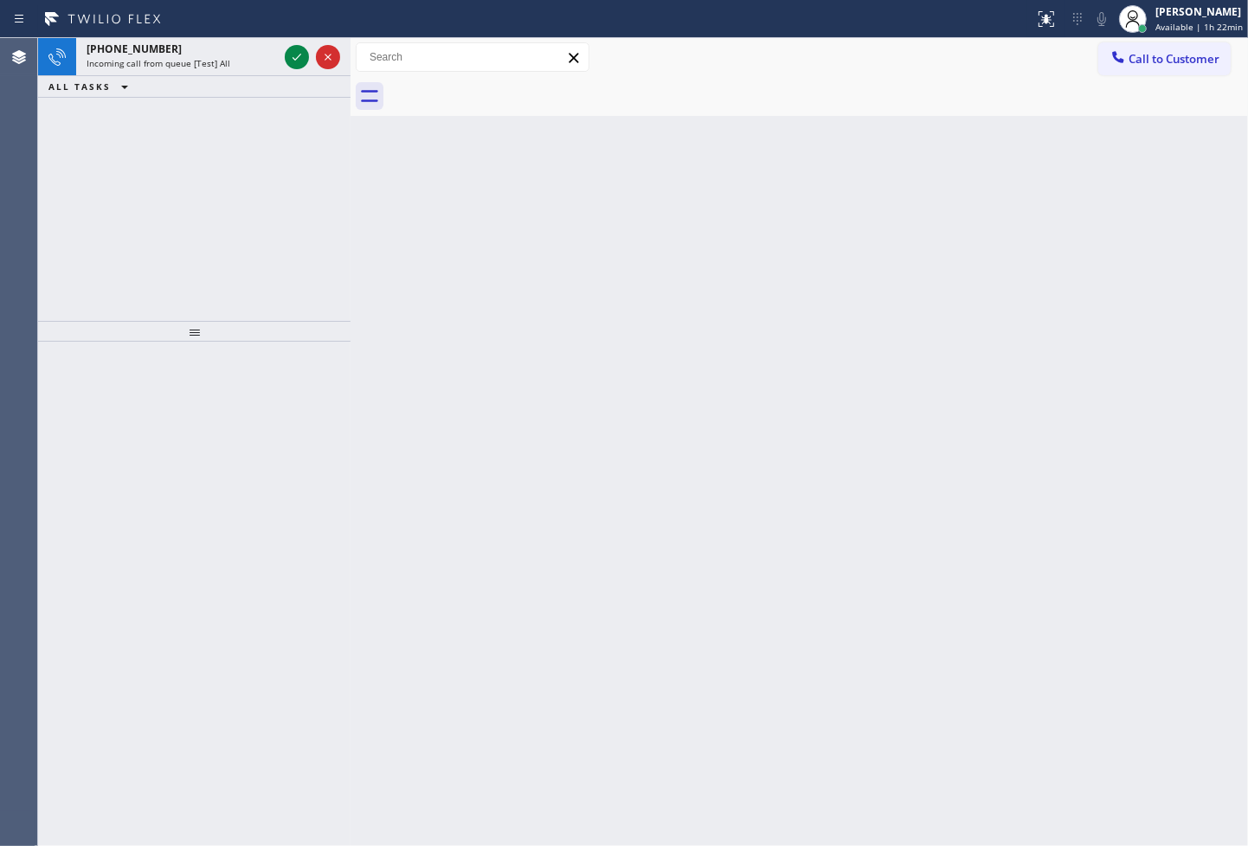
click at [286, 52] on icon at bounding box center [296, 57] width 21 height 21
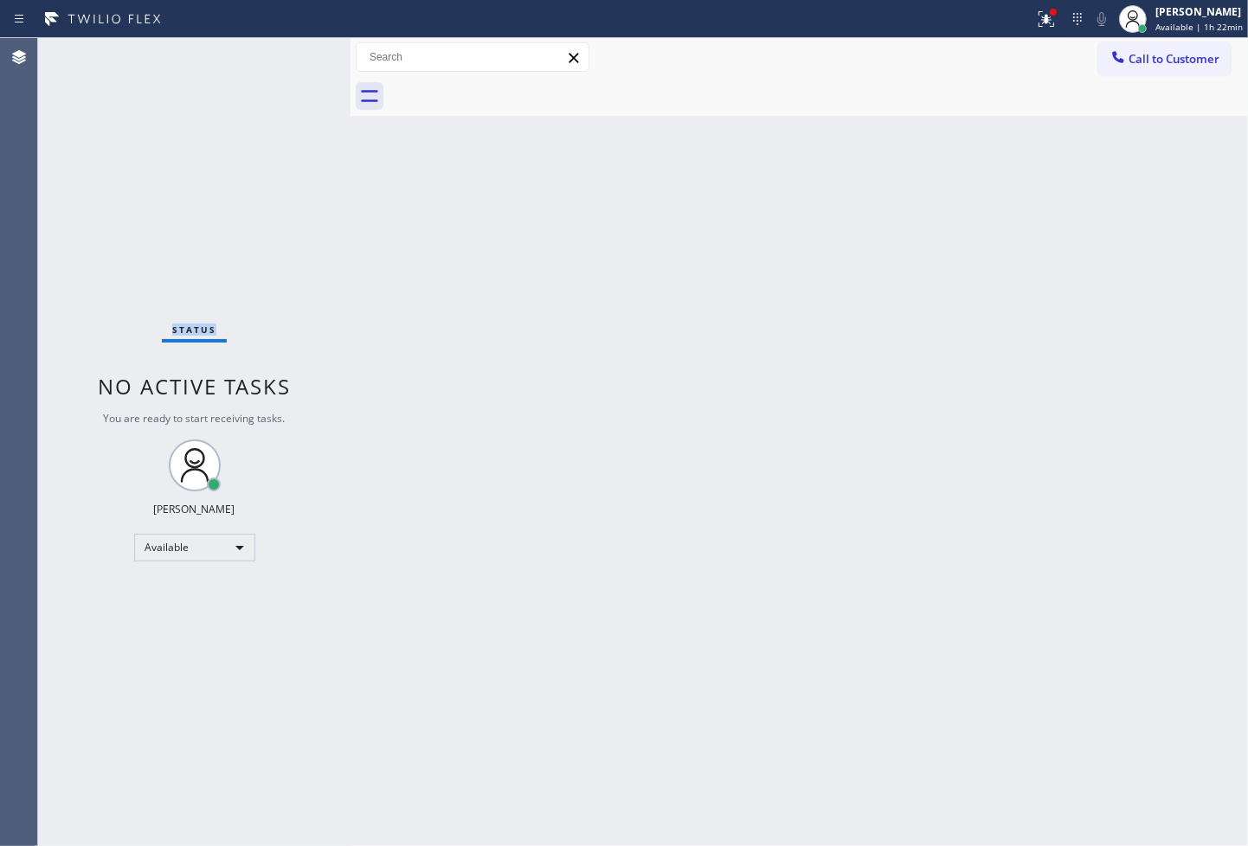
click at [286, 52] on div "Status No active tasks You are ready to start receiving tasks. Judy Anne Bernal…" at bounding box center [194, 442] width 312 height 808
click at [273, 52] on div "Status No active tasks You are ready to start receiving tasks. Judy Anne Bernal…" at bounding box center [194, 442] width 312 height 808
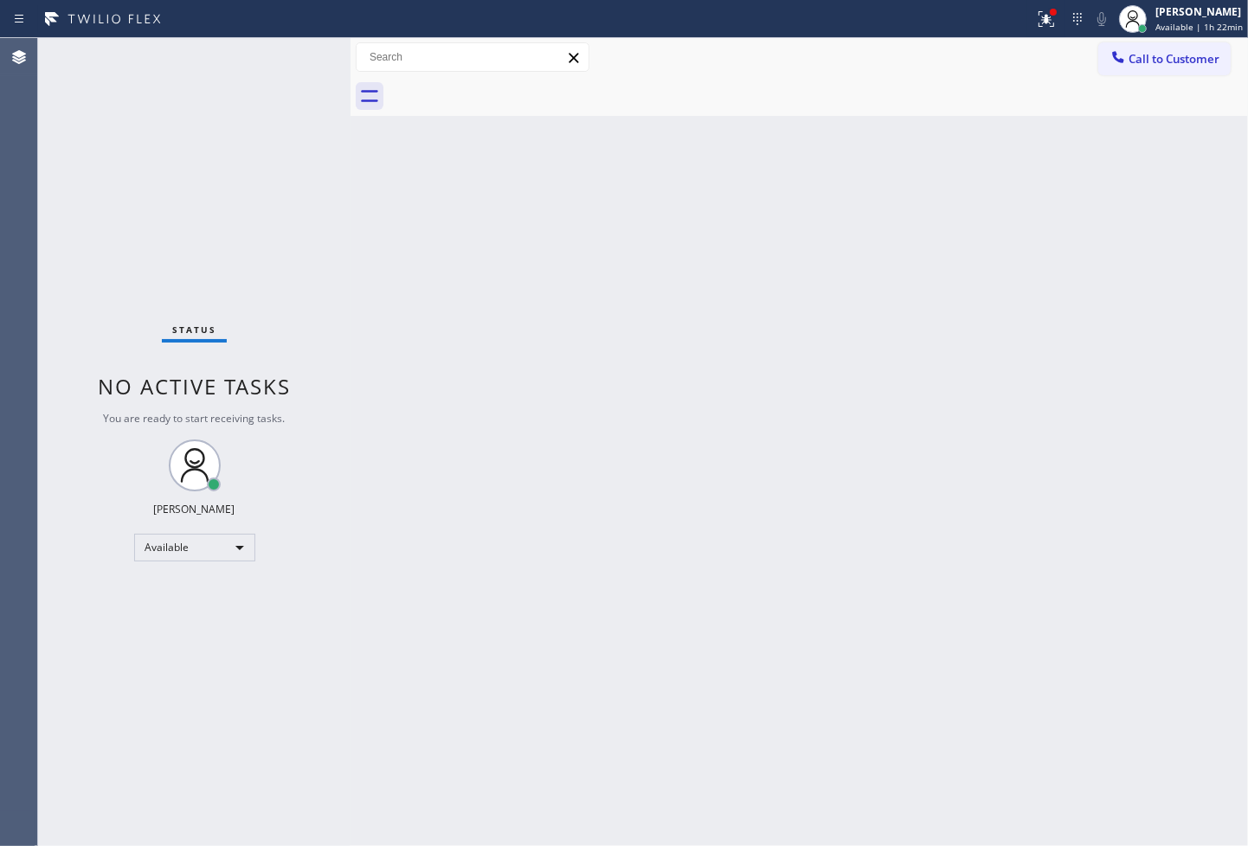
click at [587, 424] on div "Back to Dashboard Change Sender ID Customers Technicians Select a contact Outbo…" at bounding box center [798, 442] width 897 height 808
drag, startPoint x: 151, startPoint y: 125, endPoint x: 183, endPoint y: 93, distance: 45.9
click at [153, 121] on div "Status No active tasks You are ready to start receiving tasks. Judy Anne Bernal…" at bounding box center [194, 442] width 312 height 808
click at [288, 56] on div "Status No active tasks You are ready to start receiving tasks. Judy Anne Bernal…" at bounding box center [194, 442] width 312 height 808
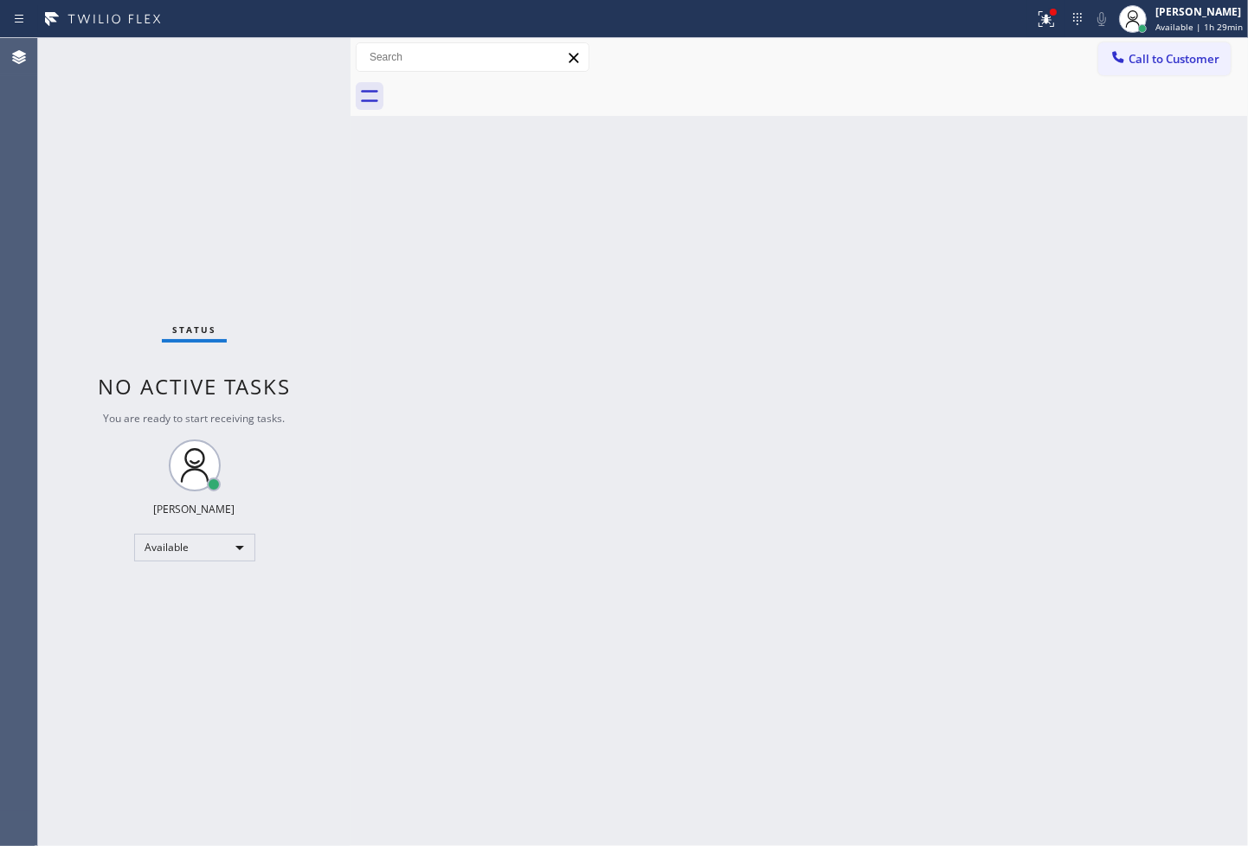
drag, startPoint x: 549, startPoint y: 529, endPoint x: 541, endPoint y: 520, distance: 11.6
click at [549, 529] on div "Back to Dashboard Change Sender ID Customers Technicians Select a contact Outbo…" at bounding box center [798, 442] width 897 height 808
click at [831, 293] on div "Back to Dashboard Change Sender ID Customers Technicians Select a contact Outbo…" at bounding box center [798, 442] width 897 height 808
click at [197, 115] on div "Status No active tasks You are ready to start receiving tasks. Judy Anne Bernal…" at bounding box center [194, 442] width 312 height 808
click at [832, 402] on div "Back to Dashboard Change Sender ID Customers Technicians Select a contact Outbo…" at bounding box center [798, 442] width 897 height 808
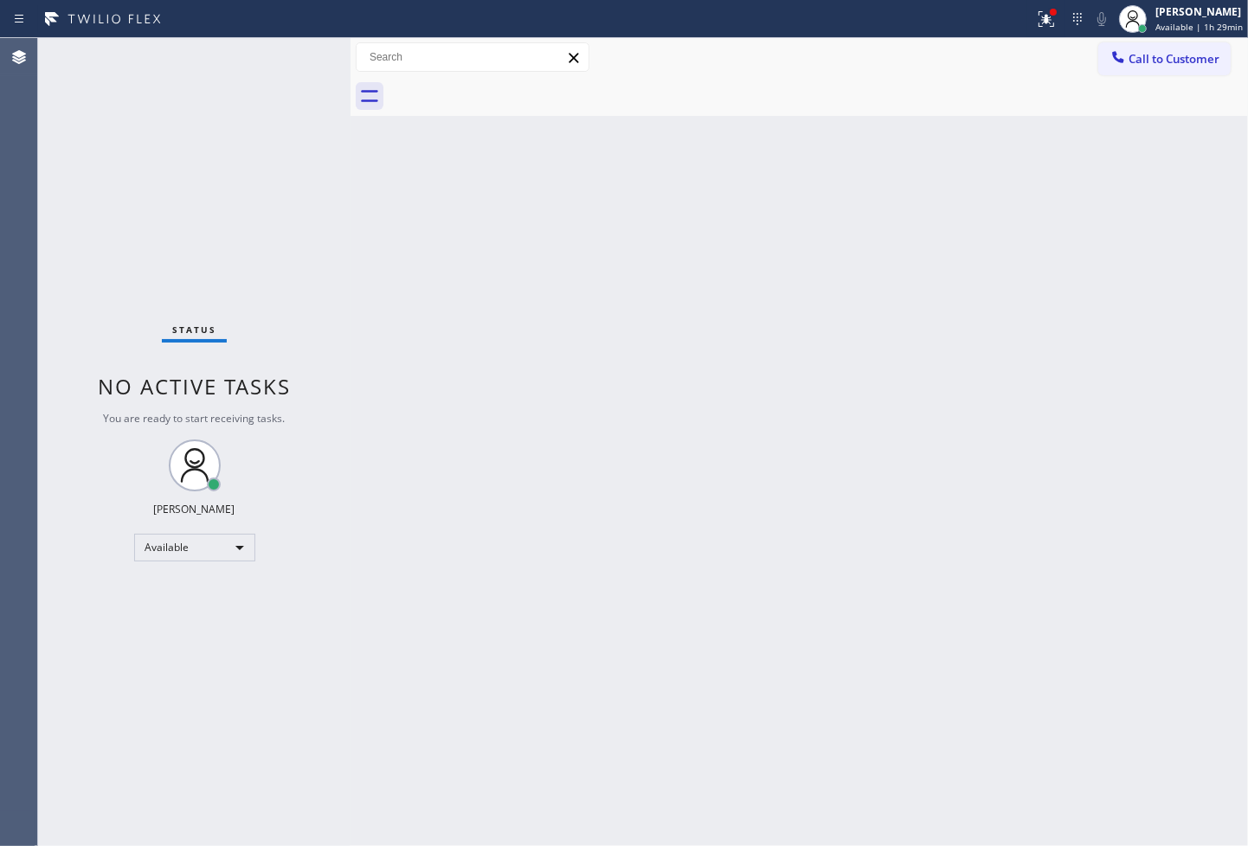
click at [312, 158] on div "Status No active tasks You are ready to start receiving tasks. Judy Anne Bernal…" at bounding box center [194, 442] width 312 height 808
click at [284, 59] on div "Status No active tasks You are ready to start receiving tasks. Judy Anne Bernal…" at bounding box center [194, 442] width 312 height 808
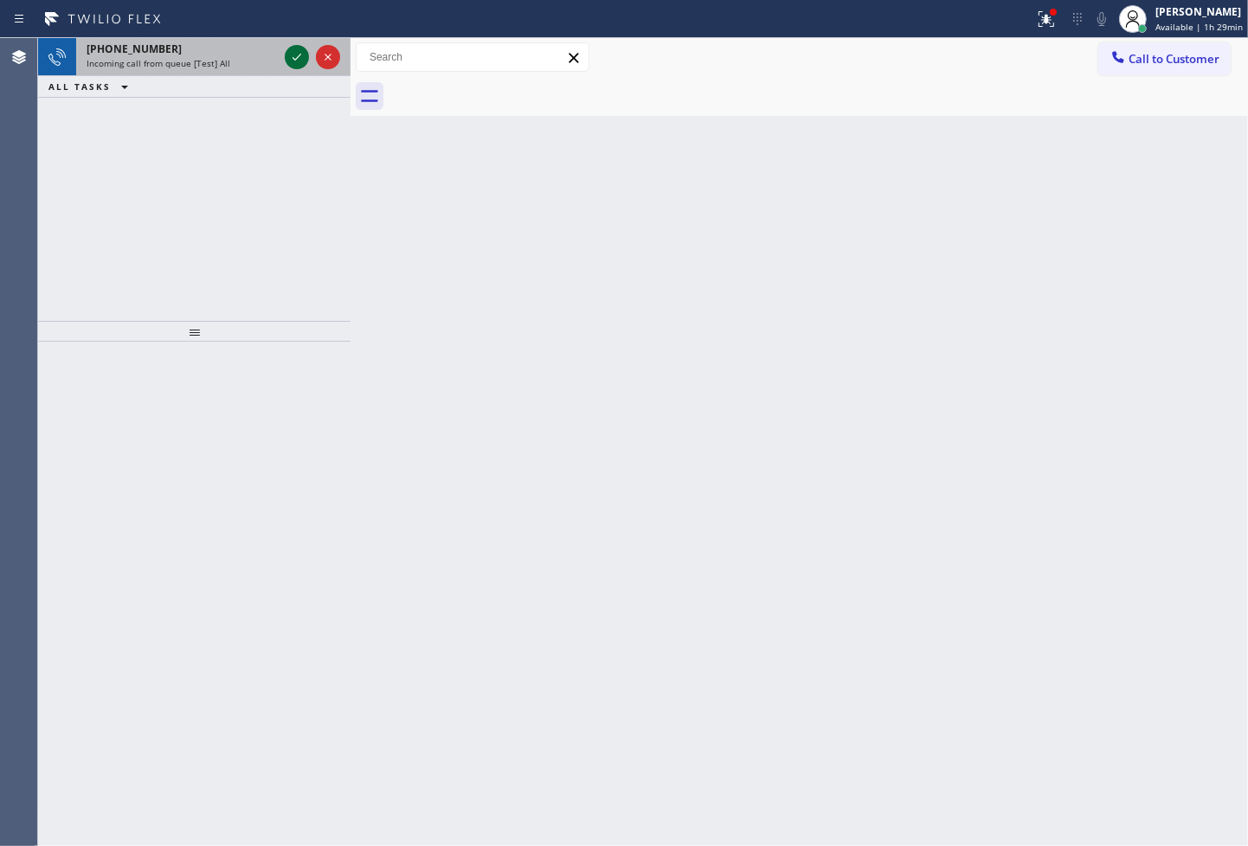
click at [285, 59] on div at bounding box center [297, 57] width 24 height 21
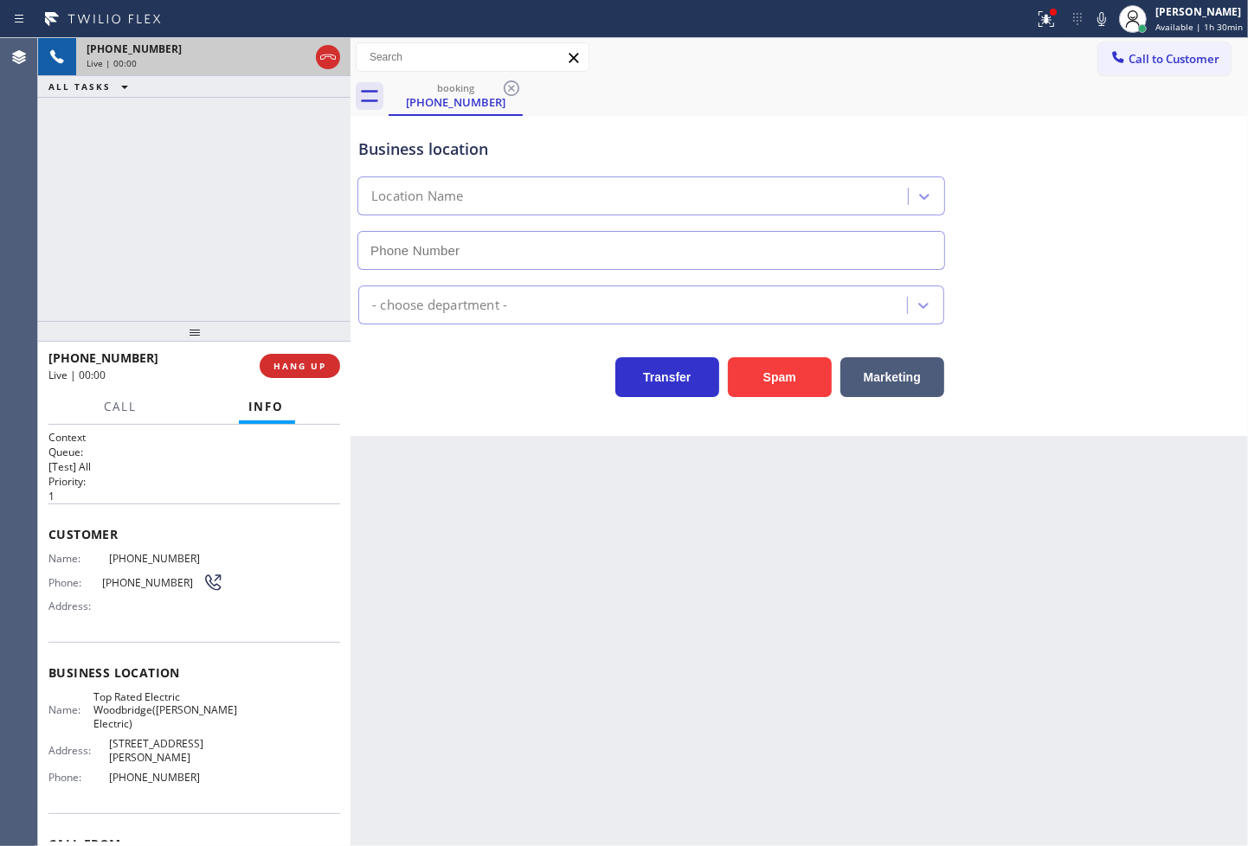
type input "(848) 354-0923"
drag, startPoint x: 512, startPoint y: 422, endPoint x: 79, endPoint y: 199, distance: 487.7
click at [505, 421] on div "Business location Top Rated Electric Woodbridge(Michael A Bilyak Electric) (848…" at bounding box center [798, 276] width 897 height 320
click at [79, 199] on div "+19172078316 Live | 00:03 ALL TASKS ALL TASKS ACTIVE TASKS TASKS IN WRAP UP" at bounding box center [194, 179] width 312 height 283
click at [444, 362] on div "Transfer Spam Marketing" at bounding box center [651, 373] width 593 height 48
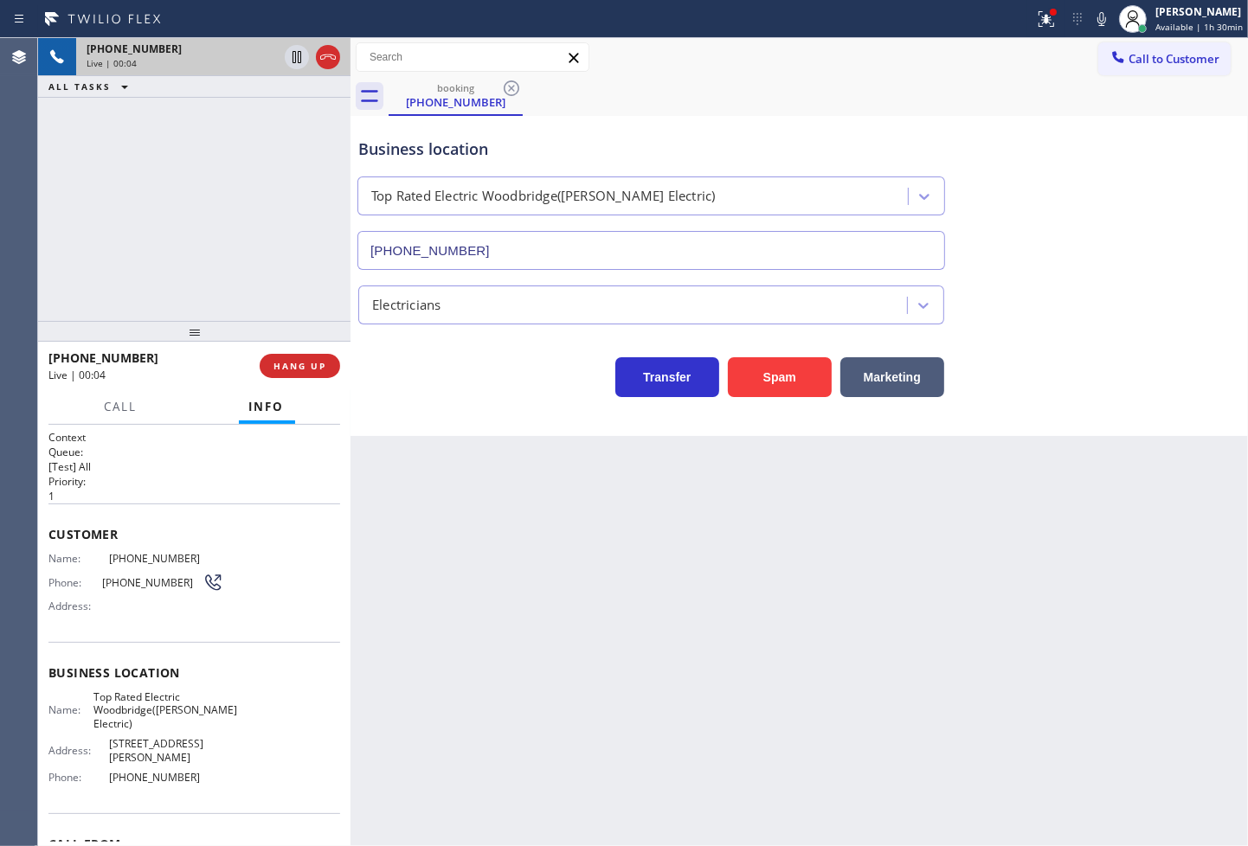
click at [143, 246] on div "+19172078316 Live | 00:04 ALL TASKS ALL TASKS ACTIVE TASKS TASKS IN WRAP UP" at bounding box center [194, 179] width 312 height 283
click at [485, 403] on div "Business location Top Rated Electric Woodbridge(Michael A Bilyak Electric) (848…" at bounding box center [798, 276] width 897 height 320
click at [113, 154] on div "+19172078316 Live | 00:05 ALL TASKS ALL TASKS ACTIVE TASKS TASKS IN WRAP UP" at bounding box center [194, 179] width 312 height 283
drag, startPoint x: 444, startPoint y: 412, endPoint x: 59, endPoint y: 350, distance: 390.1
click at [416, 415] on div "Business location Top Rated Electric Woodbridge(Michael A Bilyak Electric) (848…" at bounding box center [798, 276] width 897 height 320
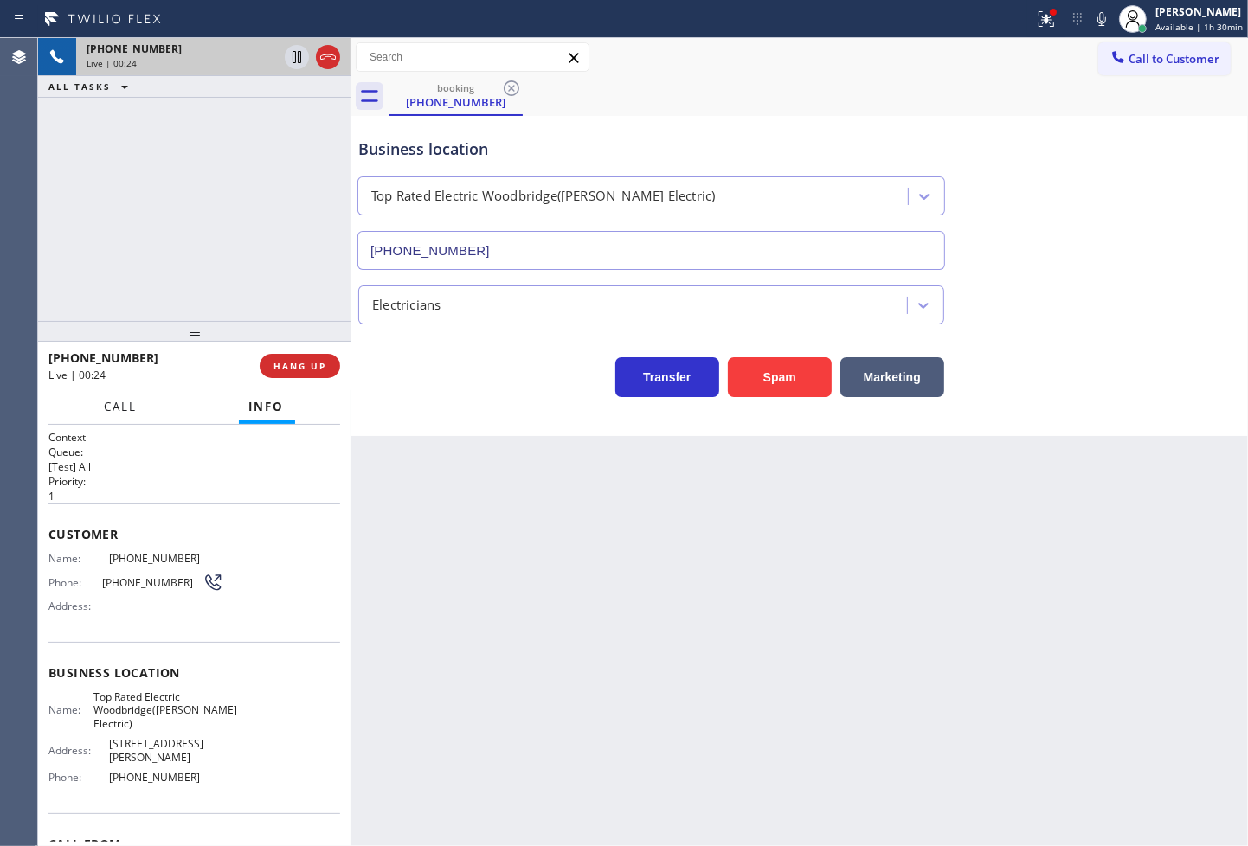
click at [105, 408] on span "Call" at bounding box center [121, 407] width 33 height 16
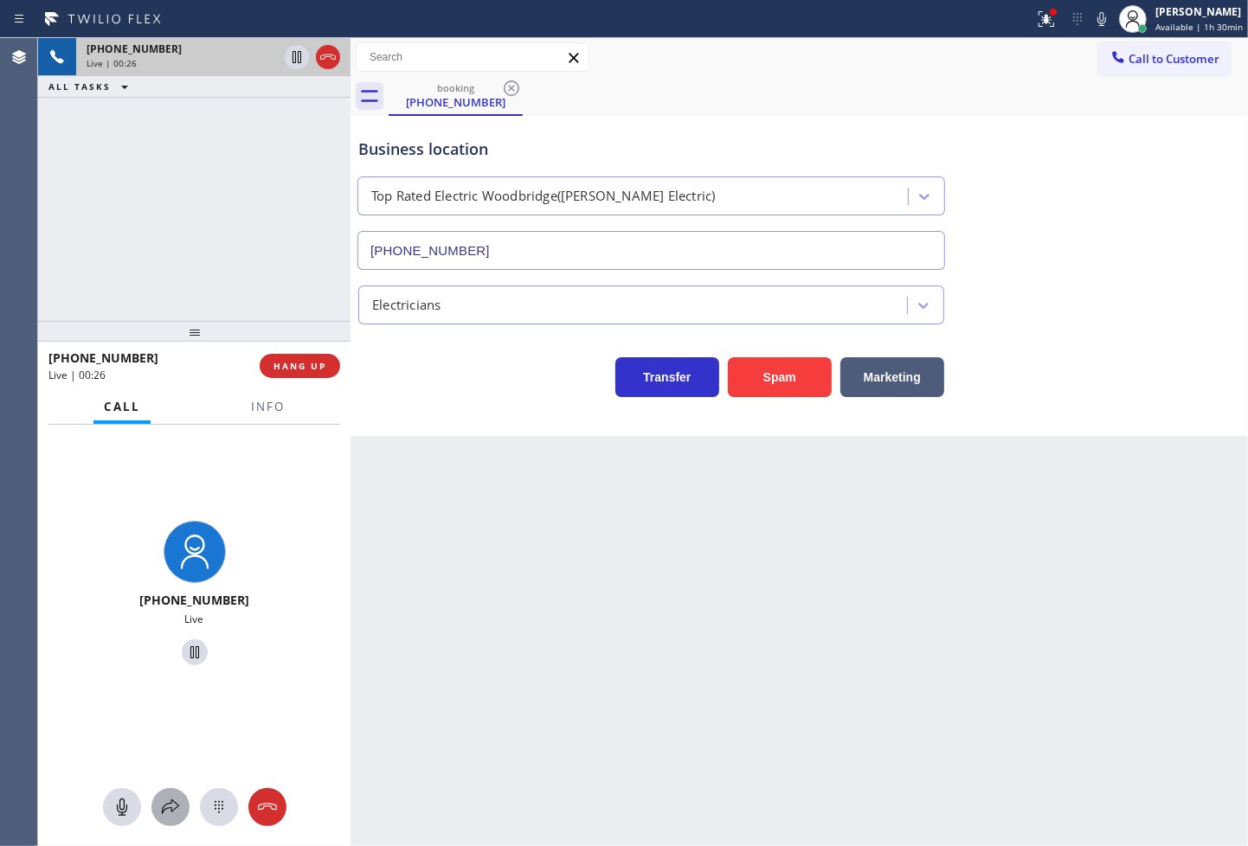
click at [171, 808] on icon at bounding box center [170, 807] width 21 height 21
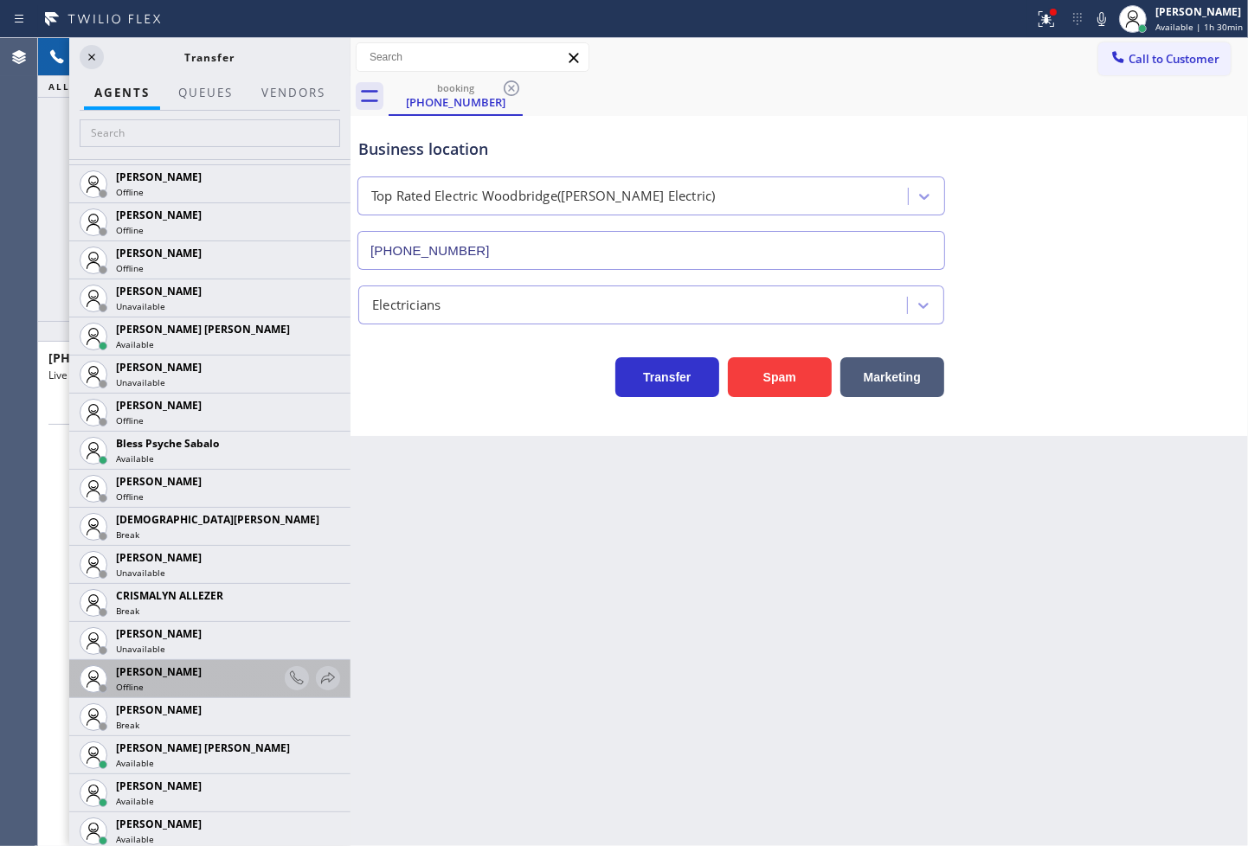
scroll to position [384, 0]
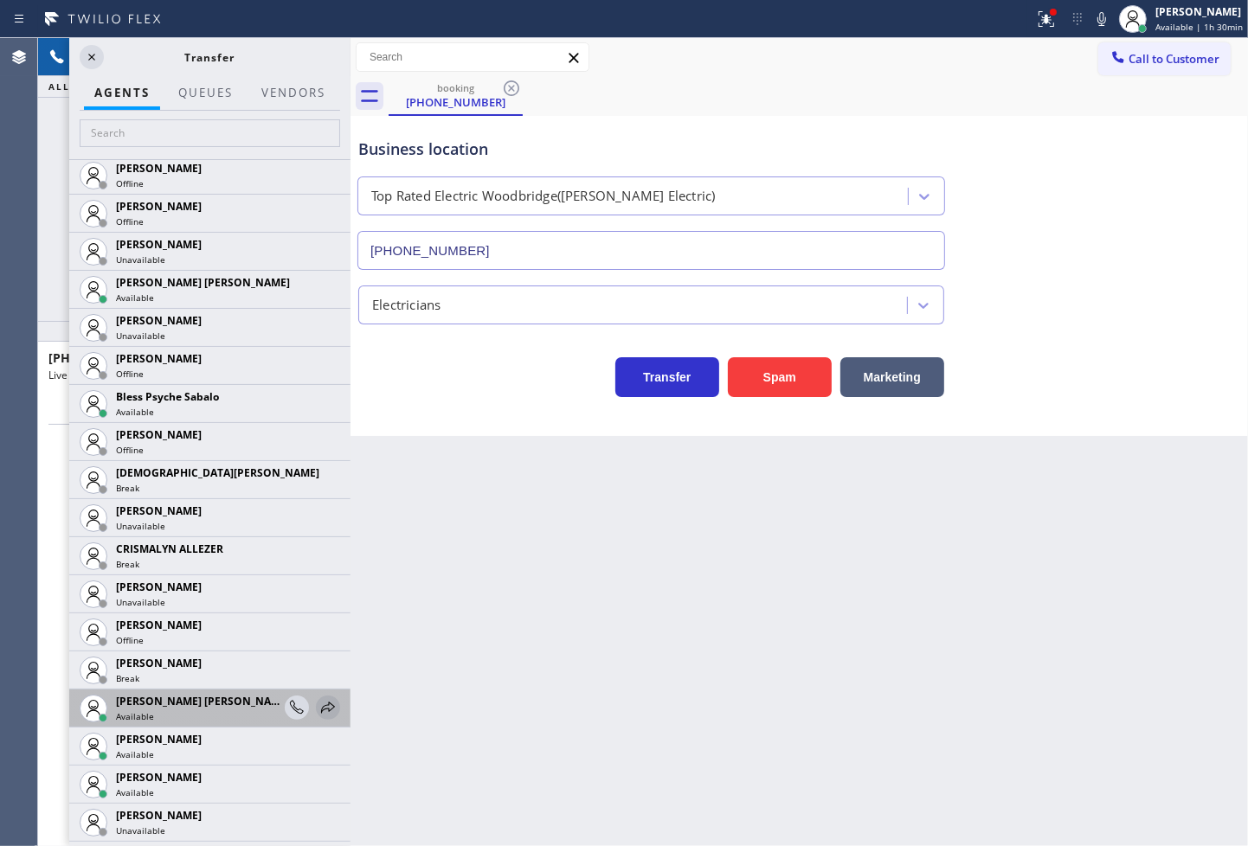
click at [318, 704] on icon at bounding box center [328, 708] width 21 height 21
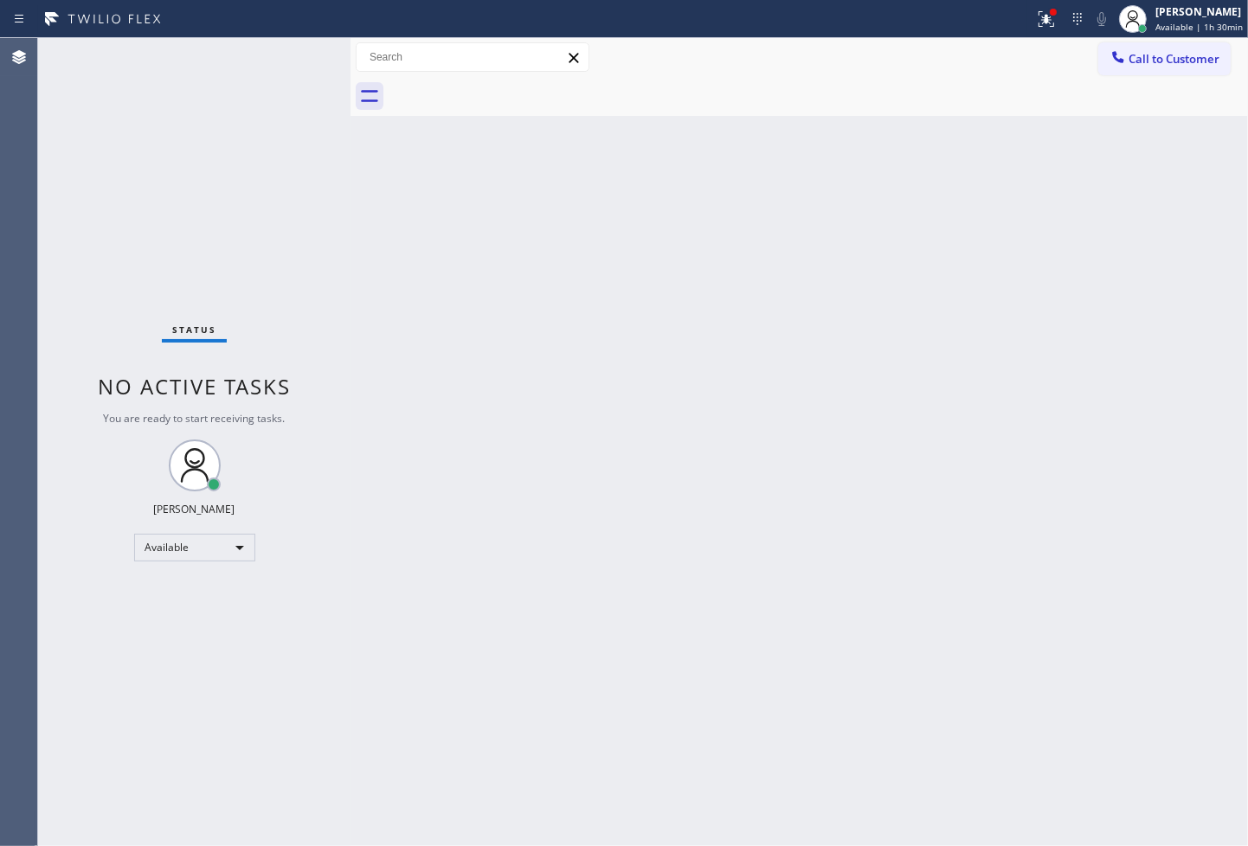
click at [306, 65] on div "Status No active tasks You are ready to start receiving tasks. Judy Anne Bernal…" at bounding box center [194, 442] width 312 height 808
click at [295, 61] on div "Status No active tasks You are ready to start receiving tasks. Judy Anne Bernal…" at bounding box center [194, 442] width 312 height 808
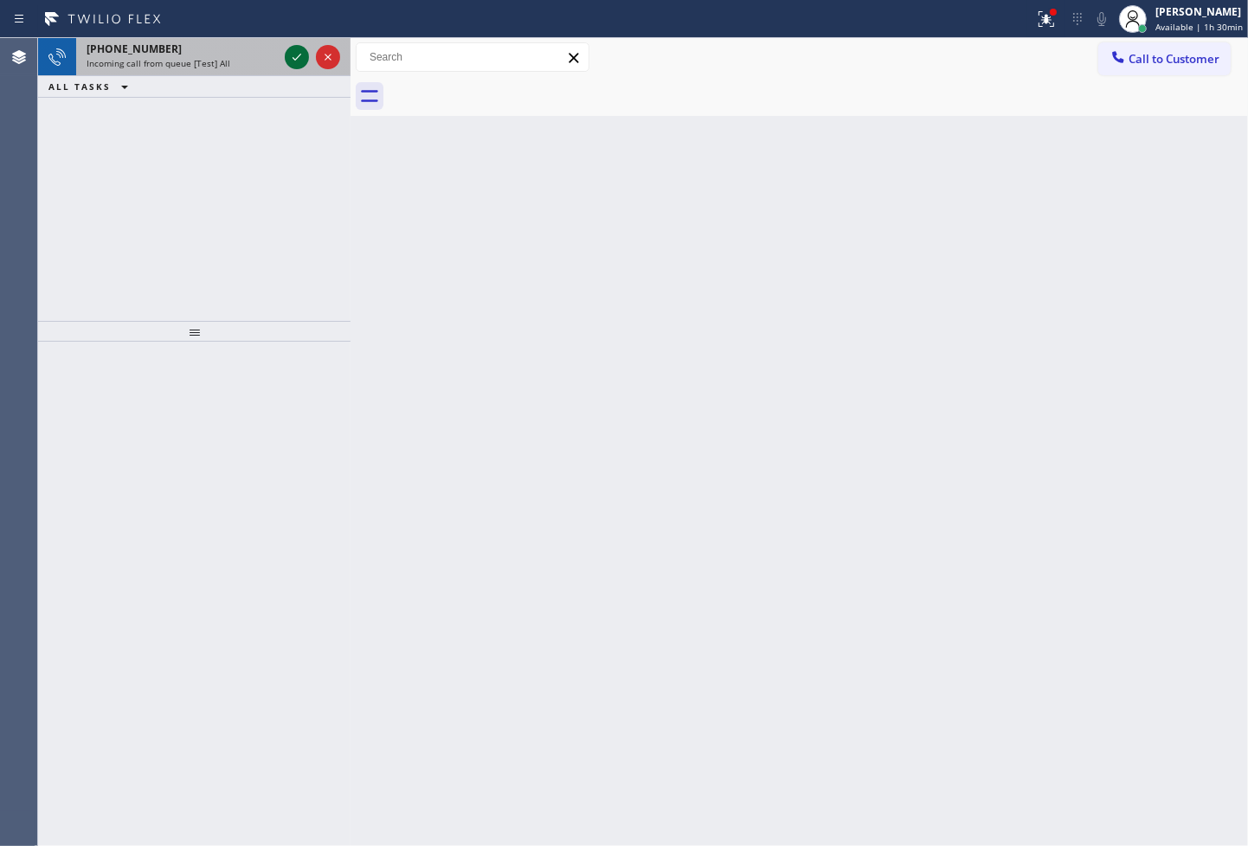
click at [295, 61] on icon at bounding box center [296, 57] width 21 height 21
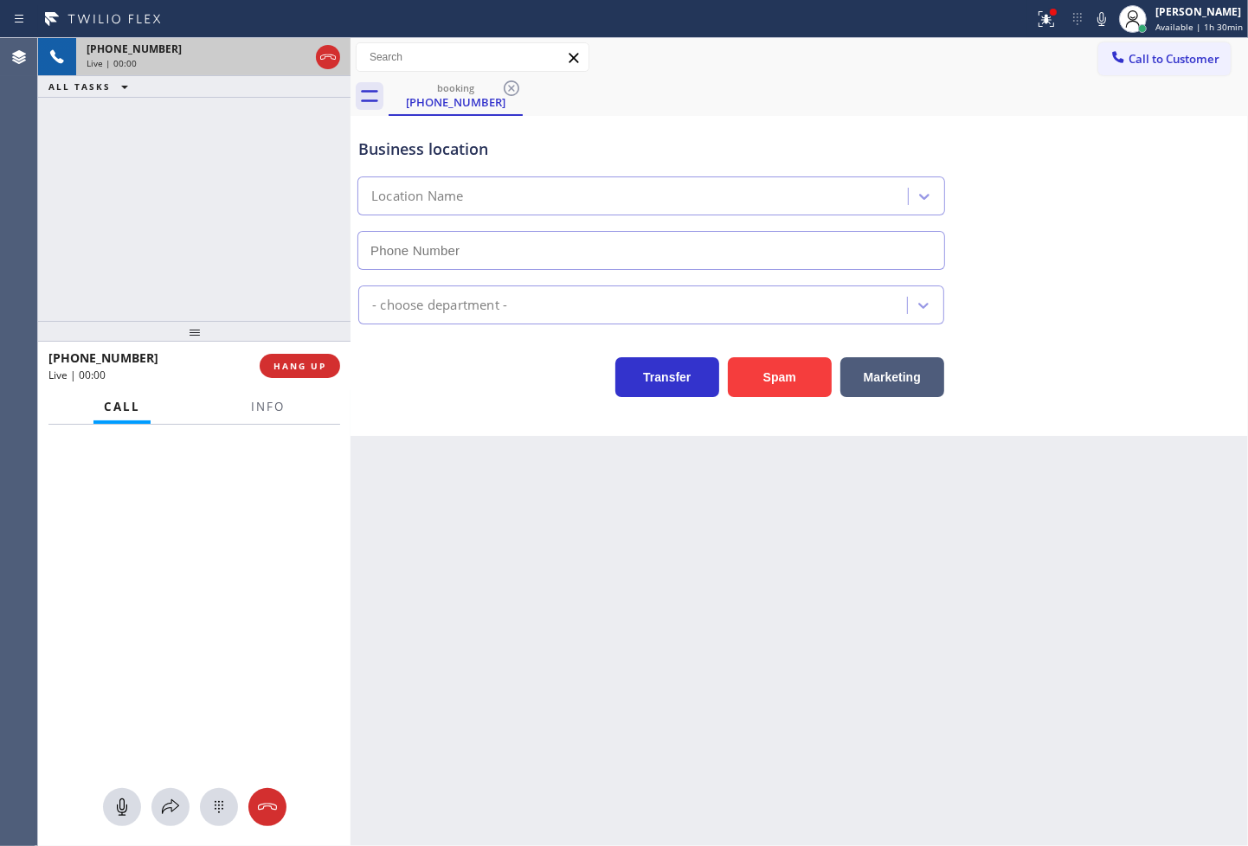
type input "(925) 204-2744"
click at [128, 264] on div "+14157254037 Live | 00:03 ALL TASKS ALL TASKS ACTIVE TASKS TASKS IN WRAP UP" at bounding box center [194, 179] width 312 height 283
click at [412, 399] on div "Business location Temescal AC Repair (925) 204-2744 HVAC Transfer Spam Marketing" at bounding box center [798, 276] width 897 height 320
drag, startPoint x: 135, startPoint y: 194, endPoint x: 428, endPoint y: 420, distance: 369.6
click at [152, 218] on div "+14157254037 Live | 00:04 ALL TASKS ALL TASKS ACTIVE TASKS TASKS IN WRAP UP" at bounding box center [194, 179] width 312 height 283
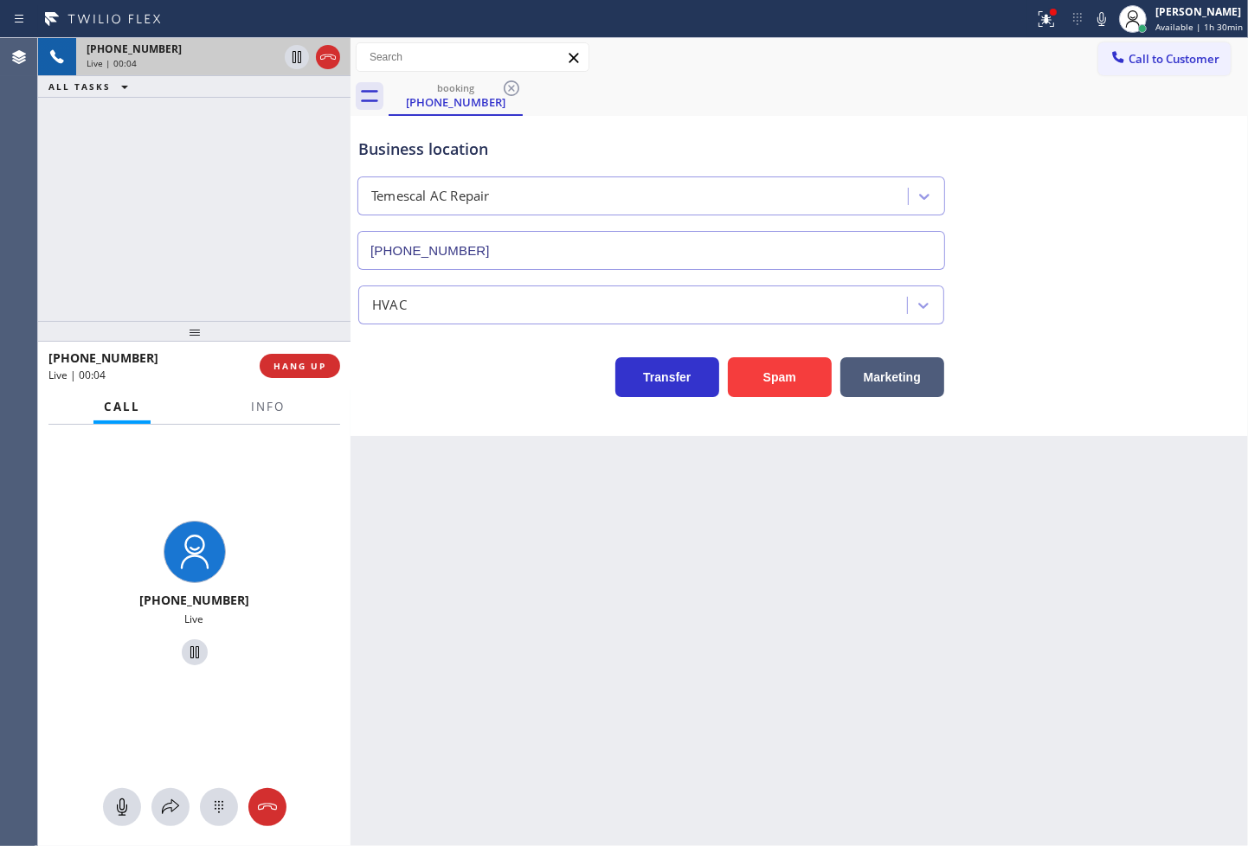
click at [447, 426] on div "Business location Temescal AC Repair (925) 204-2744 HVAC Transfer Spam Marketing" at bounding box center [798, 276] width 897 height 320
drag, startPoint x: 209, startPoint y: 219, endPoint x: 478, endPoint y: 370, distance: 308.8
click at [209, 220] on div "+14157254037 Live | 00:05 ALL TASKS ALL TASKS ACTIVE TASKS TASKS IN WRAP UP" at bounding box center [194, 179] width 312 height 283
click at [460, 419] on div "Business location Temescal AC Repair (925) 204-2744 HVAC Transfer Spam Marketing" at bounding box center [798, 276] width 897 height 320
click at [183, 248] on div "+14157254037 Live | 00:15 ALL TASKS ALL TASKS ACTIVE TASKS TASKS IN WRAP UP" at bounding box center [194, 179] width 312 height 283
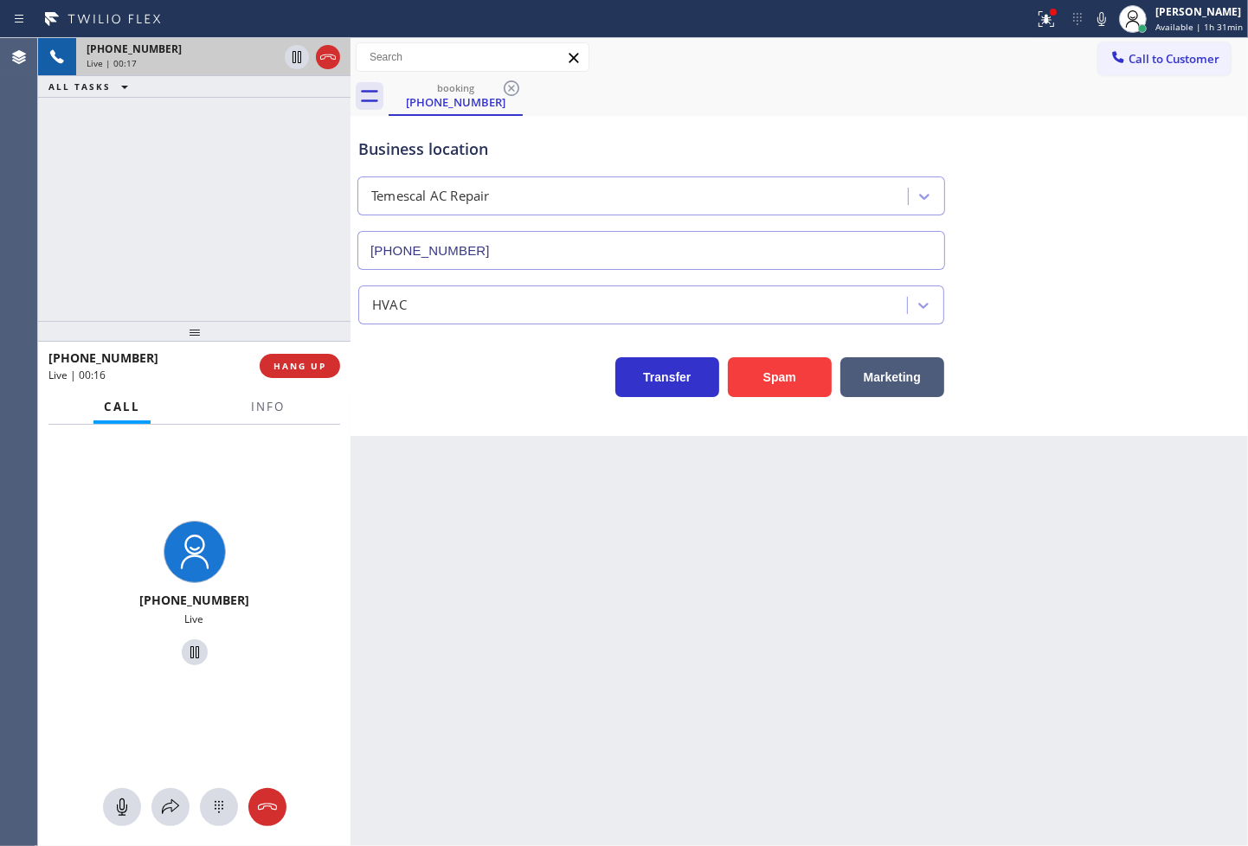
click at [183, 248] on div "+14157254037 Live | 00:17 ALL TASKS ALL TASKS ACTIVE TASKS TASKS IN WRAP UP" at bounding box center [194, 179] width 312 height 283
drag, startPoint x: 545, startPoint y: 568, endPoint x: 532, endPoint y: 560, distance: 15.1
click at [545, 569] on div "Back to Dashboard Change Sender ID Customers Technicians Select a contact Outbo…" at bounding box center [798, 442] width 897 height 808
click at [277, 453] on div "+14157254037 Live" at bounding box center [194, 596] width 312 height 343
click at [174, 798] on icon at bounding box center [170, 807] width 21 height 21
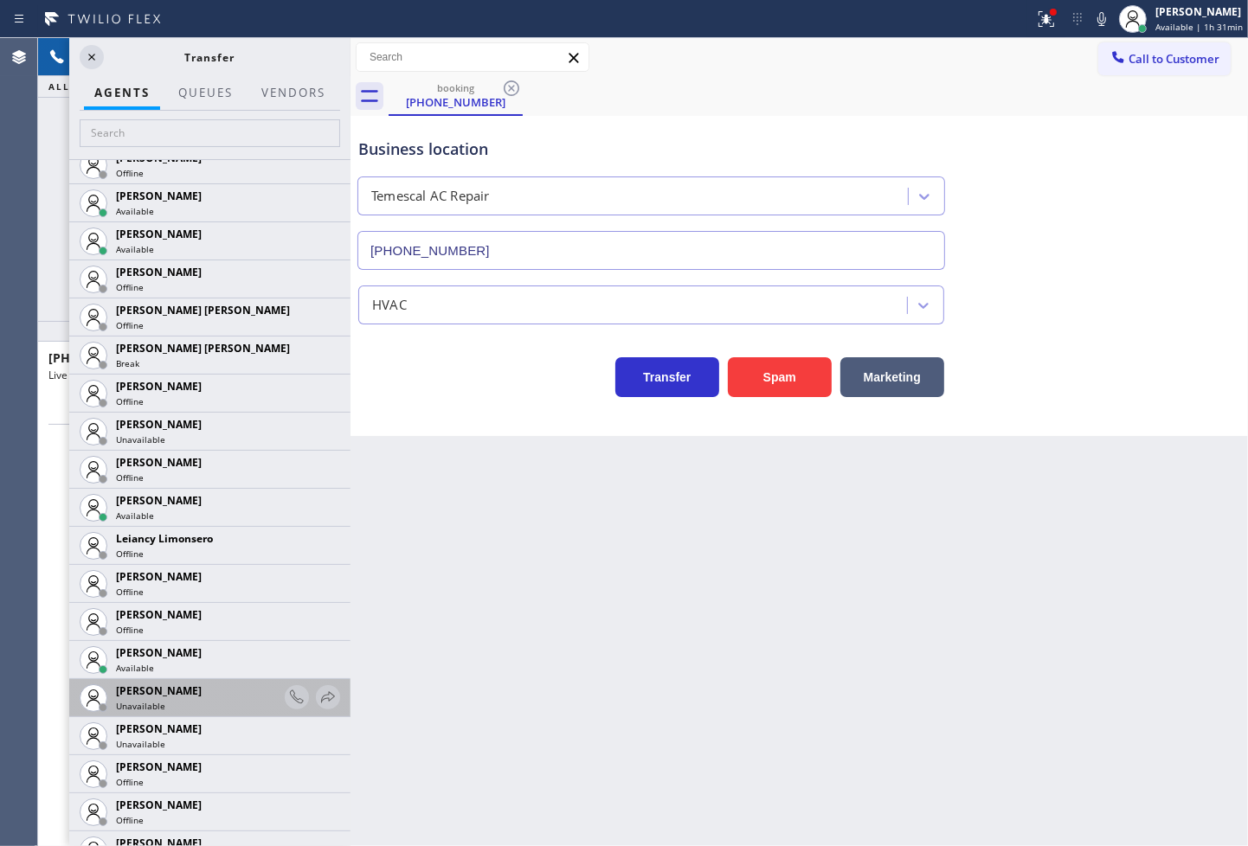
scroll to position [2115, 0]
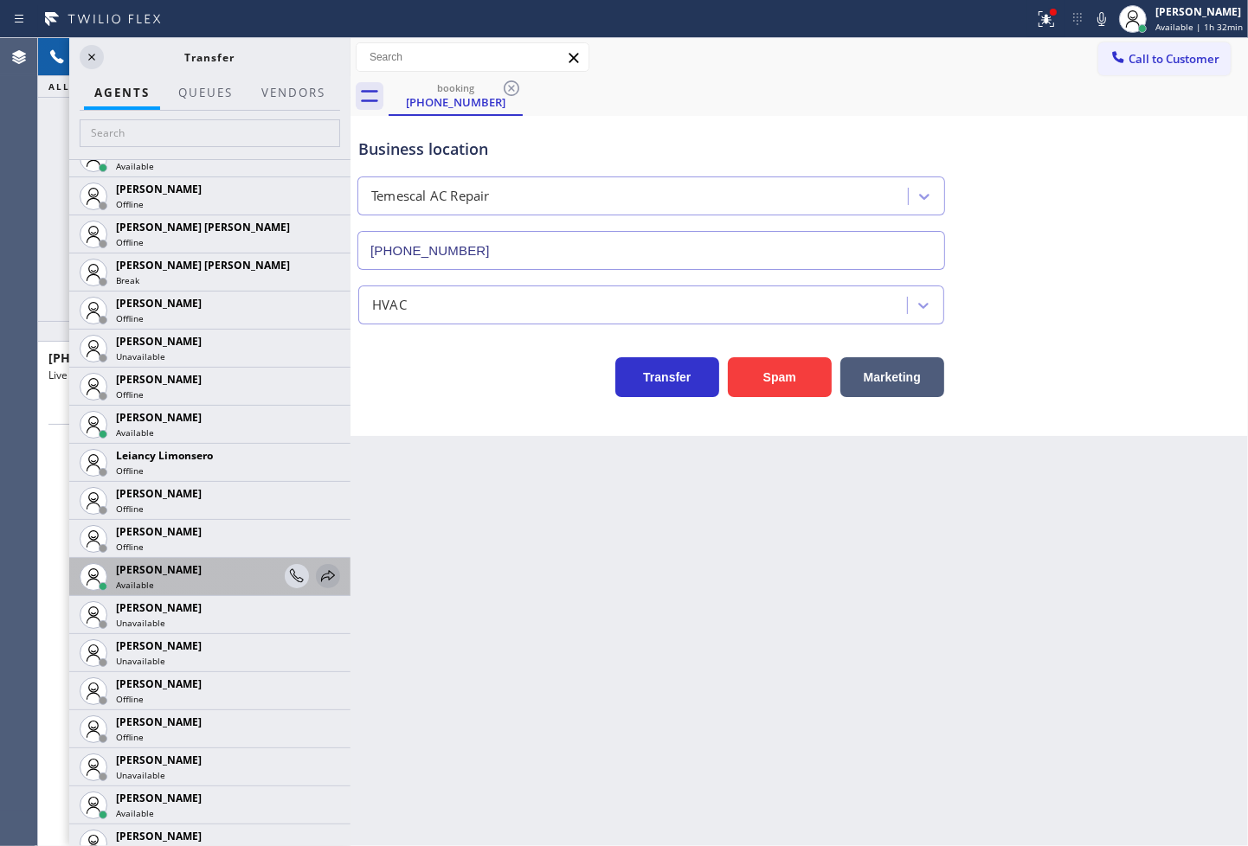
click at [318, 573] on icon at bounding box center [328, 576] width 21 height 21
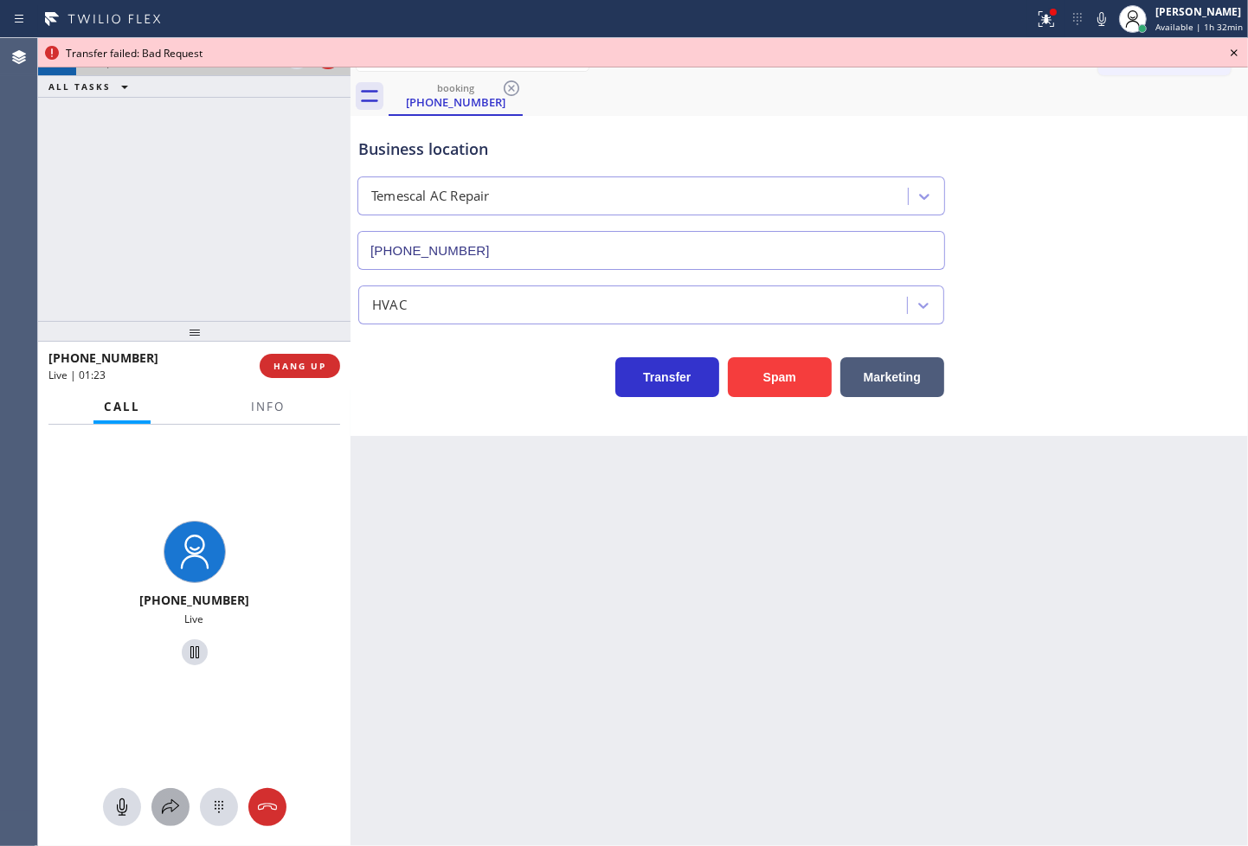
click at [175, 814] on icon at bounding box center [170, 807] width 21 height 21
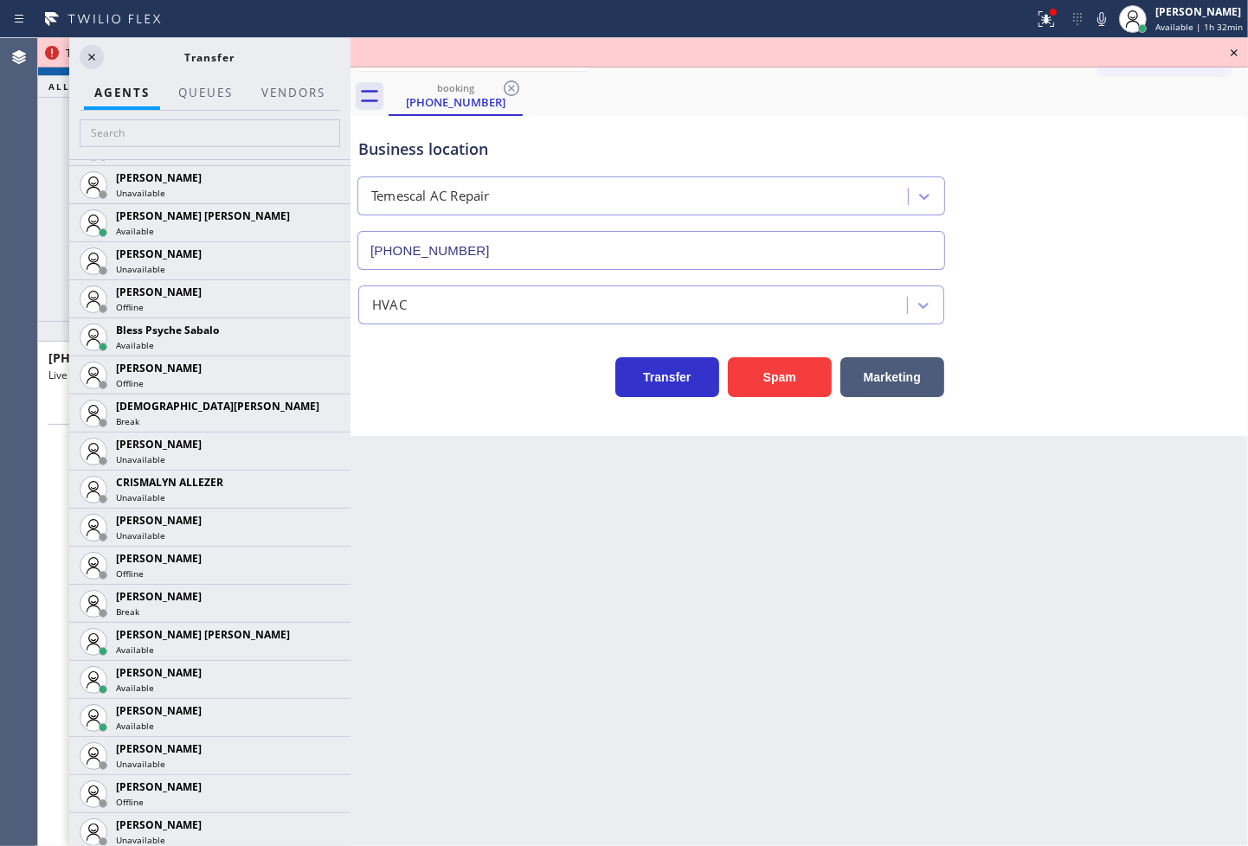
scroll to position [576, 0]
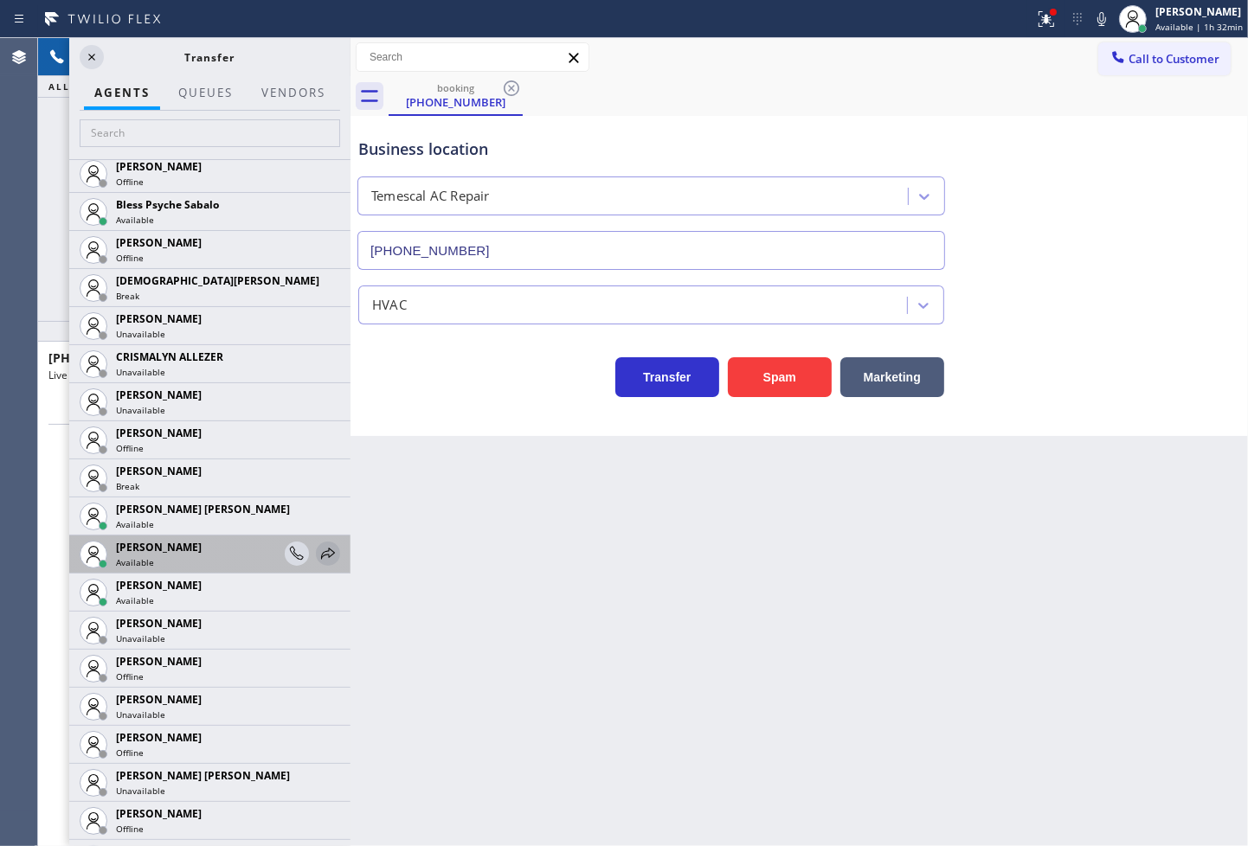
drag, startPoint x: 312, startPoint y: 556, endPoint x: 305, endPoint y: 581, distance: 25.8
click at [318, 557] on icon at bounding box center [328, 553] width 21 height 21
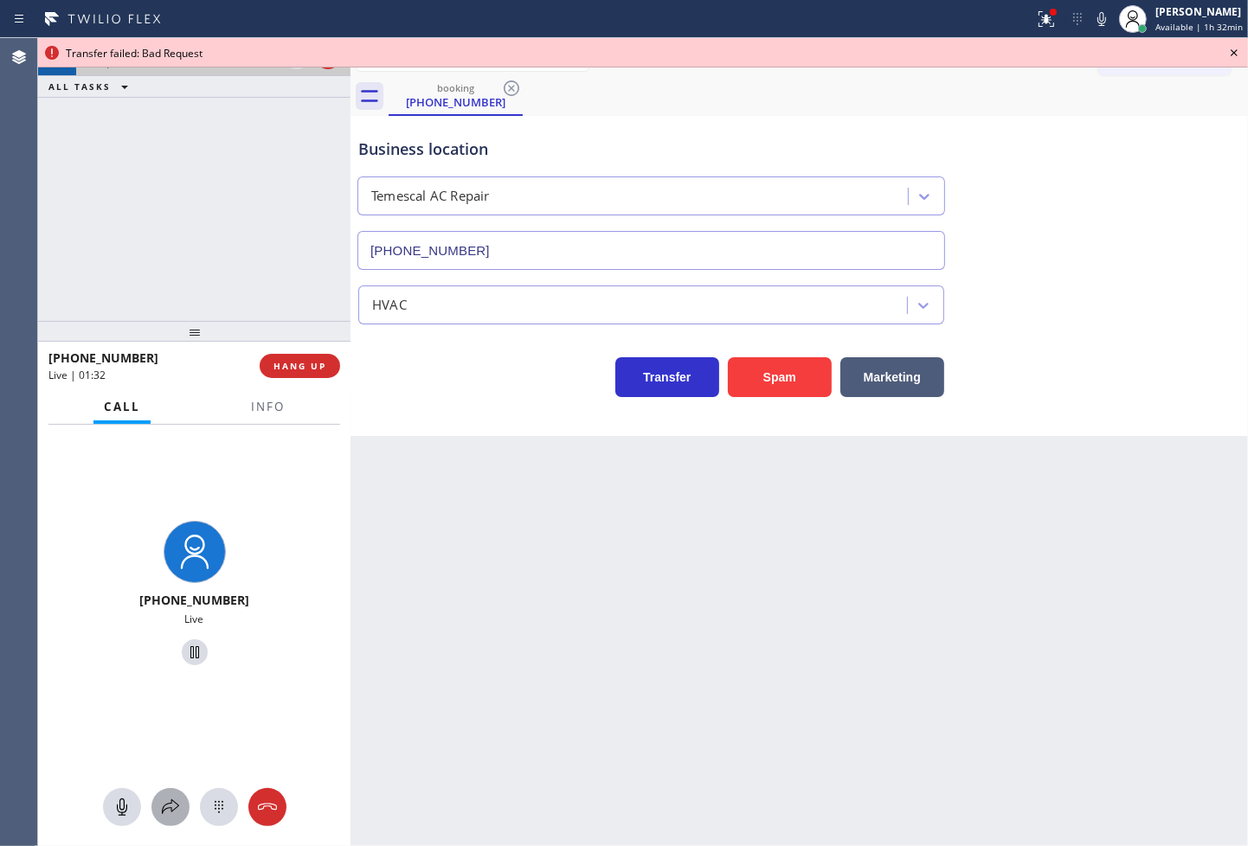
click at [164, 805] on icon at bounding box center [170, 807] width 21 height 21
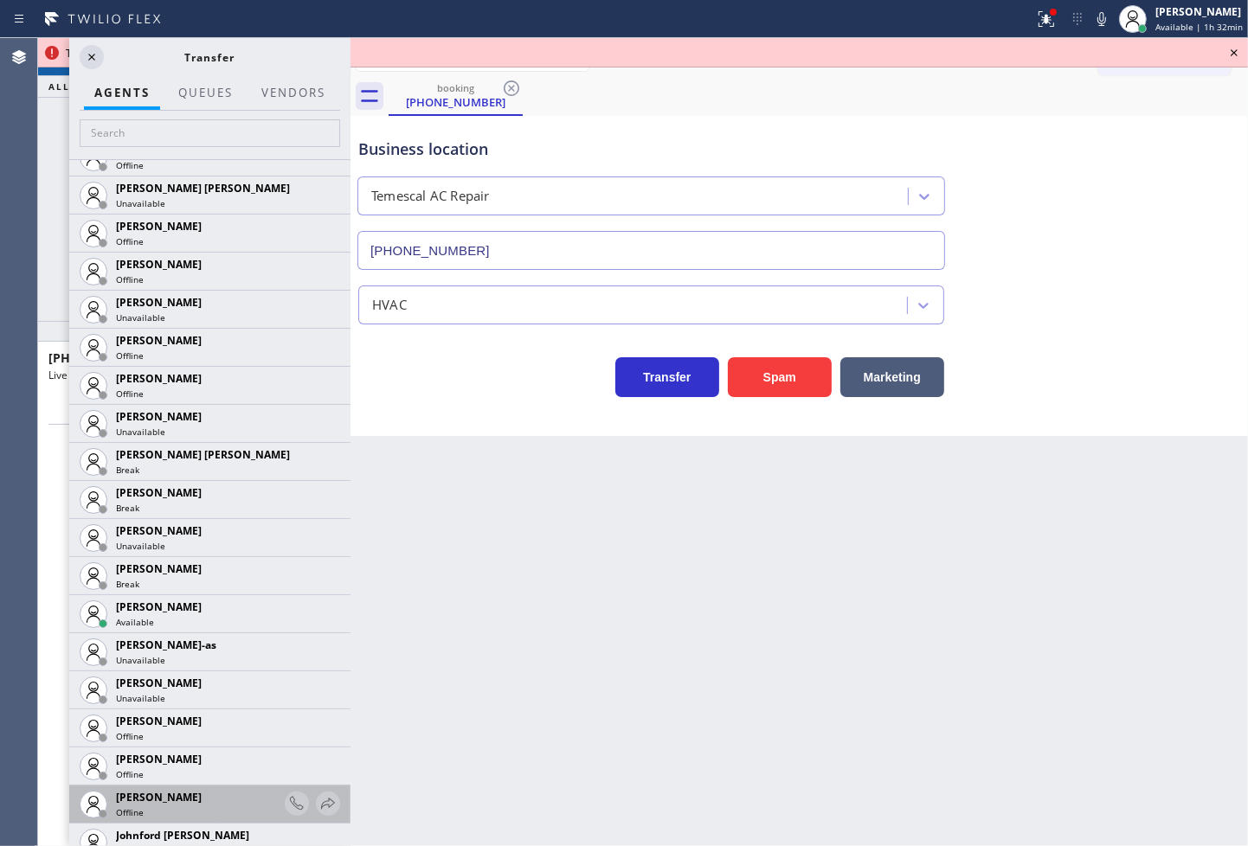
scroll to position [1538, 0]
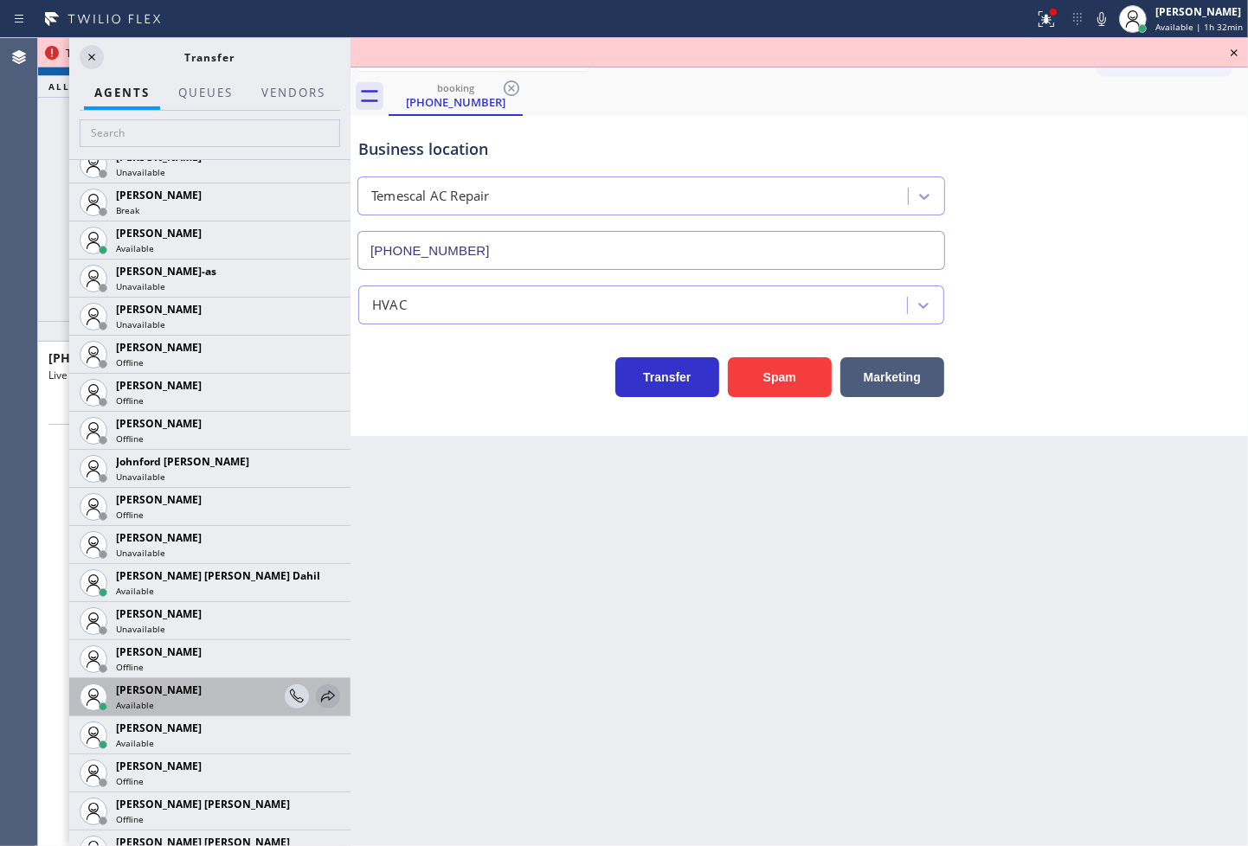
click at [318, 694] on icon at bounding box center [328, 696] width 21 height 21
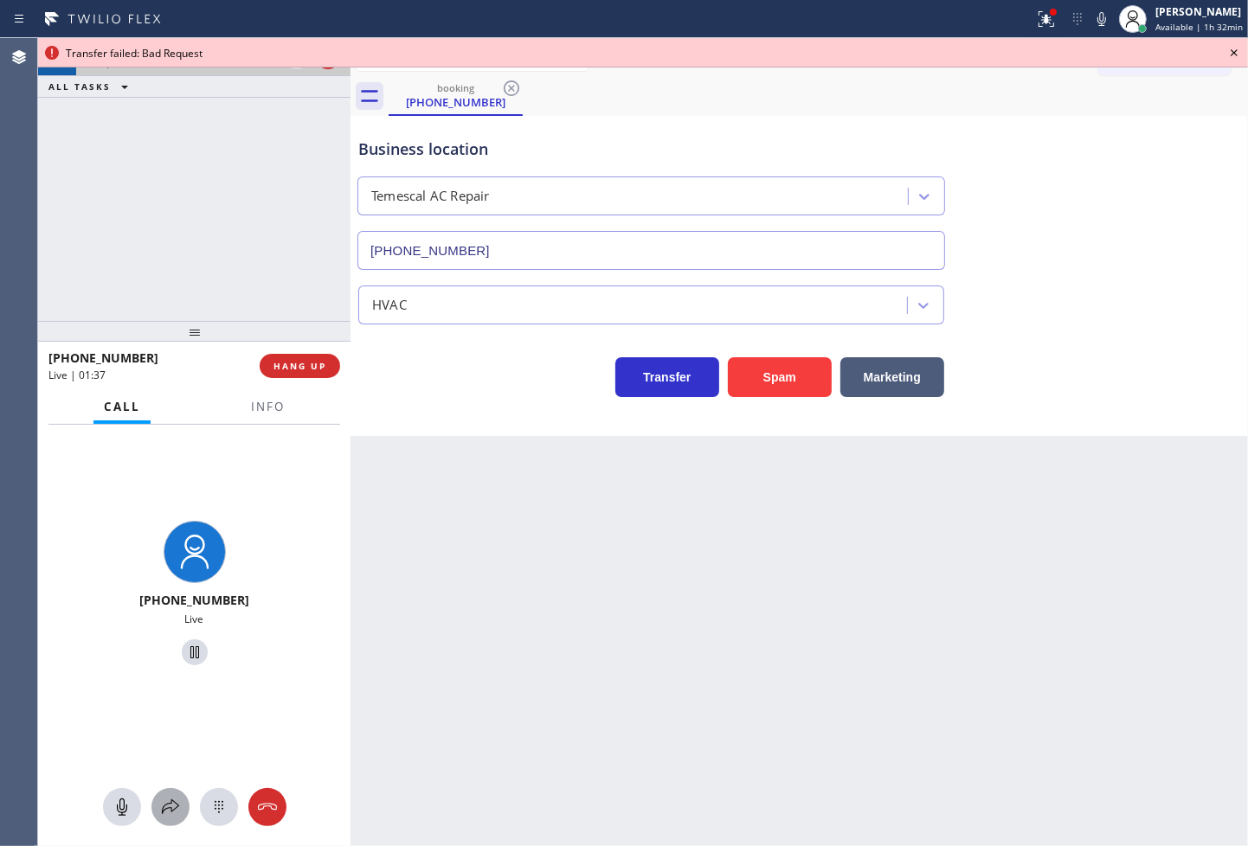
click at [169, 803] on icon at bounding box center [170, 807] width 17 height 15
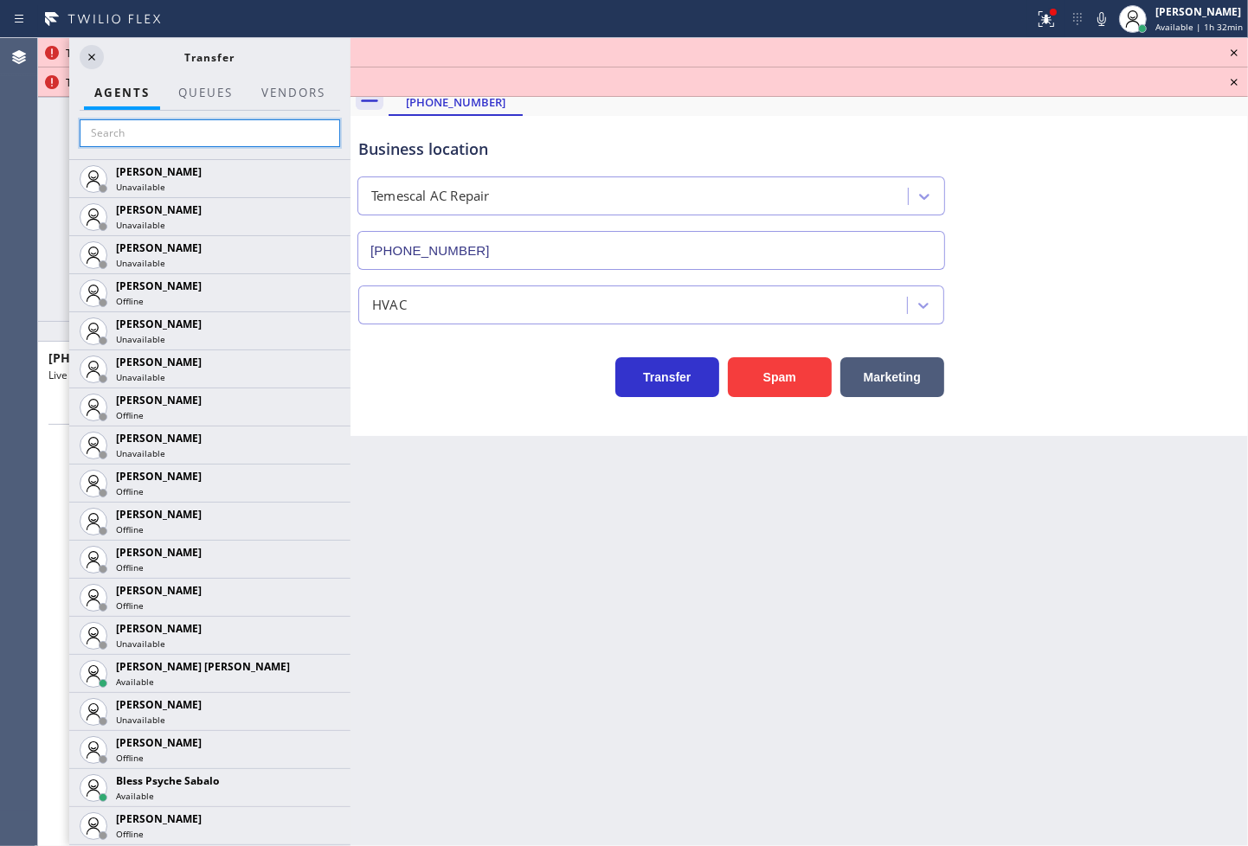
click at [203, 122] on input "text" at bounding box center [210, 133] width 260 height 28
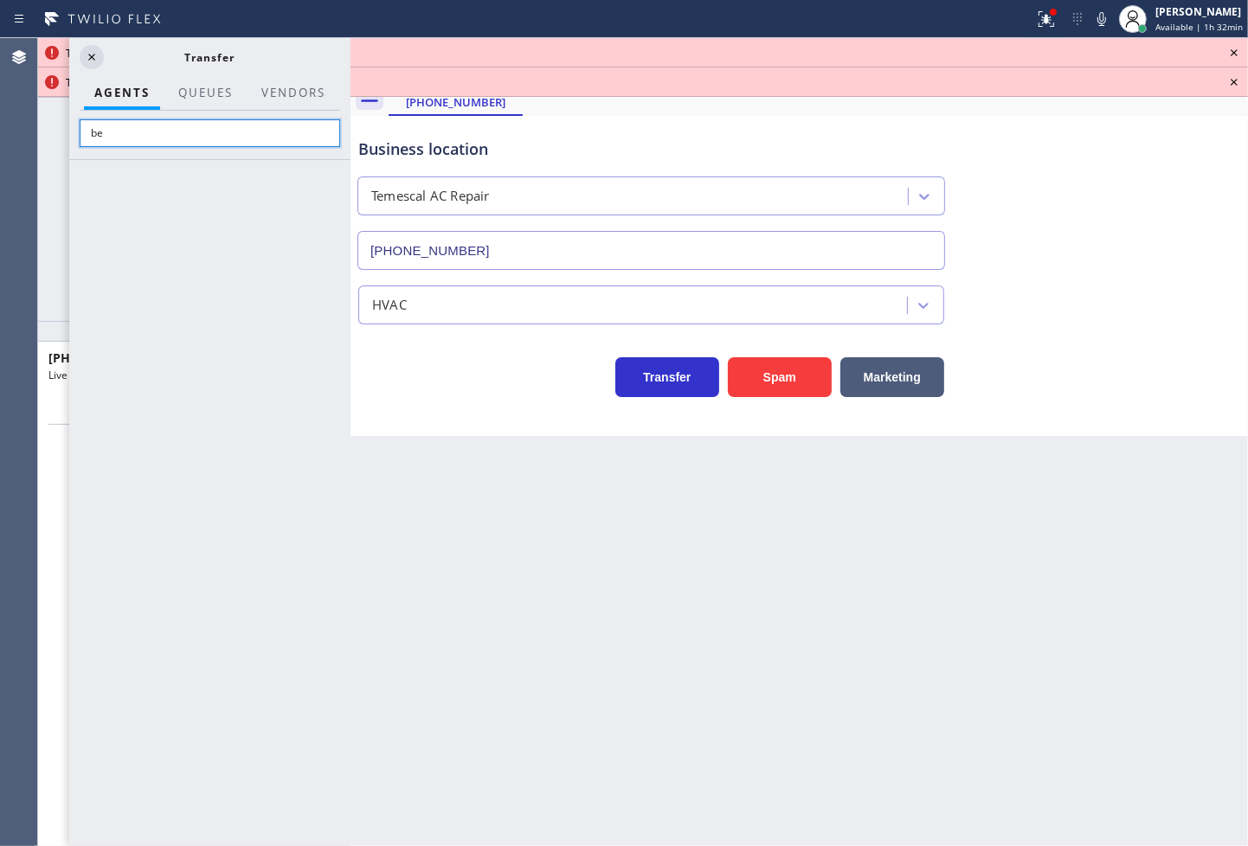
type input "b"
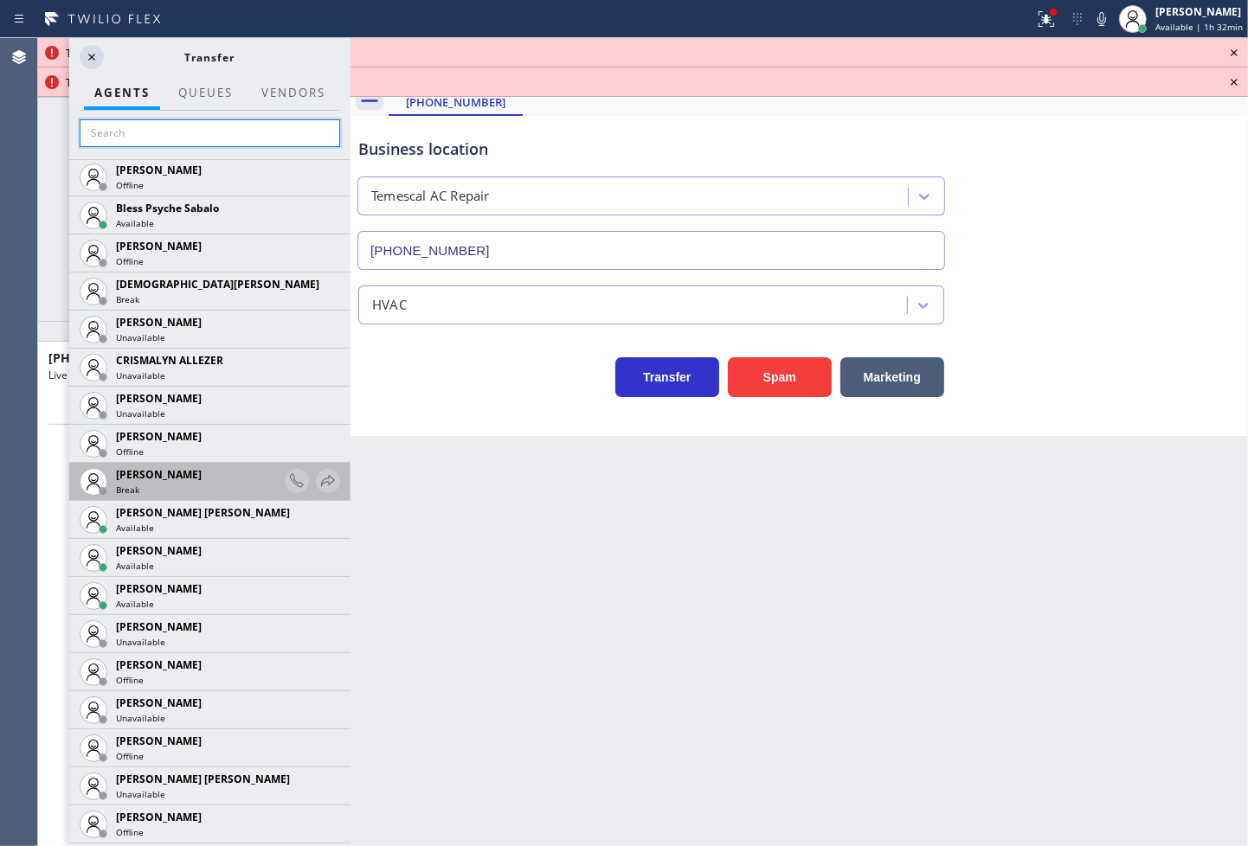
scroll to position [576, 0]
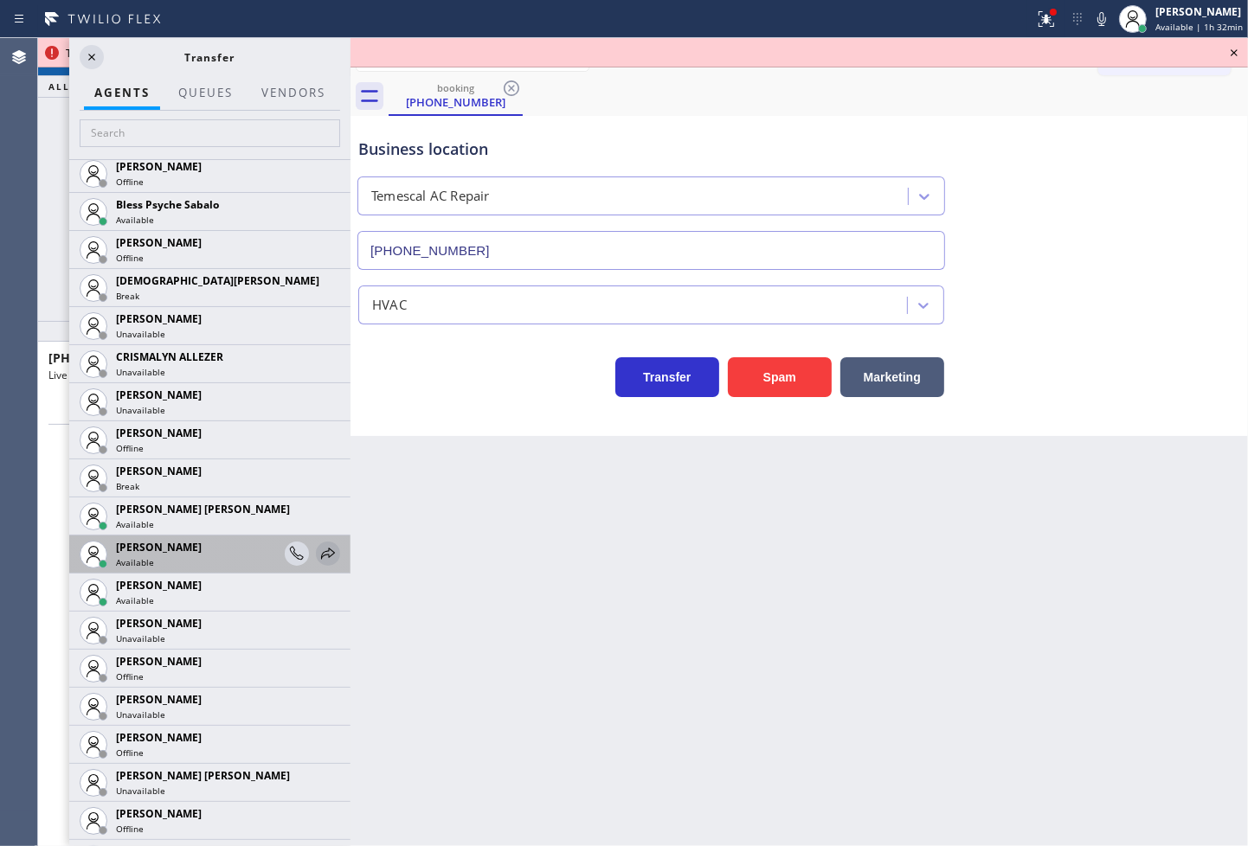
click at [321, 549] on icon at bounding box center [328, 553] width 14 height 11
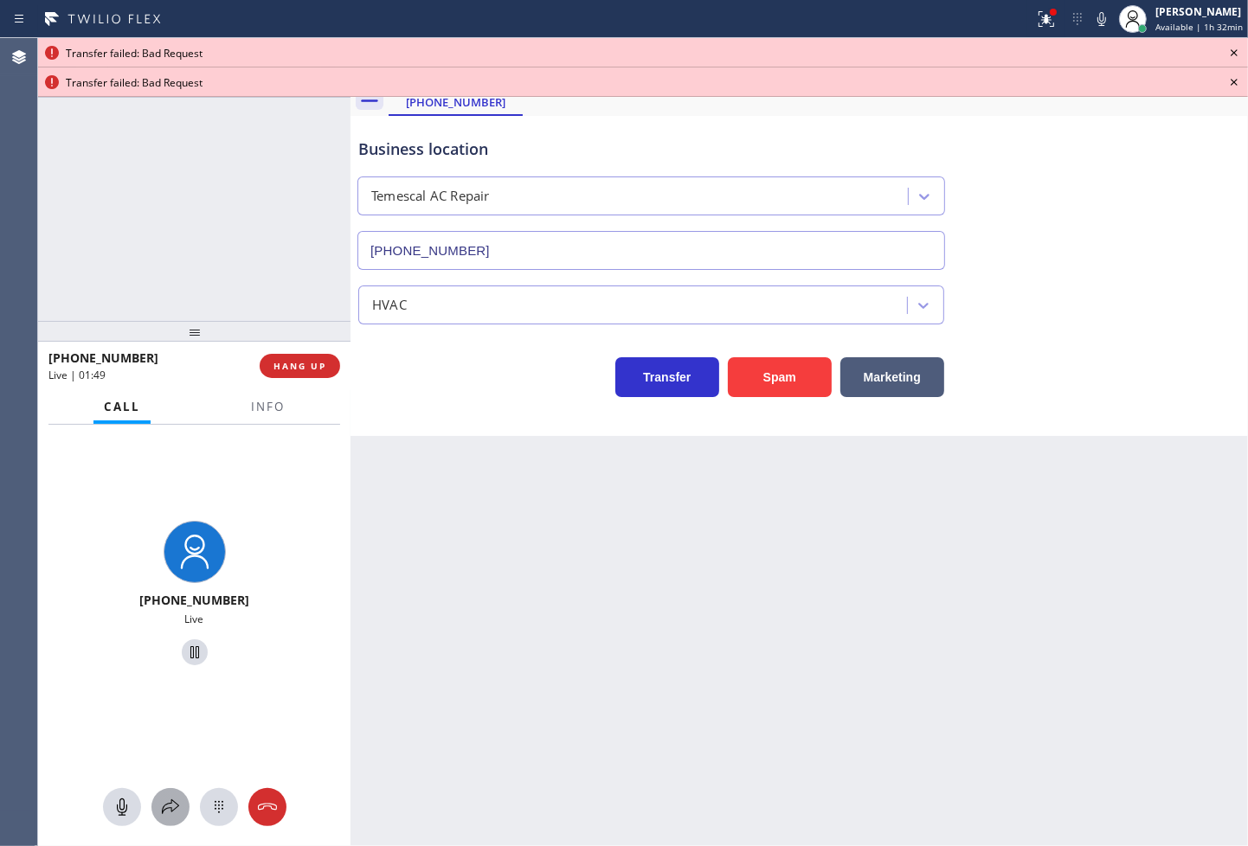
click at [173, 818] on button at bounding box center [170, 807] width 38 height 38
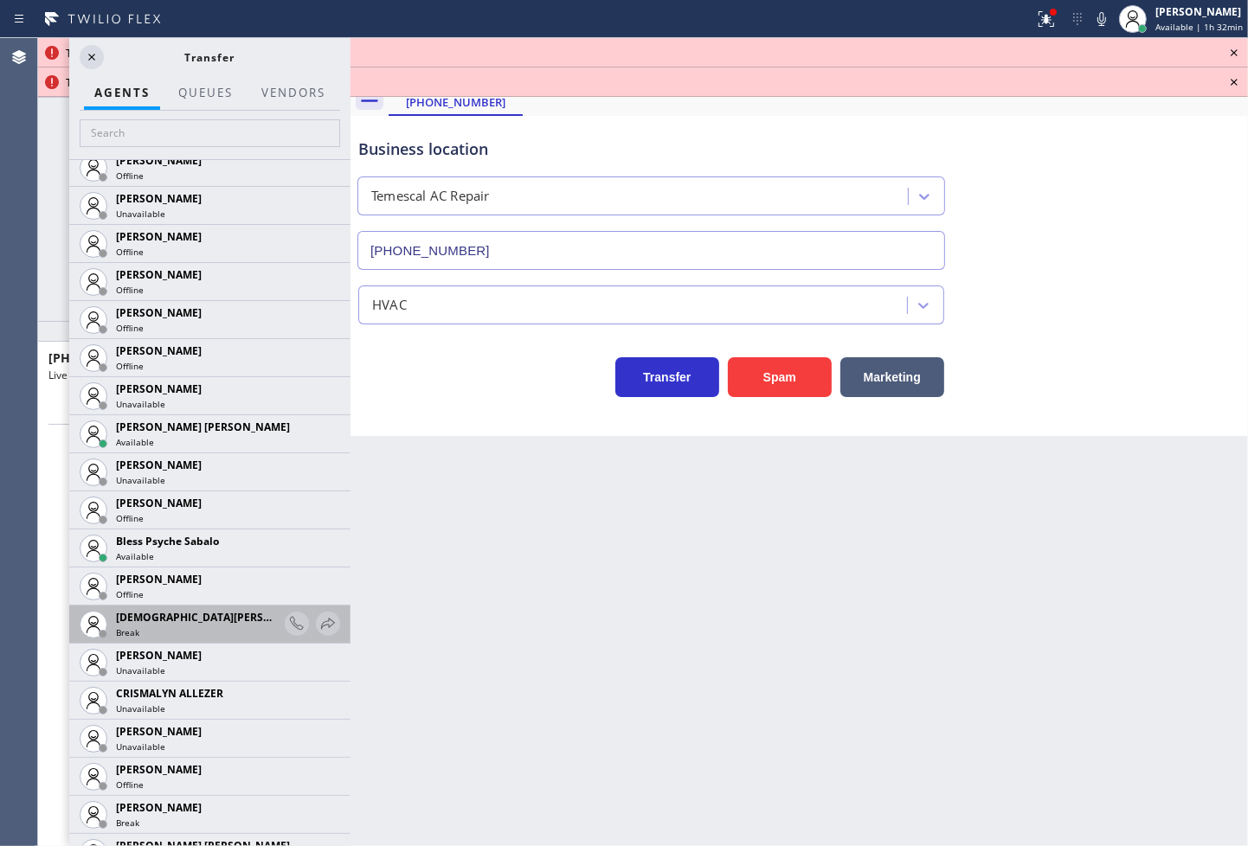
scroll to position [384, 0]
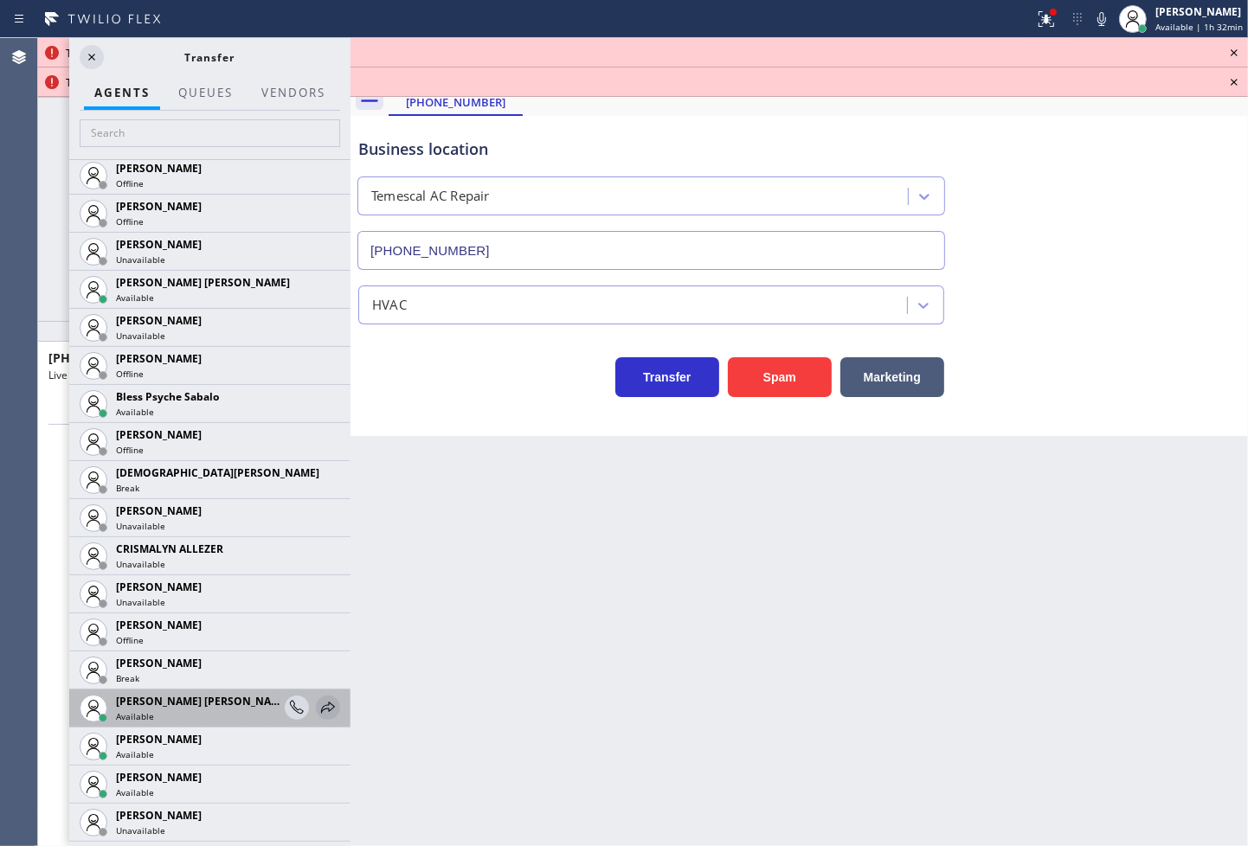
click at [318, 707] on icon at bounding box center [328, 708] width 21 height 21
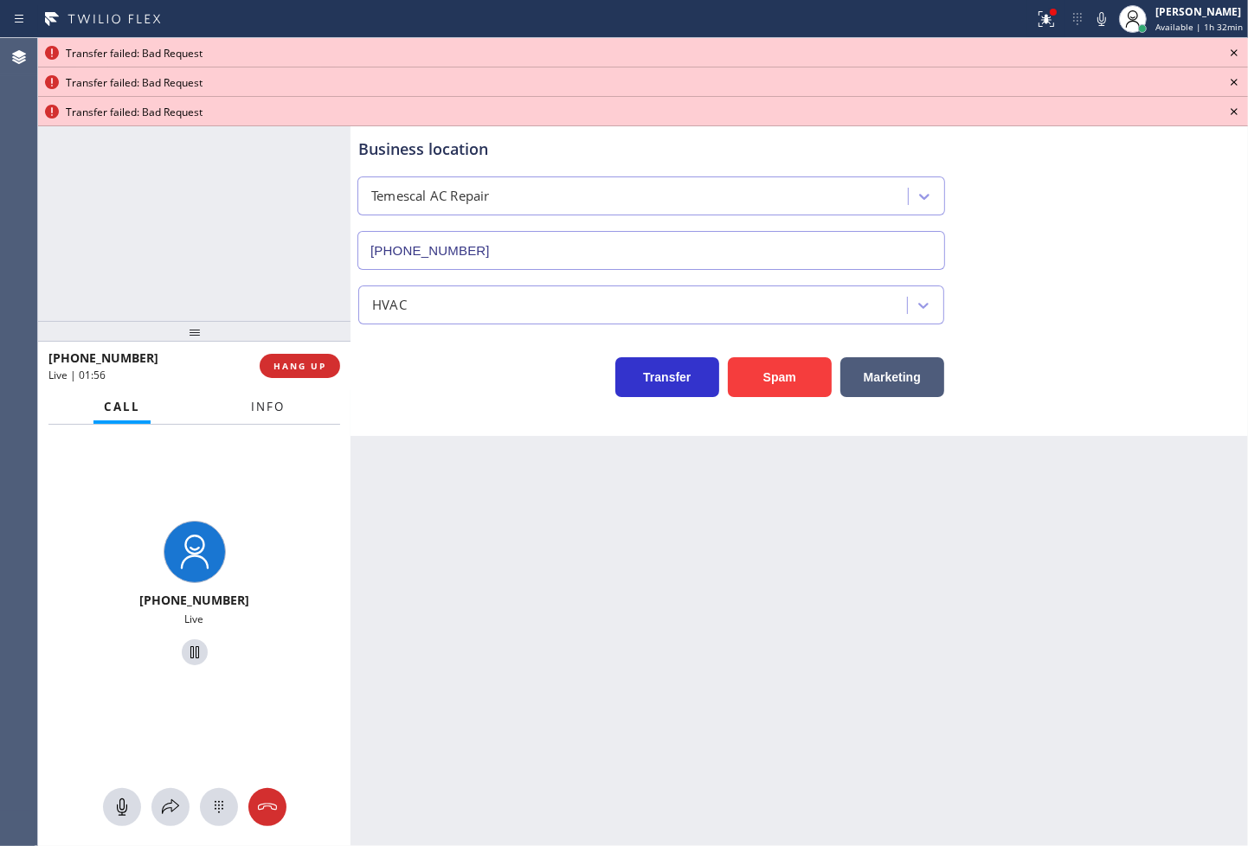
click at [248, 395] on button "Info" at bounding box center [268, 407] width 55 height 34
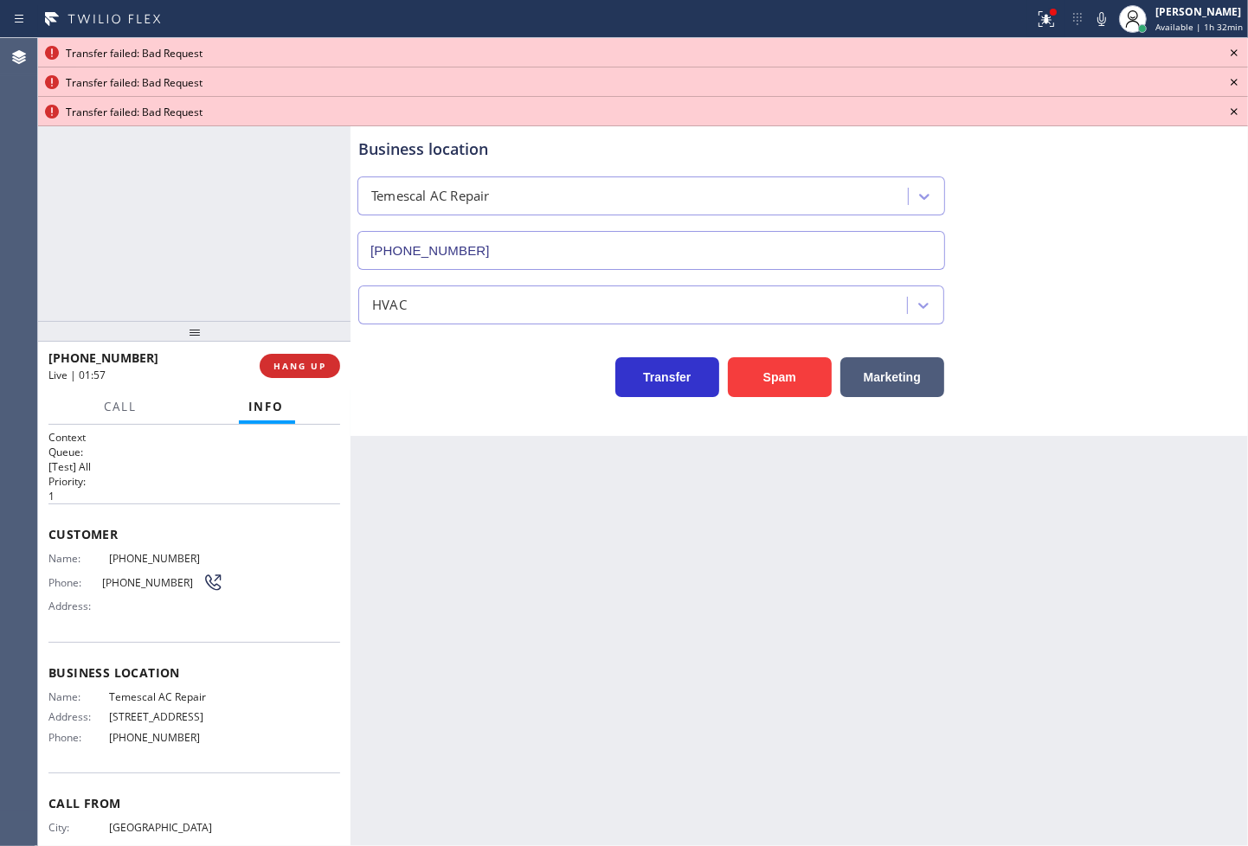
click at [43, 555] on div "Context Queue: [Test] All Priority: 1 Customer Name: (415) 725-4037 Phone: (415…" at bounding box center [194, 636] width 312 height 422
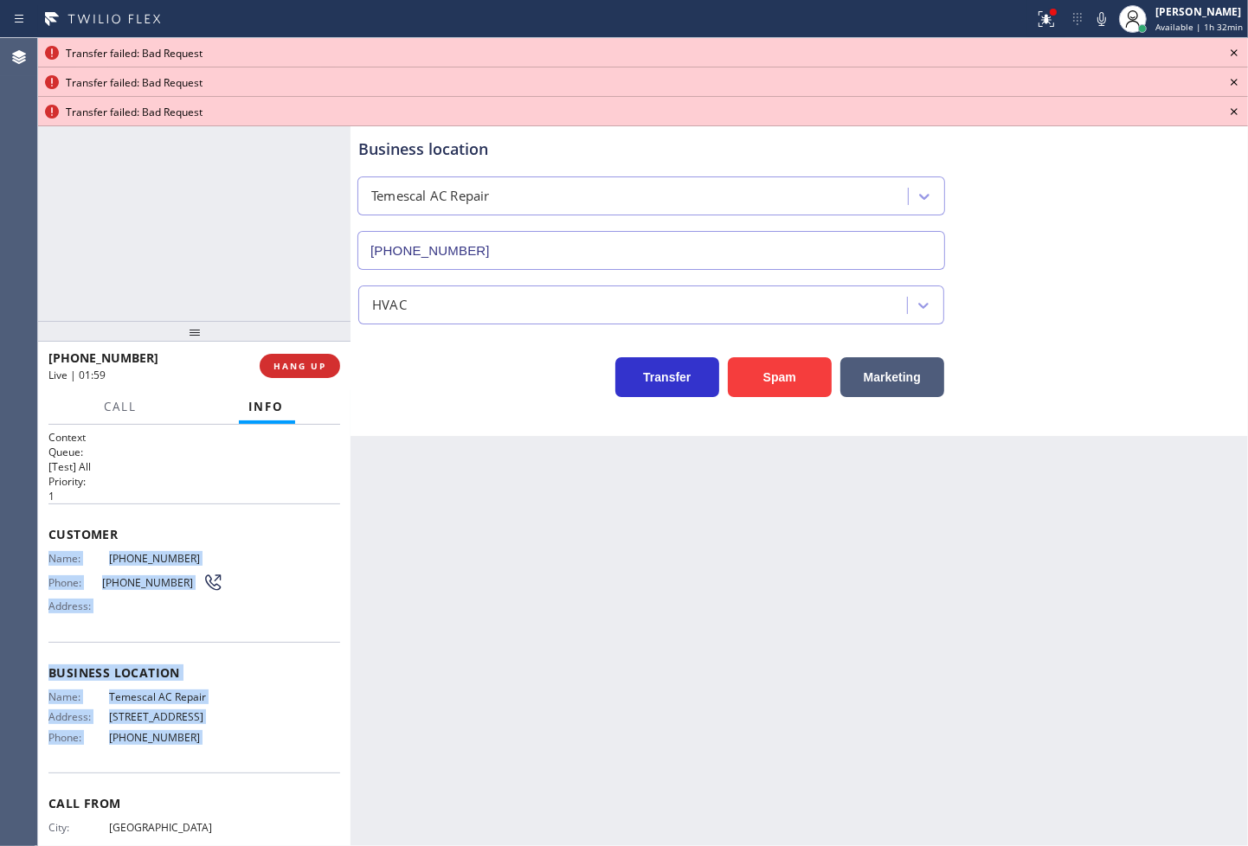
drag, startPoint x: 43, startPoint y: 555, endPoint x: 278, endPoint y: 739, distance: 298.3
click at [278, 739] on div "Context Queue: [Test] All Priority: 1 Customer Name: (415) 725-4037 Phone: (415…" at bounding box center [194, 636] width 312 height 422
copy div "Name: (415) 725-4037 Phone: (415) 725-4037 Address: Business location Name: Tem…"
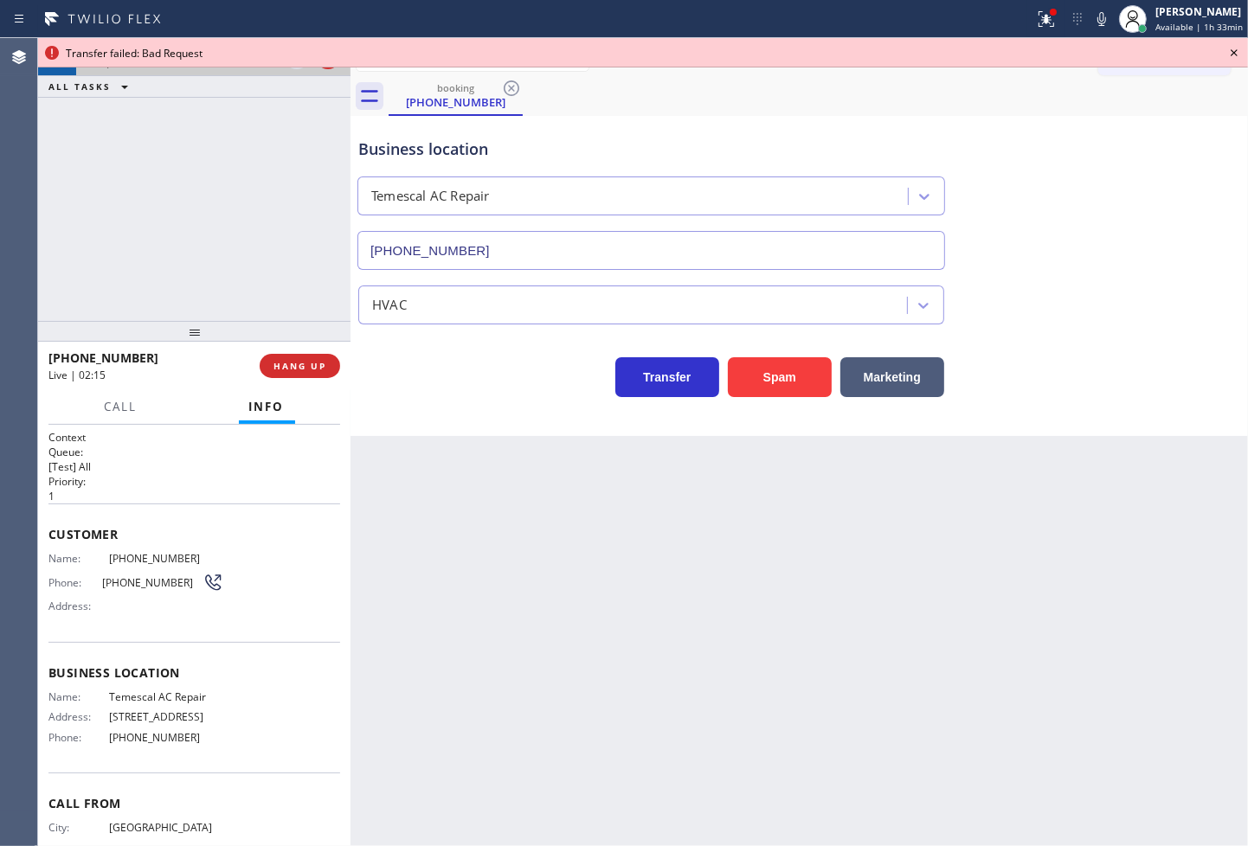
click at [151, 197] on div "+14157254037 Live | 02:15 ALL TASKS ALL TASKS ACTIVE TASKS TASKS IN WRAP UP" at bounding box center [194, 179] width 312 height 283
click at [479, 419] on div "Business location Temescal AC Repair (925) 204-2744 HVAC Transfer Spam Marketing" at bounding box center [798, 276] width 897 height 320
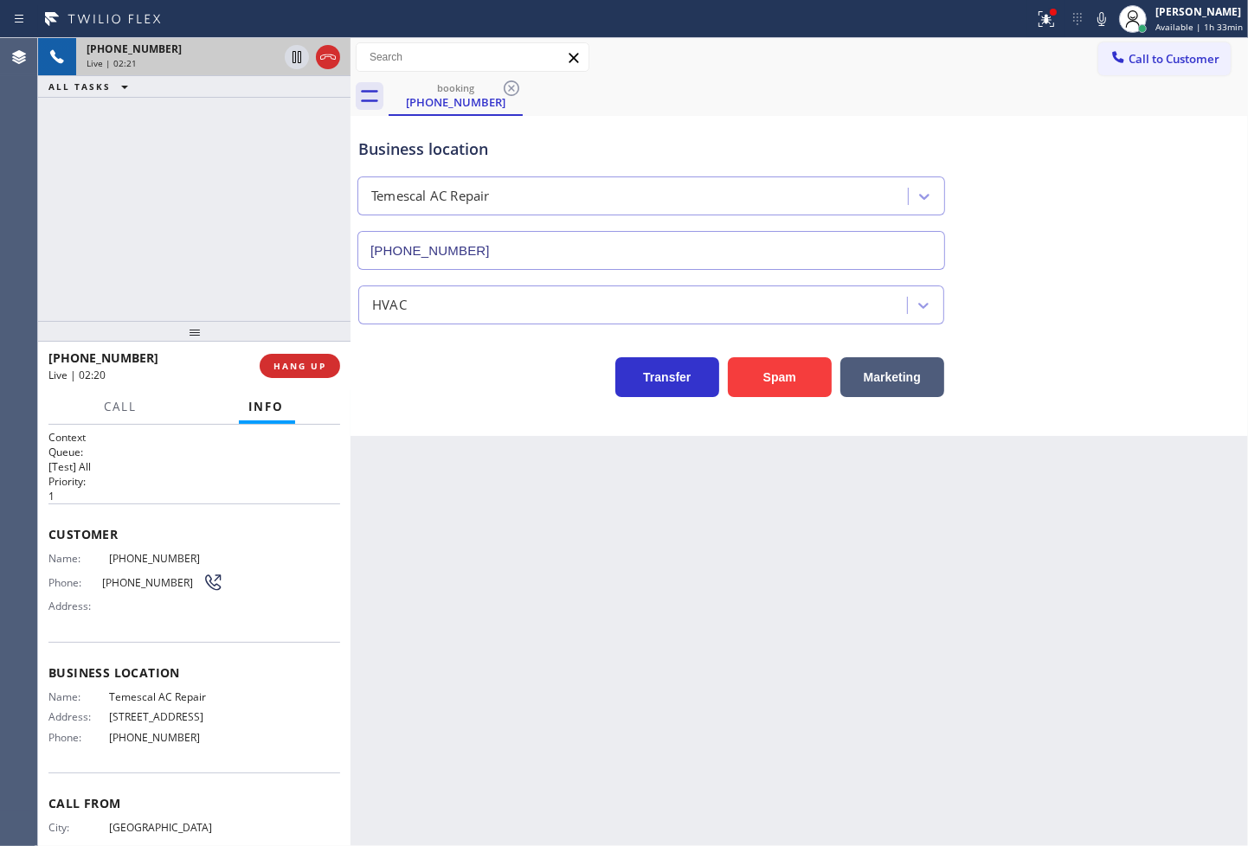
click at [497, 419] on div "Business location Temescal AC Repair (925) 204-2744 HVAC Transfer Spam Marketing" at bounding box center [798, 276] width 897 height 320
click at [471, 412] on div "Business location Temescal AC Repair (925) 204-2744 HVAC Transfer Spam Marketing" at bounding box center [798, 276] width 897 height 320
click at [447, 393] on div "Transfer Spam Marketing" at bounding box center [651, 373] width 593 height 48
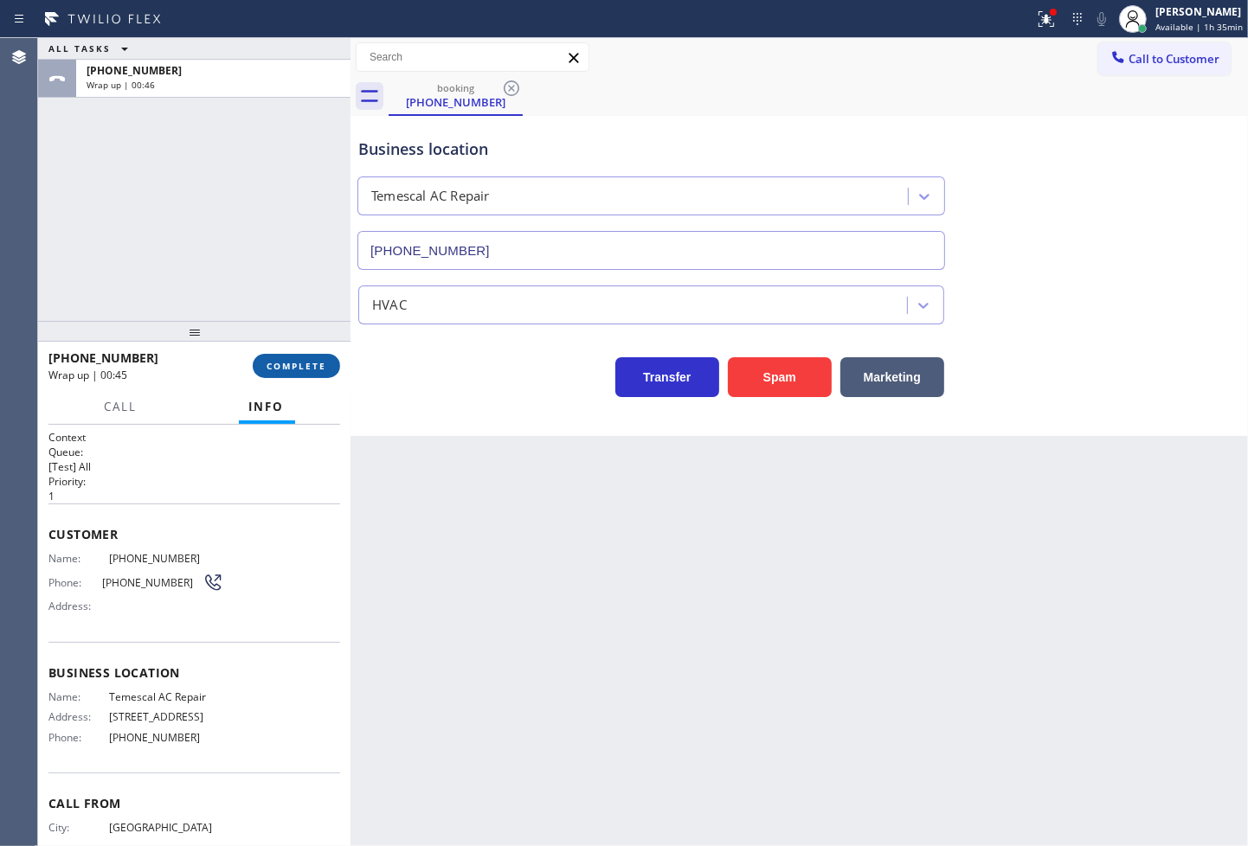
click at [306, 365] on span "COMPLETE" at bounding box center [297, 366] width 60 height 12
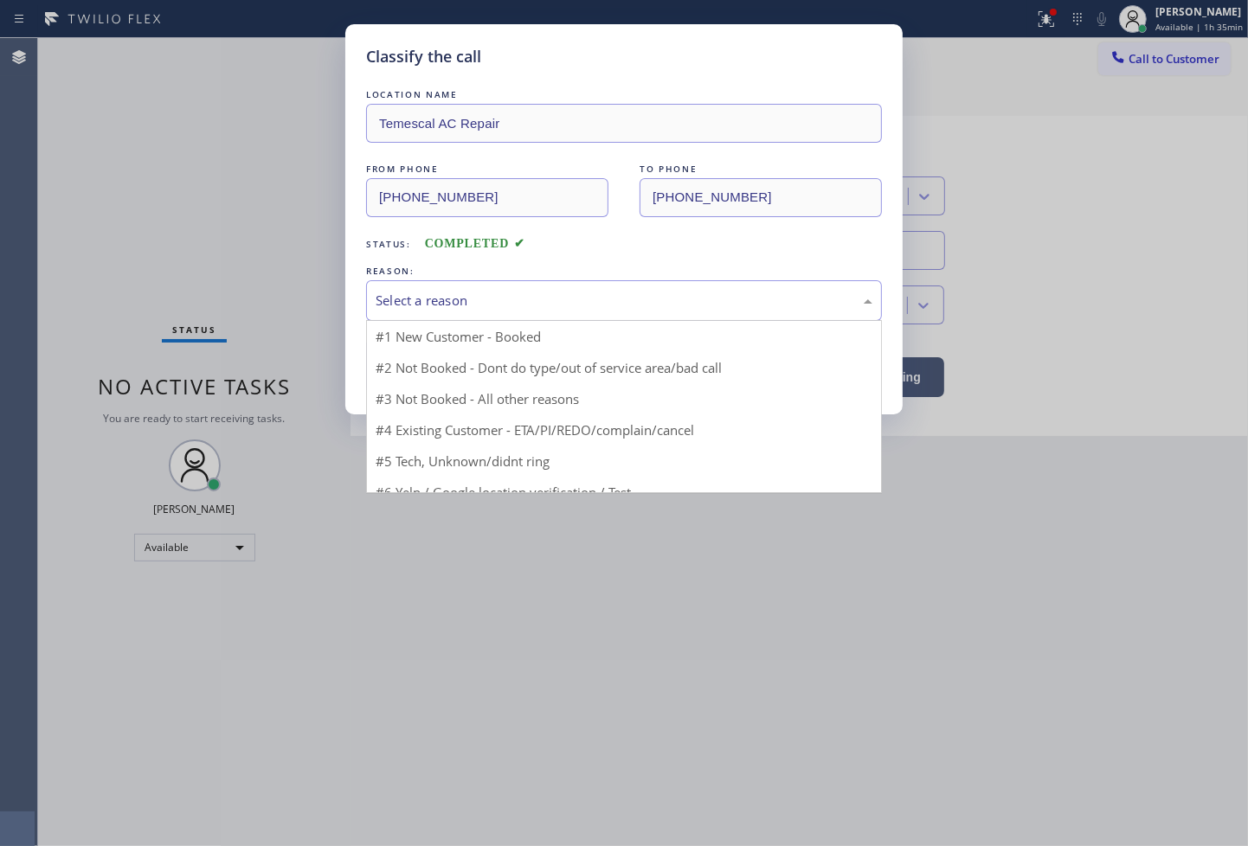
click at [462, 309] on div "Select a reason" at bounding box center [624, 301] width 497 height 20
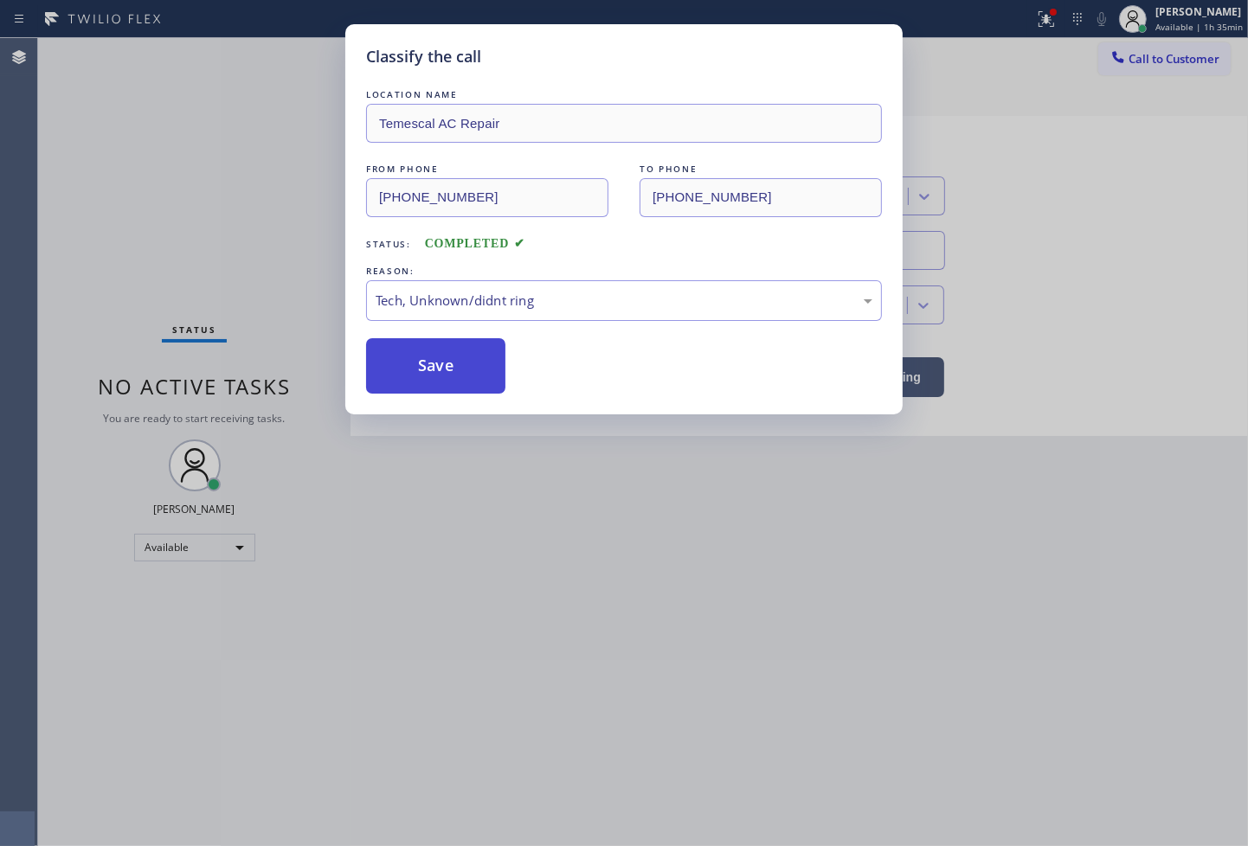
click at [453, 376] on button "Save" at bounding box center [435, 365] width 139 height 55
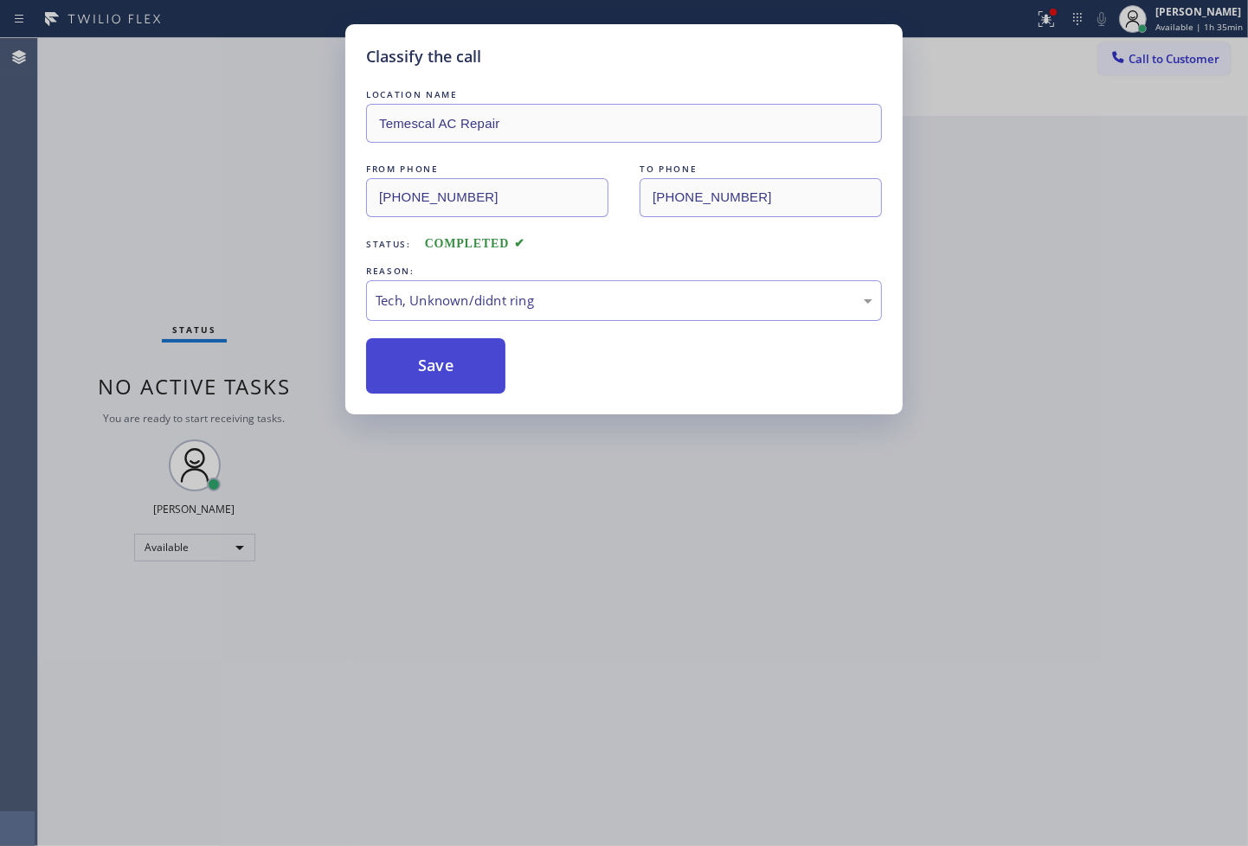
click at [453, 376] on button "Save" at bounding box center [435, 365] width 139 height 55
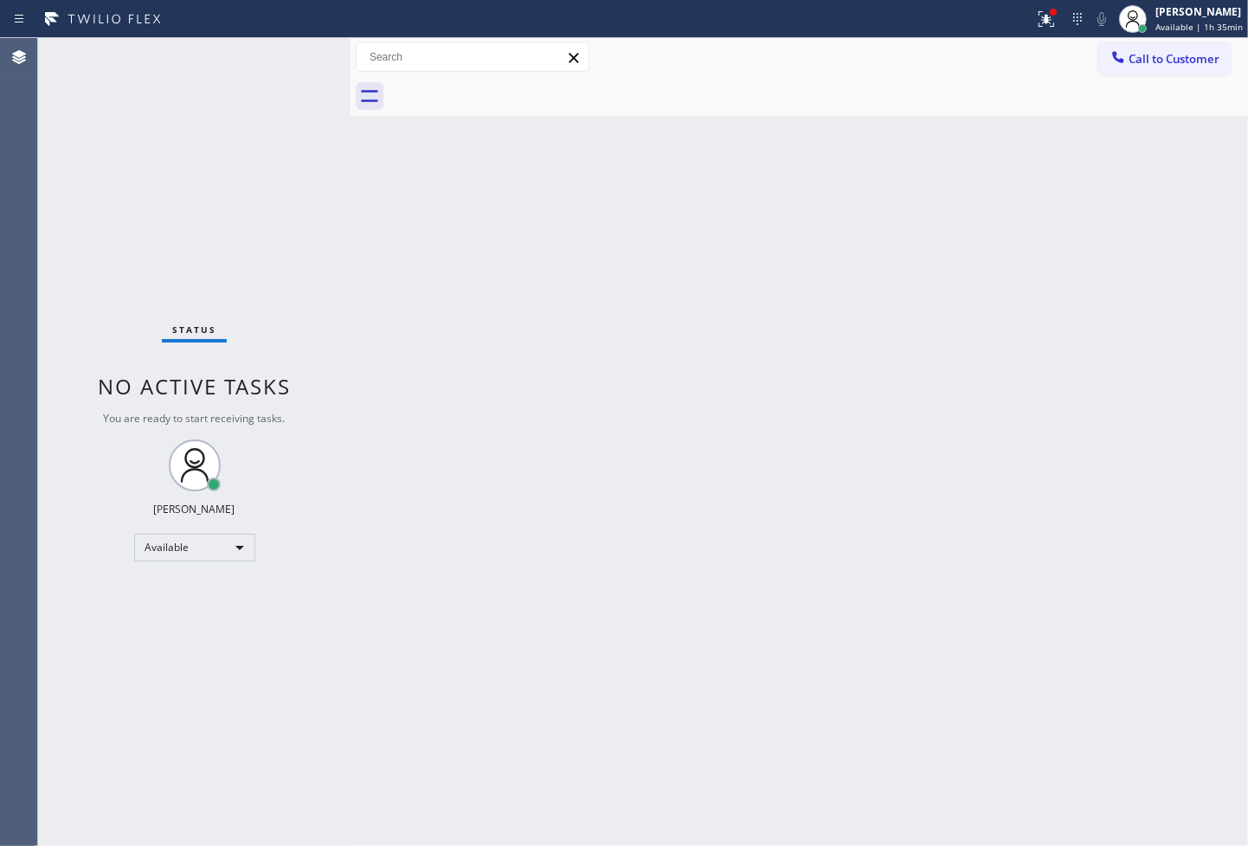
drag, startPoint x: 1032, startPoint y: 20, endPoint x: 1032, endPoint y: 49, distance: 29.4
click at [1036, 20] on icon at bounding box center [1046, 19] width 21 height 21
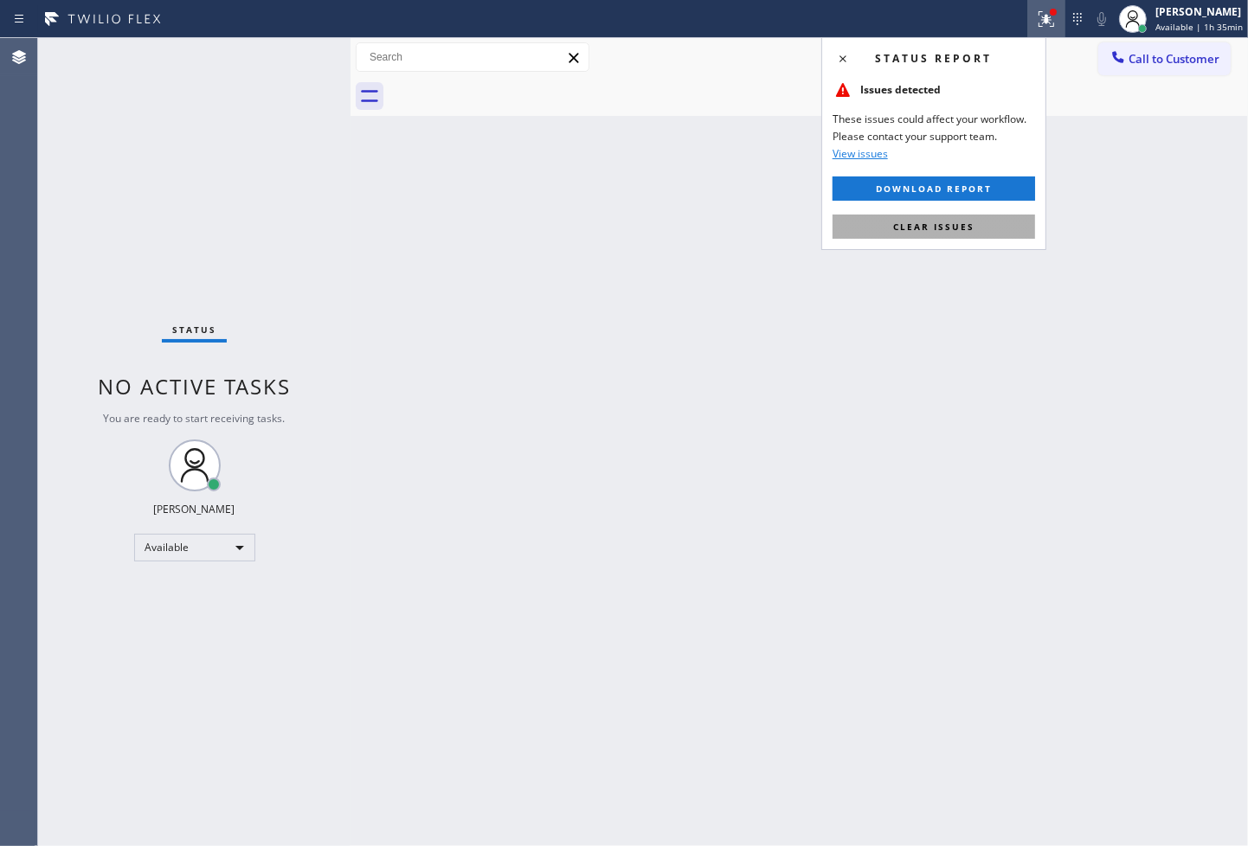
click at [1001, 223] on button "Clear issues" at bounding box center [934, 227] width 203 height 24
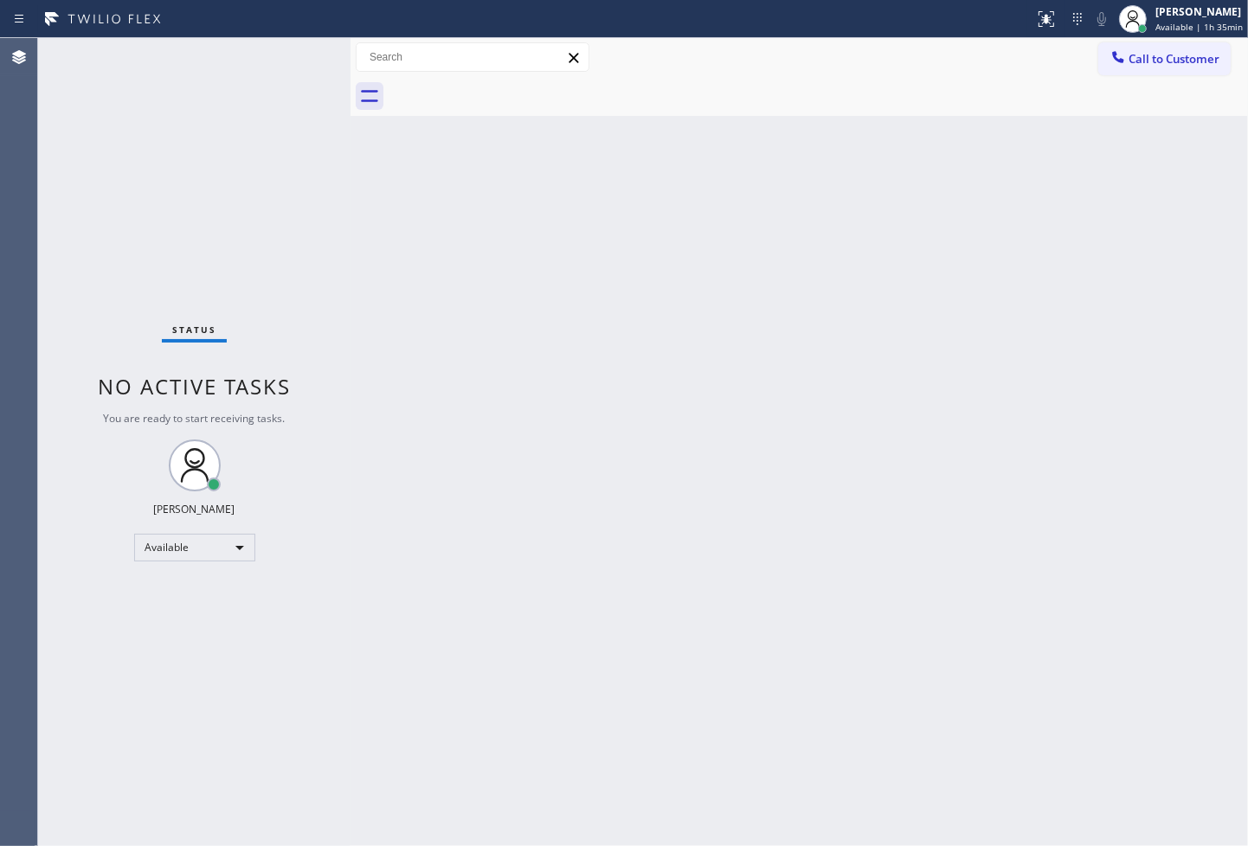
click at [494, 330] on div "Back to Dashboard Change Sender ID Customers Technicians Select a contact Outbo…" at bounding box center [798, 442] width 897 height 808
click at [100, 61] on div "Status No active tasks You are ready to start receiving tasks. Judy Anne Bernal…" at bounding box center [194, 442] width 312 height 808
click at [269, 85] on div "Status No active tasks You are ready to start receiving tasks. Judy Anne Bernal…" at bounding box center [194, 442] width 312 height 808
click at [301, 58] on div "Status No active tasks You are ready to start receiving tasks. Judy Anne Bernal…" at bounding box center [194, 442] width 312 height 808
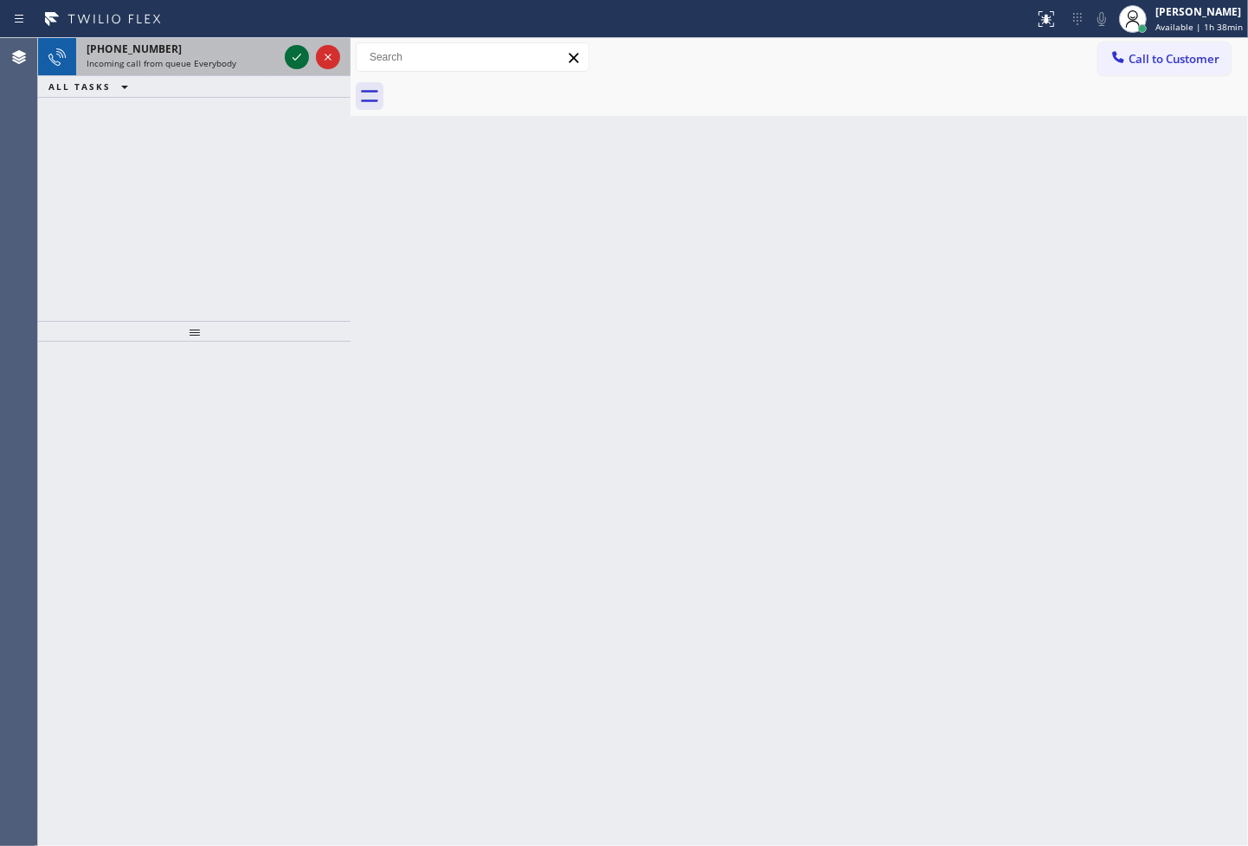
click at [304, 49] on icon at bounding box center [296, 57] width 21 height 21
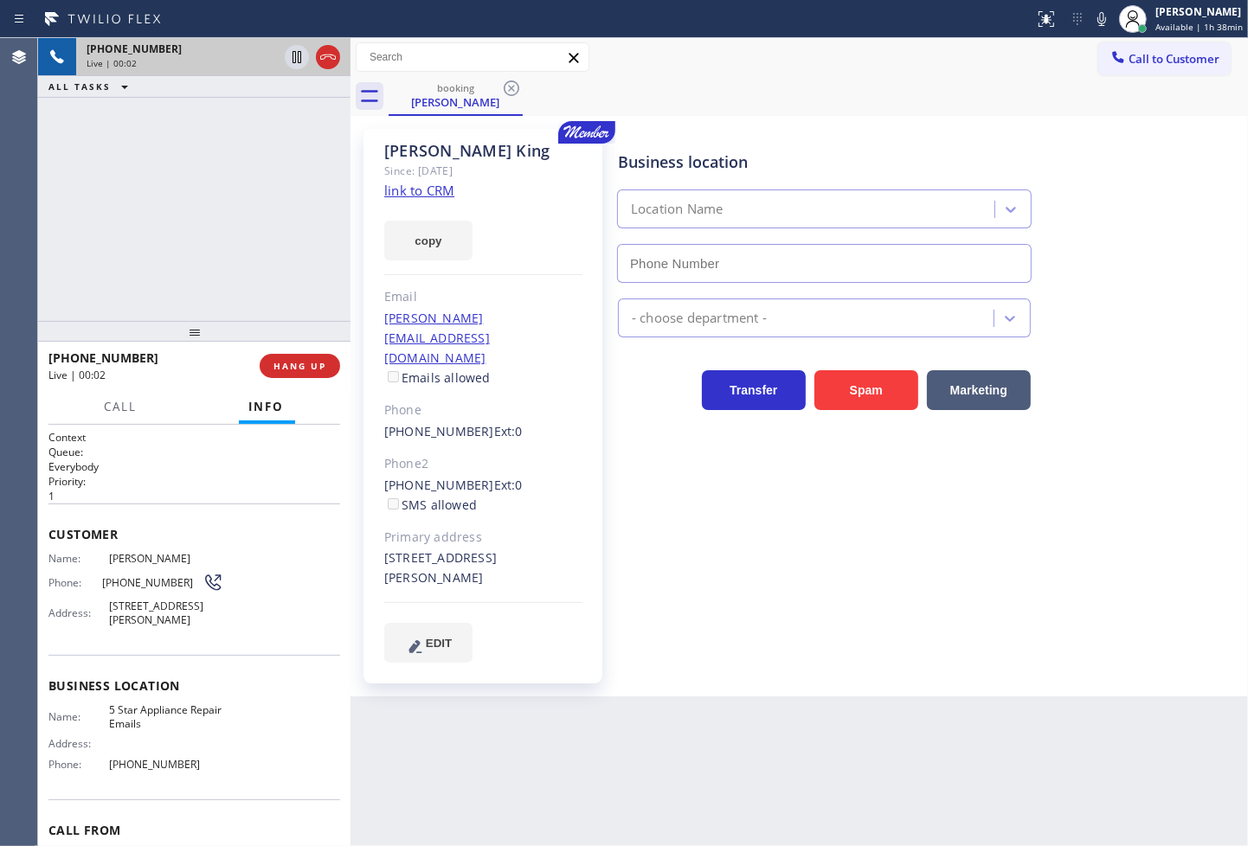
type input "(844) 735-4685"
click at [204, 278] on div "+18184868181 Live | 00:06 ALL TASKS ALL TASKS ACTIVE TASKS TASKS IN WRAP UP" at bounding box center [194, 179] width 312 height 283
click at [857, 599] on div "Business location 5 Star Appliance Repair Emails (844) 735-4685 - choose depart…" at bounding box center [928, 395] width 629 height 524
click at [395, 185] on link "link to CRM" at bounding box center [419, 190] width 70 height 17
click at [878, 555] on div "Business location 5 Star Appliance Repair Emails (844) 735-4685 - choose depart…" at bounding box center [928, 395] width 629 height 524
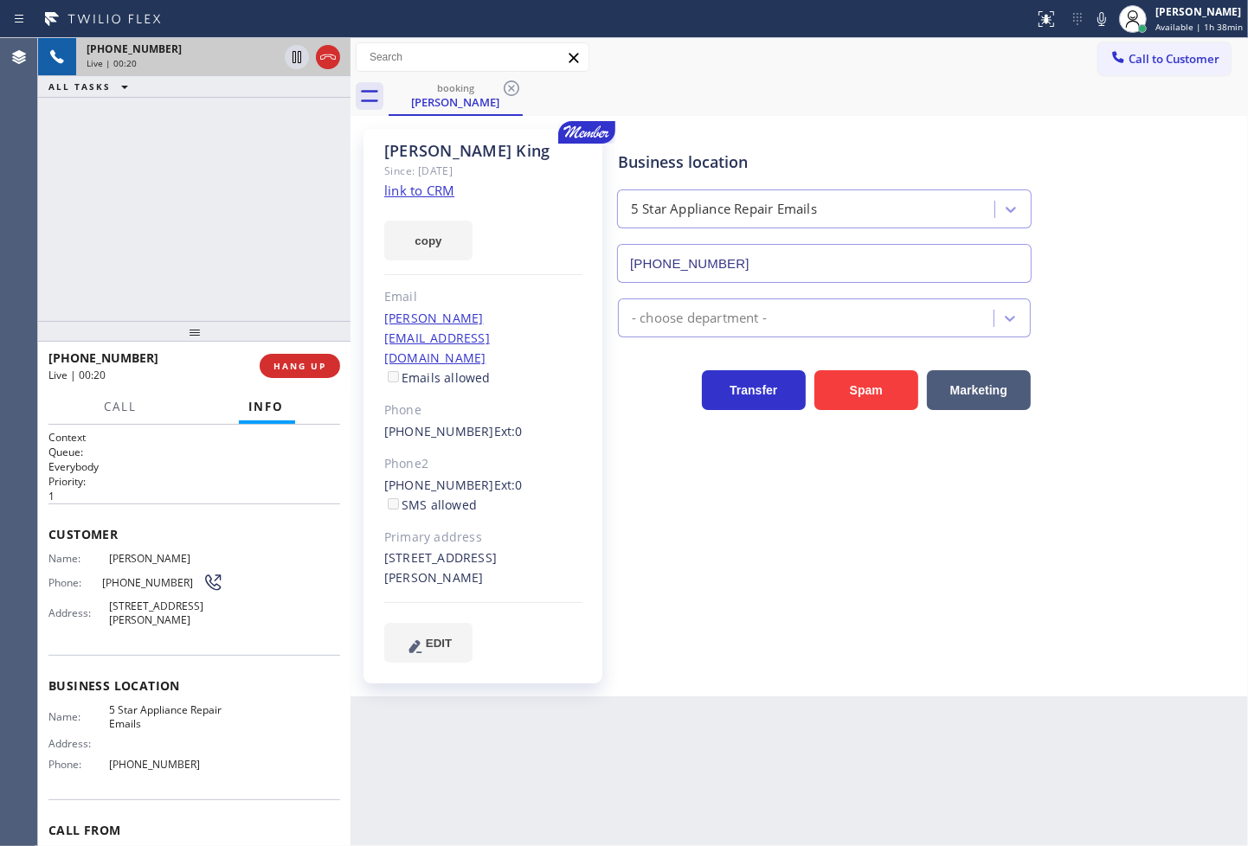
click at [251, 266] on div "+18184868181 Live | 00:20 ALL TASKS ALL TASKS ACTIVE TASKS TASKS IN WRAP UP" at bounding box center [194, 179] width 312 height 283
click at [913, 534] on div "Business location 5 Star Appliance Repair Emails (844) 735-4685 - choose depart…" at bounding box center [928, 395] width 629 height 524
click at [922, 530] on div "Business location 5 Star Appliance Repair Emails (844) 735-4685 - choose depart…" at bounding box center [928, 395] width 629 height 524
click at [184, 258] on div "+18184868181 Live | 00:44 ALL TASKS ALL TASKS ACTIVE TASKS TASKS IN WRAP UP" at bounding box center [194, 179] width 312 height 283
click at [189, 206] on div "+18184868181 Live | 00:48 ALL TASKS ALL TASKS ACTIVE TASKS TASKS IN WRAP UP" at bounding box center [194, 179] width 312 height 283
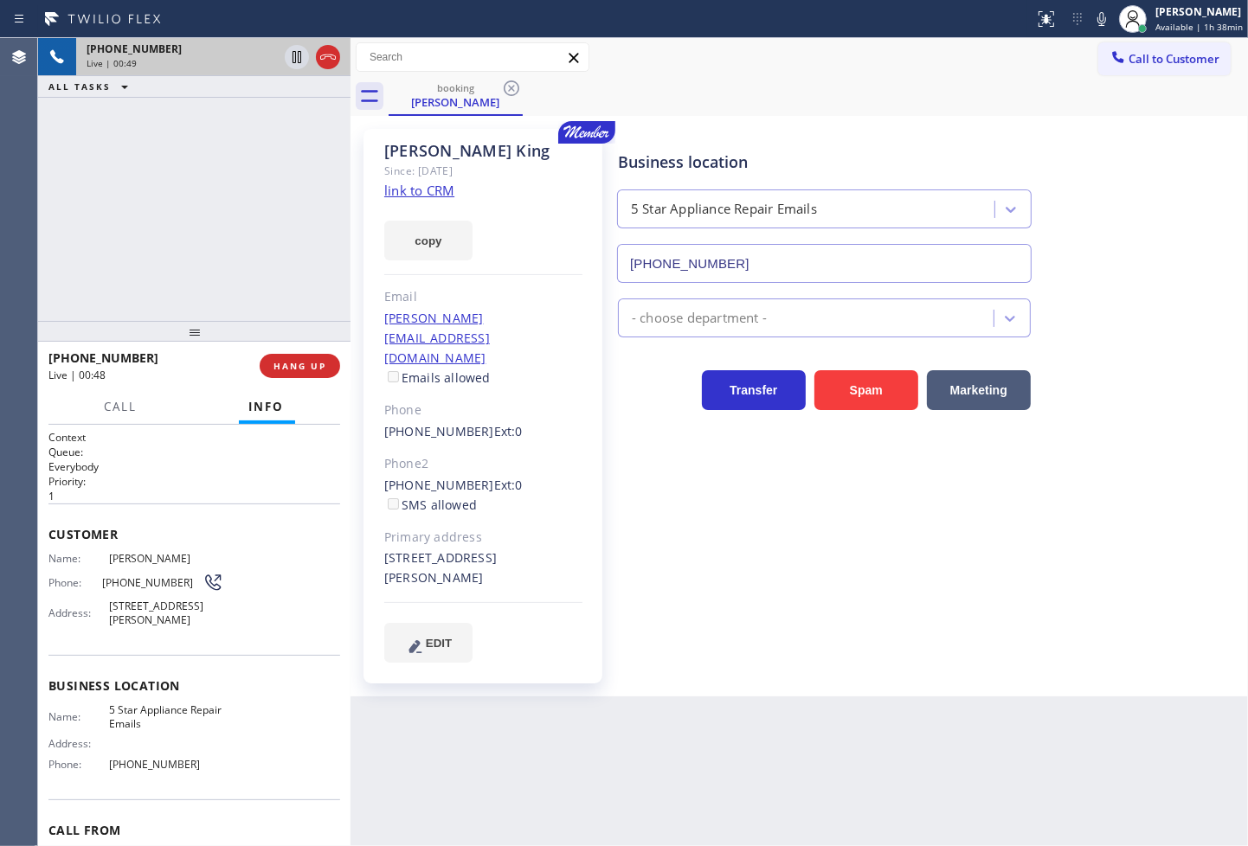
click at [781, 554] on div "Business location 5 Star Appliance Repair Emails (844) 735-4685 - choose depart…" at bounding box center [928, 395] width 629 height 524
click at [118, 408] on span "Call" at bounding box center [121, 407] width 33 height 16
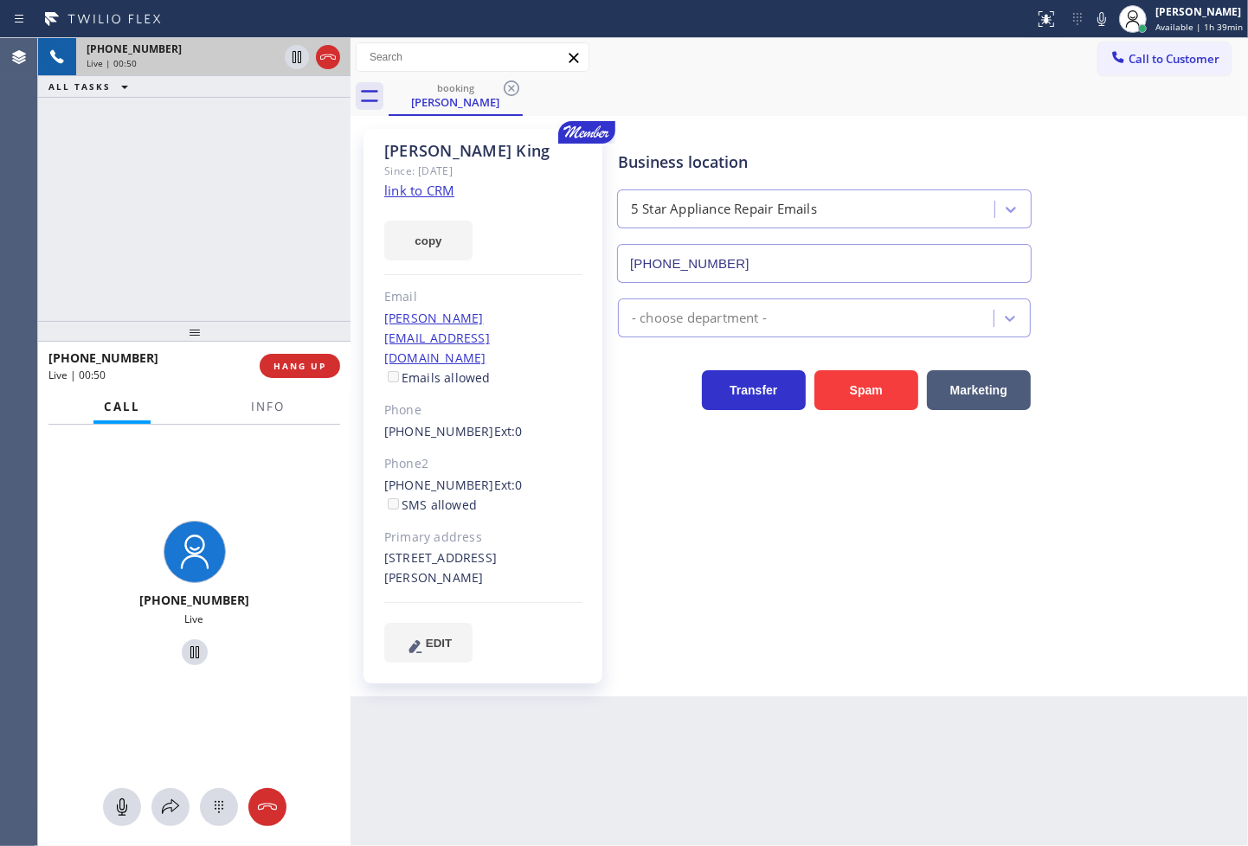
click at [153, 212] on div "+18184868181 Live | 00:50 ALL TASKS ALL TASKS ACTIVE TASKS TASKS IN WRAP UP" at bounding box center [194, 179] width 312 height 283
click at [149, 204] on div "+18184868181 Live | 00:58 ALL TASKS ALL TASKS ACTIVE TASKS TASKS IN WRAP UP" at bounding box center [194, 179] width 312 height 283
click at [920, 488] on div "Business location 5 Star Appliance Repair Emails (844) 735-4685 - choose depart…" at bounding box center [928, 395] width 629 height 524
click at [237, 471] on div "+18184868181 Live" at bounding box center [194, 596] width 312 height 343
click at [196, 292] on div "+18184868181 Live | 01:00 ALL TASKS ALL TASKS ACTIVE TASKS TASKS IN WRAP UP" at bounding box center [194, 179] width 312 height 283
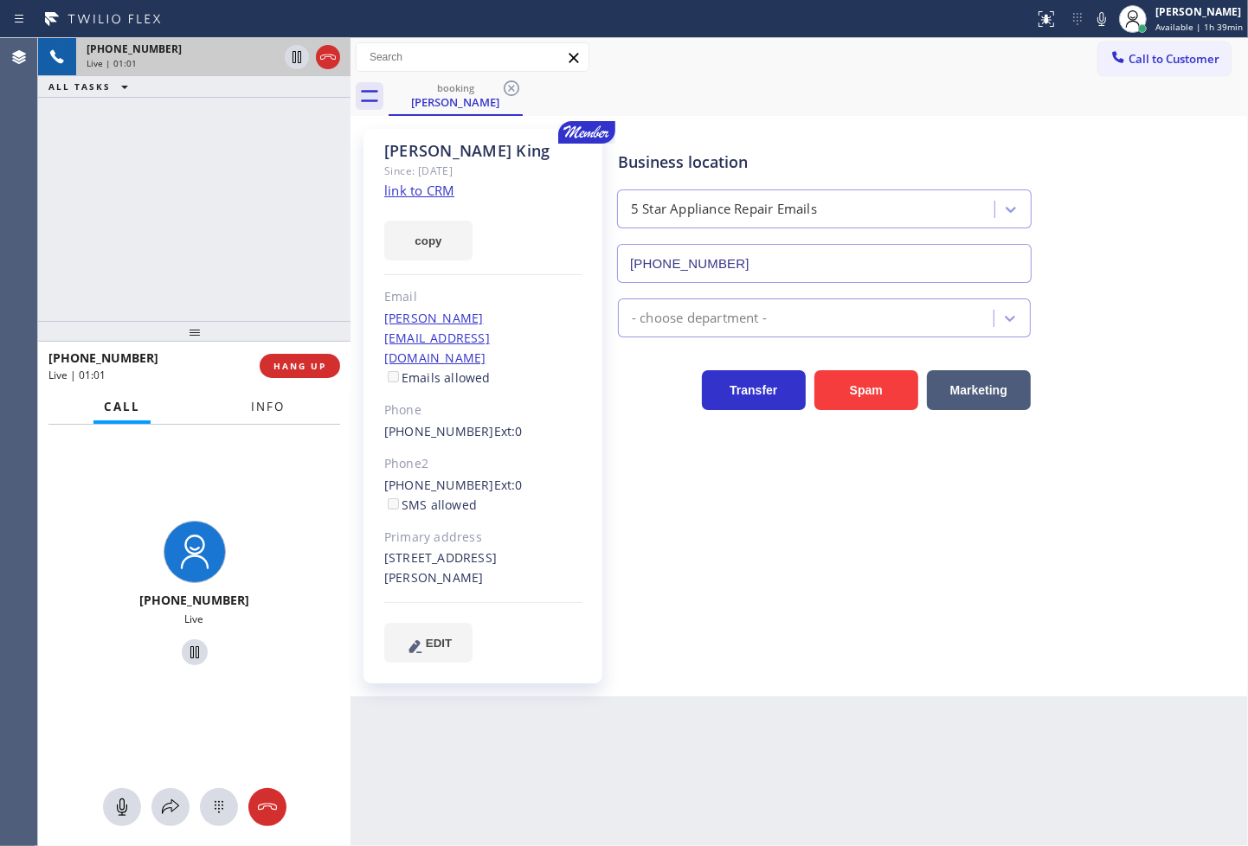
click at [254, 412] on span "Info" at bounding box center [268, 407] width 34 height 16
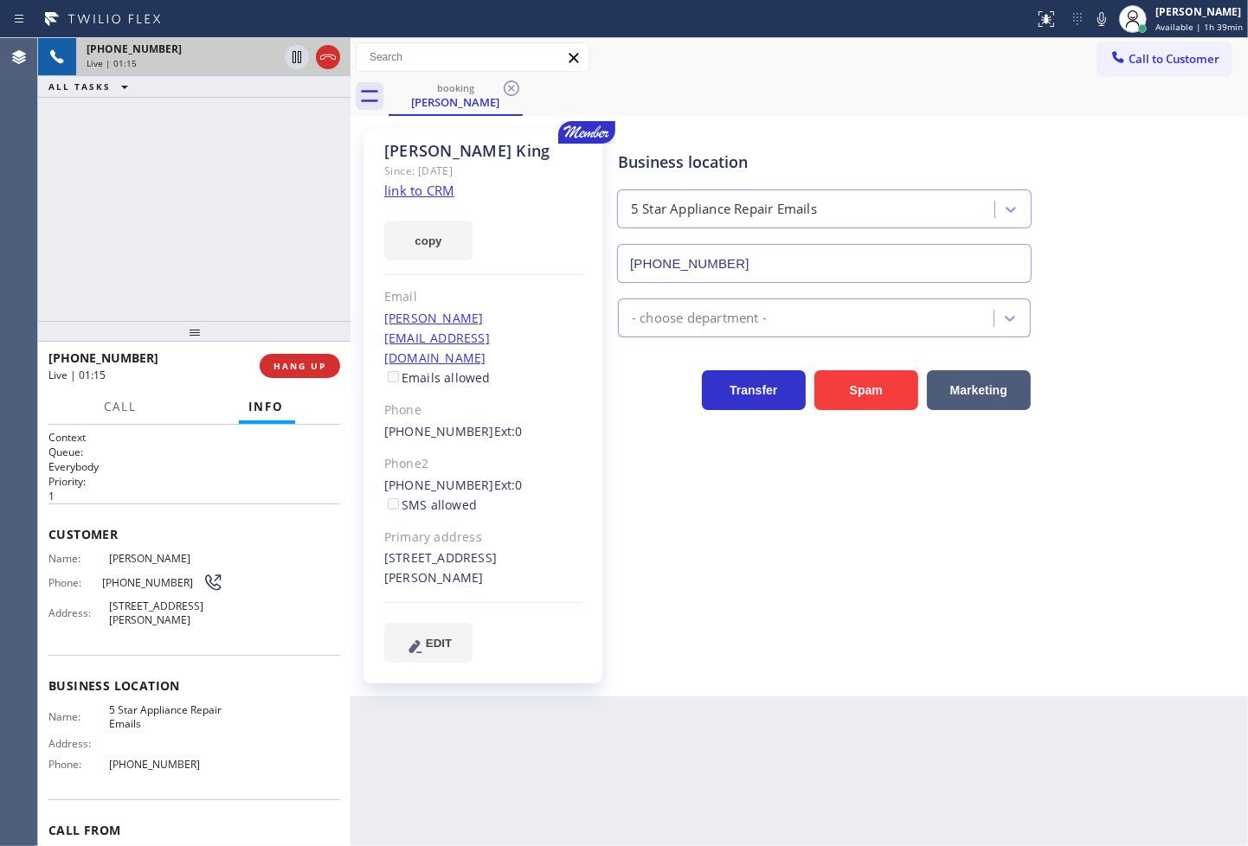
click at [145, 200] on div "+18184868181 Live | 01:15 ALL TASKS ALL TASKS ACTIVE TASKS TASKS IN WRAP UP" at bounding box center [194, 179] width 312 height 283
click at [145, 200] on div "+18184868181 Live | 01:17 ALL TASKS ALL TASKS ACTIVE TASKS TASKS IN WRAP UP" at bounding box center [194, 179] width 312 height 283
click at [561, 797] on div "Back to Dashboard Change Sender ID Customers Technicians Select a contact Outbo…" at bounding box center [798, 442] width 897 height 808
click at [228, 309] on div "+18184868181 Live | 01:26 ALL TASKS ALL TASKS ACTIVE TASKS TASKS IN WRAP UP" at bounding box center [194, 179] width 312 height 283
click at [215, 530] on span "Customer" at bounding box center [194, 534] width 292 height 16
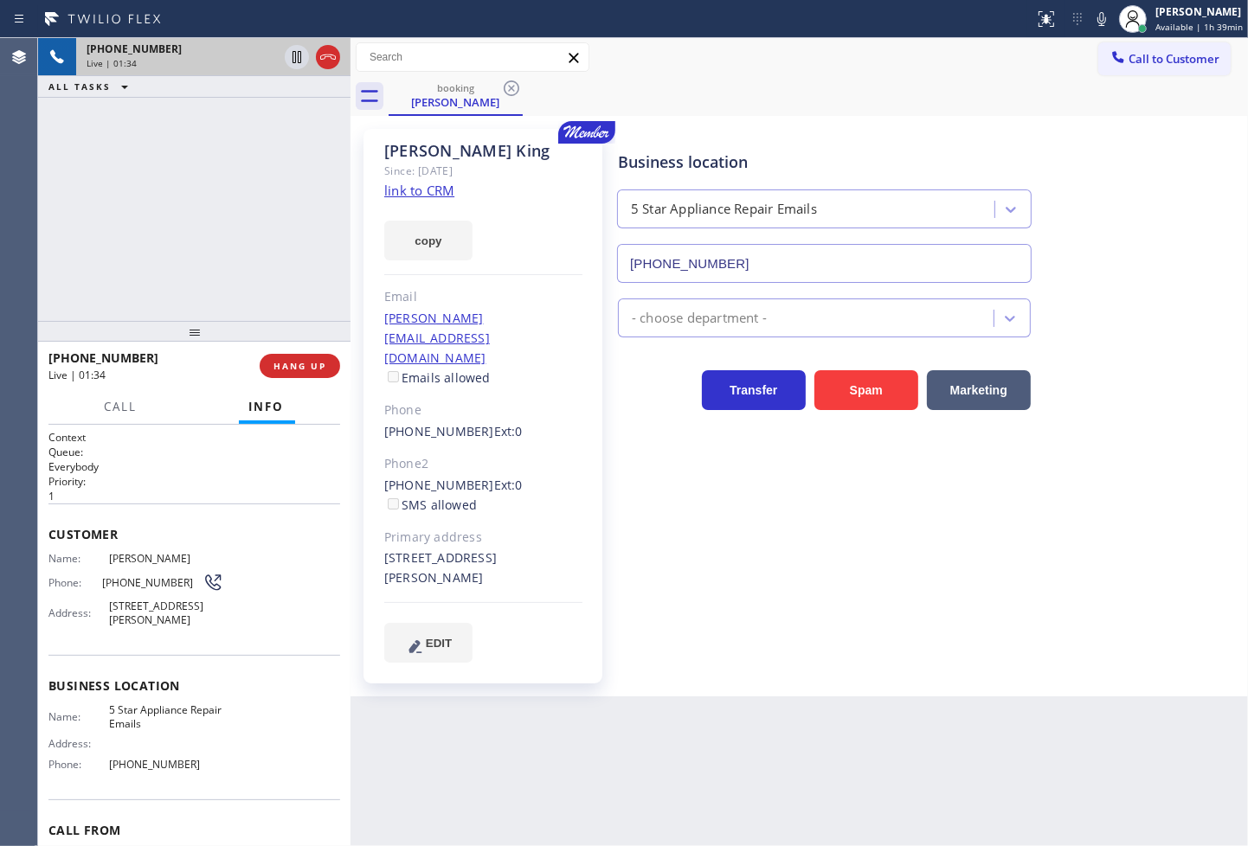
click at [183, 333] on div at bounding box center [194, 331] width 312 height 21
click at [183, 222] on div "+18184868181 Live | 01:35 ALL TASKS ALL TASKS ACTIVE TASKS TASKS IN WRAP UP" at bounding box center [194, 179] width 312 height 283
click at [227, 280] on div "+18184868181 Live | 01:39 ALL TASKS ALL TASKS ACTIVE TASKS TASKS IN WRAP UP" at bounding box center [194, 179] width 312 height 283
click at [583, 817] on div "Back to Dashboard Change Sender ID Customers Technicians Select a contact Outbo…" at bounding box center [798, 442] width 897 height 808
click at [443, 245] on button "copy" at bounding box center [428, 241] width 88 height 40
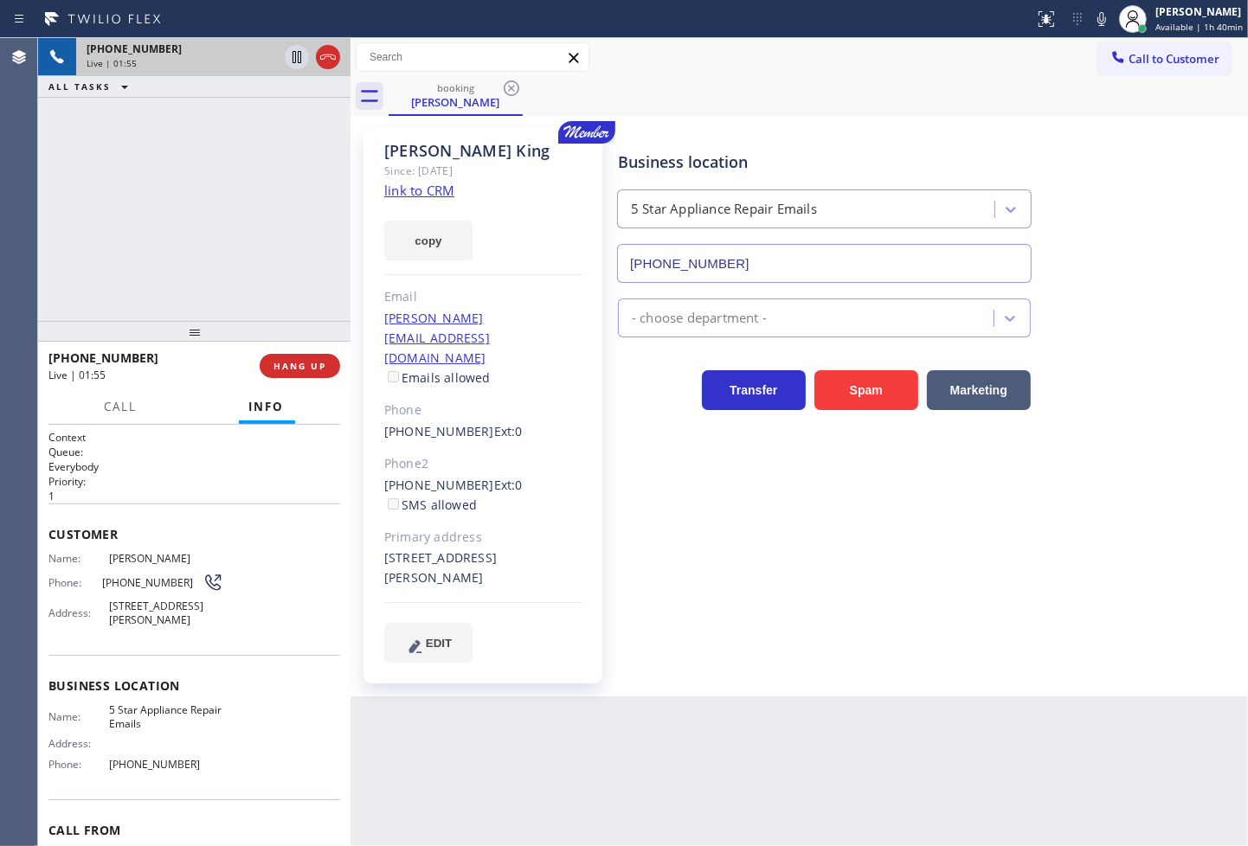
click at [139, 243] on div "+18184868181 Live | 01:55 ALL TASKS ALL TASKS ACTIVE TASKS TASKS IN WRAP UP" at bounding box center [194, 179] width 312 height 283
click at [280, 364] on span "HANG UP" at bounding box center [299, 366] width 53 height 12
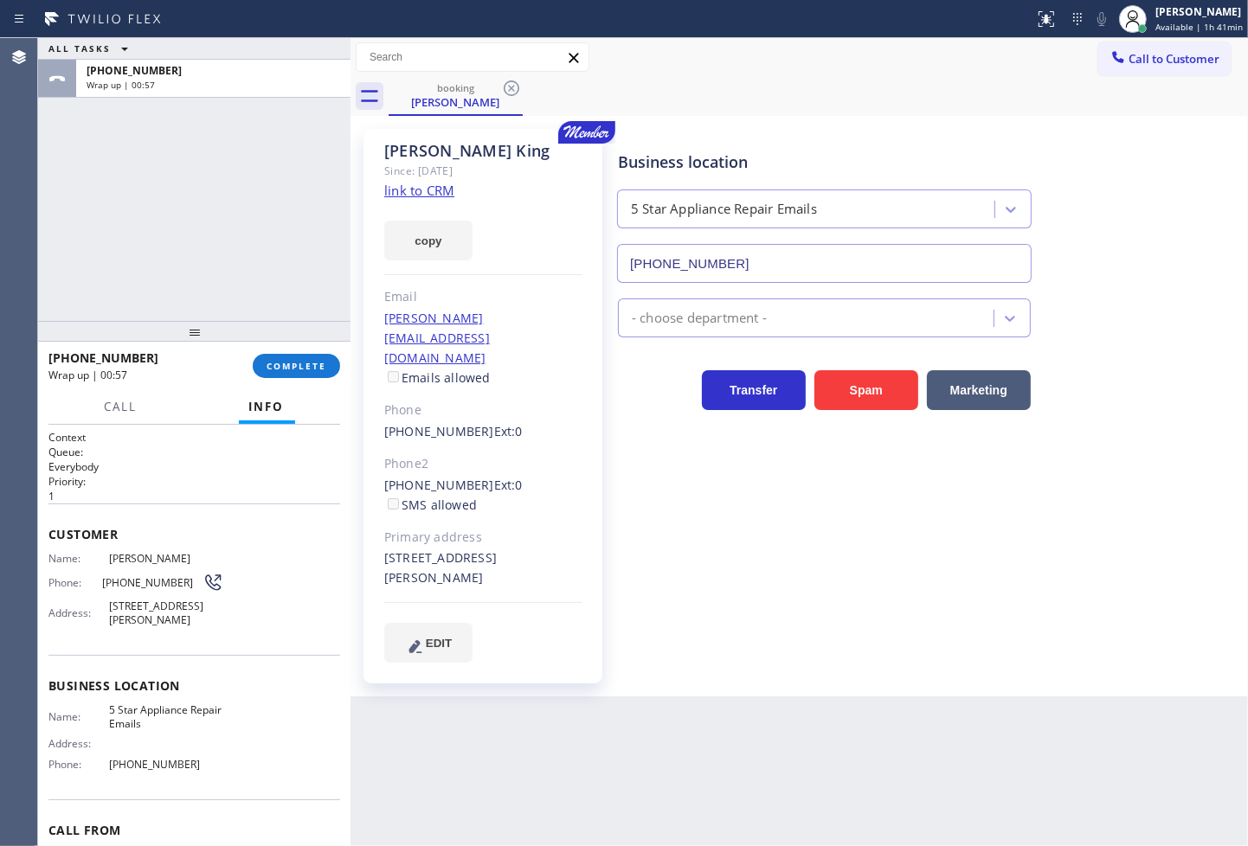
click at [126, 279] on div "ALL TASKS ALL TASKS ACTIVE TASKS TASKS IN WRAP UP +18184868181 Wrap up | 00:57" at bounding box center [194, 179] width 312 height 283
click at [295, 357] on button "COMPLETE" at bounding box center [296, 366] width 87 height 24
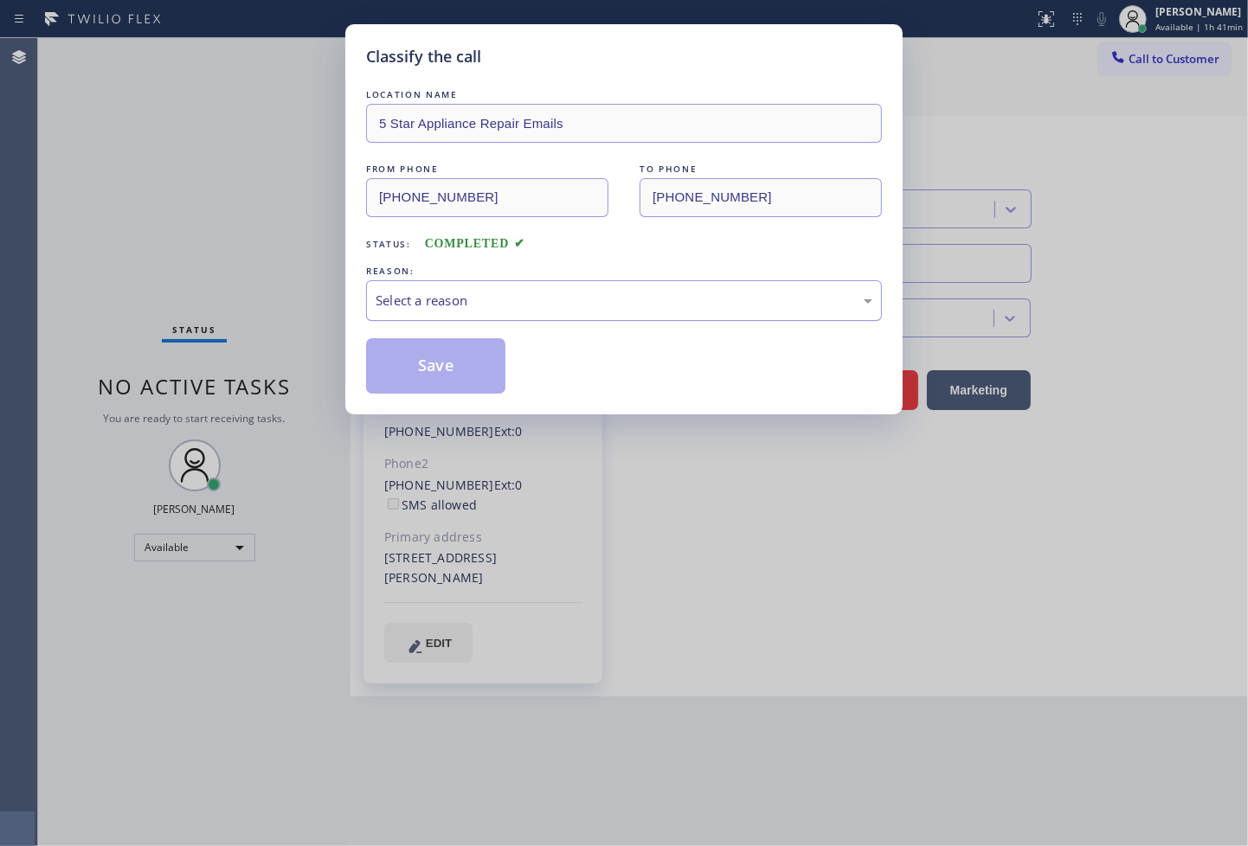
click at [460, 300] on div "Select a reason" at bounding box center [624, 301] width 497 height 20
click at [461, 309] on div "Tech, Unknown/didnt ring" at bounding box center [624, 301] width 497 height 20
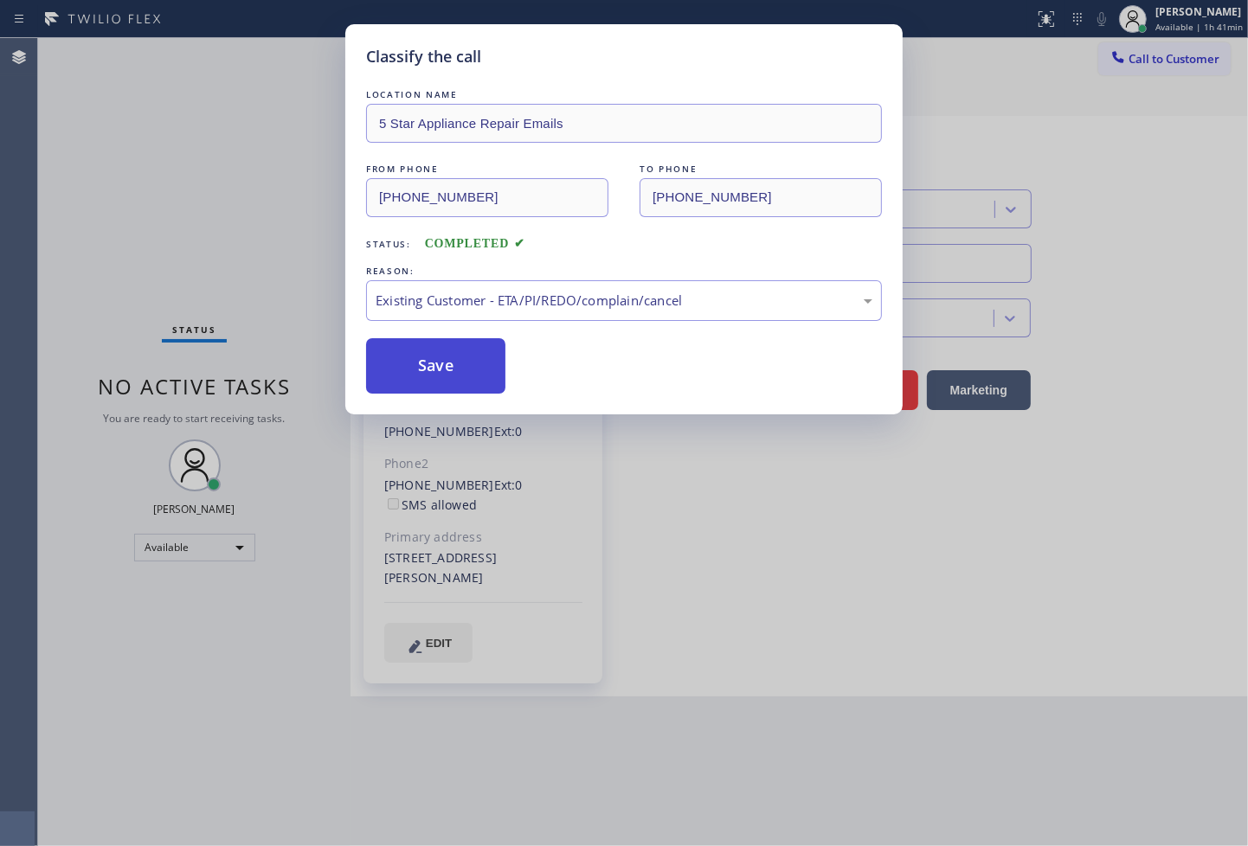
click at [469, 376] on button "Save" at bounding box center [435, 365] width 139 height 55
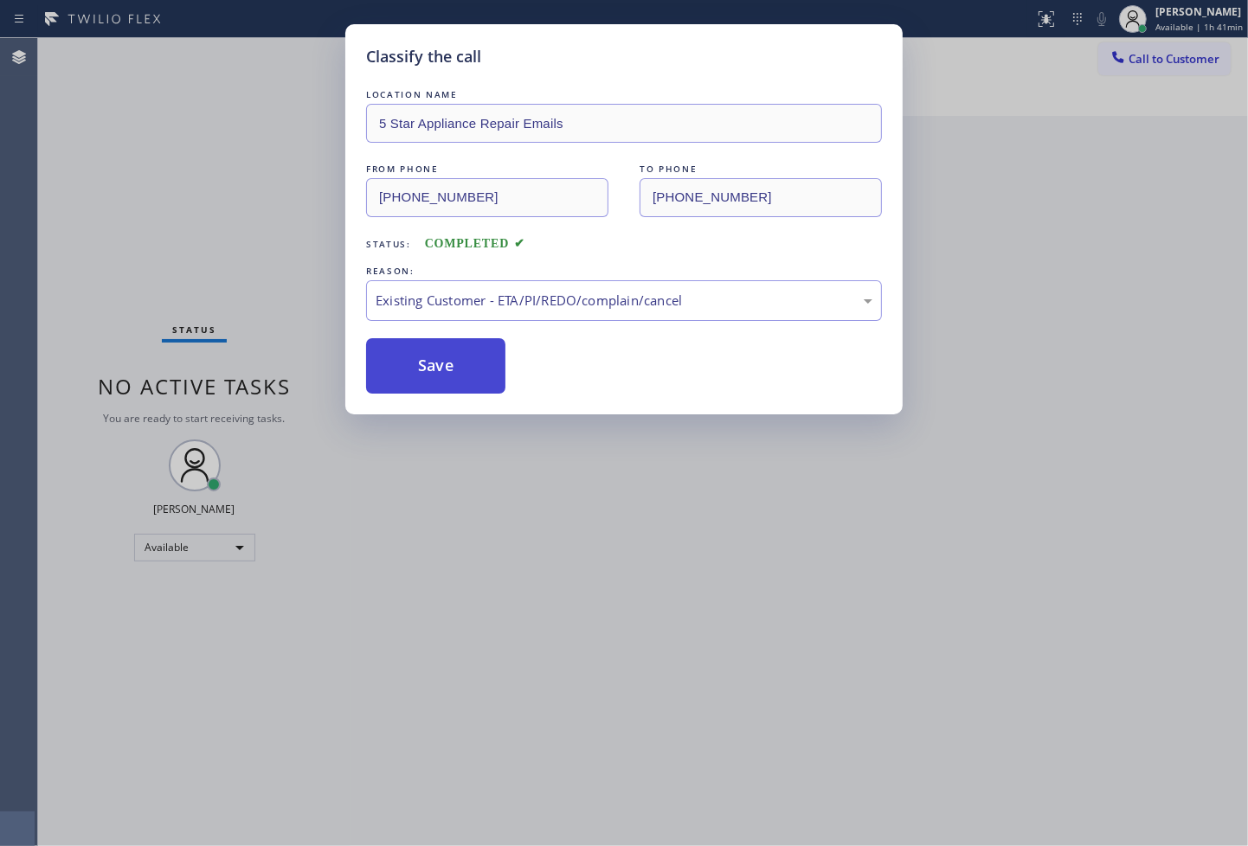
click at [469, 375] on button "Save" at bounding box center [435, 365] width 139 height 55
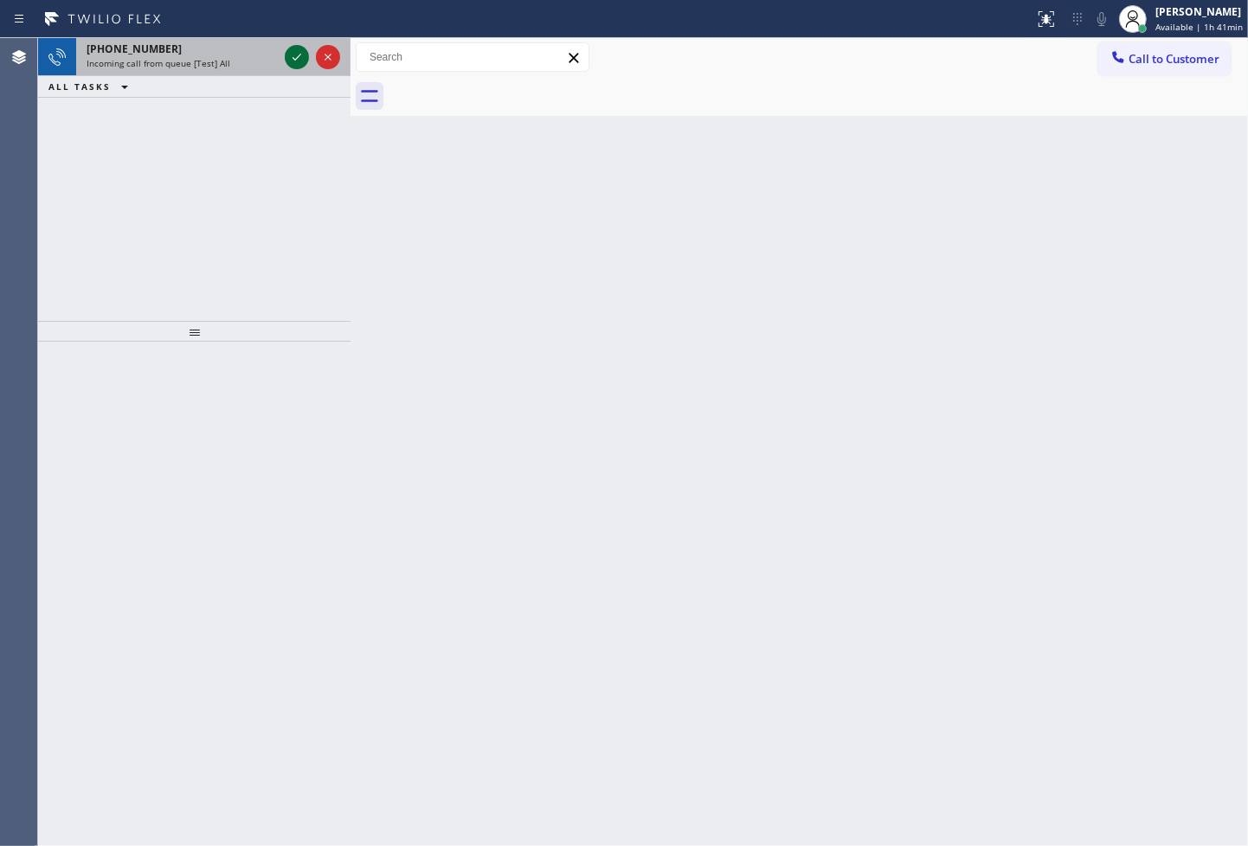
click at [296, 57] on icon at bounding box center [296, 57] width 21 height 21
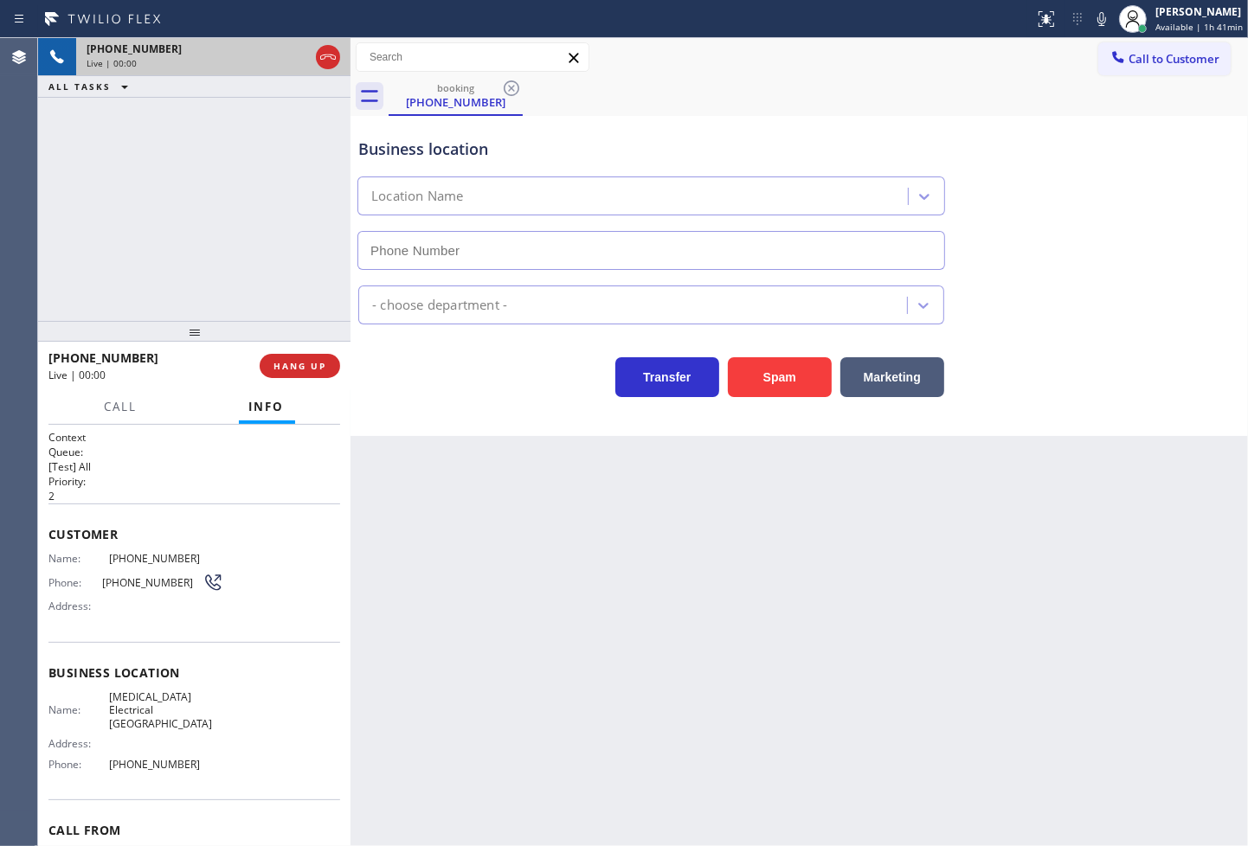
type input "(714) 583-6151"
click at [214, 290] on div "+17142047439 Live | 00:03 ALL TASKS ALL TASKS ACTIVE TASKS TASKS IN WRAP UP" at bounding box center [194, 179] width 312 height 283
click at [516, 451] on div "Back to Dashboard Change Sender ID Customers Technicians Select a contact Outbo…" at bounding box center [798, 442] width 897 height 808
click at [434, 370] on div "Transfer Spam Marketing" at bounding box center [651, 373] width 593 height 48
click at [255, 288] on div "+17142047439 Live | 00:04 ALL TASKS ALL TASKS ACTIVE TASKS TASKS IN WRAP UP" at bounding box center [194, 179] width 312 height 283
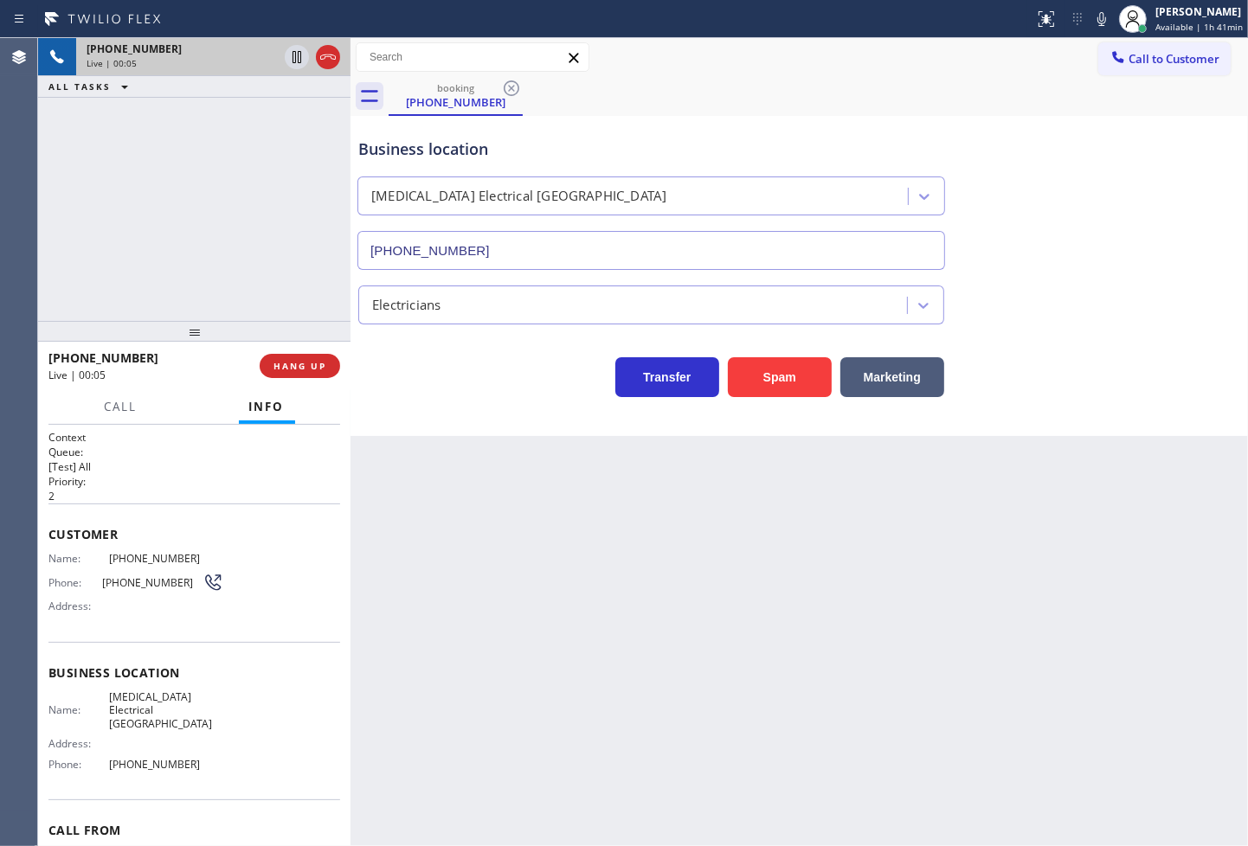
click at [405, 378] on div "Transfer Spam Marketing" at bounding box center [651, 373] width 593 height 48
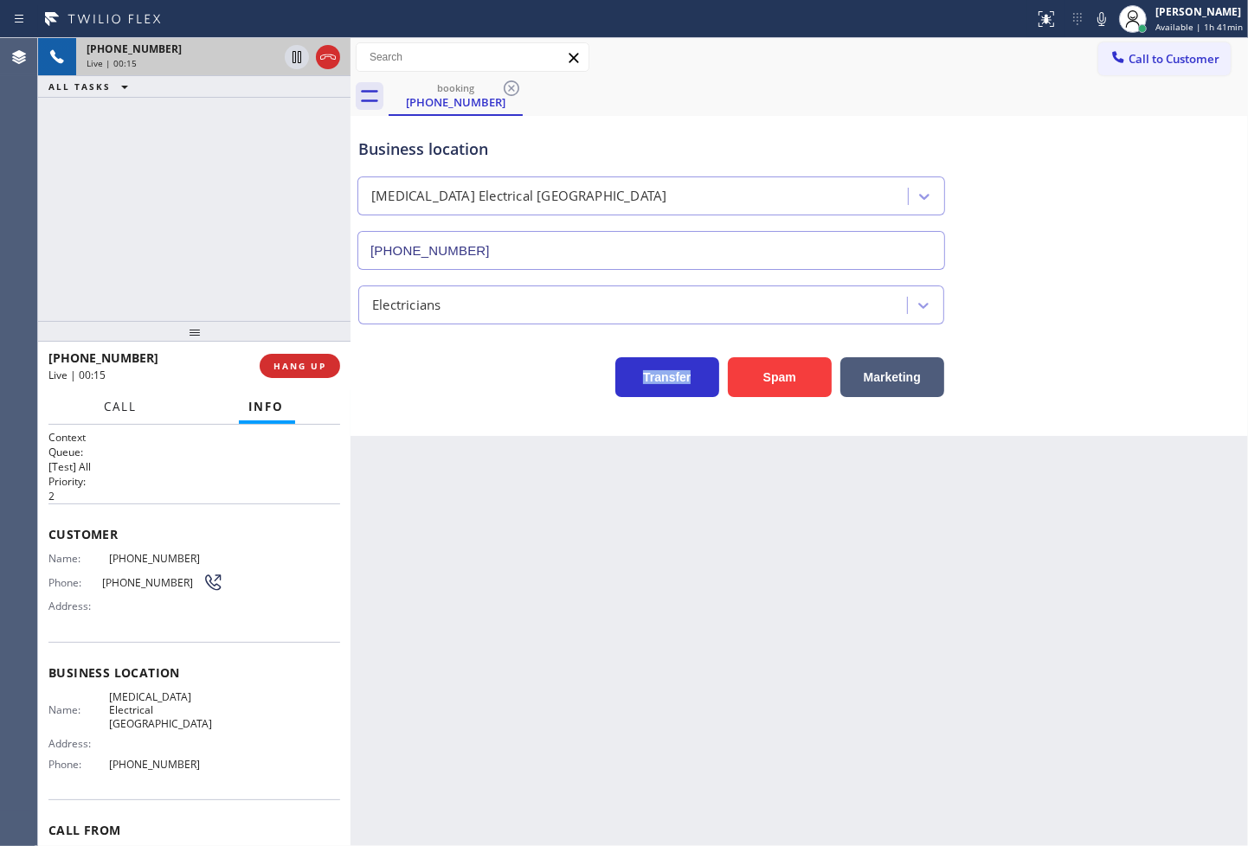
click at [119, 413] on span "Call" at bounding box center [121, 407] width 33 height 16
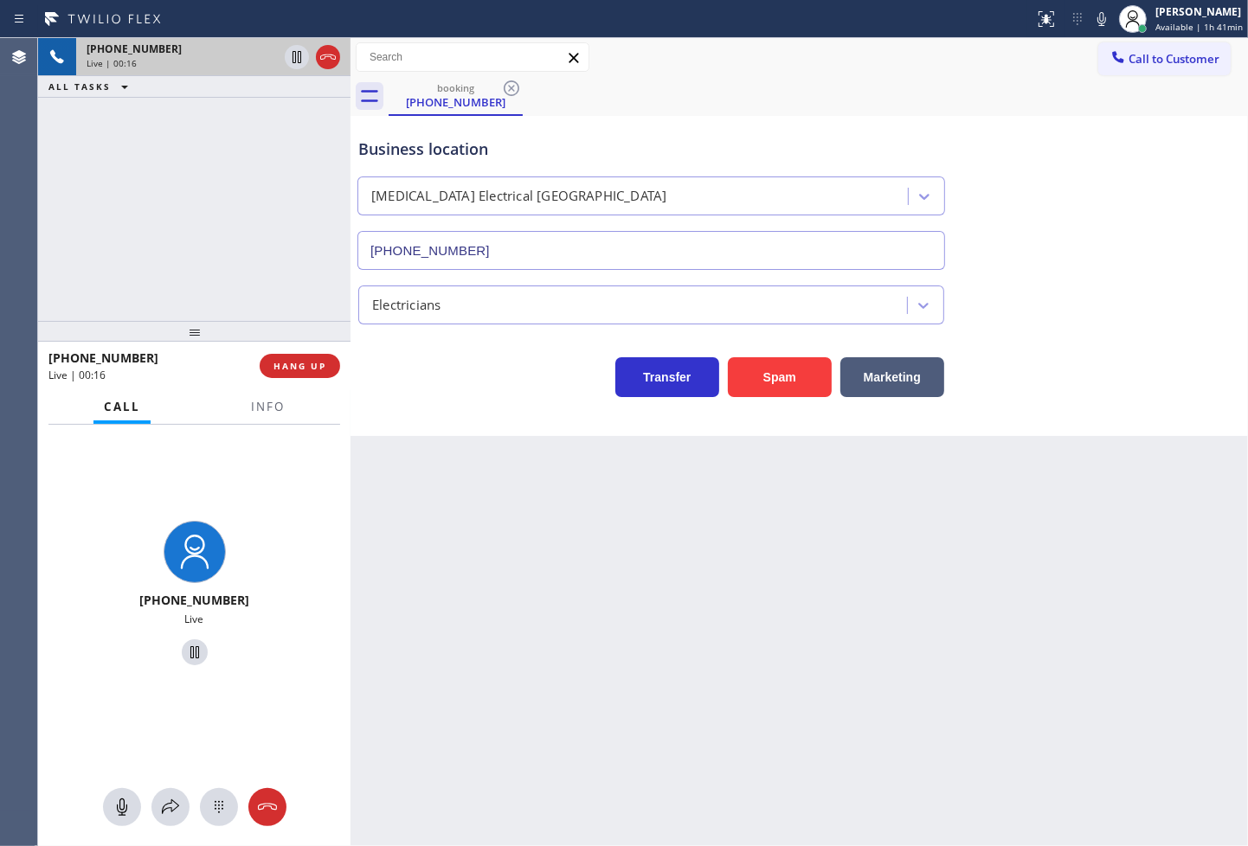
click at [482, 402] on div "Business location High Voltage Electrical Garden Grove (714) 583-6151 Electrici…" at bounding box center [798, 276] width 897 height 320
click at [269, 485] on div "+17142047439 Live" at bounding box center [194, 596] width 312 height 343
click at [180, 292] on div "+17142047439 Live | 00:18 ALL TASKS ALL TASKS ACTIVE TASKS TASKS IN WRAP UP" at bounding box center [194, 179] width 312 height 283
click at [176, 810] on icon at bounding box center [170, 807] width 21 height 21
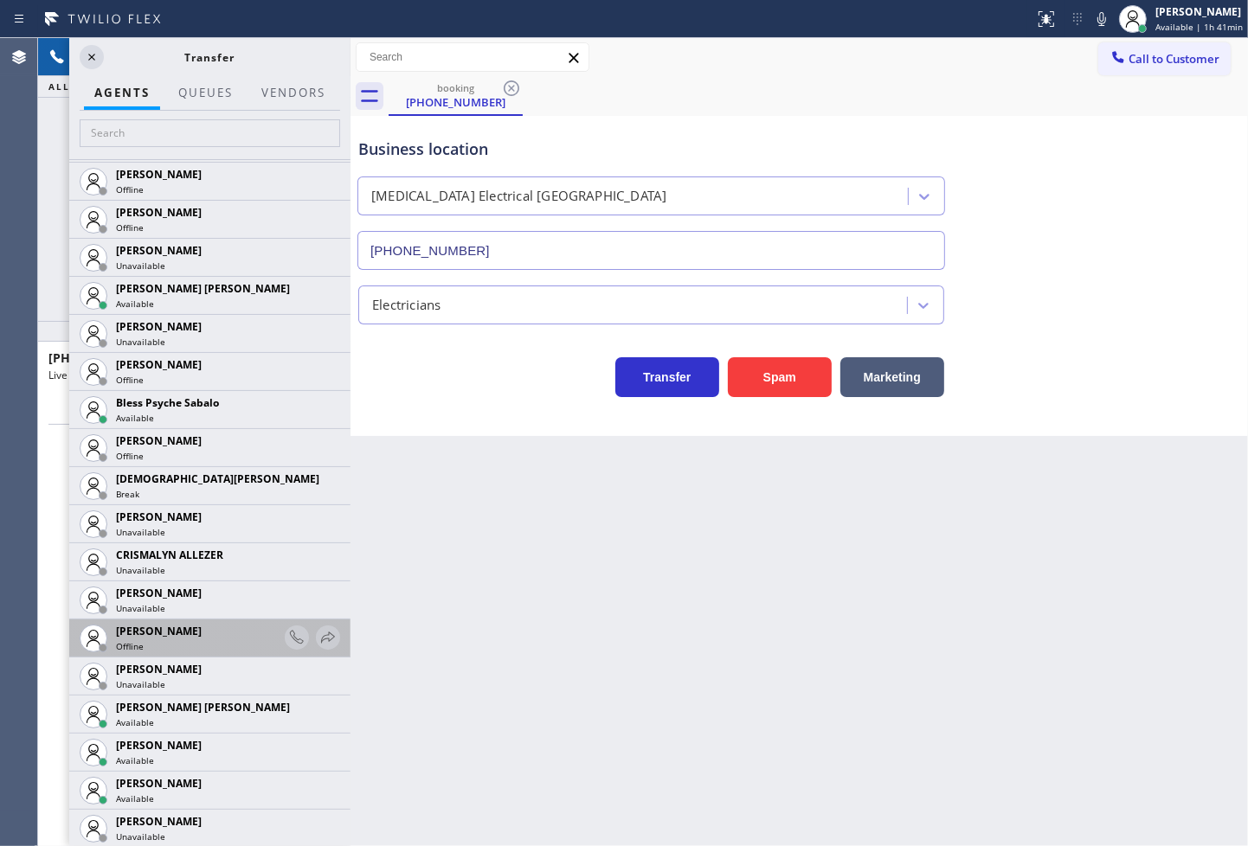
scroll to position [480, 0]
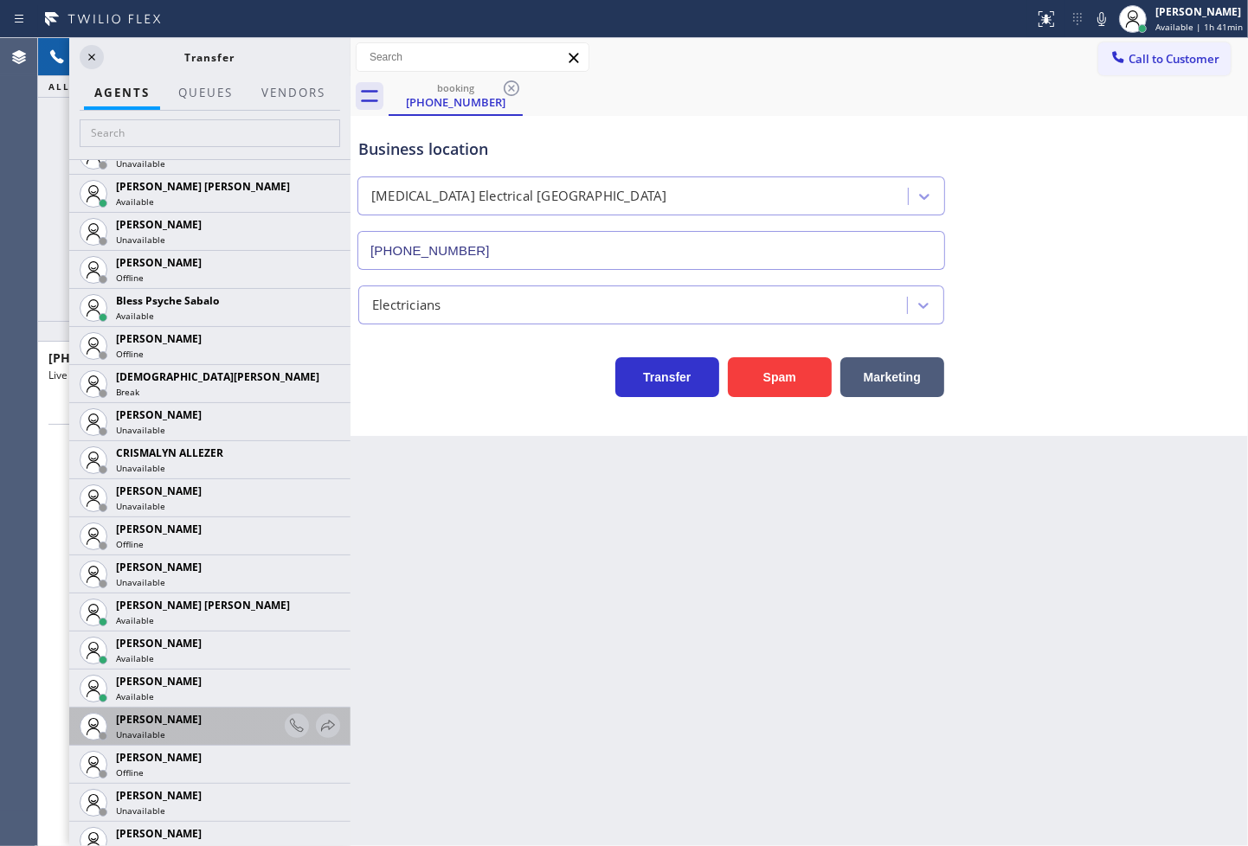
click at [204, 710] on div "Fila Garciano Unavailable" at bounding box center [179, 727] width 210 height 38
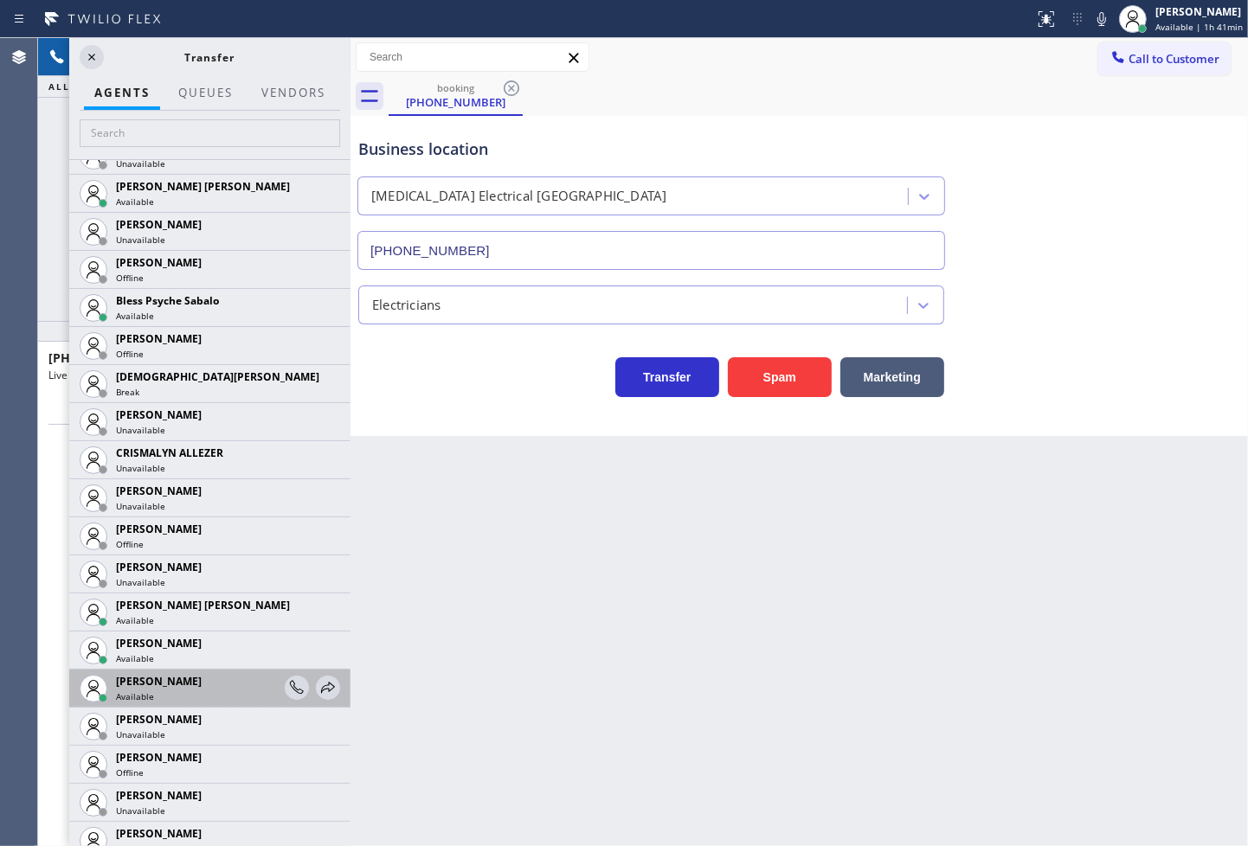
click at [203, 691] on div "Available" at bounding box center [198, 697] width 164 height 12
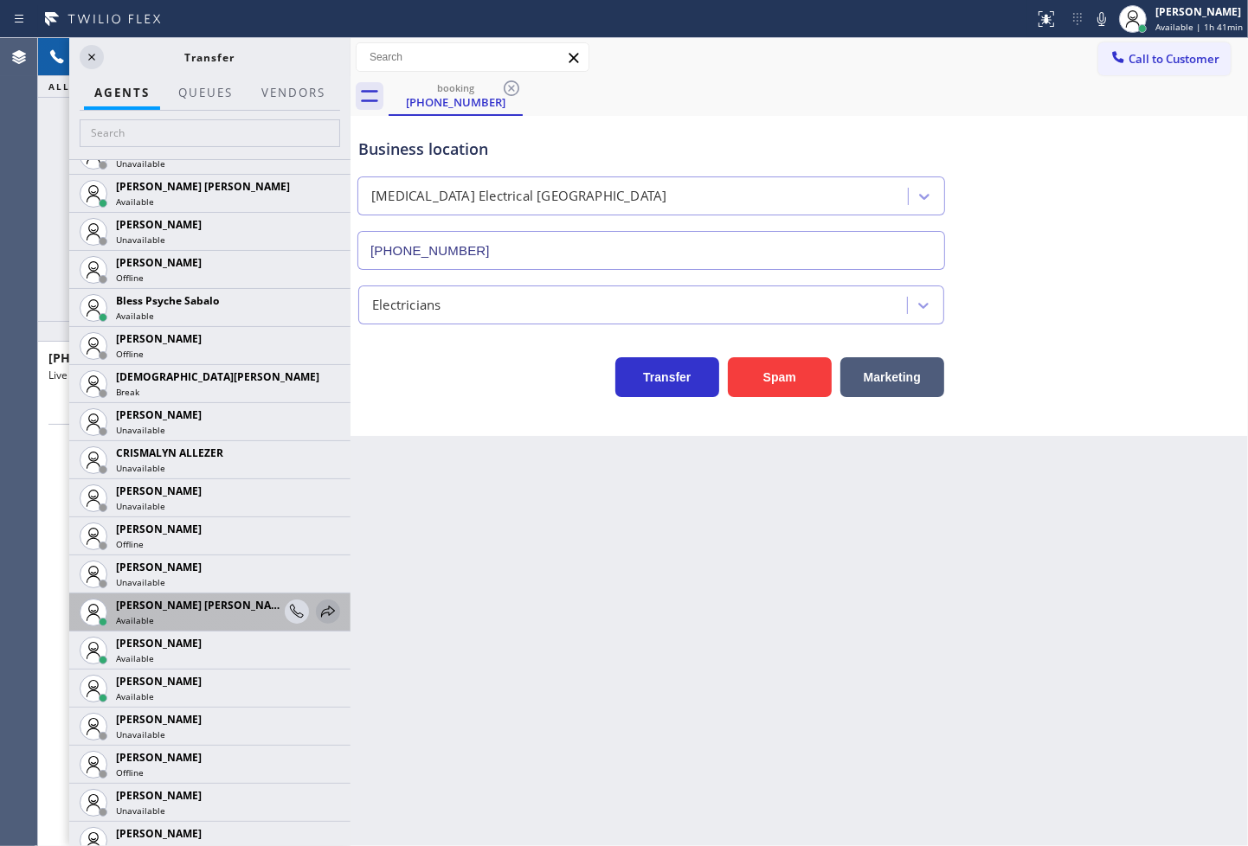
click at [318, 608] on icon at bounding box center [328, 611] width 21 height 21
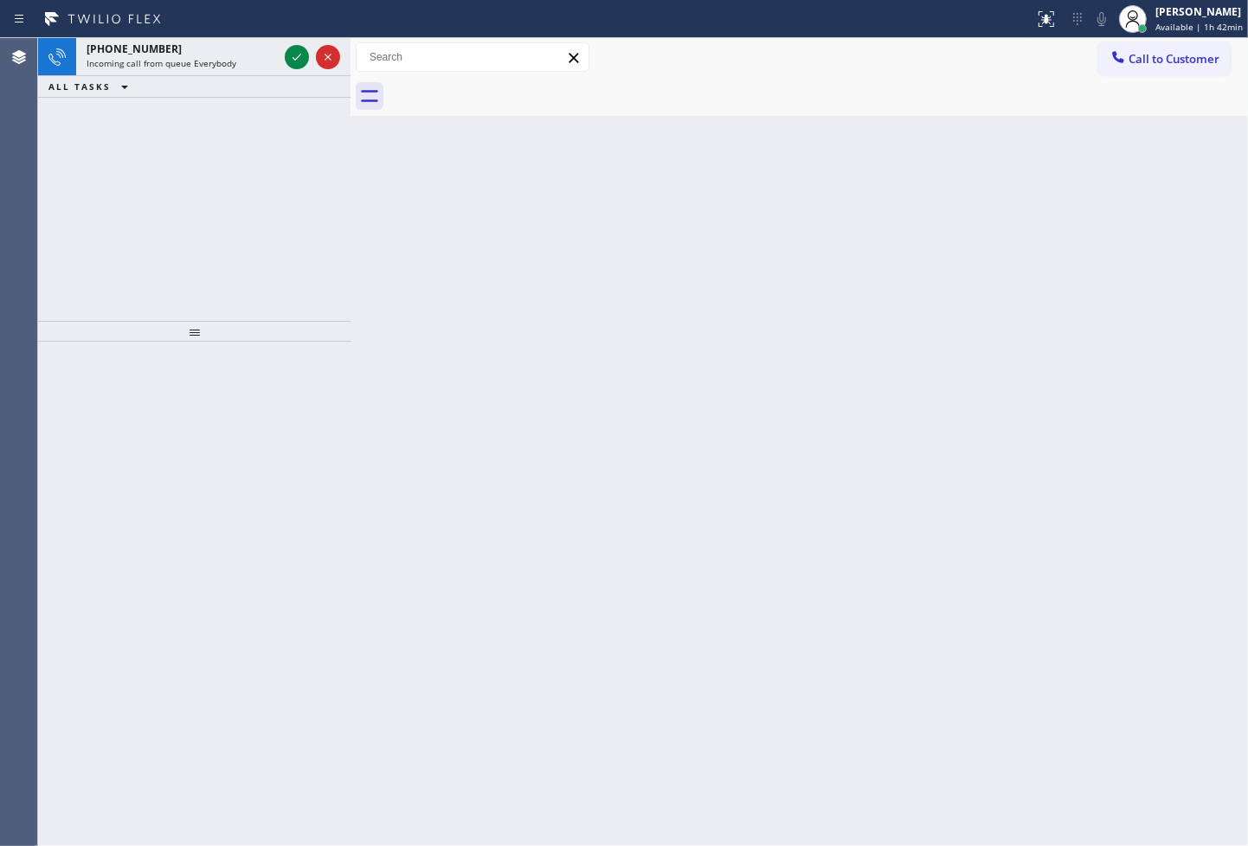
click at [131, 135] on div "+12139264000 Incoming call from queue Everybody ALL TASKS ALL TASKS ACTIVE TASK…" at bounding box center [194, 179] width 312 height 283
click at [295, 56] on icon at bounding box center [296, 57] width 21 height 21
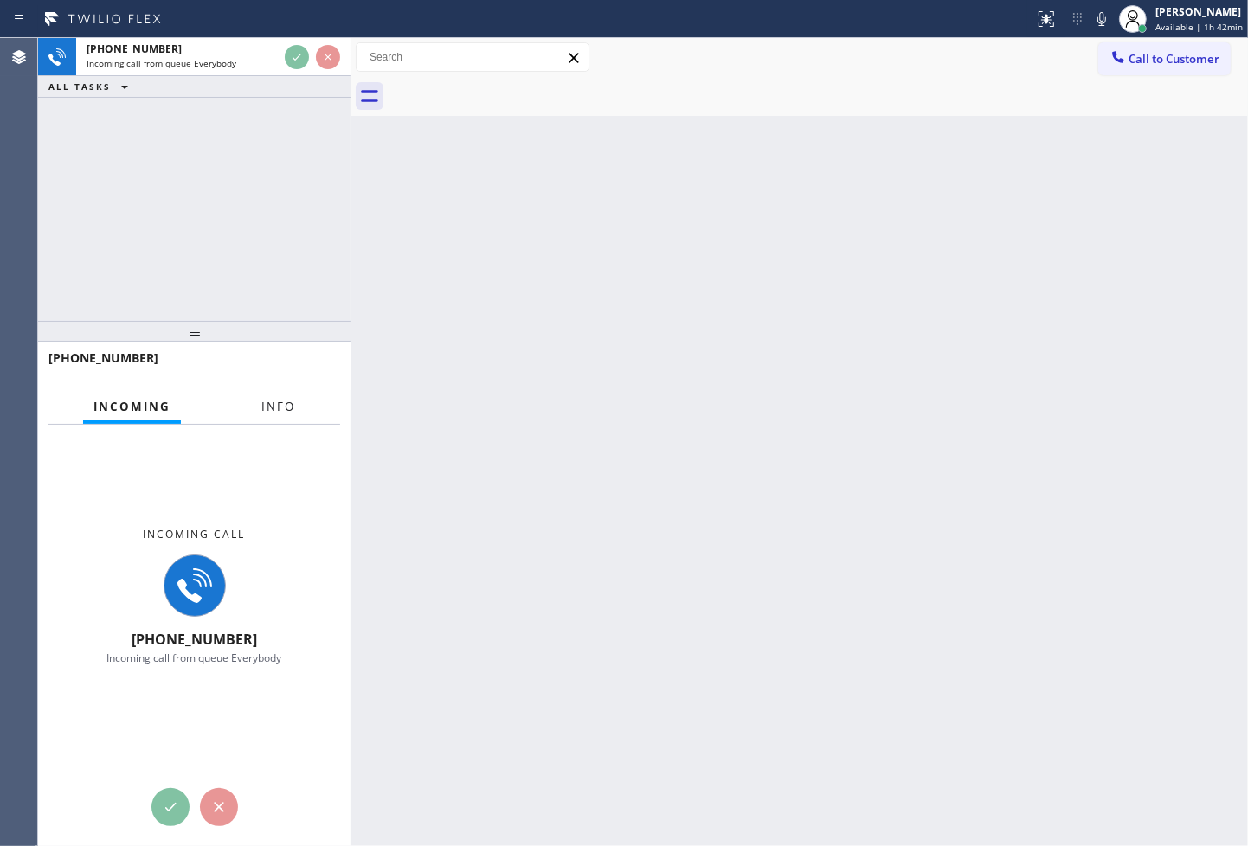
click at [290, 402] on span "Info" at bounding box center [278, 407] width 34 height 16
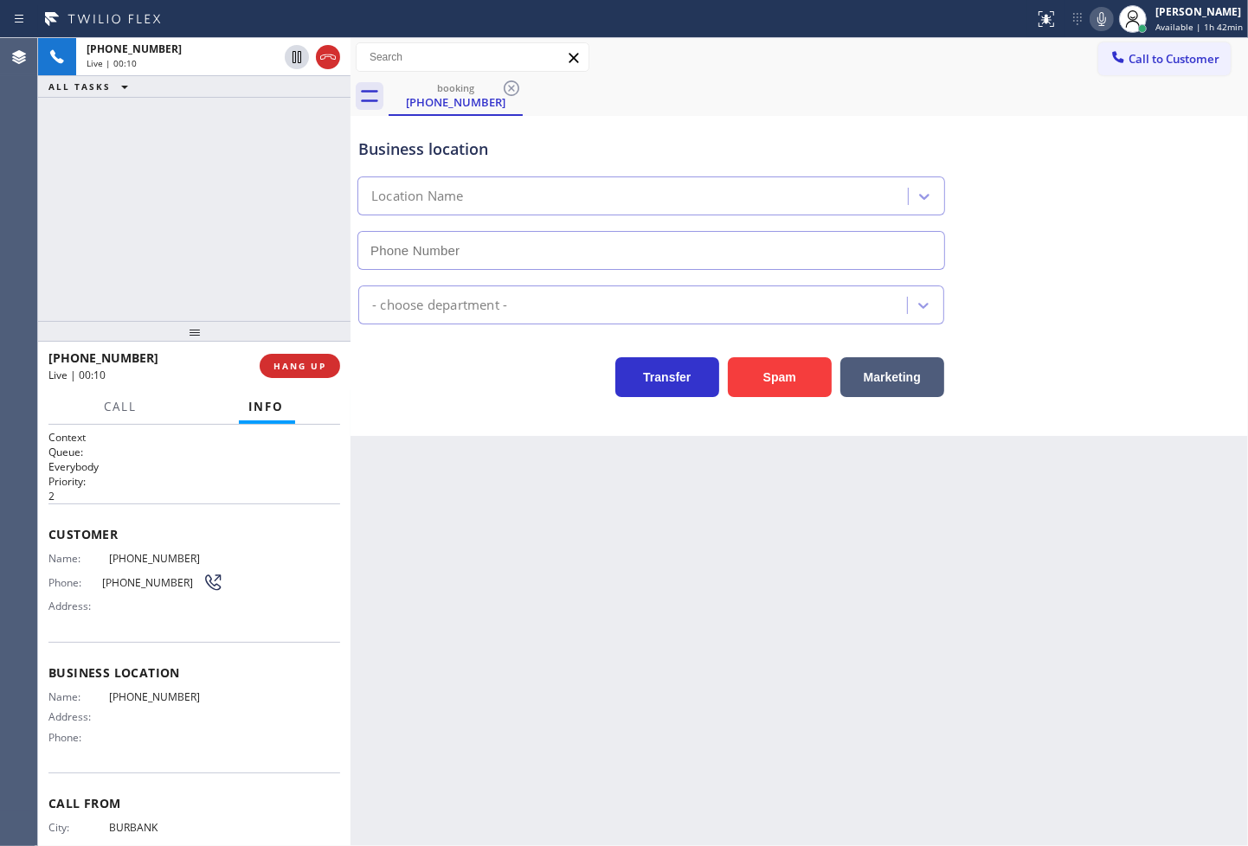
click at [1091, 27] on icon at bounding box center [1101, 19] width 21 height 21
click at [178, 209] on div "+12139264000 Live | 00:14 ALL TASKS ALL TASKS ACTIVE TASKS TASKS IN WRAP UP" at bounding box center [194, 179] width 312 height 283
click at [316, 372] on span "HANG UP" at bounding box center [299, 366] width 53 height 12
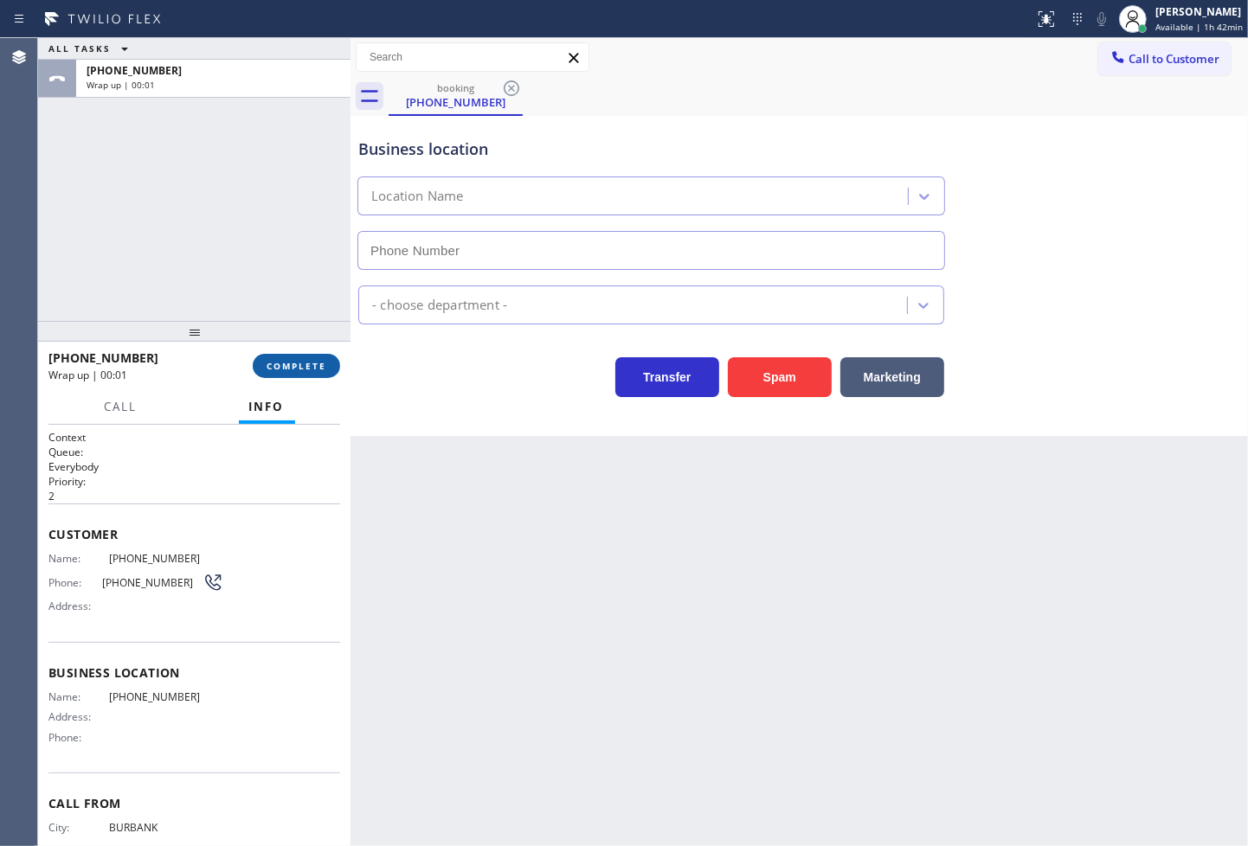
click at [297, 368] on span "COMPLETE" at bounding box center [297, 366] width 60 height 12
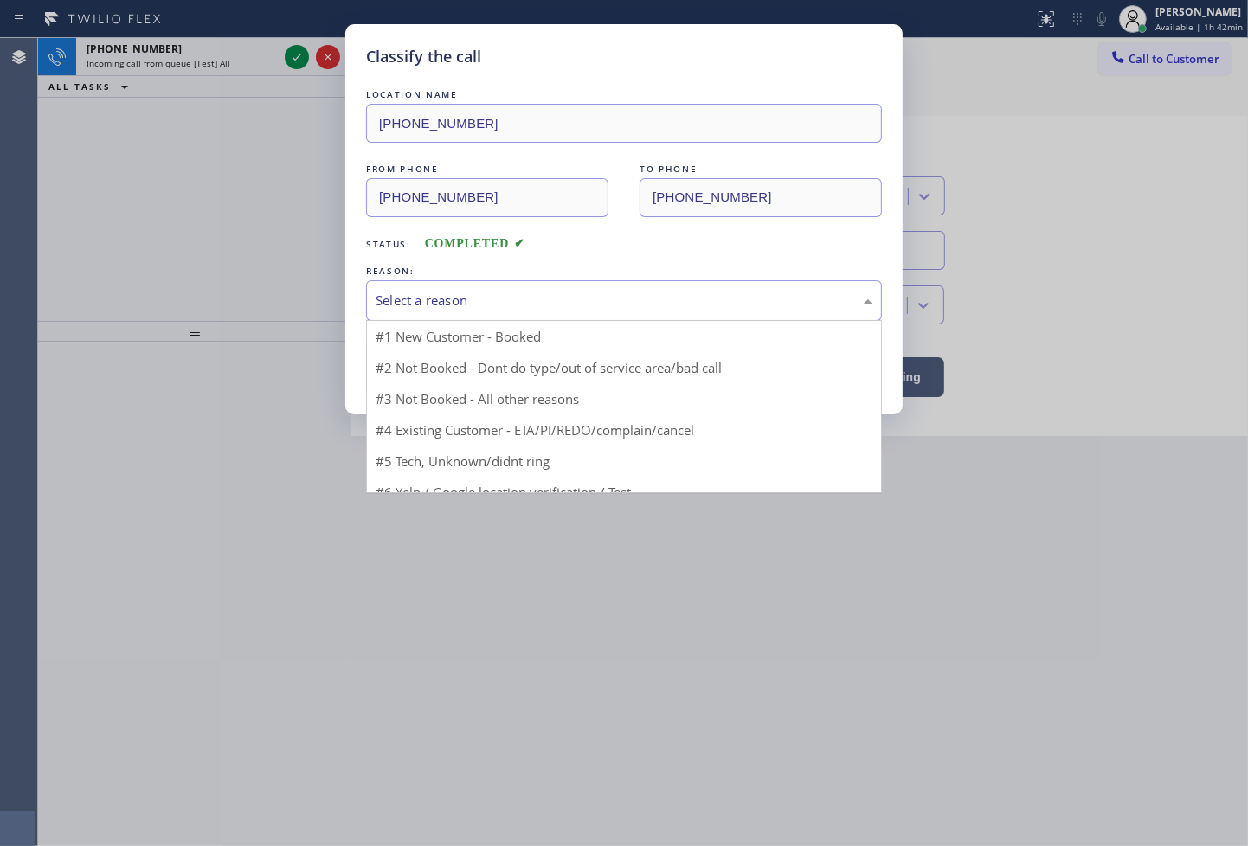
click at [483, 309] on div "Select a reason" at bounding box center [624, 301] width 497 height 20
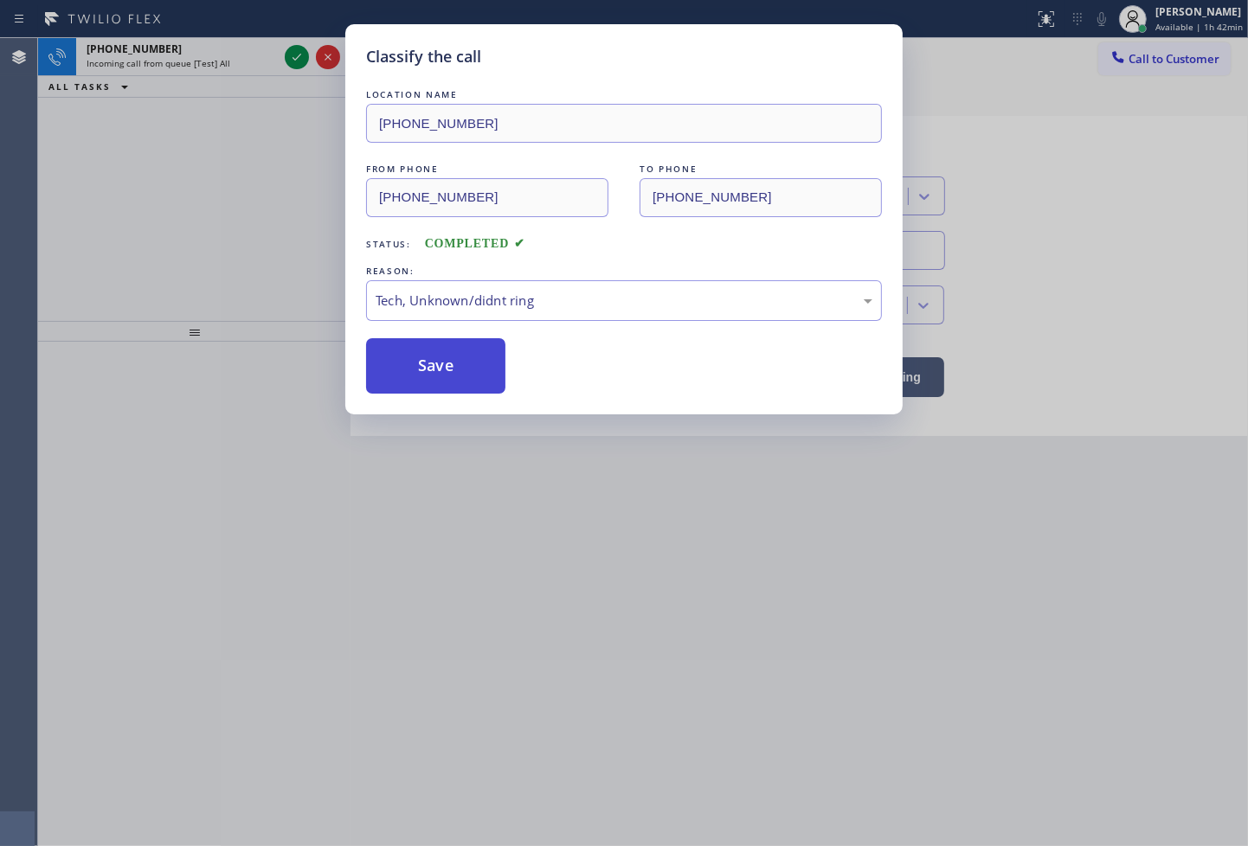
click at [450, 370] on button "Save" at bounding box center [435, 365] width 139 height 55
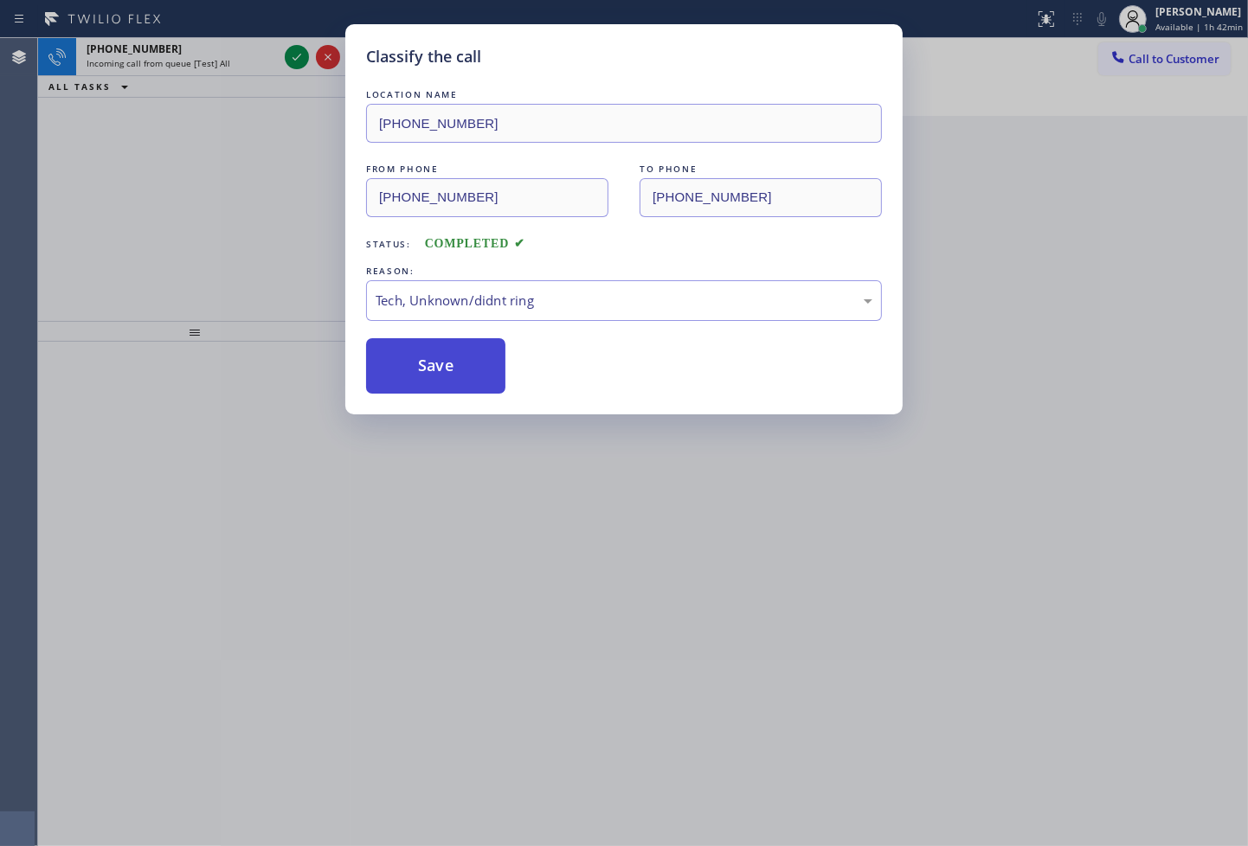
click at [450, 370] on button "Save" at bounding box center [435, 365] width 139 height 55
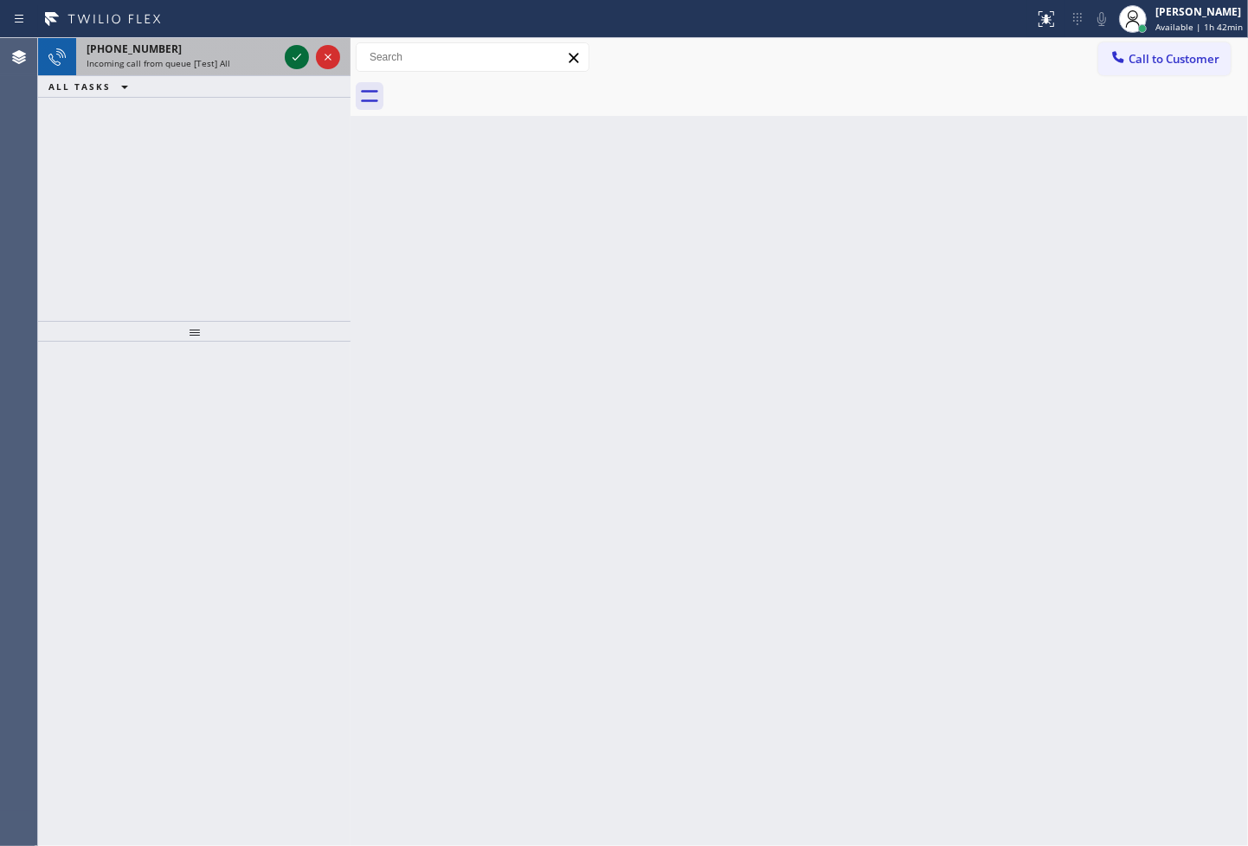
click at [295, 59] on icon at bounding box center [297, 57] width 9 height 7
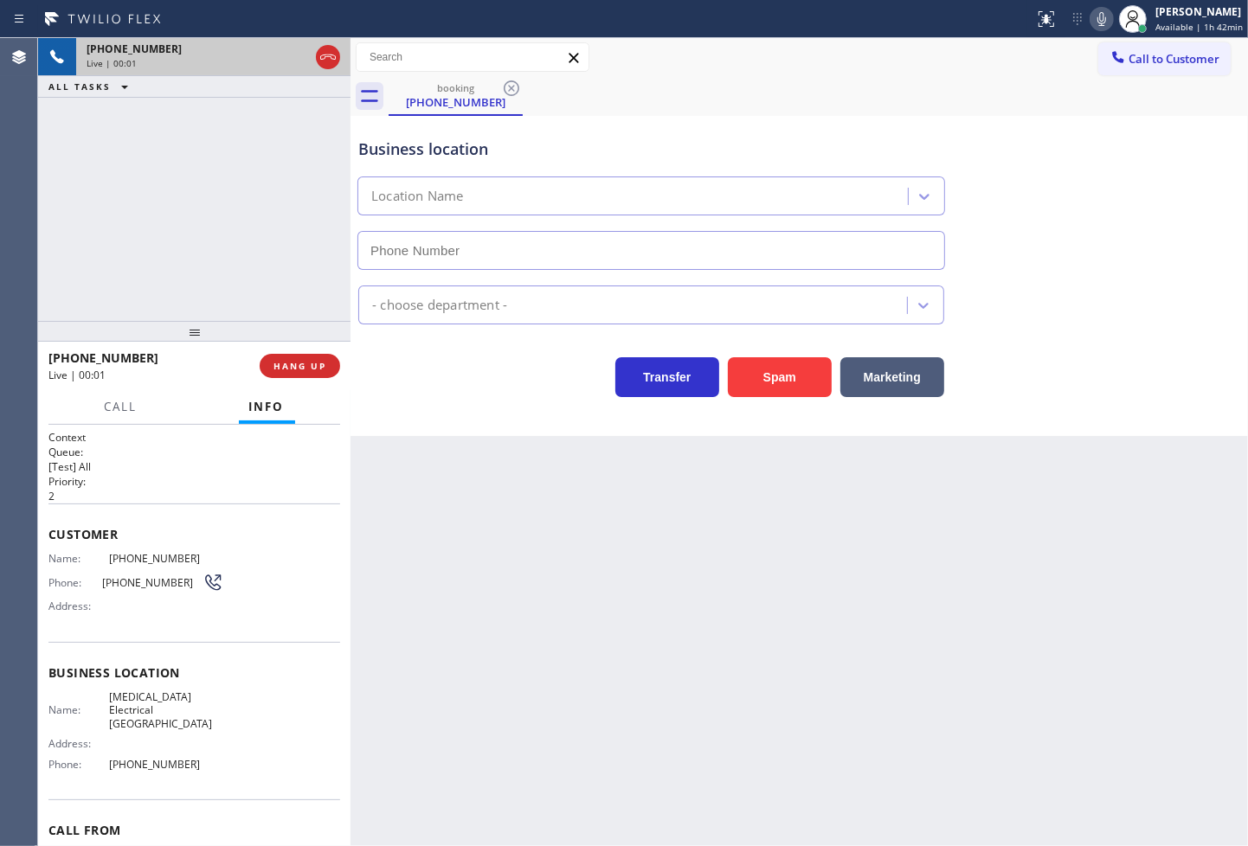
type input "(714) 583-6151"
click at [142, 296] on div "+17142047439 Live | 00:07 ALL TASKS ALL TASKS ACTIVE TASKS TASKS IN WRAP UP" at bounding box center [194, 179] width 312 height 283
click at [583, 426] on div "Business location High Voltage Electrical Garden Grove (714) 583-6151 Electrici…" at bounding box center [798, 276] width 897 height 320
click at [471, 391] on div "Transfer Spam Marketing" at bounding box center [651, 373] width 593 height 48
click at [247, 272] on div "+17142047439 Live | 00:12 ALL TASKS ALL TASKS ACTIVE TASKS TASKS IN WRAP UP" at bounding box center [194, 179] width 312 height 283
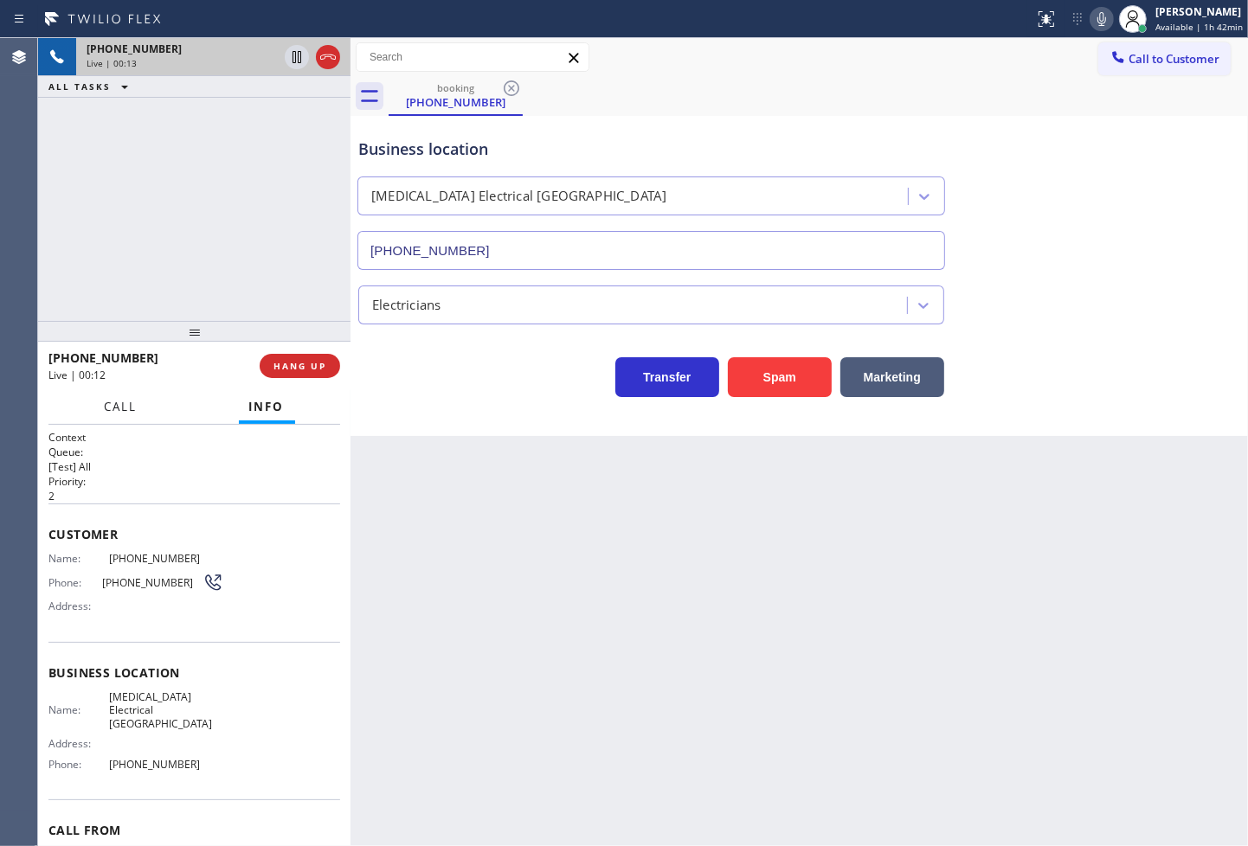
click at [119, 409] on span "Call" at bounding box center [121, 407] width 33 height 16
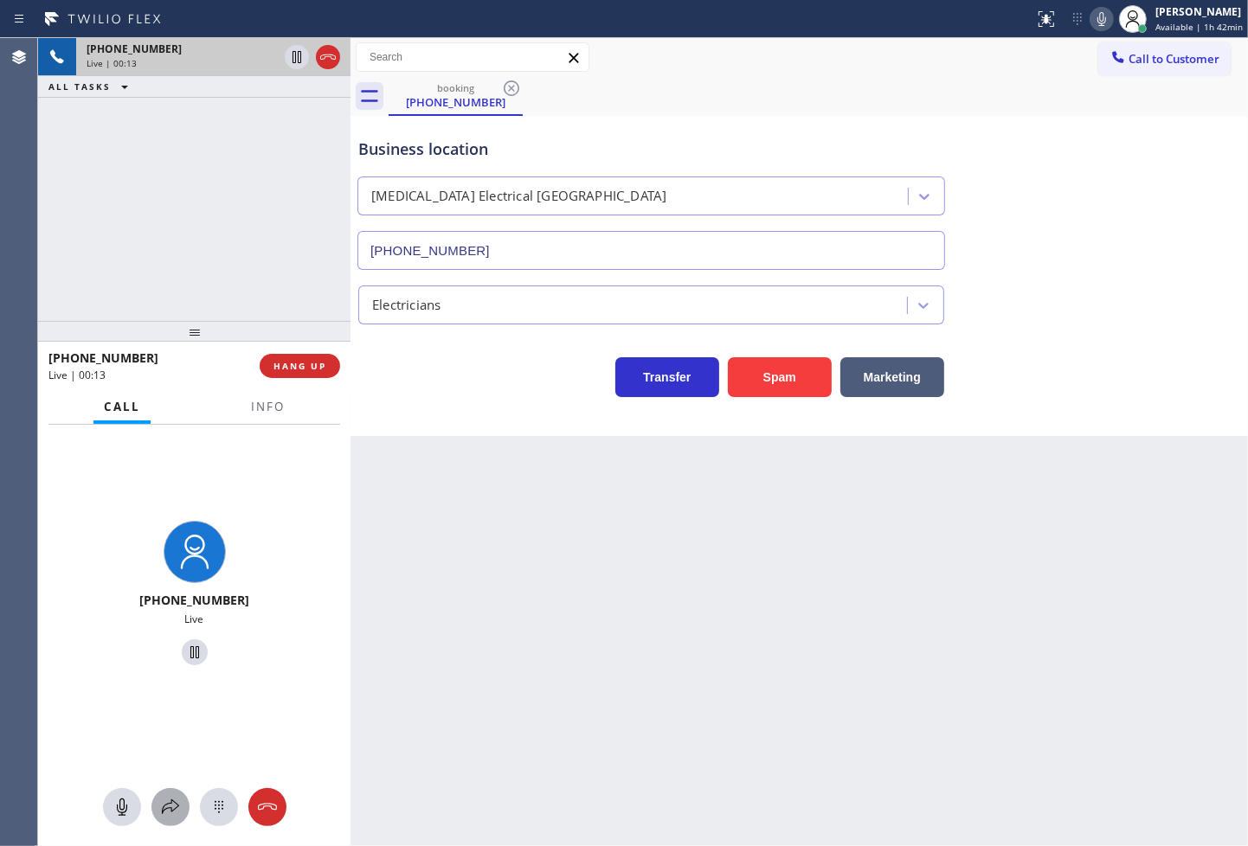
click at [170, 803] on icon at bounding box center [170, 807] width 17 height 15
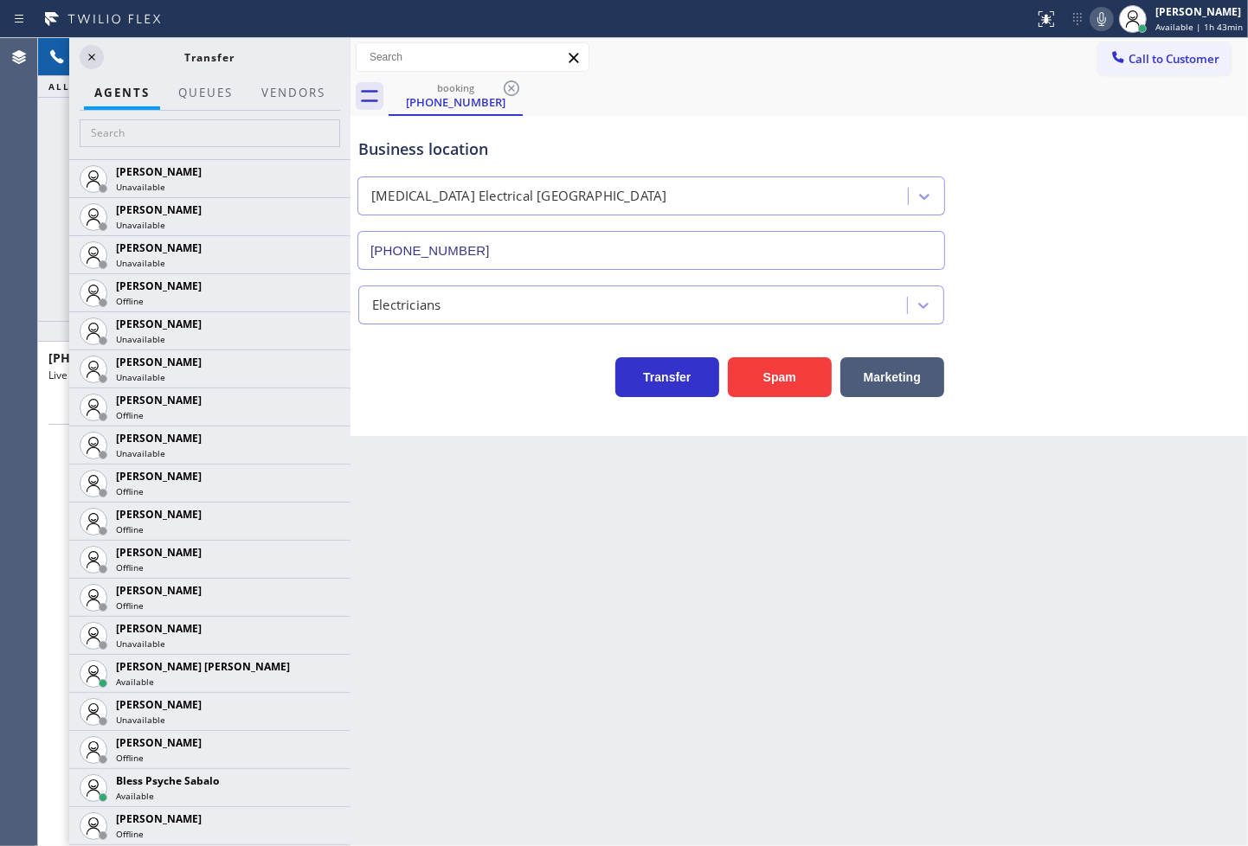
click at [428, 408] on div "Business location High Voltage Electrical Garden Grove (714) 583-6151 Electrici…" at bounding box center [798, 276] width 897 height 320
click at [93, 55] on icon at bounding box center [91, 57] width 21 height 21
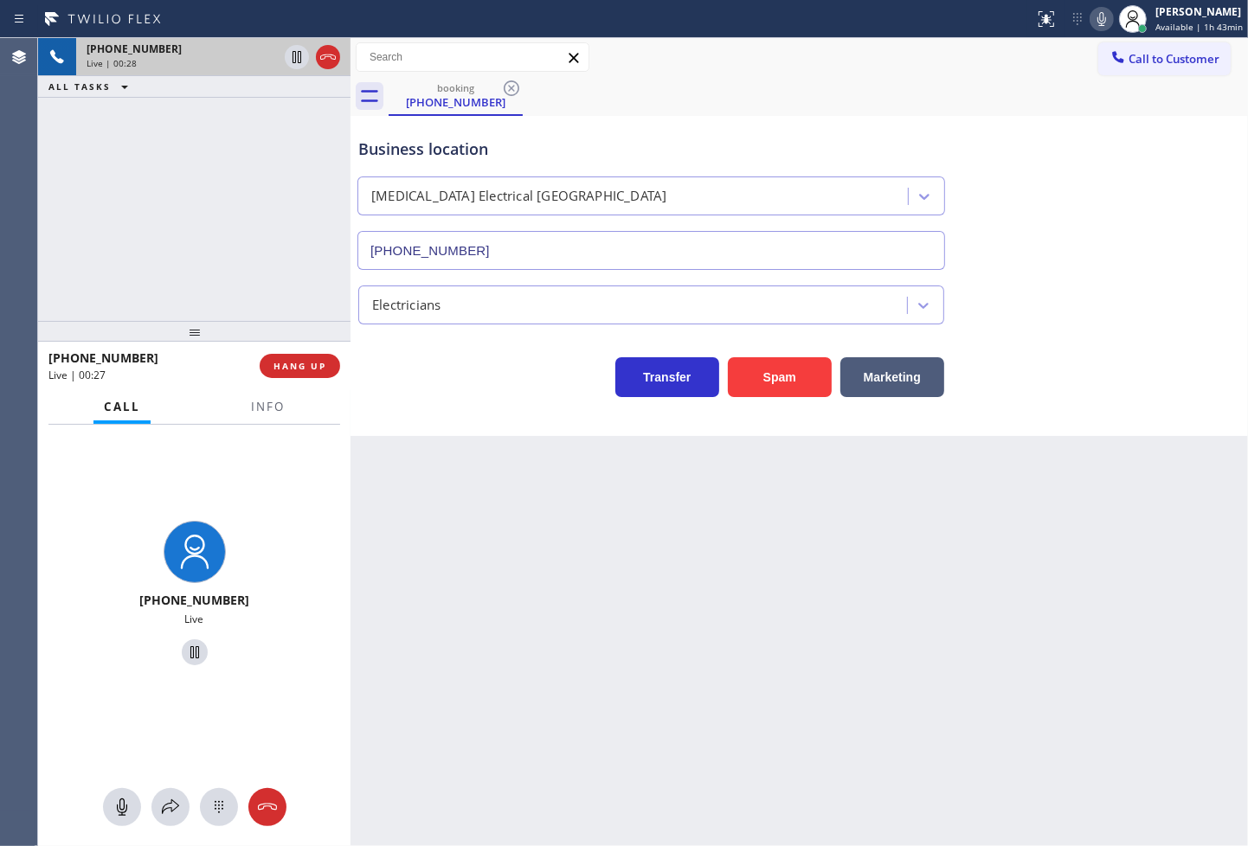
click at [452, 378] on div "Transfer Spam Marketing" at bounding box center [651, 373] width 593 height 48
click at [164, 222] on div "+17142047439 Live | 00:28 ALL TASKS ALL TASKS ACTIVE TASKS TASKS IN WRAP UP" at bounding box center [194, 179] width 312 height 283
click at [434, 374] on div "Transfer Spam Marketing" at bounding box center [651, 373] width 593 height 48
click at [244, 241] on div "+17142047439 Live | 00:29 ALL TASKS ALL TASKS ACTIVE TASKS TASKS IN WRAP UP" at bounding box center [194, 179] width 312 height 283
click at [481, 408] on div "Business location High Voltage Electrical Garden Grove (714) 583-6151 Electrici…" at bounding box center [798, 276] width 897 height 320
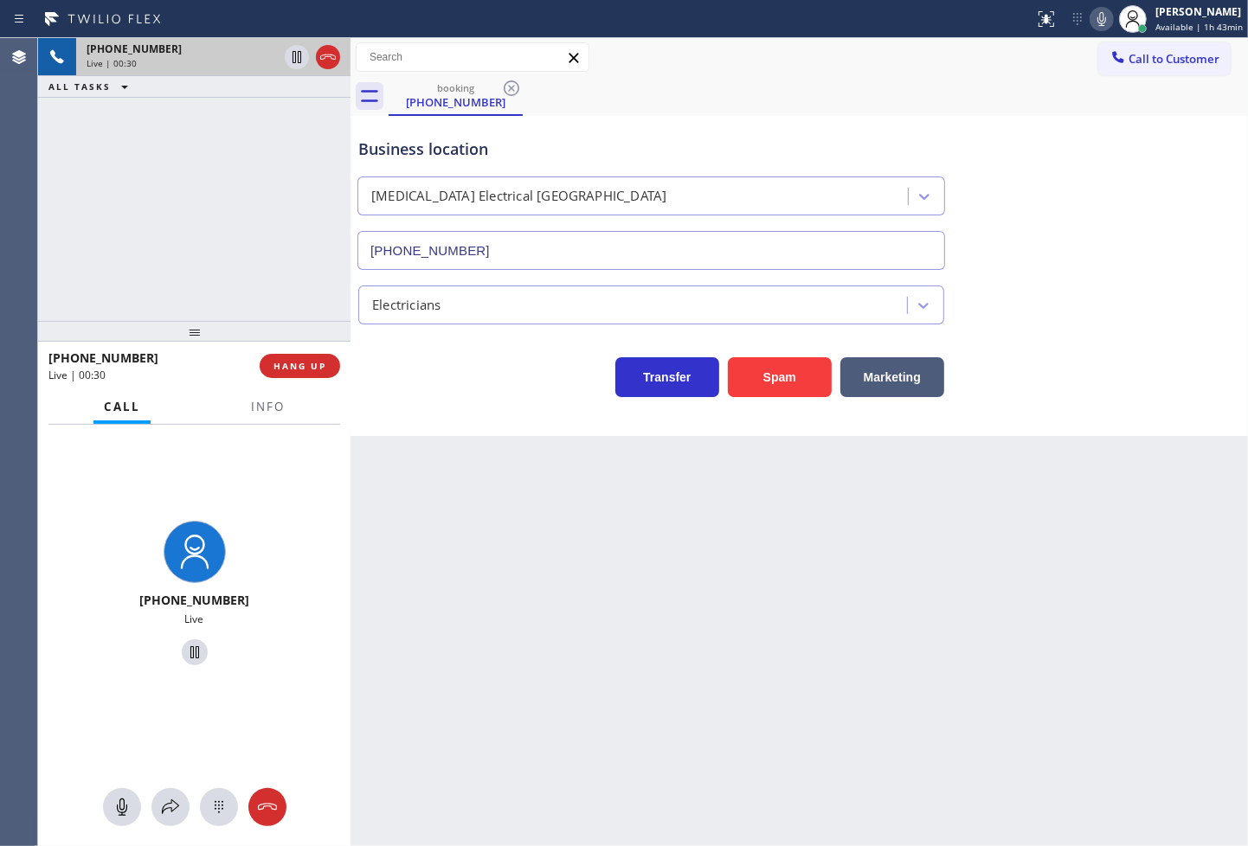
click at [209, 216] on div "+17142047439 Live | 00:30 ALL TASKS ALL TASKS ACTIVE TASKS TASKS IN WRAP UP" at bounding box center [194, 179] width 312 height 283
click at [209, 216] on div "+17142047439 Live | 00:31 ALL TASKS ALL TASKS ACTIVE TASKS TASKS IN WRAP UP" at bounding box center [194, 179] width 312 height 283
click at [299, 53] on icon at bounding box center [296, 57] width 21 height 21
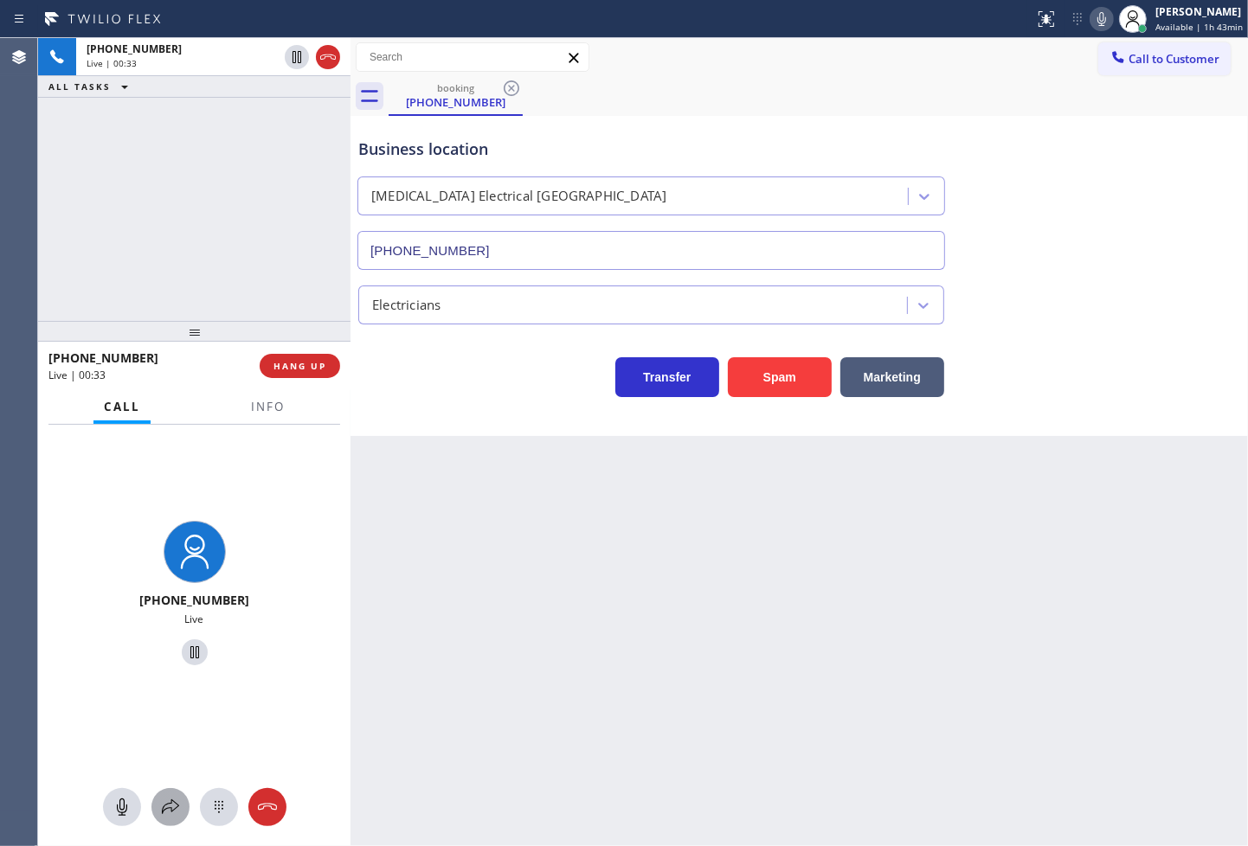
click at [164, 800] on icon at bounding box center [170, 807] width 21 height 21
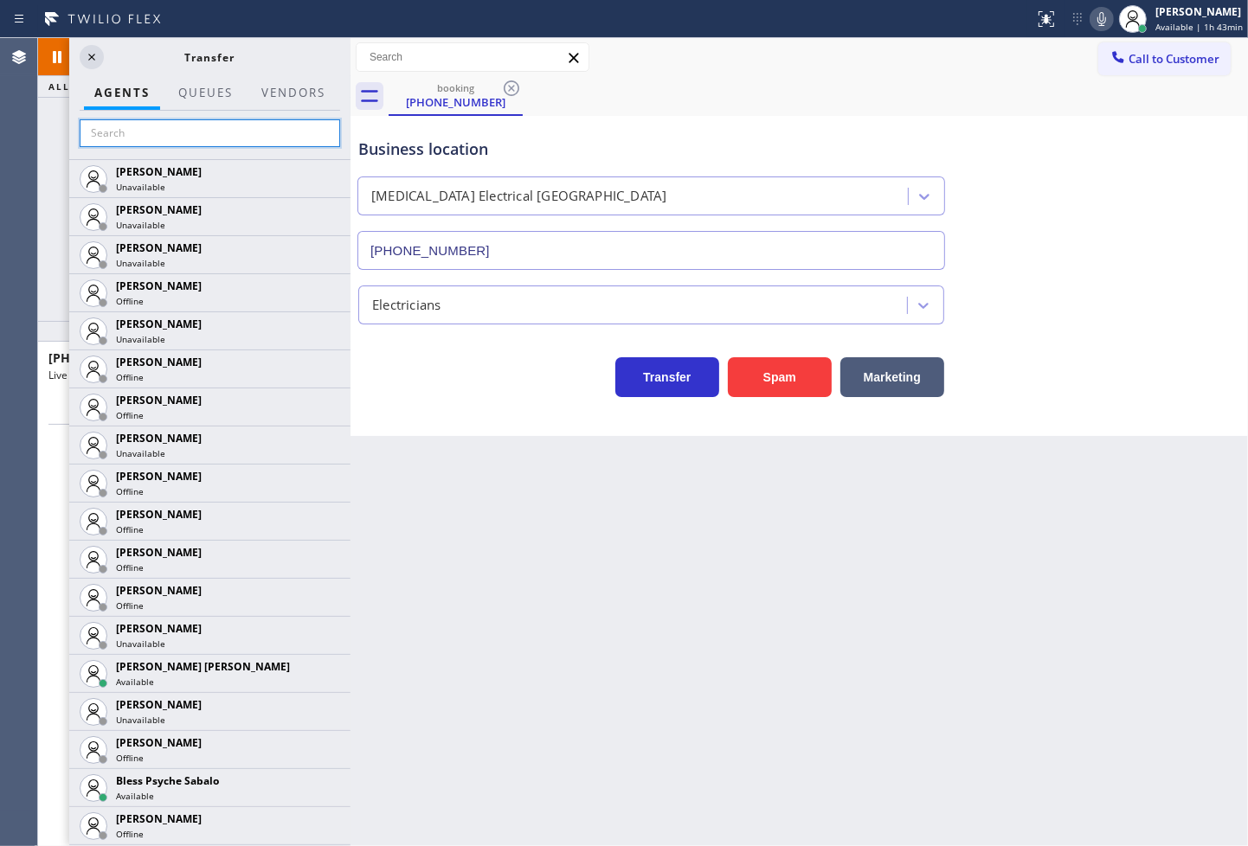
click at [170, 139] on input "text" at bounding box center [210, 133] width 260 height 28
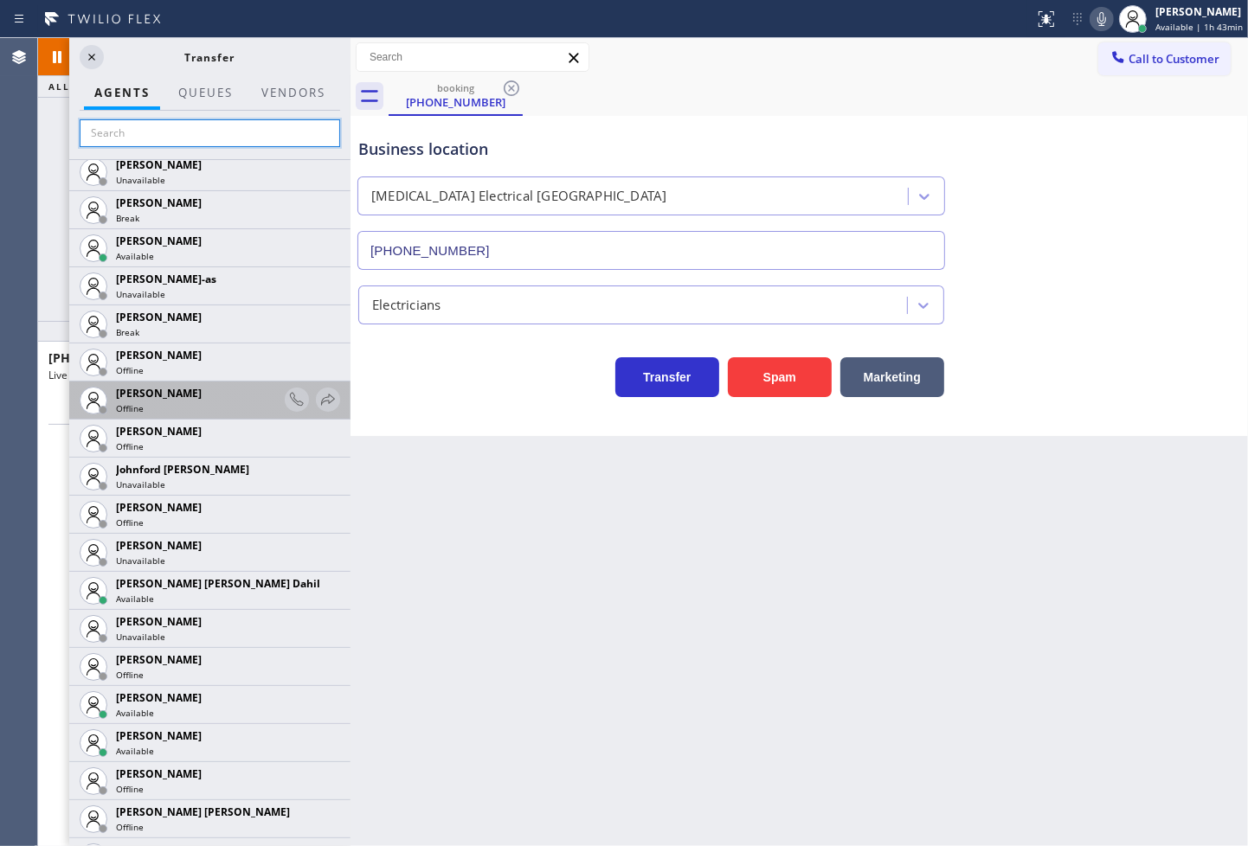
scroll to position [1538, 0]
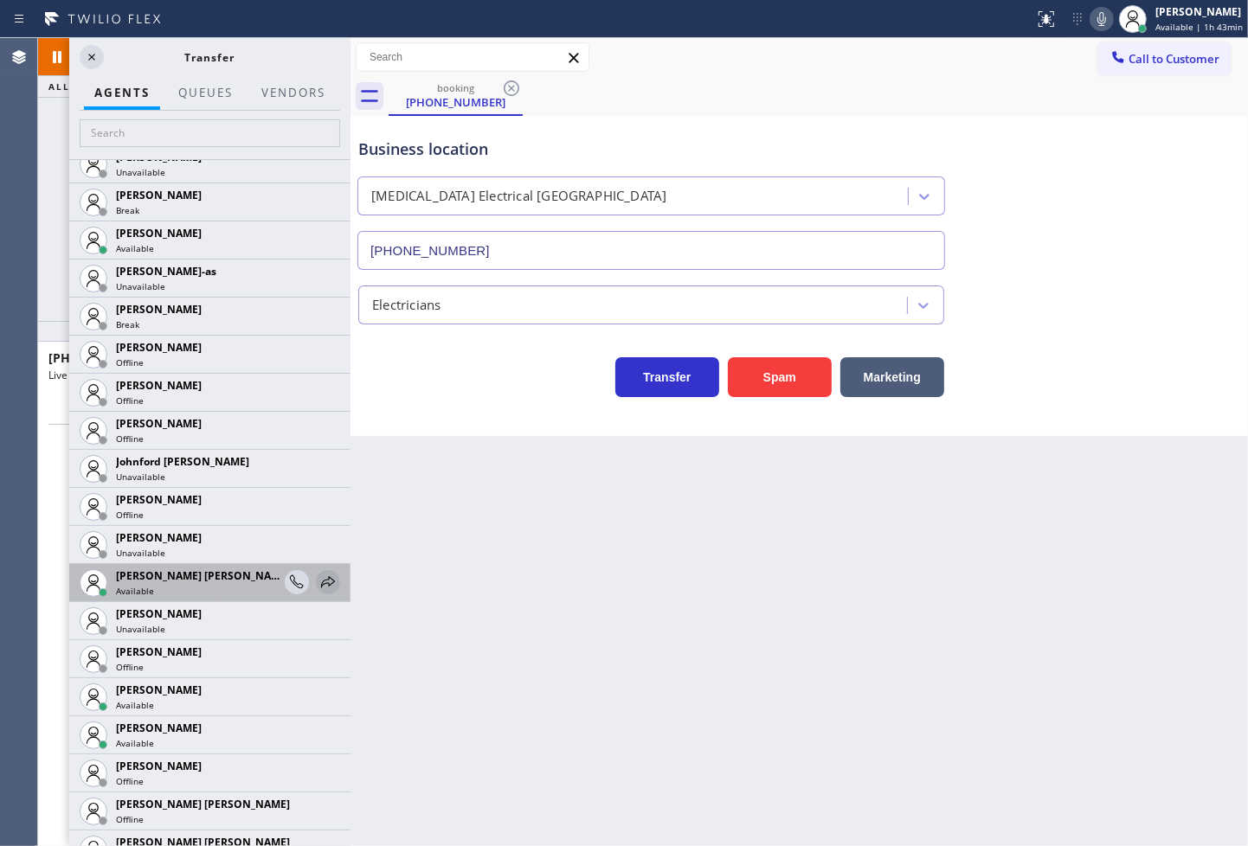
click at [321, 577] on icon at bounding box center [328, 581] width 14 height 11
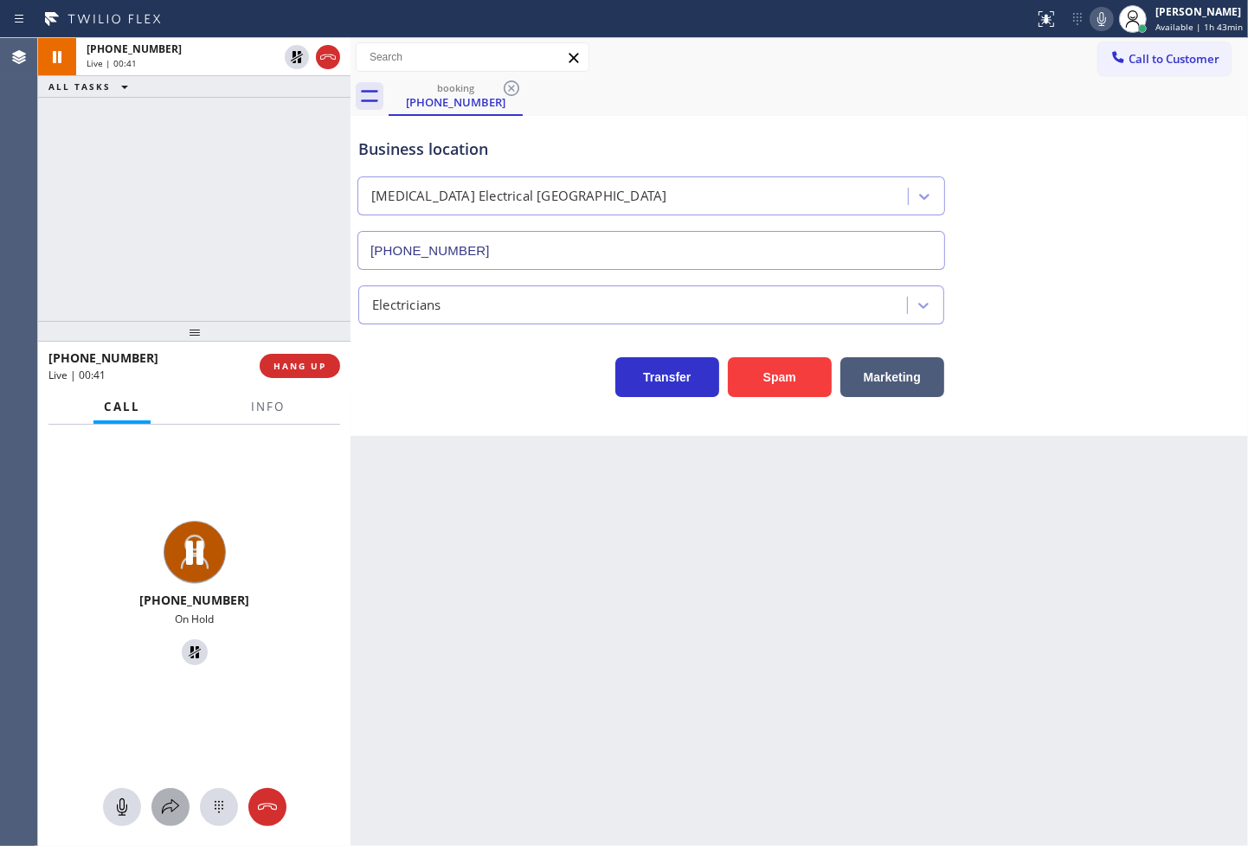
click at [175, 806] on icon at bounding box center [170, 807] width 21 height 21
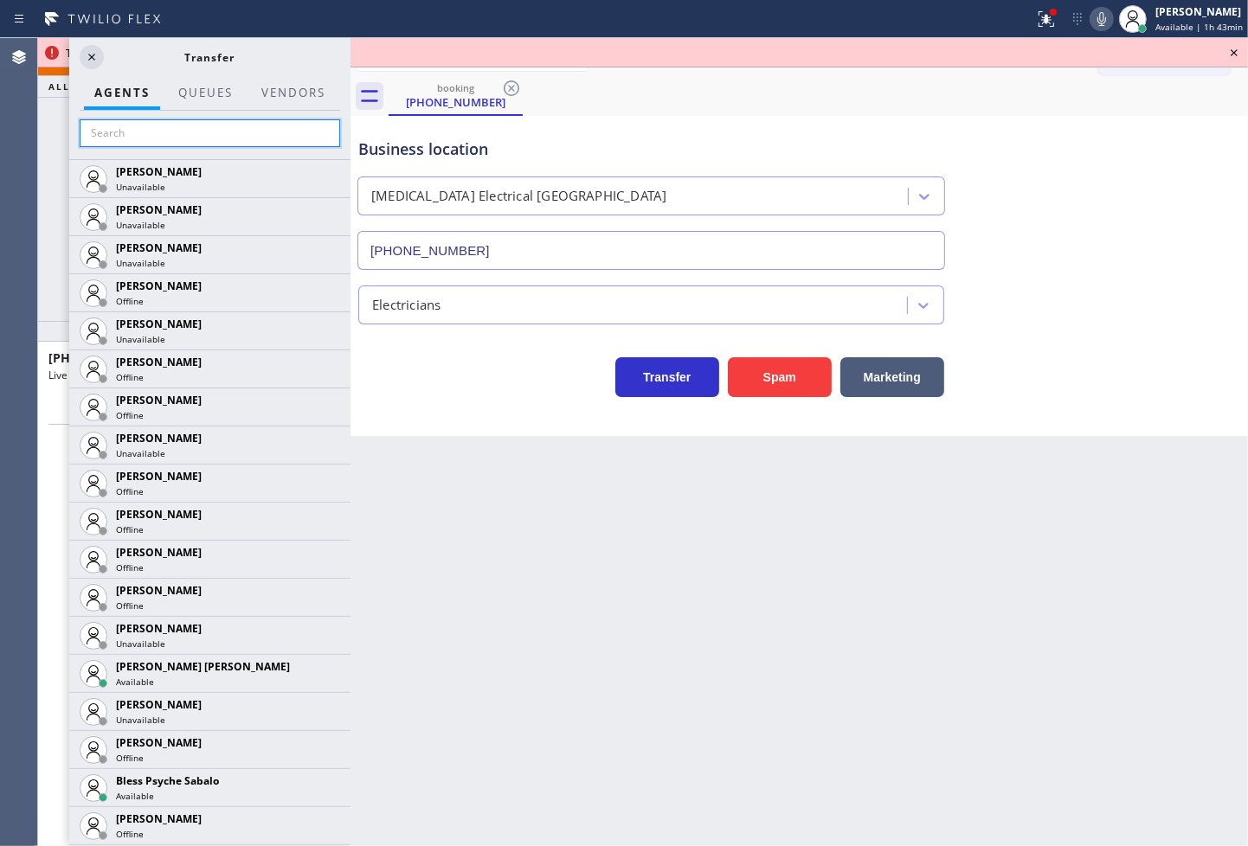
click at [169, 132] on input "text" at bounding box center [210, 133] width 260 height 28
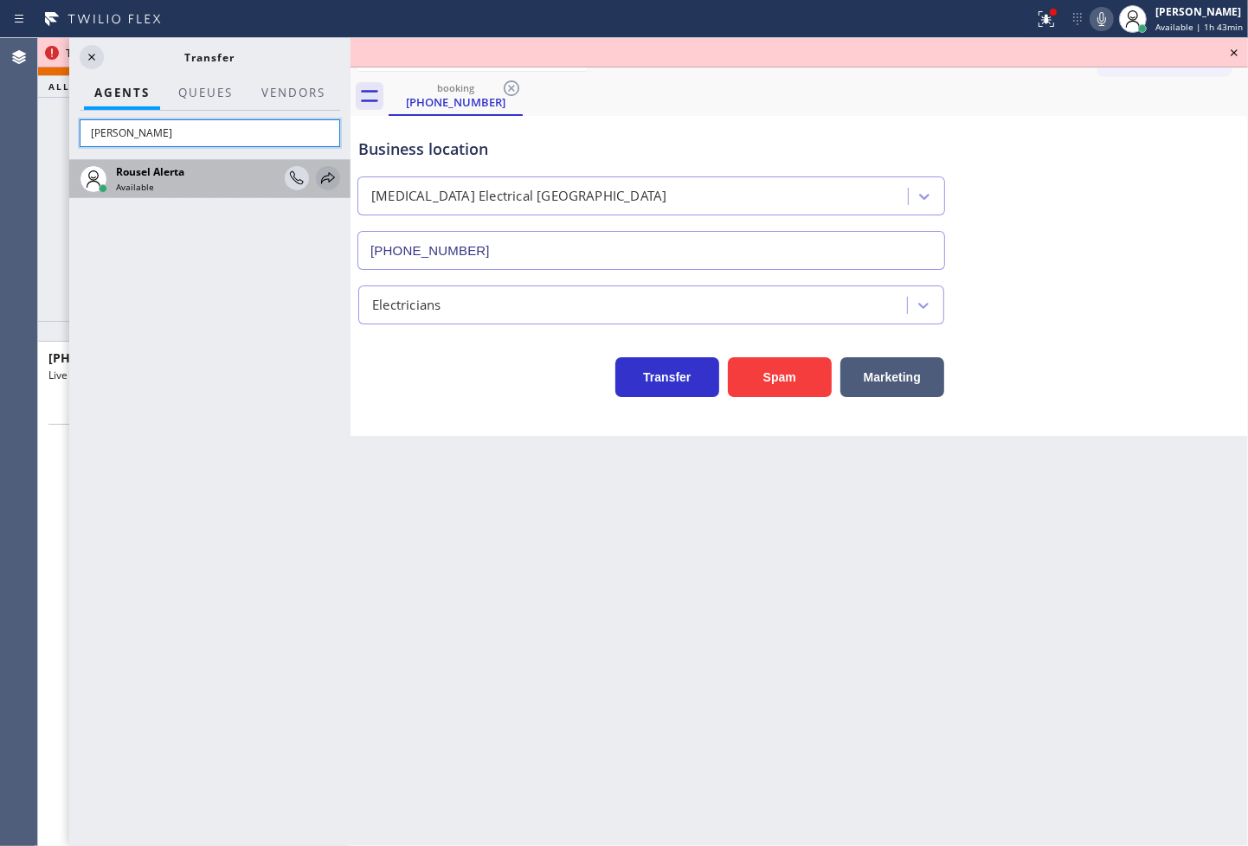
type input "rouse"
click at [325, 177] on icon at bounding box center [328, 177] width 14 height 11
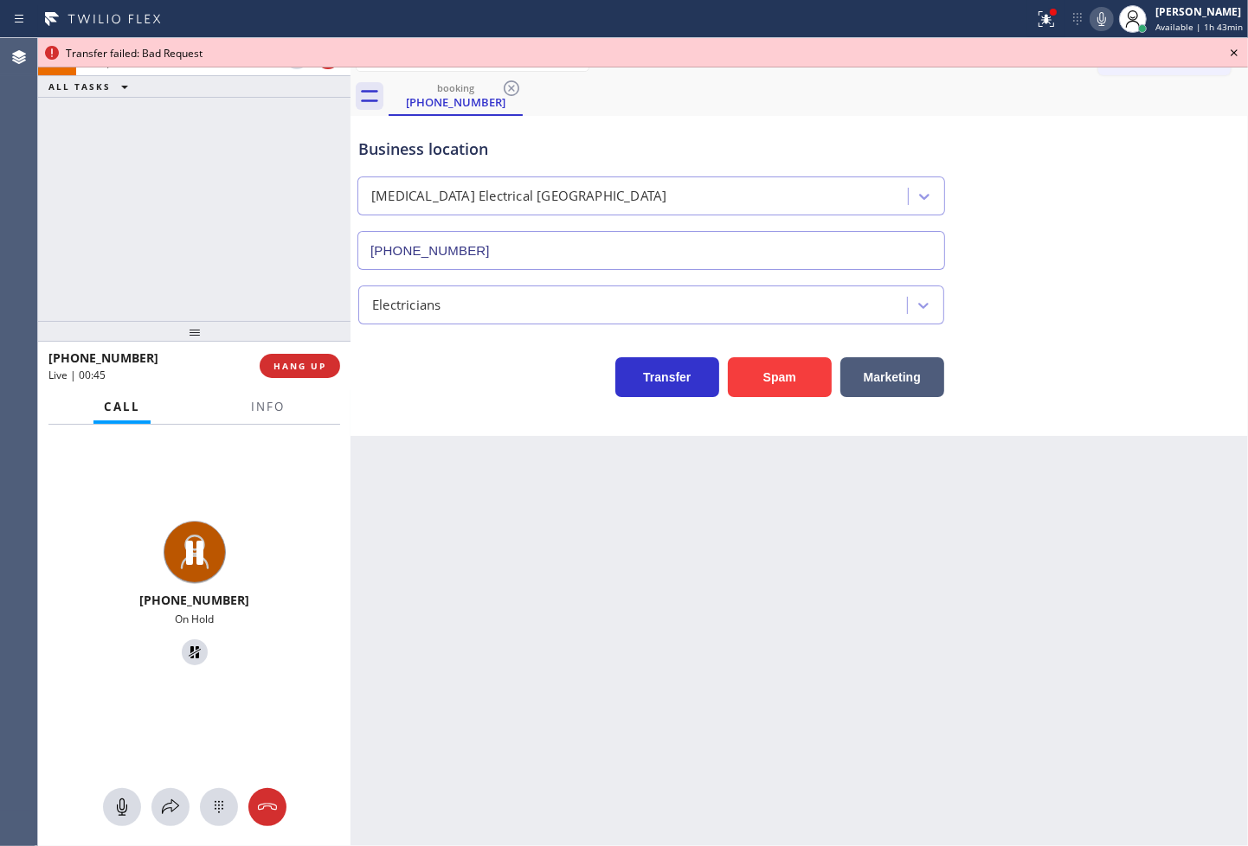
drag, startPoint x: 170, startPoint y: 803, endPoint x: 165, endPoint y: 332, distance: 470.8
click at [173, 786] on div "+17142047439 On Hold" at bounding box center [194, 636] width 312 height 422
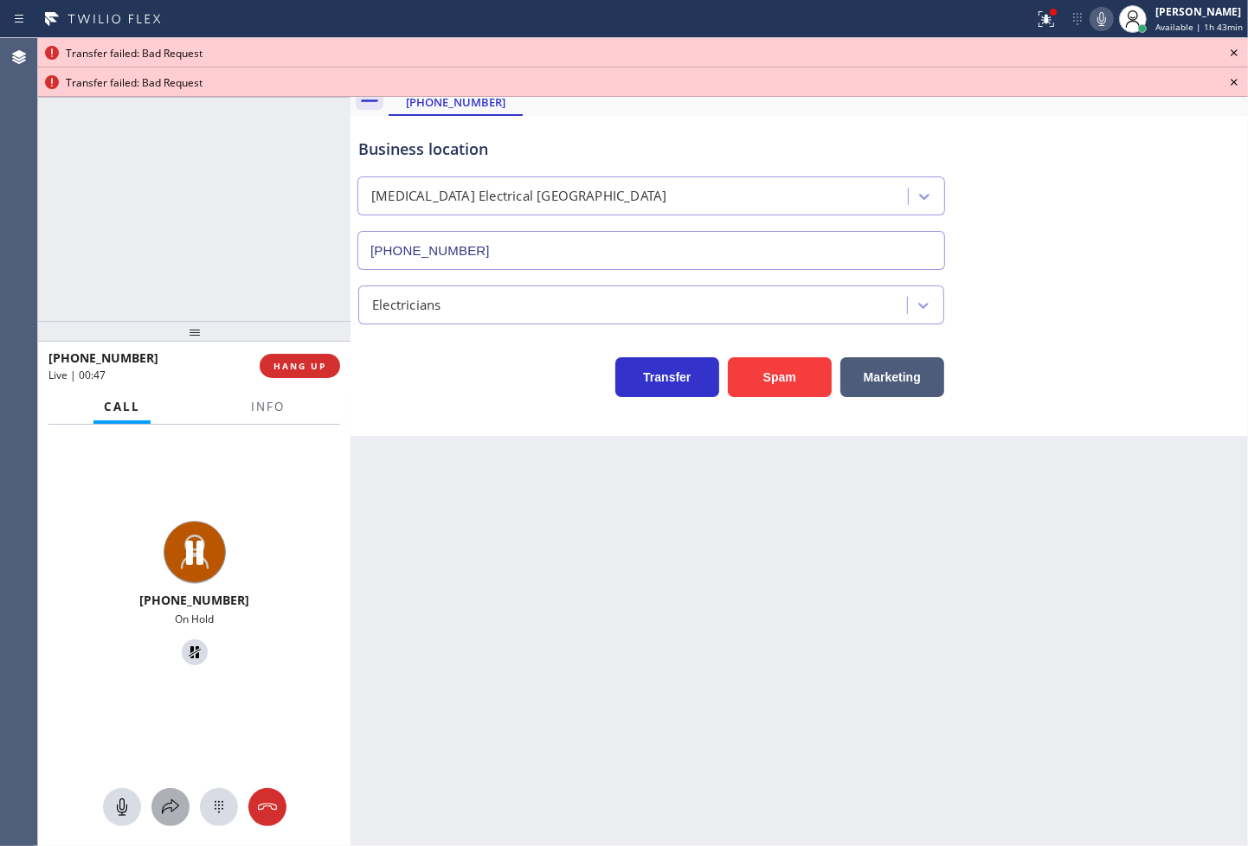
click at [163, 812] on icon at bounding box center [170, 807] width 21 height 21
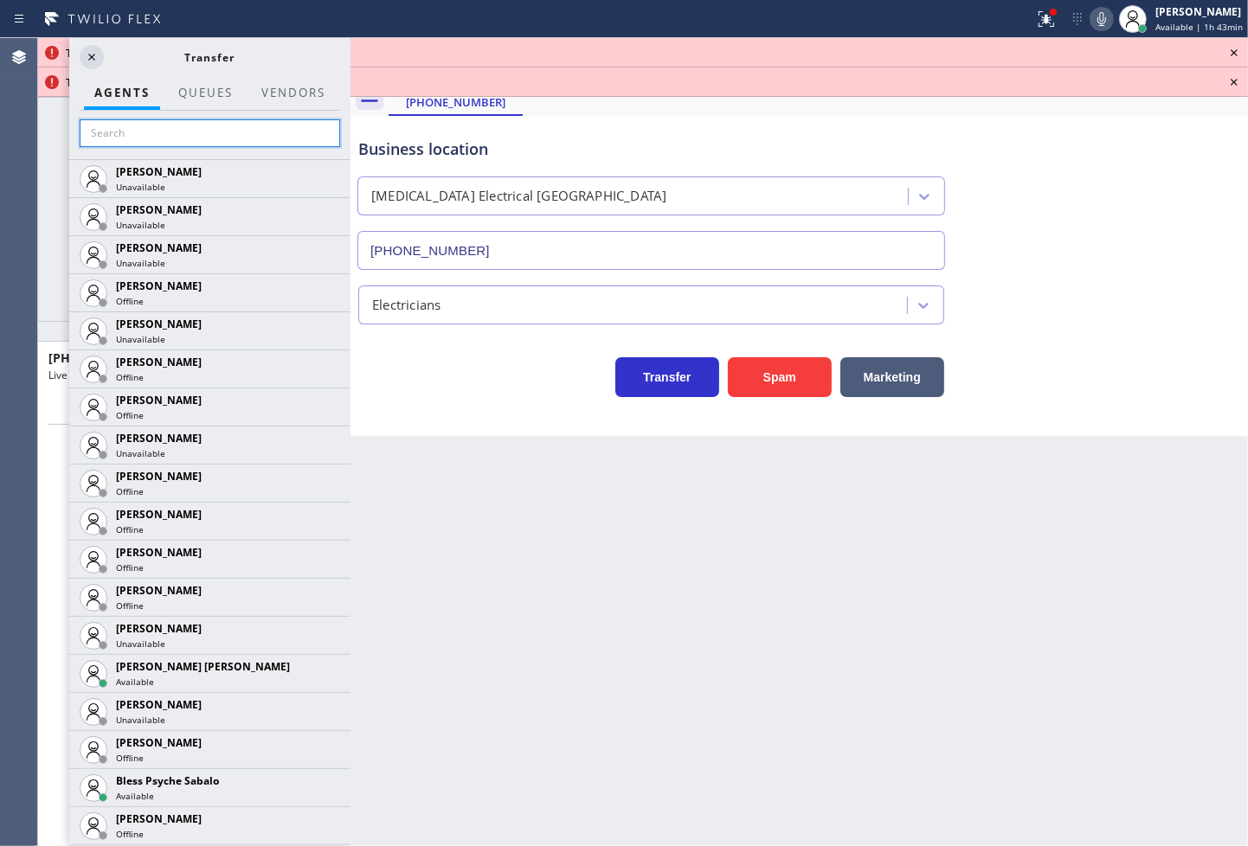
click at [160, 125] on input "text" at bounding box center [210, 133] width 260 height 28
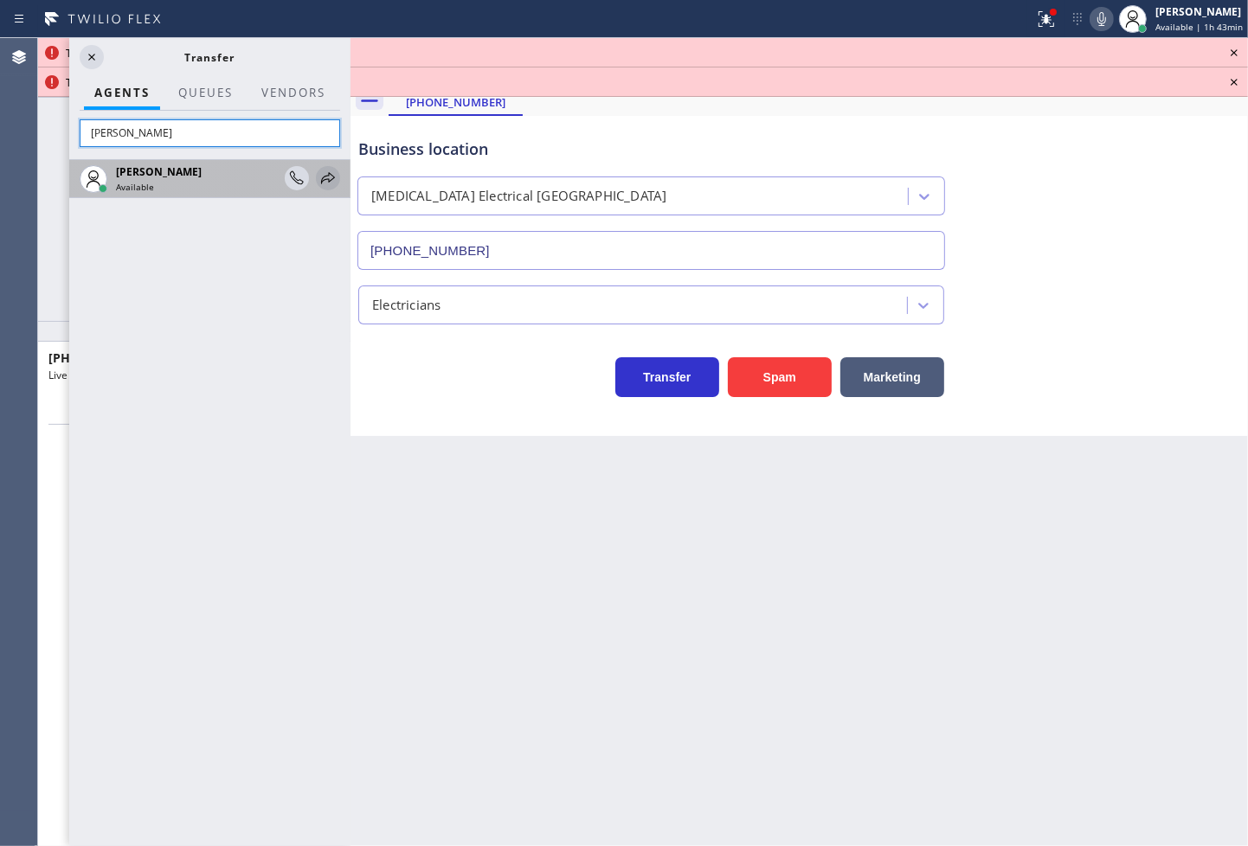
type input "judy"
click at [326, 179] on icon at bounding box center [328, 177] width 14 height 11
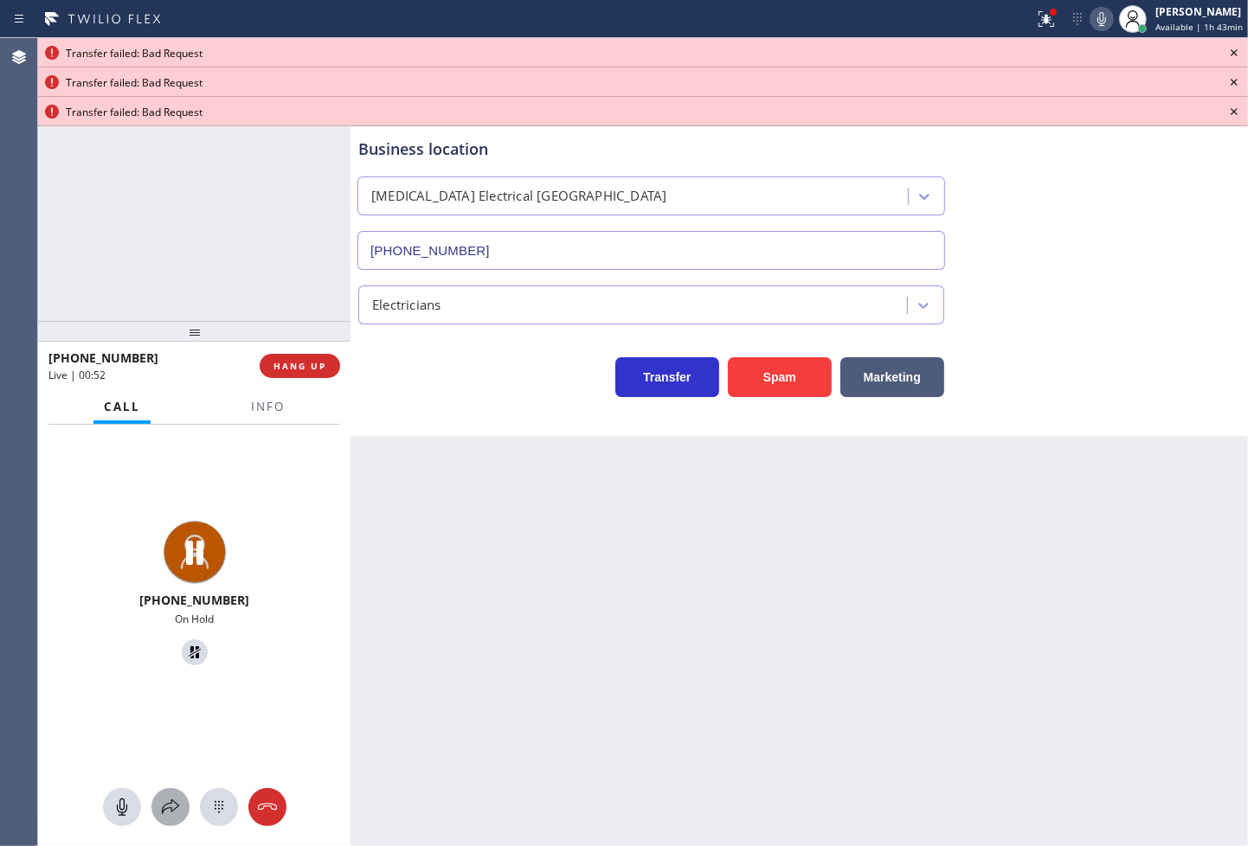
click at [171, 815] on icon at bounding box center [170, 807] width 21 height 21
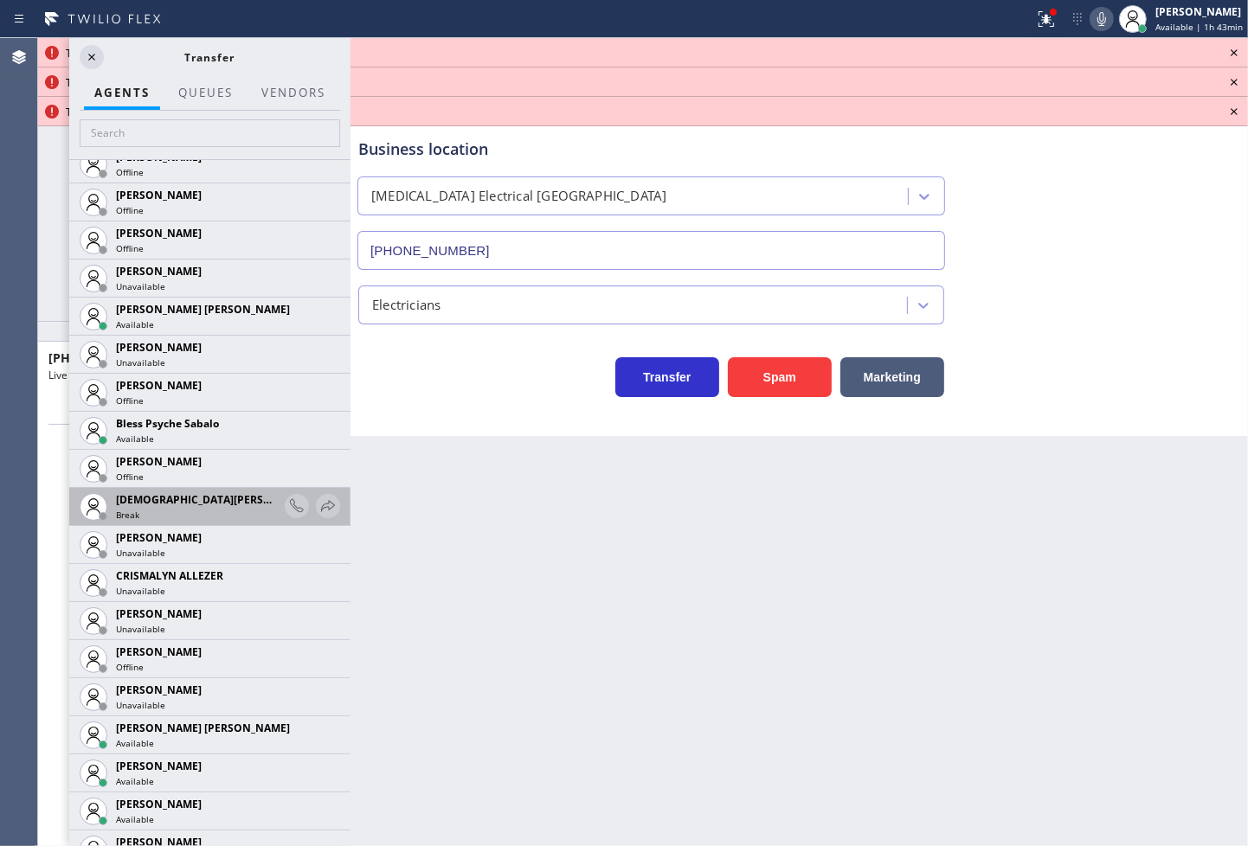
scroll to position [384, 0]
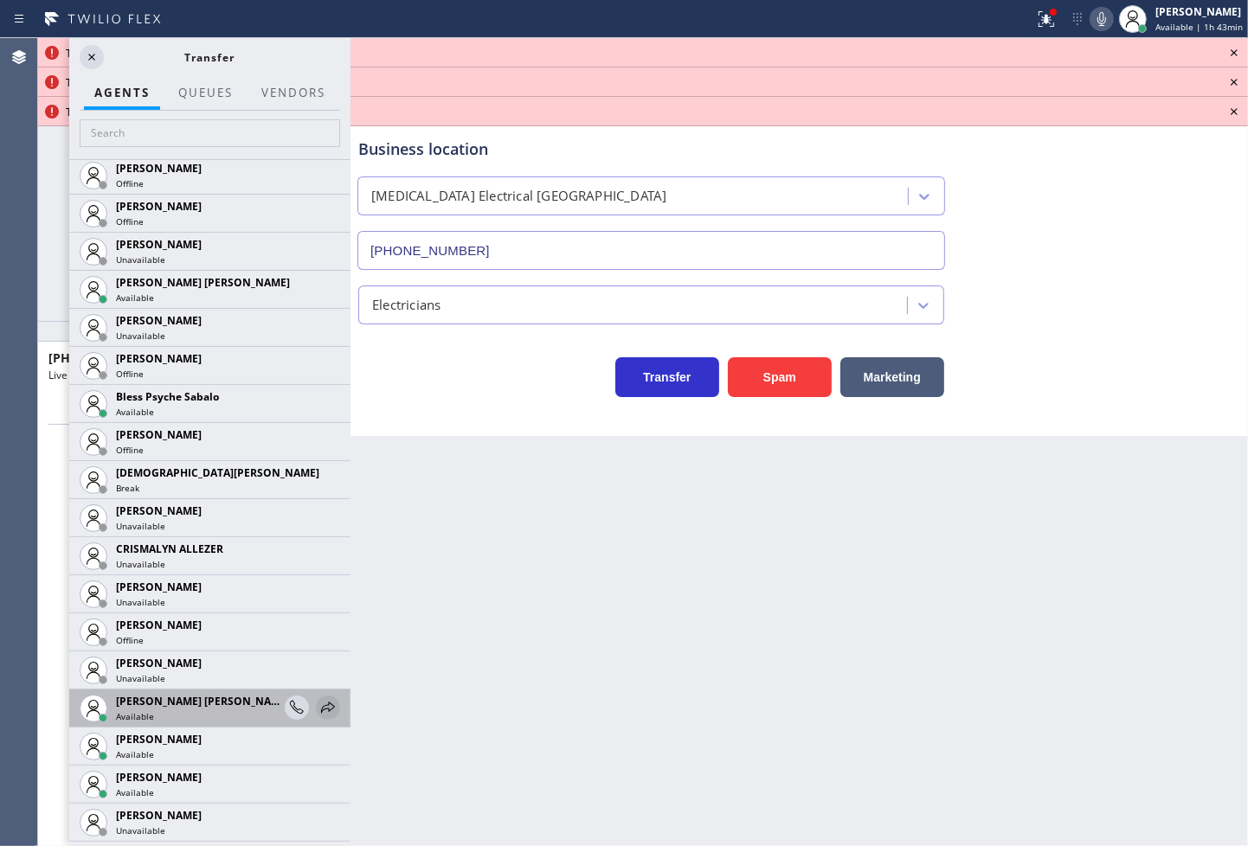
click at [318, 704] on icon at bounding box center [328, 708] width 21 height 21
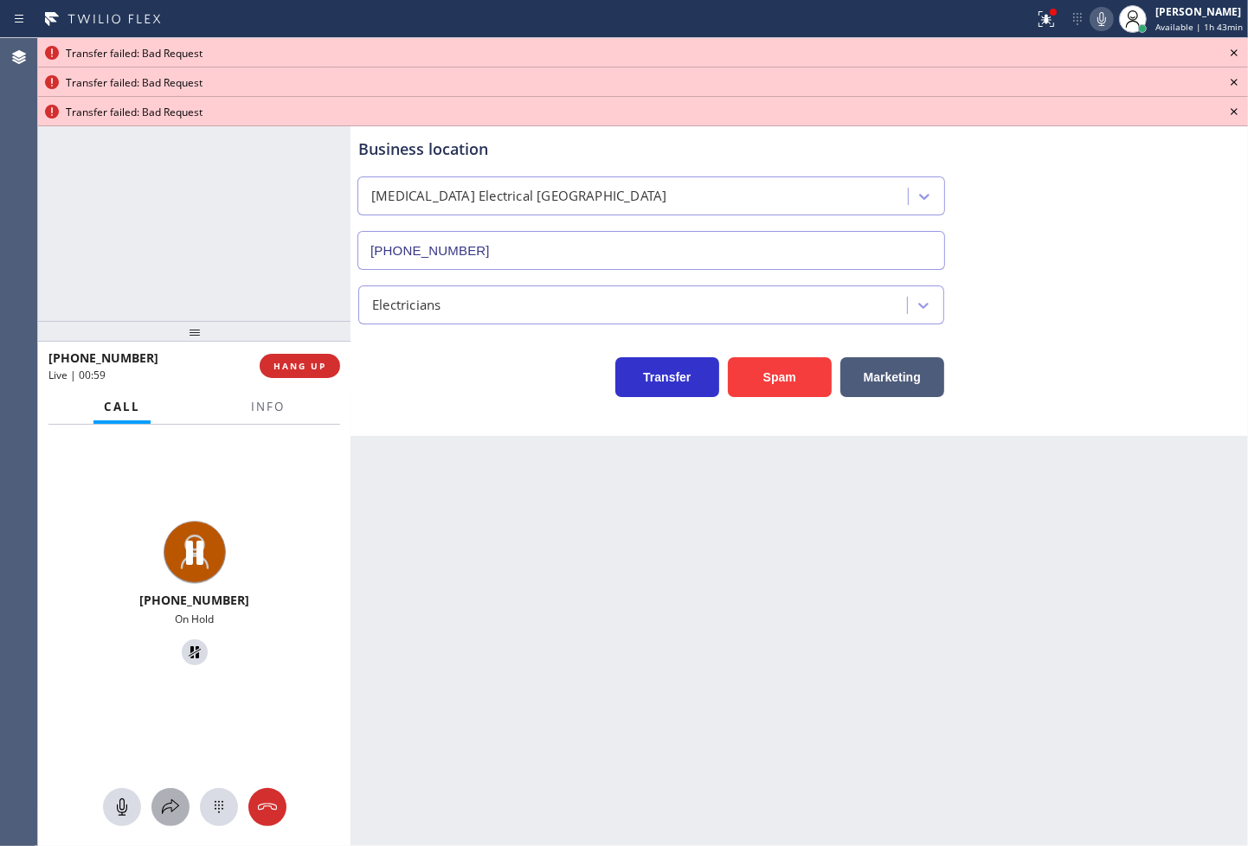
drag, startPoint x: 164, startPoint y: 808, endPoint x: 167, endPoint y: 800, distance: 9.0
click at [167, 800] on icon at bounding box center [170, 807] width 21 height 21
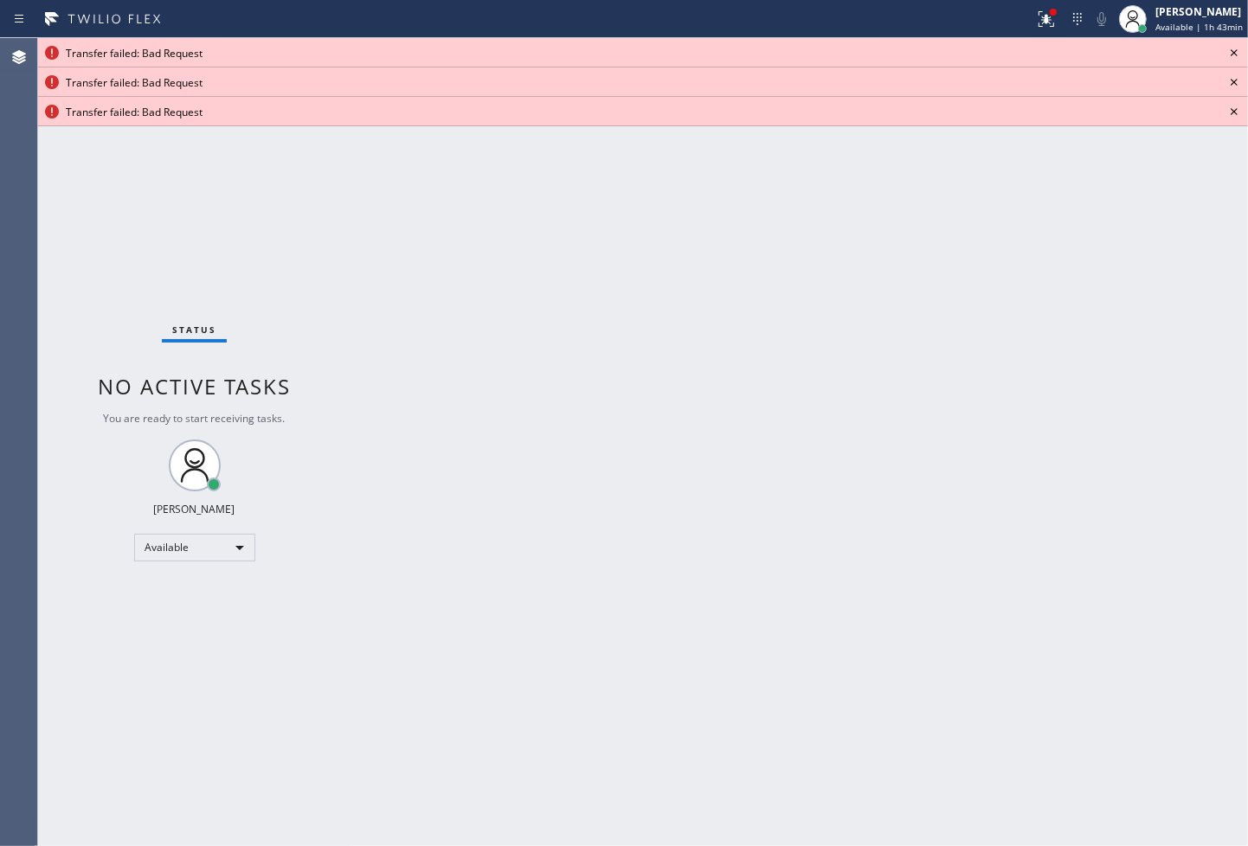
click at [1230, 50] on icon at bounding box center [1234, 52] width 21 height 21
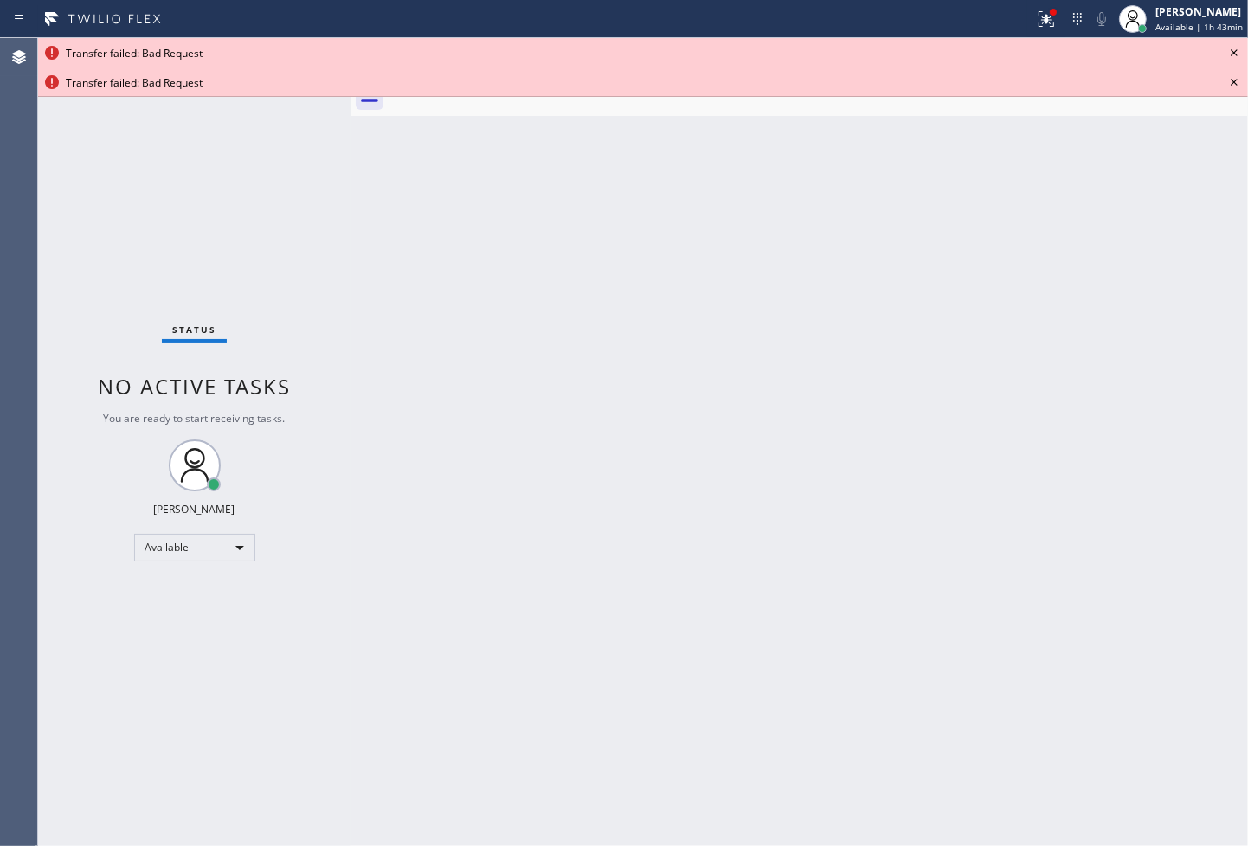
click at [1230, 50] on icon at bounding box center [1234, 52] width 21 height 21
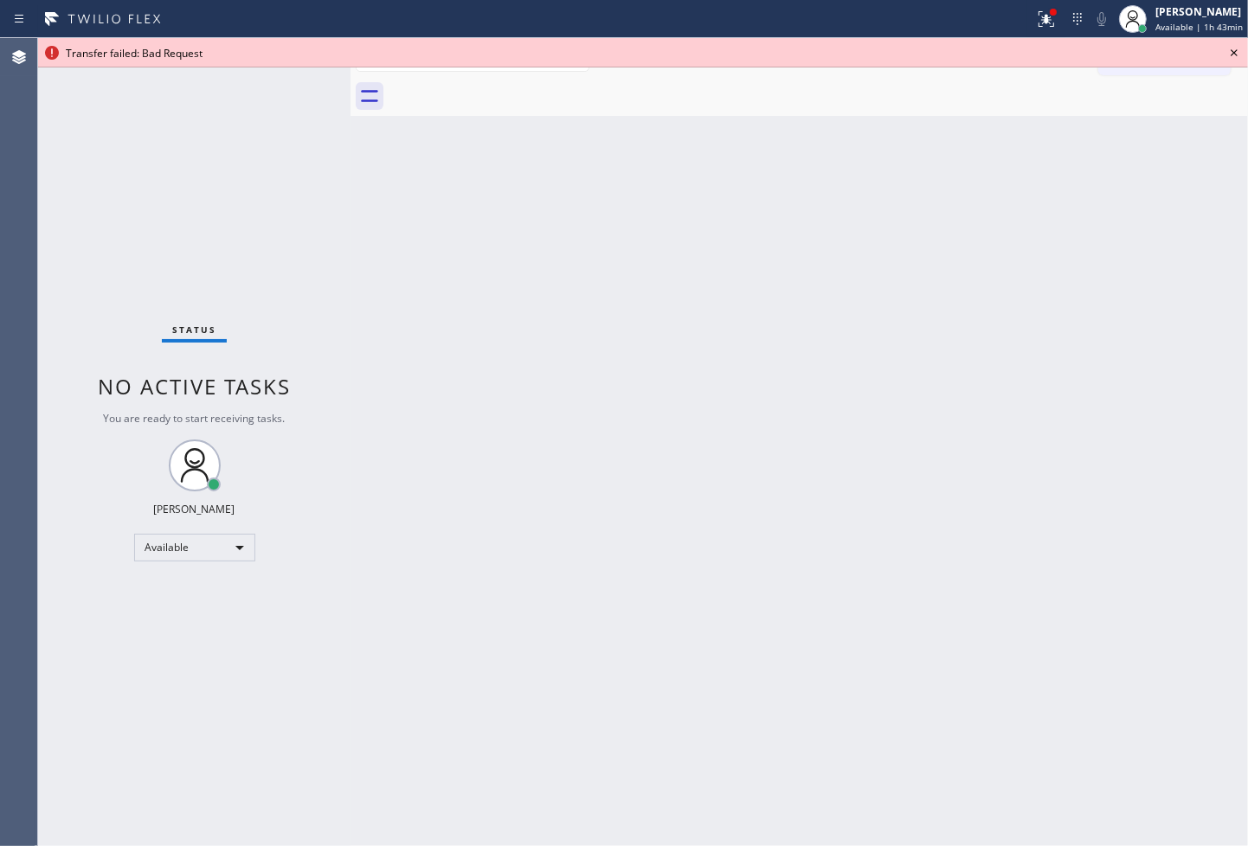
click at [1230, 50] on icon at bounding box center [1234, 52] width 21 height 21
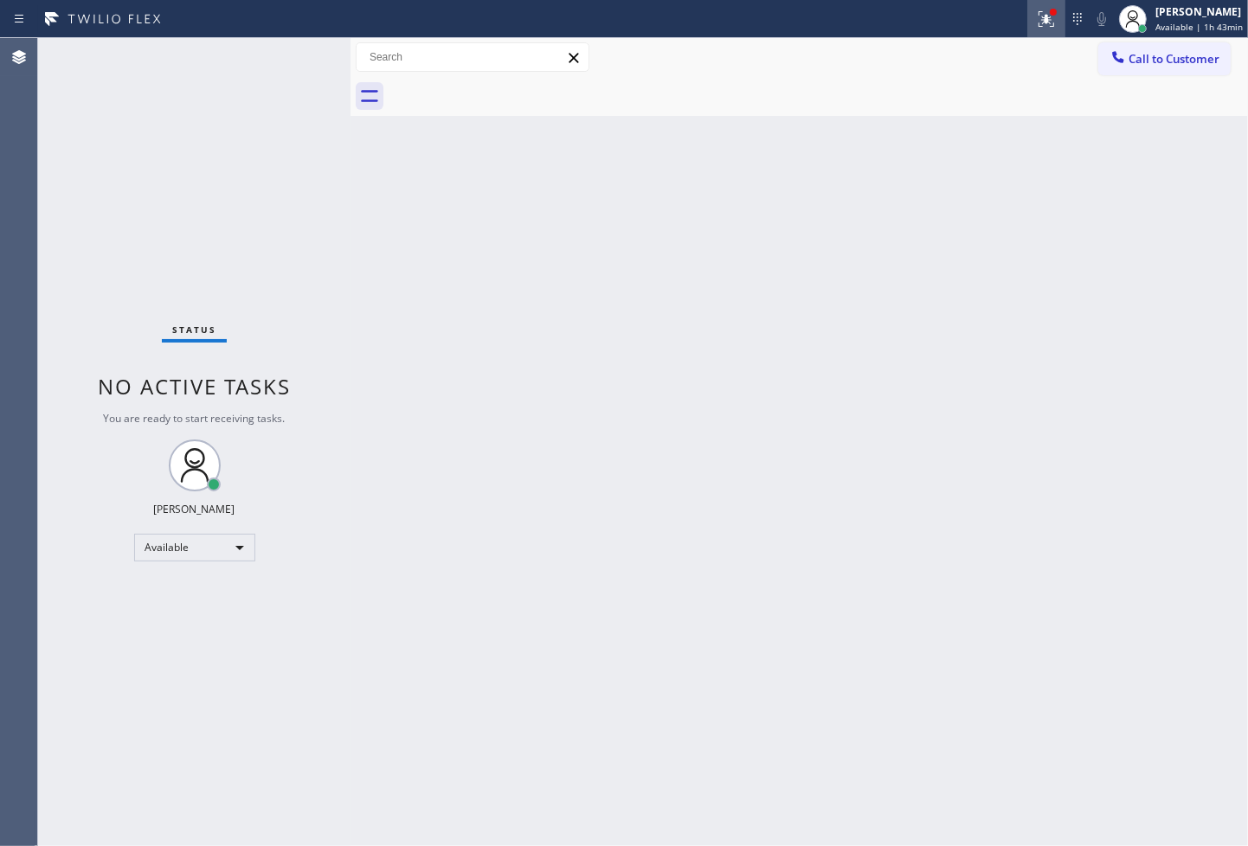
click at [1036, 22] on icon at bounding box center [1046, 19] width 21 height 21
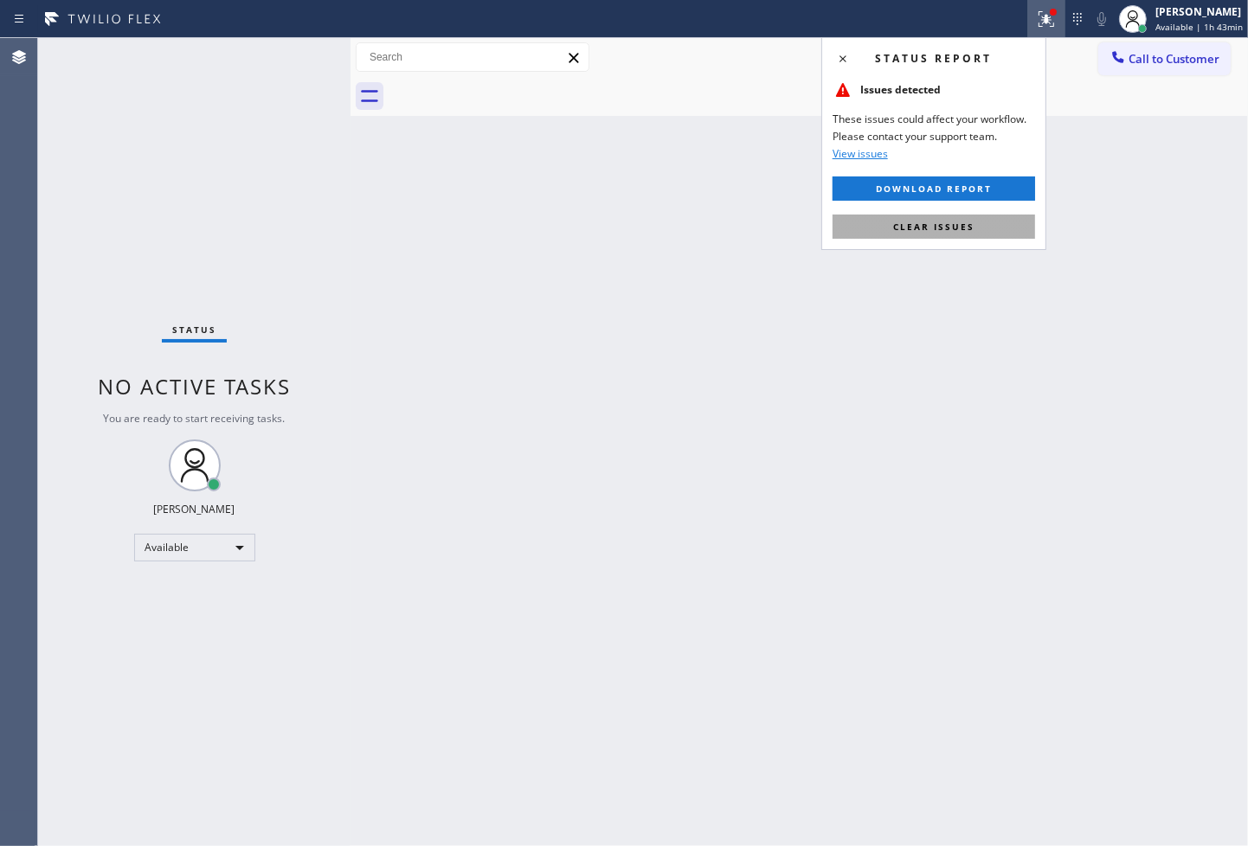
click at [993, 219] on button "Clear issues" at bounding box center [934, 227] width 203 height 24
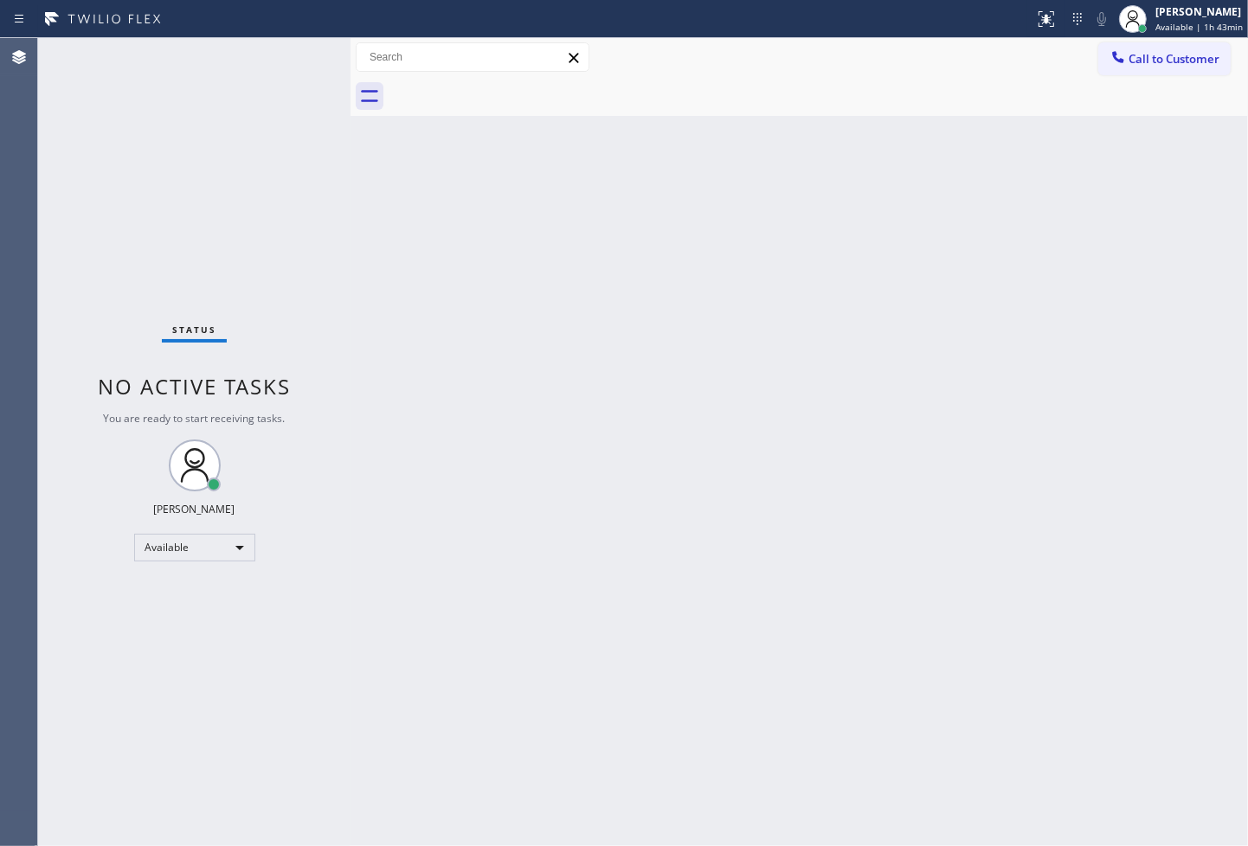
click at [253, 197] on div "Status No active tasks You are ready to start receiving tasks. Judy Anne Bernal…" at bounding box center [194, 442] width 312 height 808
click at [282, 56] on div "Status No active tasks You are ready to start receiving tasks. Judy Anne Bernal…" at bounding box center [194, 442] width 312 height 808
click at [524, 304] on div "Back to Dashboard Change Sender ID Customers Technicians Select a contact Outbo…" at bounding box center [798, 442] width 897 height 808
click at [177, 93] on div "Status No active tasks You are ready to start receiving tasks. Judy Anne Bernal…" at bounding box center [194, 442] width 312 height 808
click at [290, 56] on div "Status No active tasks You are ready to start receiving tasks. Judy Anne Bernal…" at bounding box center [194, 442] width 312 height 808
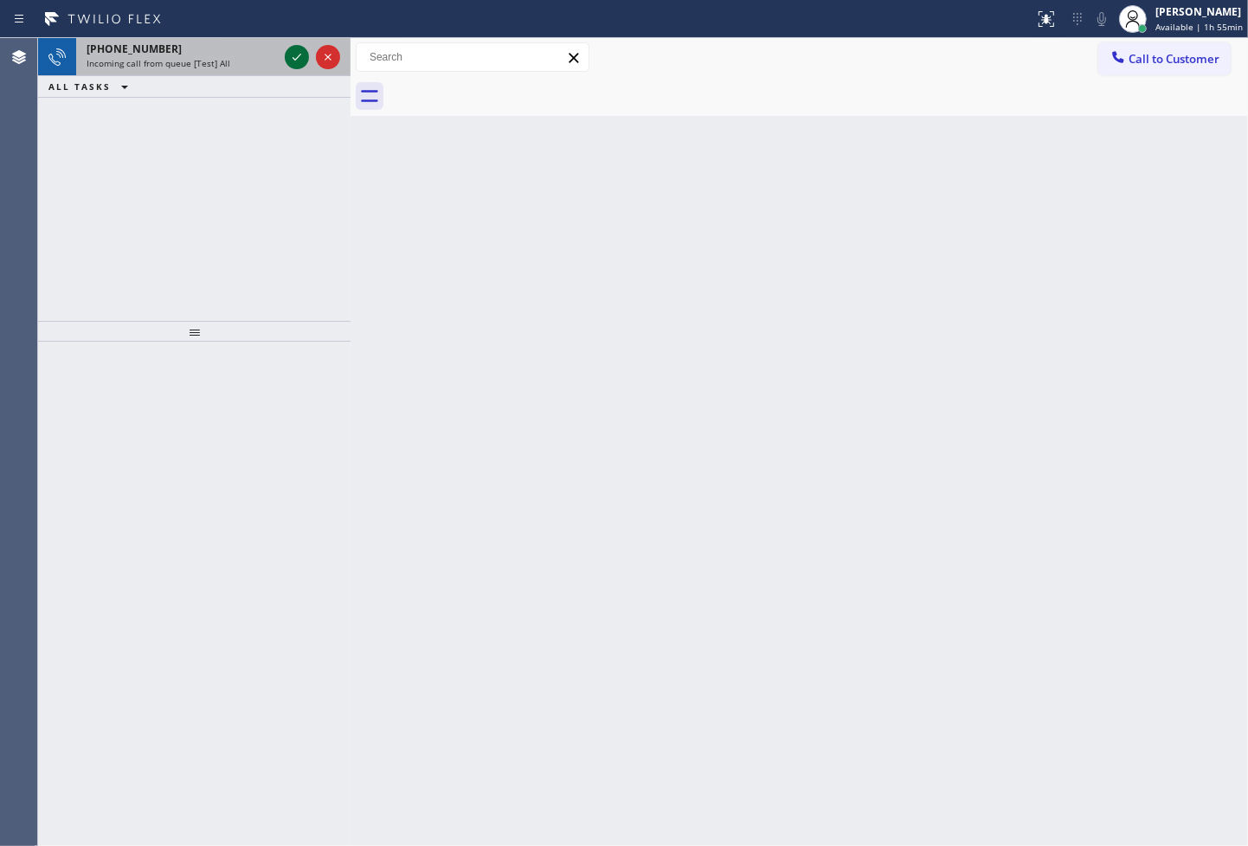
click at [290, 56] on icon at bounding box center [296, 57] width 21 height 21
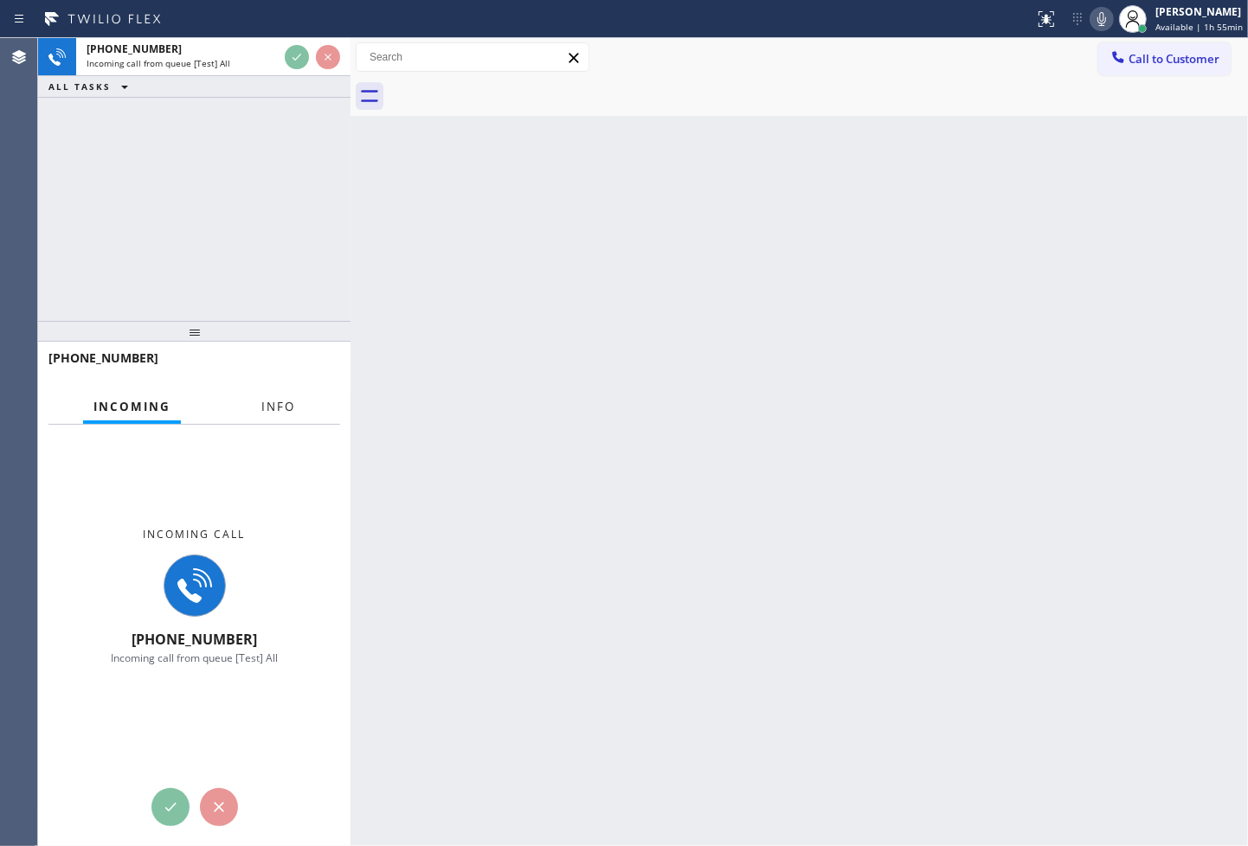
click at [269, 392] on button "Info" at bounding box center [278, 407] width 55 height 34
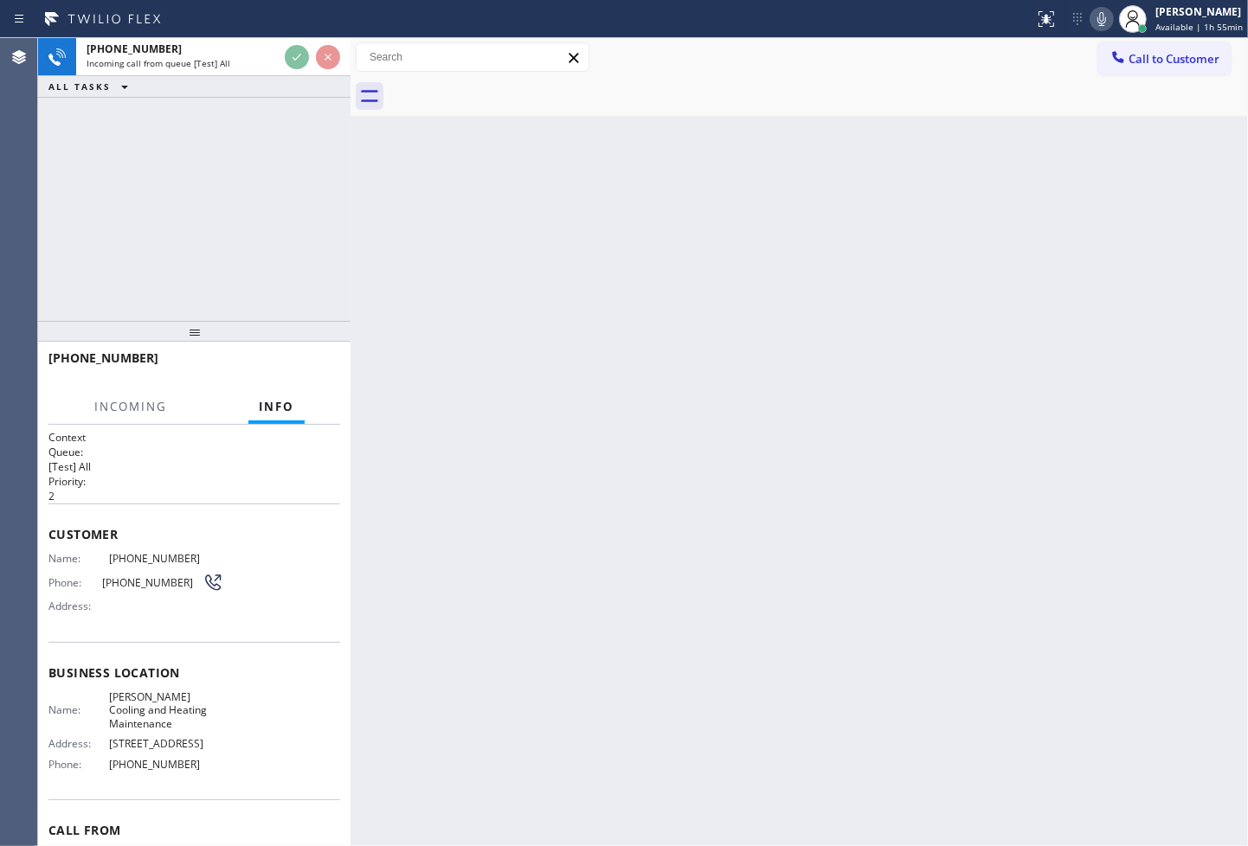
click at [269, 401] on span "Info" at bounding box center [276, 407] width 35 height 16
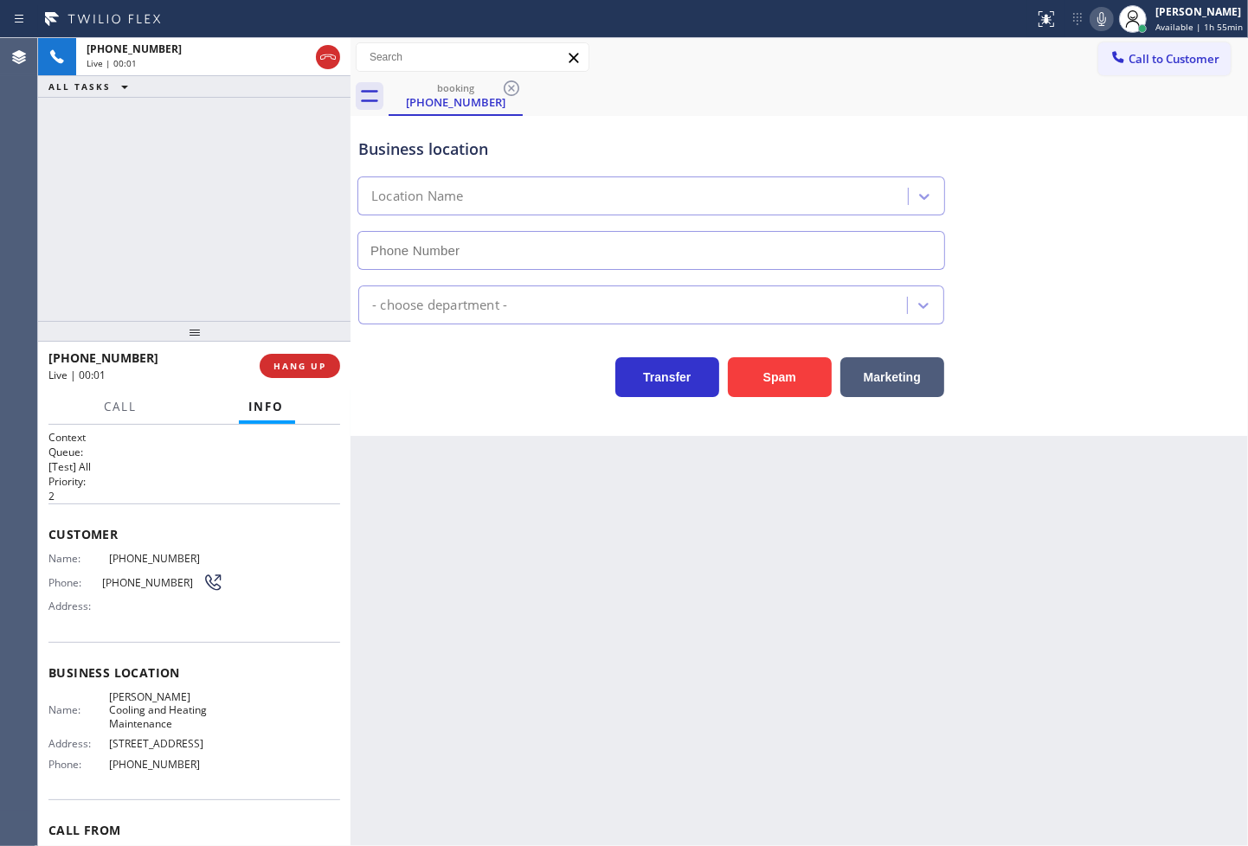
type input "(909) 531-4981"
click at [434, 349] on div "Transfer Spam Marketing" at bounding box center [651, 373] width 593 height 48
click at [141, 214] on div "+18333133338 Live | 00:09 ALL TASKS ALL TASKS ACTIVE TASKS TASKS IN WRAP UP" at bounding box center [194, 179] width 312 height 283
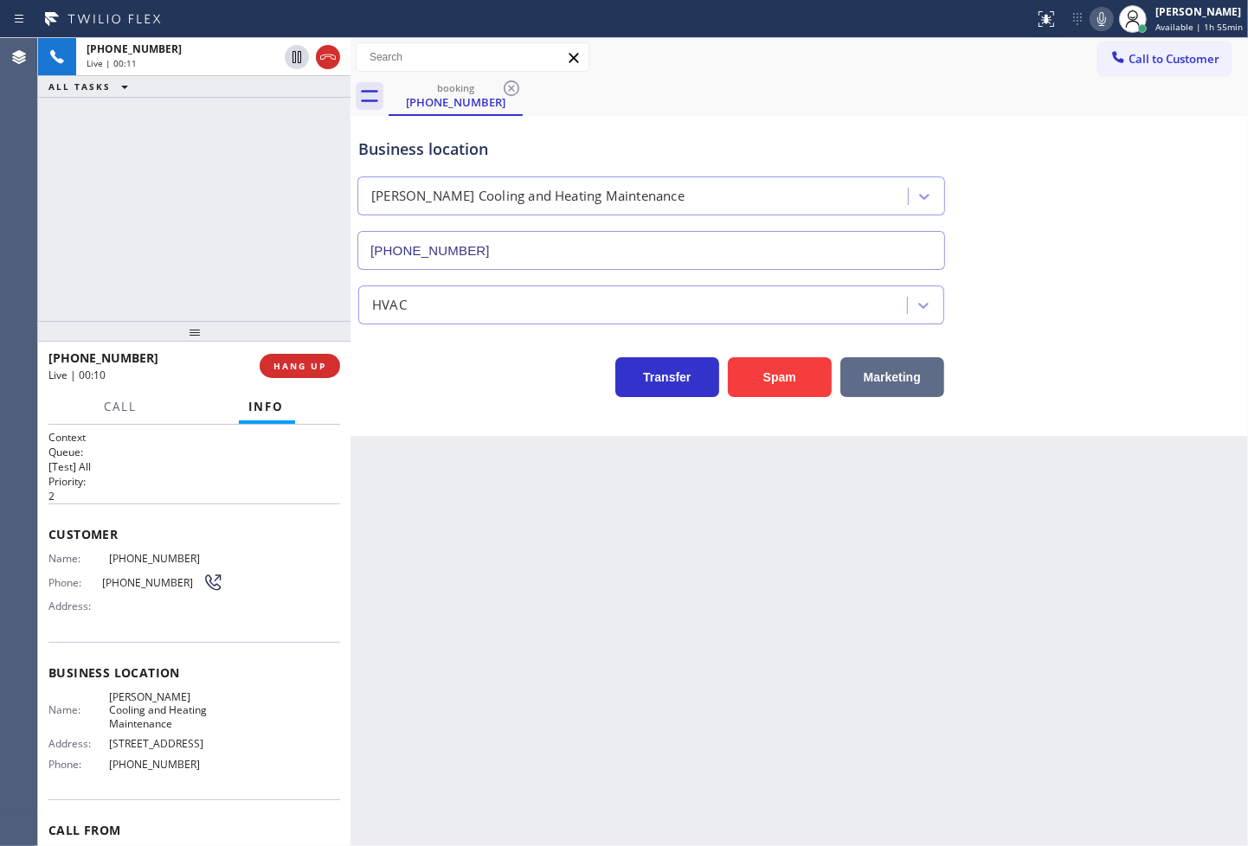
click at [897, 373] on button "Marketing" at bounding box center [892, 377] width 104 height 40
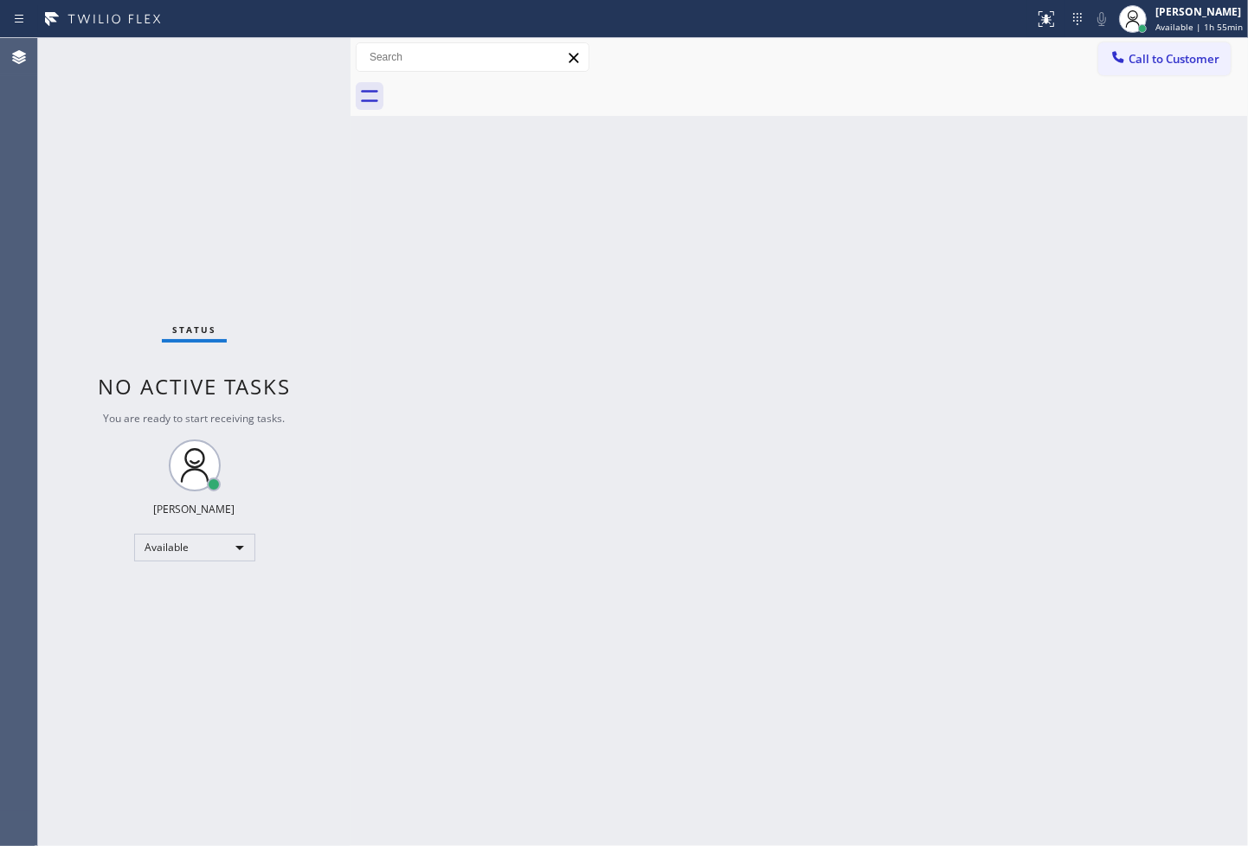
click at [177, 87] on div "Status No active tasks You are ready to start receiving tasks. Judy Anne Bernal…" at bounding box center [194, 442] width 312 height 808
click at [325, 89] on div "Status No active tasks You are ready to start receiving tasks. Judy Anne Bernal…" at bounding box center [194, 442] width 312 height 808
click at [280, 56] on div "Status No active tasks You are ready to start receiving tasks. Judy Anne Bernal…" at bounding box center [194, 442] width 312 height 808
click at [272, 58] on div "Status No active tasks You are ready to start receiving tasks. Judy Anne Bernal…" at bounding box center [194, 442] width 312 height 808
click at [272, 57] on div "Status No active tasks You are ready to start receiving tasks. Judy Anne Bernal…" at bounding box center [194, 442] width 312 height 808
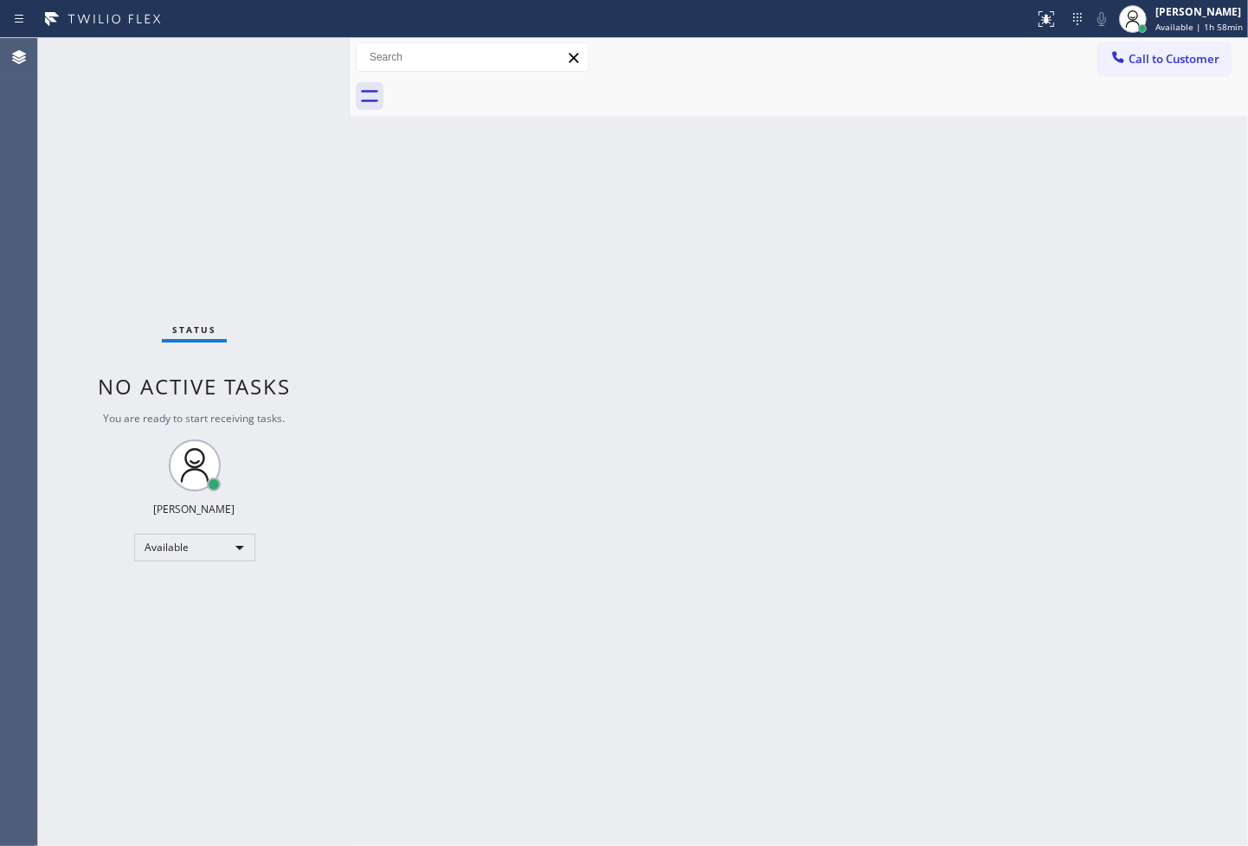
drag, startPoint x: 859, startPoint y: 485, endPoint x: 721, endPoint y: 400, distance: 162.4
click at [860, 485] on div "Back to Dashboard Change Sender ID Customers Technicians Select a contact Outbo…" at bounding box center [798, 442] width 897 height 808
click at [182, 183] on div "Status No active tasks You are ready to start receiving tasks. Judy Anne Bernal…" at bounding box center [194, 442] width 312 height 808
click at [266, 48] on div "Status No active tasks You are ready to start receiving tasks. Judy Anne Bernal…" at bounding box center [194, 442] width 312 height 808
click at [222, 542] on div "Available" at bounding box center [194, 548] width 121 height 28
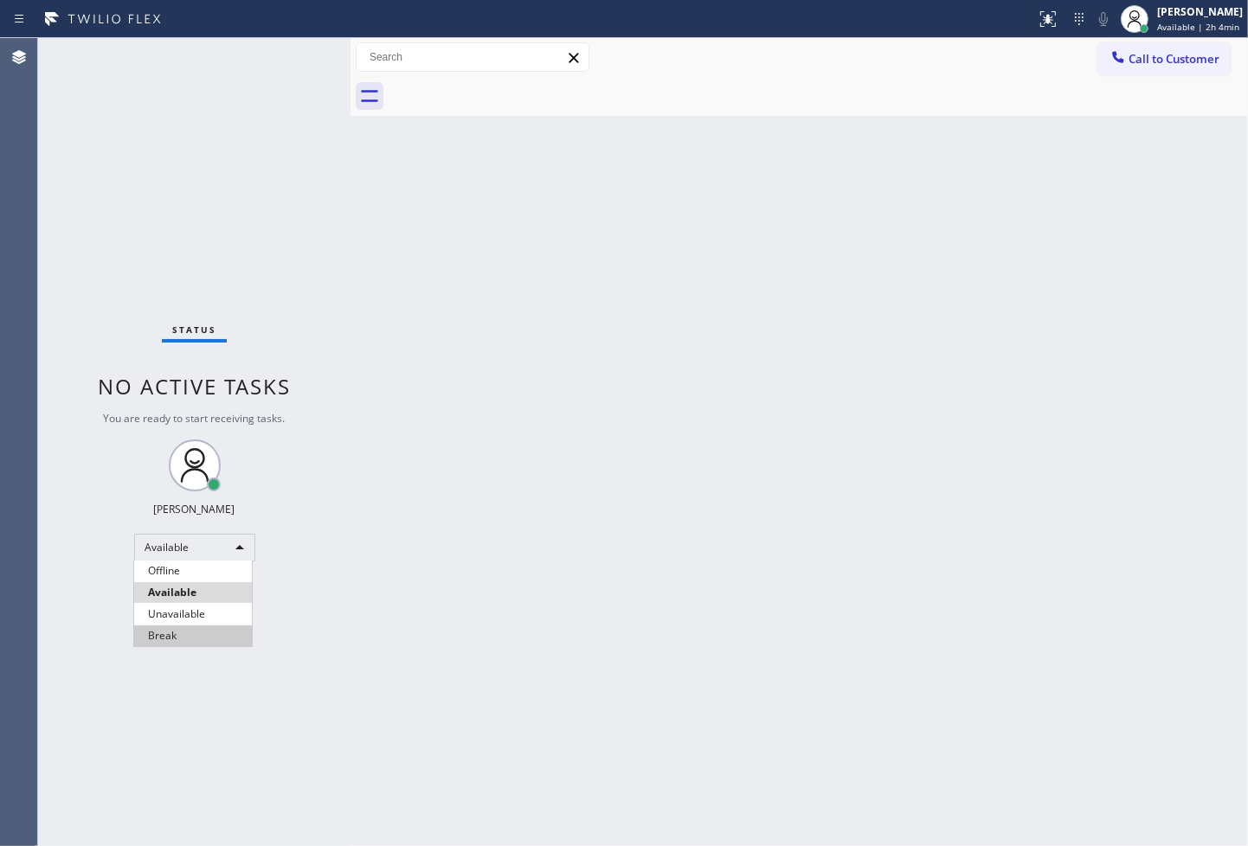
click at [197, 628] on li "Break" at bounding box center [193, 636] width 118 height 21
click at [456, 213] on div "Back to Dashboard Change Sender ID Customers Technicians Select a contact Outbo…" at bounding box center [798, 442] width 897 height 808
click at [230, 543] on div "Break" at bounding box center [194, 548] width 121 height 28
click at [177, 590] on li "Available" at bounding box center [193, 592] width 118 height 21
click at [504, 416] on div "Back to Dashboard Change Sender ID Customers Technicians Select a contact Outbo…" at bounding box center [798, 442] width 897 height 808
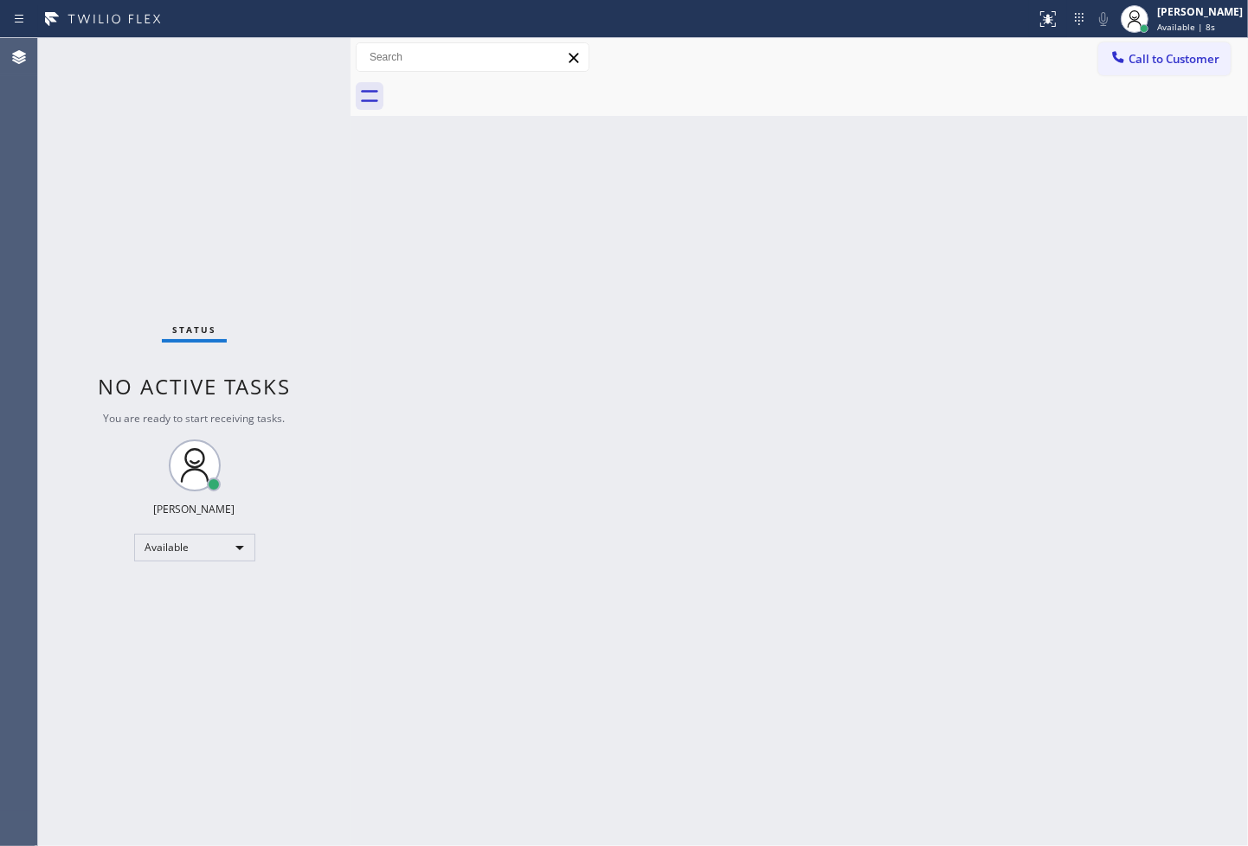
click at [127, 99] on div "Status No active tasks You are ready to start receiving tasks. Judy Anne Bernal…" at bounding box center [194, 442] width 312 height 808
